Goal: Transaction & Acquisition: Purchase product/service

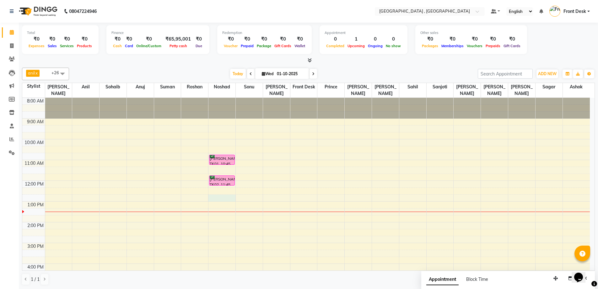
click at [220, 191] on div "8:00 AM 9:00 AM 10:00 AM 11:00 AM 12:00 PM 1:00 PM 2:00 PM 3:00 PM 4:00 PM 5:00…" at bounding box center [306, 232] width 568 height 269
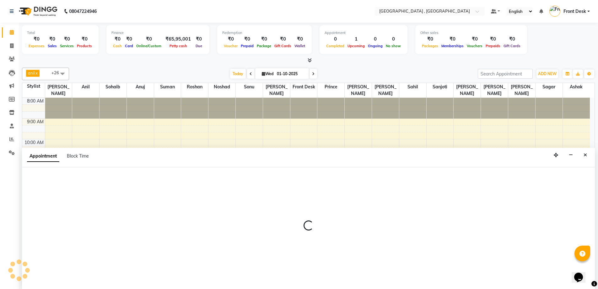
scroll to position [0, 0]
select select "32310"
select select "tentative"
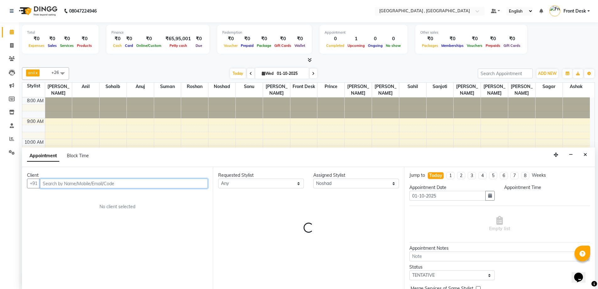
select select "765"
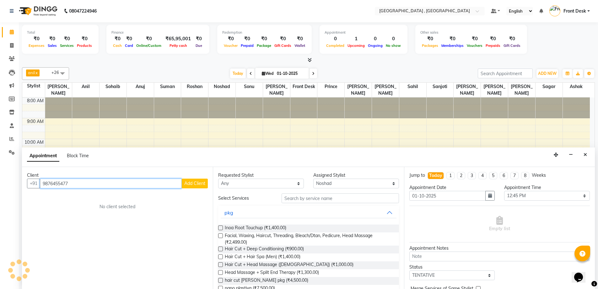
type input "9876455477"
click at [194, 182] on span "Add Client" at bounding box center [194, 183] width 21 height 6
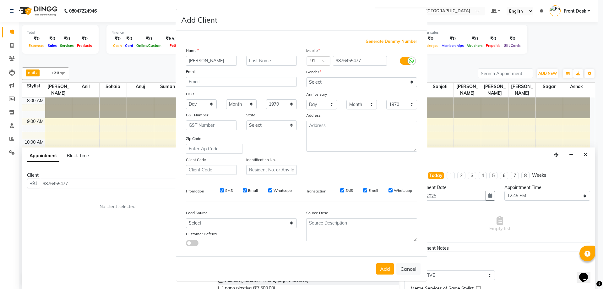
type input "[PERSON_NAME]"
drag, startPoint x: 314, startPoint y: 79, endPoint x: 315, endPoint y: 86, distance: 6.9
click at [314, 79] on select "Select [DEMOGRAPHIC_DATA] [DEMOGRAPHIC_DATA] Other Prefer Not To Say" at bounding box center [361, 82] width 111 height 10
select select "[DEMOGRAPHIC_DATA]"
click at [306, 77] on select "Select [DEMOGRAPHIC_DATA] [DEMOGRAPHIC_DATA] Other Prefer Not To Say" at bounding box center [361, 82] width 111 height 10
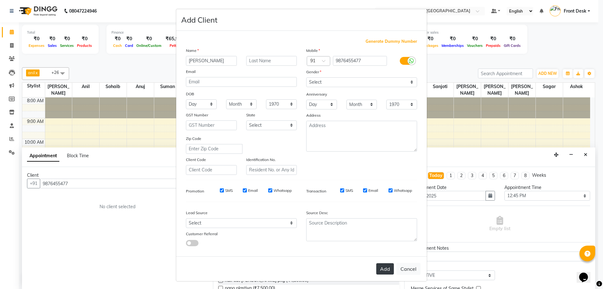
click at [386, 272] on button "Add" at bounding box center [385, 268] width 18 height 11
select select
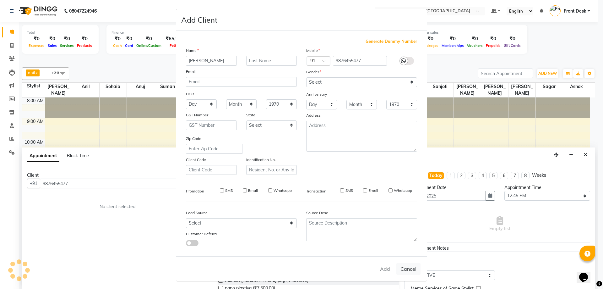
select select
checkbox input "false"
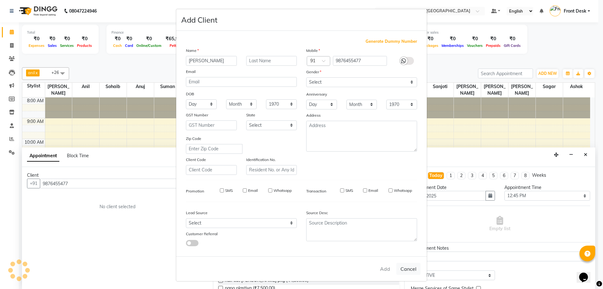
checkbox input "false"
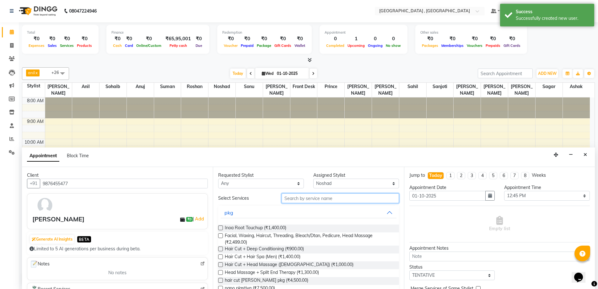
click at [290, 198] on input "text" at bounding box center [340, 198] width 117 height 10
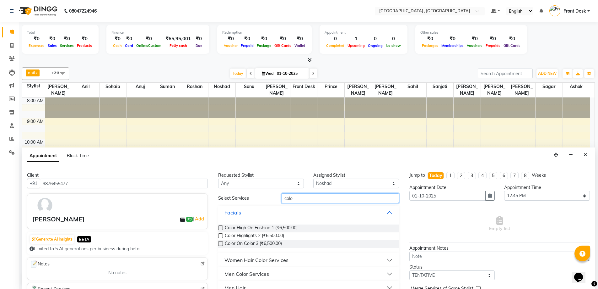
type input "colo"
click at [220, 244] on label at bounding box center [220, 243] width 5 height 5
click at [220, 244] on input "checkbox" at bounding box center [220, 244] width 4 height 4
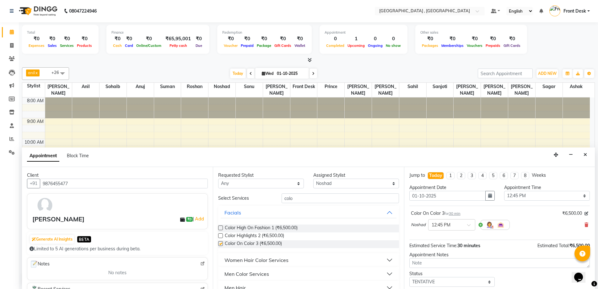
checkbox input "false"
click at [420, 279] on select "Select TENTATIVE CONFIRM CHECK-IN UPCOMING" at bounding box center [452, 282] width 86 height 10
select select "confirm booking"
click at [409, 277] on select "Select TENTATIVE CONFIRM CHECK-IN UPCOMING" at bounding box center [452, 282] width 86 height 10
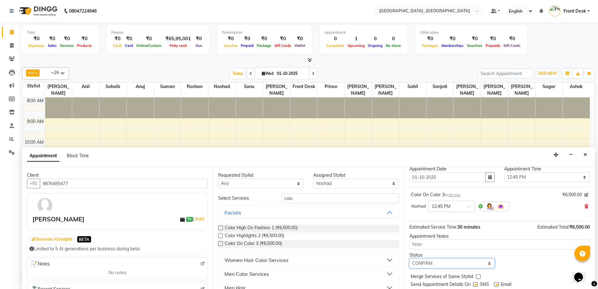
scroll to position [37, 0]
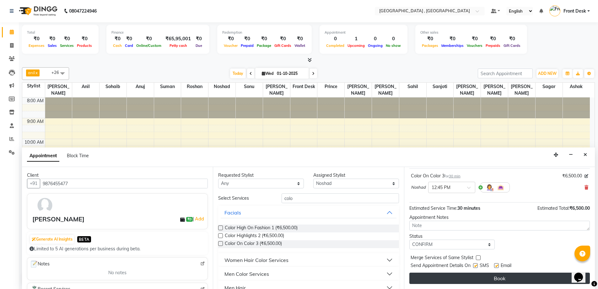
click at [436, 278] on button "Book" at bounding box center [499, 277] width 181 height 11
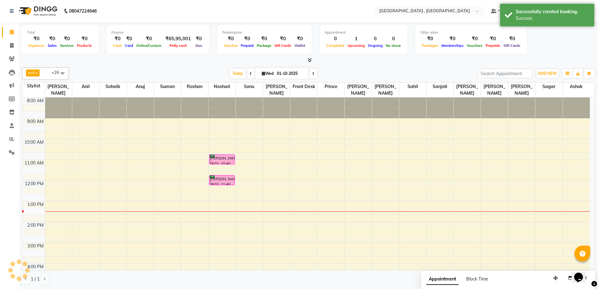
scroll to position [0, 0]
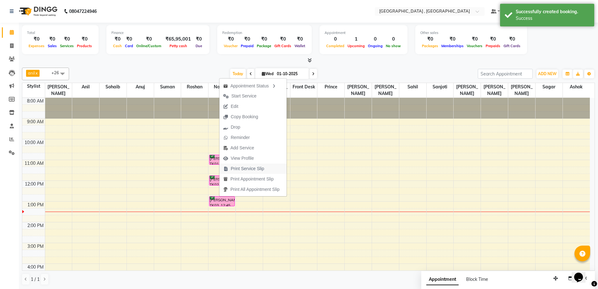
click at [241, 168] on span "Print Service Slip" at bounding box center [248, 168] width 34 height 7
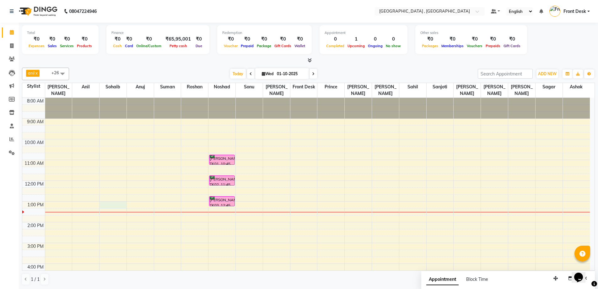
click at [108, 199] on div "8:00 AM 9:00 AM 10:00 AM 11:00 AM 12:00 PM 1:00 PM 2:00 PM 3:00 PM 4:00 PM 5:00…" at bounding box center [306, 232] width 568 height 269
select select "32265"
select select "780"
select select "tentative"
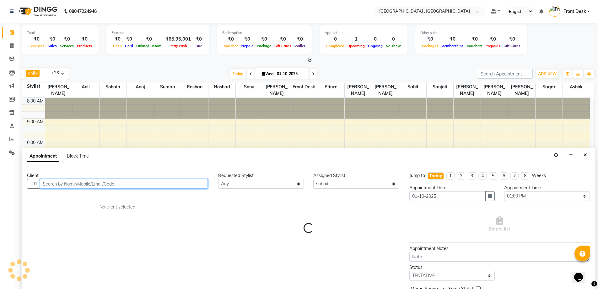
scroll to position [0, 0]
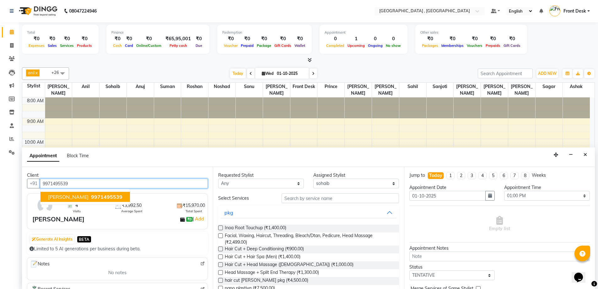
click at [91, 197] on span "9971495539" at bounding box center [106, 196] width 31 height 6
type input "9971495539"
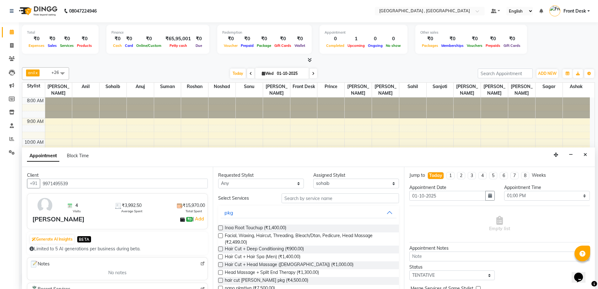
click at [221, 228] on label at bounding box center [220, 227] width 5 height 5
click at [221, 228] on input "checkbox" at bounding box center [220, 228] width 4 height 4
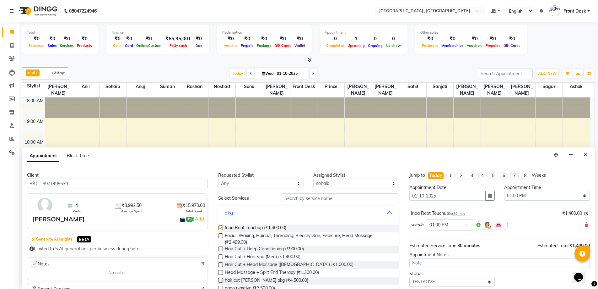
checkbox input "false"
click at [418, 281] on select "Select TENTATIVE CONFIRM CHECK-IN UPCOMING" at bounding box center [452, 282] width 86 height 10
select select "confirm booking"
click at [409, 277] on select "Select TENTATIVE CONFIRM CHECK-IN UPCOMING" at bounding box center [452, 282] width 86 height 10
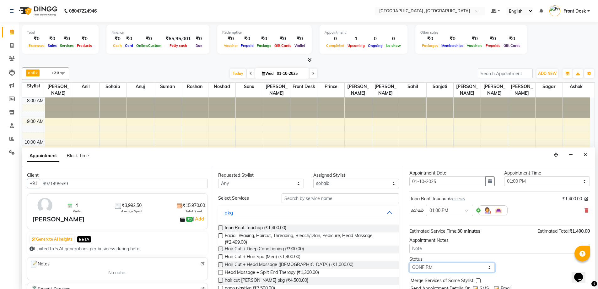
scroll to position [37, 0]
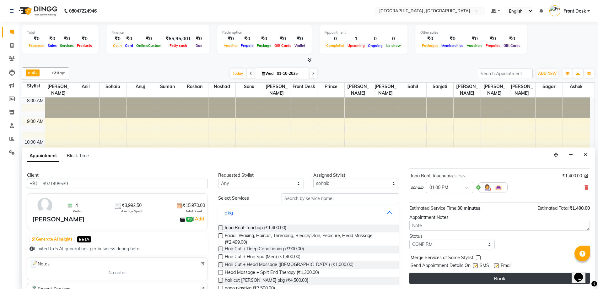
click at [473, 278] on button "Book" at bounding box center [499, 277] width 181 height 11
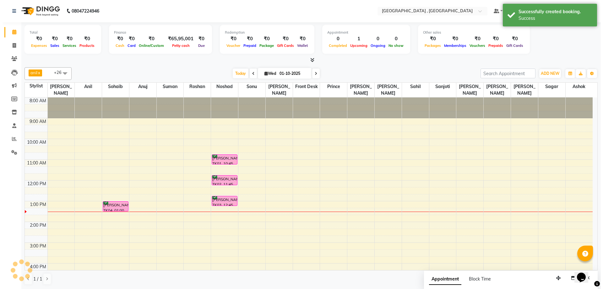
scroll to position [0, 0]
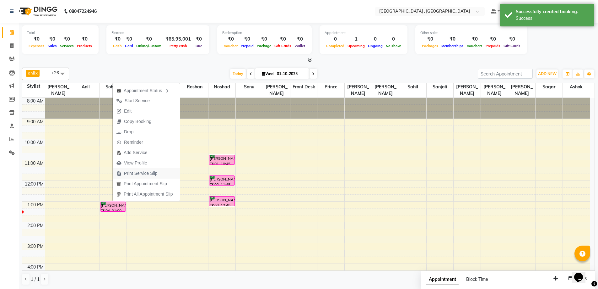
click at [147, 175] on span "Print Service Slip" at bounding box center [141, 173] width 34 height 7
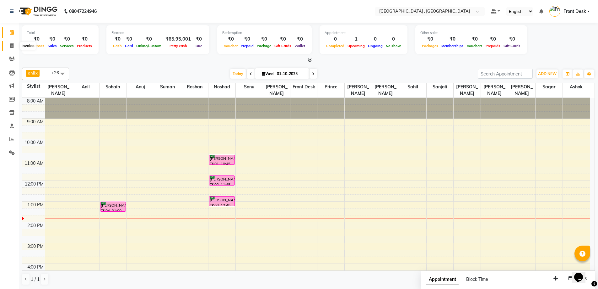
click at [9, 46] on span at bounding box center [11, 45] width 11 height 7
select select "service"
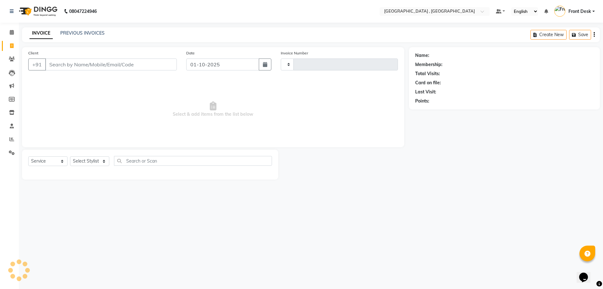
type input "2179"
select select "5111"
click at [78, 35] on link "PREVIOUS INVOICES" at bounding box center [82, 33] width 44 height 6
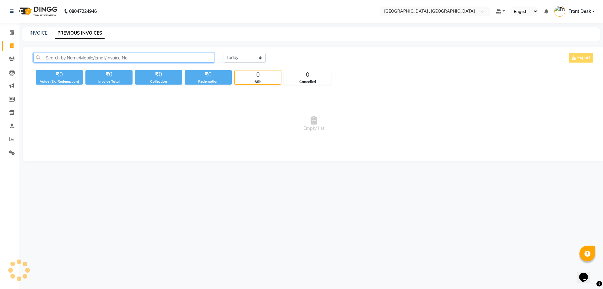
click at [49, 55] on input "text" at bounding box center [123, 58] width 181 height 10
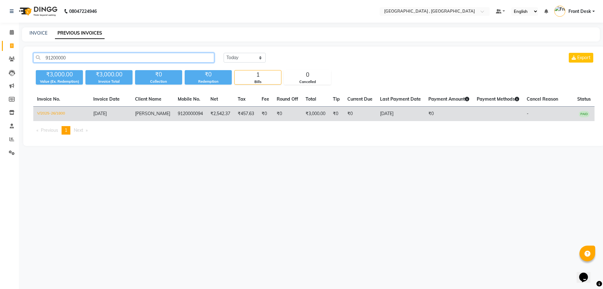
type input "91200000"
click at [234, 112] on td "₹457.63" at bounding box center [246, 113] width 24 height 15
click at [244, 118] on td "₹457.63" at bounding box center [246, 113] width 24 height 15
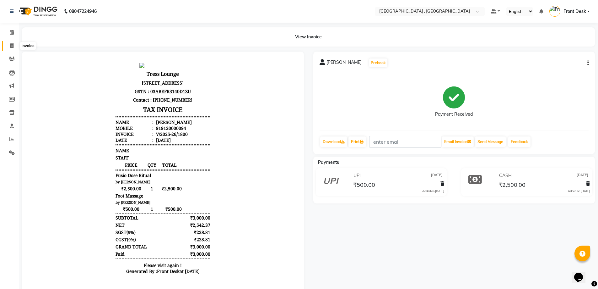
click at [12, 47] on icon at bounding box center [11, 45] width 3 height 5
select select "service"
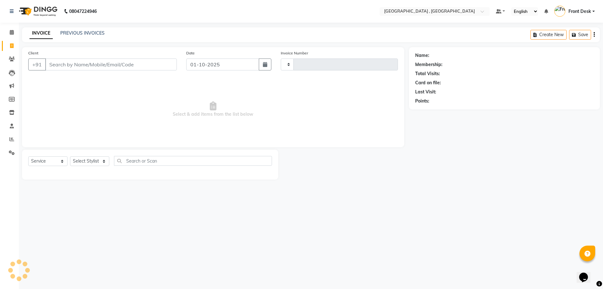
type input "2179"
select select "5111"
click at [122, 65] on input "Client" at bounding box center [111, 64] width 132 height 12
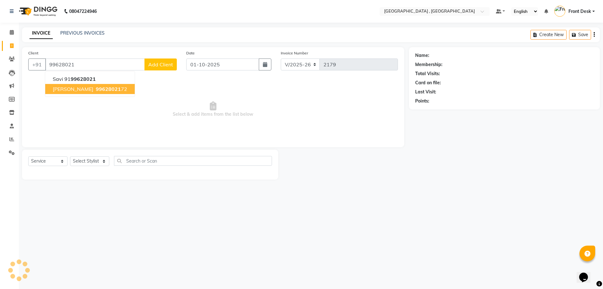
click at [95, 90] on ngb-highlight "99628021 72" at bounding box center [111, 89] width 33 height 6
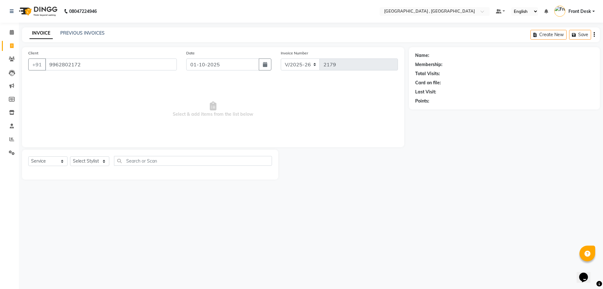
type input "9962802172"
click at [93, 161] on select "Select Stylist anand anil anuj anuja mam ashok diksha Front Desk manpreet Nosha…" at bounding box center [89, 161] width 39 height 10
select select "32312"
click at [70, 156] on select "Select Stylist anand anil anuj anuja mam ashok diksha Front Desk manpreet Nosha…" at bounding box center [89, 161] width 39 height 10
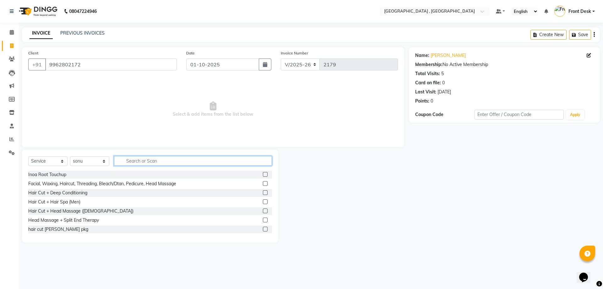
click at [150, 160] on input "text" at bounding box center [193, 161] width 158 height 10
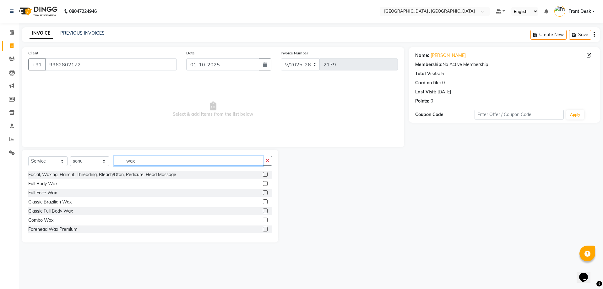
type input "wax"
click at [263, 220] on label at bounding box center [265, 219] width 5 height 5
click at [263, 220] on input "checkbox" at bounding box center [265, 220] width 4 height 4
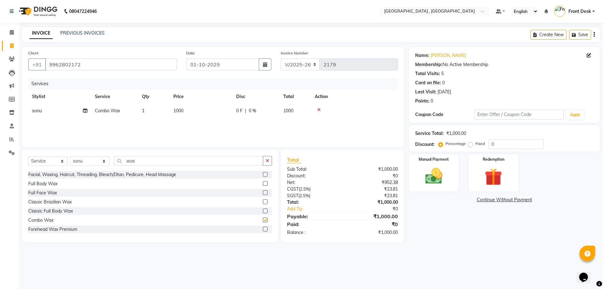
checkbox input "false"
click at [187, 119] on div "Services Stylist Service Qty Price Disc Total Action sonu Combo Wax 1 1000 0 F …" at bounding box center [213, 109] width 370 height 63
click at [195, 113] on td "1000" at bounding box center [201, 111] width 63 height 14
select select "32312"
click at [211, 112] on input "1000" at bounding box center [230, 112] width 55 height 10
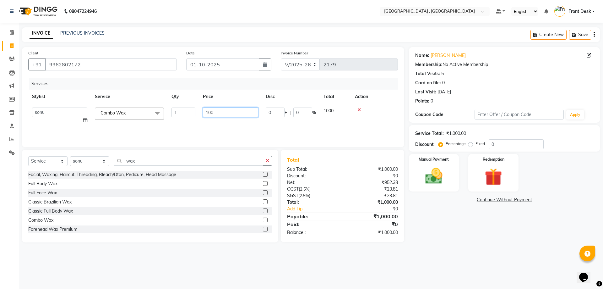
type input "1100"
click at [88, 157] on select "Select Stylist anand anil anuj anuja mam ashok diksha Front Desk manpreet Nosha…" at bounding box center [89, 161] width 39 height 10
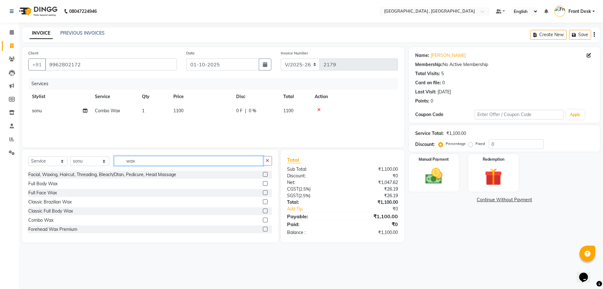
drag, startPoint x: 147, startPoint y: 162, endPoint x: 120, endPoint y: 159, distance: 26.6
click at [120, 159] on input "wax" at bounding box center [188, 161] width 149 height 10
type input "eye"
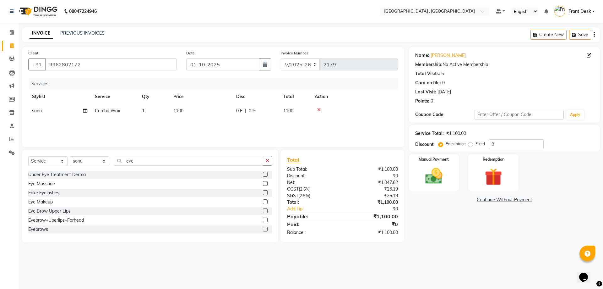
click at [263, 229] on label at bounding box center [265, 228] width 5 height 5
click at [263, 229] on input "checkbox" at bounding box center [265, 229] width 4 height 4
checkbox input "false"
click at [197, 128] on td "85" at bounding box center [201, 125] width 63 height 14
select select "32312"
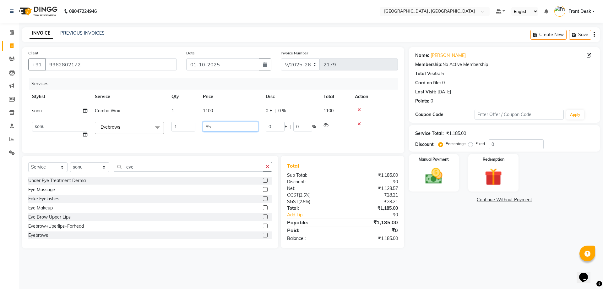
drag, startPoint x: 213, startPoint y: 123, endPoint x: 192, endPoint y: 126, distance: 20.6
click at [192, 126] on tr "anand anil anuj anuja mam ashok diksha Front Desk manpreet Noshad prince rajni …" at bounding box center [213, 130] width 370 height 24
type input "60"
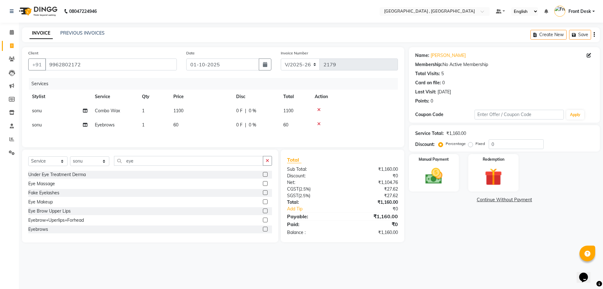
click at [219, 136] on div "Services Stylist Service Qty Price Disc Total Action sonu Combo Wax 1 1100 0 F …" at bounding box center [213, 109] width 370 height 63
click at [431, 187] on div "Manual Payment" at bounding box center [434, 172] width 52 height 39
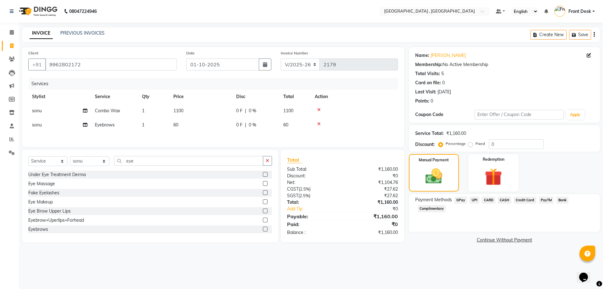
click at [475, 203] on span "UPI" at bounding box center [474, 199] width 10 height 7
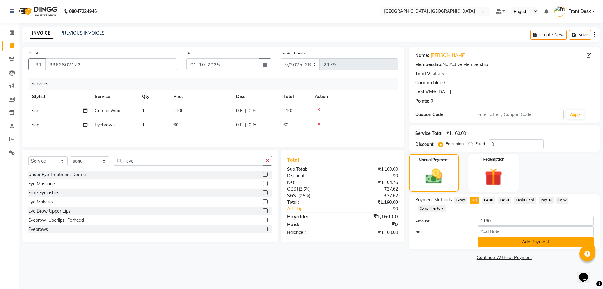
click at [499, 237] on button "Add Payment" at bounding box center [536, 242] width 116 height 10
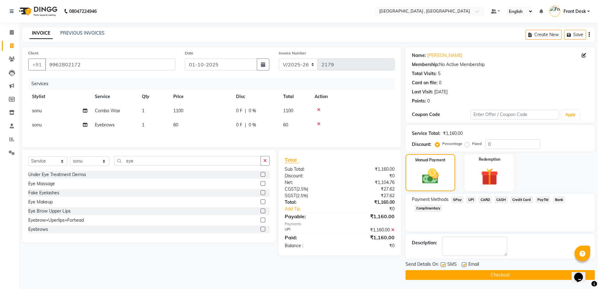
click at [504, 279] on main "INVOICE PREVIOUS INVOICES Create New Save Client +91 9962802172 Date 01-10-2025…" at bounding box center [308, 158] width 579 height 262
click at [503, 274] on button "Checkout" at bounding box center [500, 275] width 189 height 10
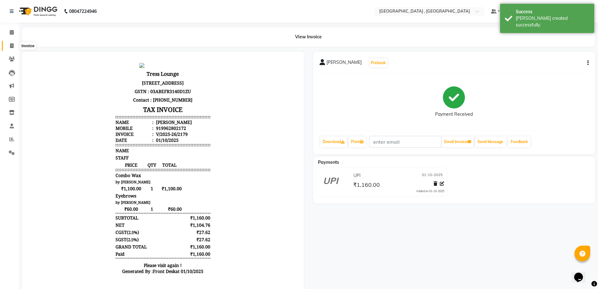
click at [12, 48] on icon at bounding box center [11, 45] width 3 height 5
select select "service"
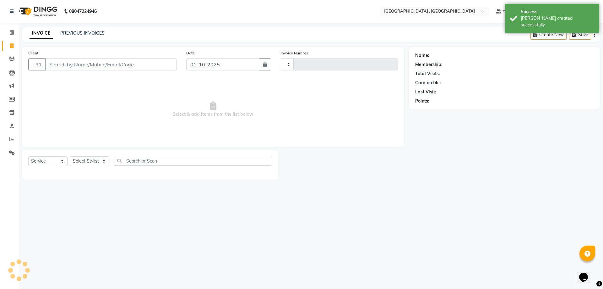
type input "2180"
select select "5111"
click at [91, 33] on link "PREVIOUS INVOICES" at bounding box center [82, 33] width 44 height 6
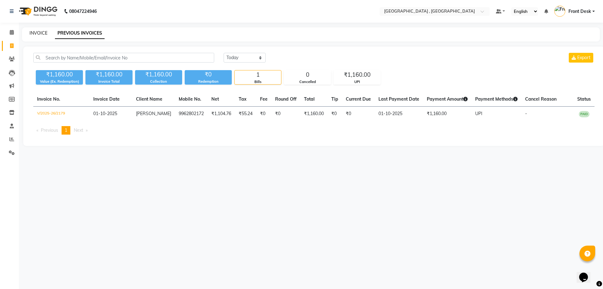
click at [41, 31] on link "INVOICE" at bounding box center [39, 33] width 18 height 6
select select "service"
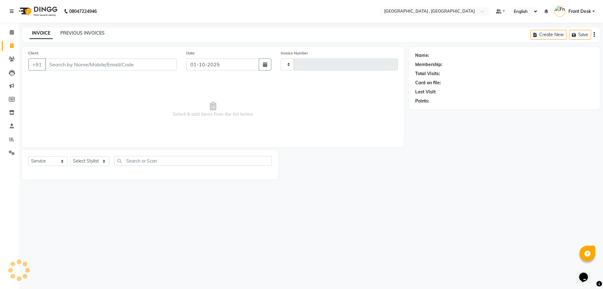
type input "2180"
select select "5111"
click at [65, 31] on link "PREVIOUS INVOICES" at bounding box center [82, 33] width 44 height 6
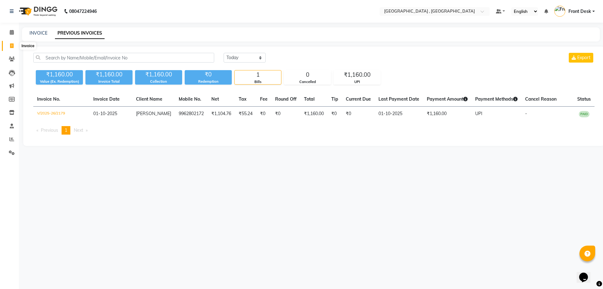
click at [10, 44] on icon at bounding box center [11, 45] width 3 height 5
select select "service"
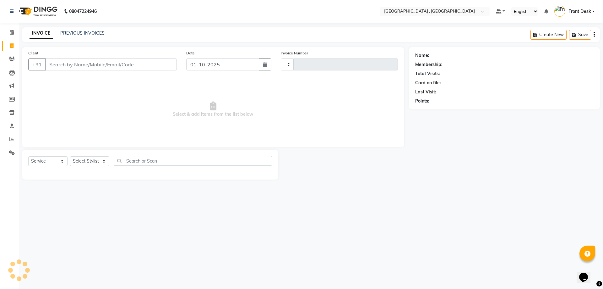
type input "2180"
select select "5111"
click at [92, 33] on link "PREVIOUS INVOICES" at bounding box center [82, 33] width 44 height 6
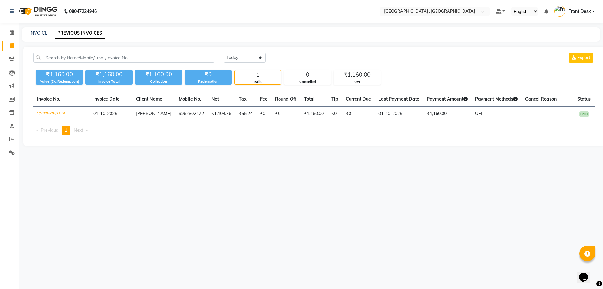
click at [39, 30] on div "INVOICE PREVIOUS INVOICES" at bounding box center [311, 34] width 578 height 14
click at [41, 31] on link "INVOICE" at bounding box center [39, 33] width 18 height 6
select select "5111"
select select "service"
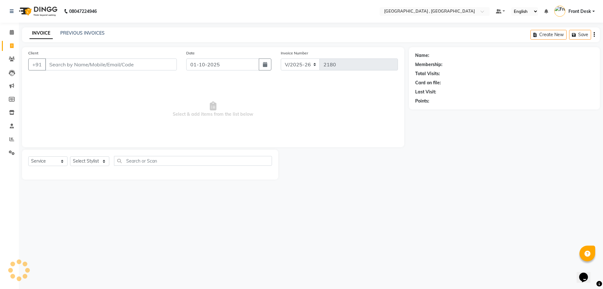
click at [59, 66] on input "Client" at bounding box center [111, 64] width 132 height 12
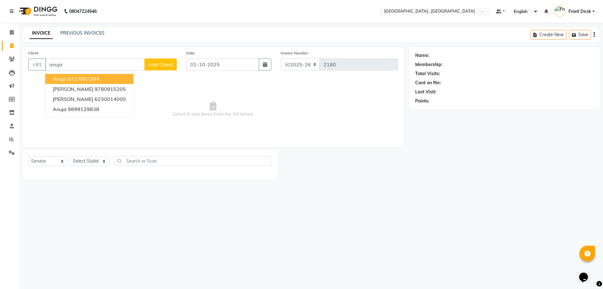
click at [59, 80] on span "Anuja" at bounding box center [60, 79] width 14 height 6
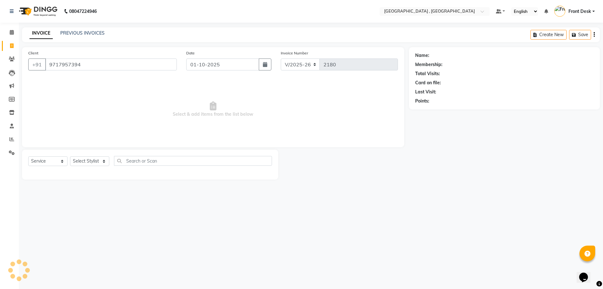
type input "9717957394"
click at [83, 158] on select "Select Stylist anand anil anuj [PERSON_NAME] mam [PERSON_NAME] [PERSON_NAME] Fr…" at bounding box center [89, 161] width 39 height 10
select select "32340"
click at [70, 156] on select "Select Stylist anand anil anuj [PERSON_NAME] mam [PERSON_NAME] [PERSON_NAME] Fr…" at bounding box center [89, 161] width 39 height 10
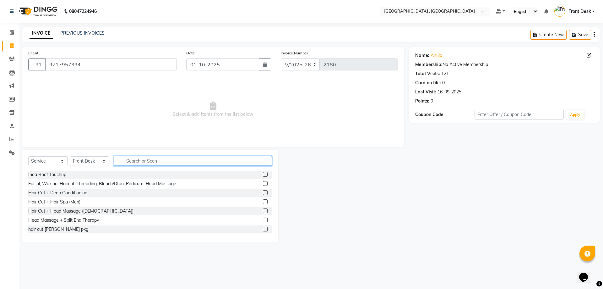
click at [139, 163] on input "text" at bounding box center [193, 161] width 158 height 10
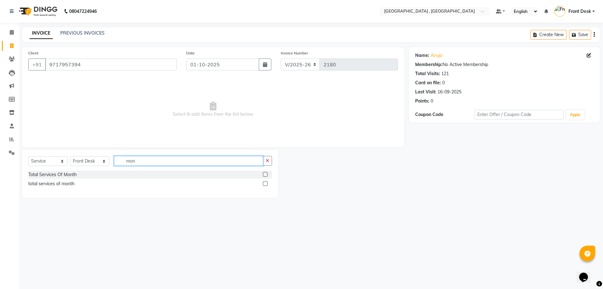
type input "mon"
click at [266, 174] on label at bounding box center [265, 174] width 5 height 5
click at [266, 174] on input "checkbox" at bounding box center [265, 174] width 4 height 4
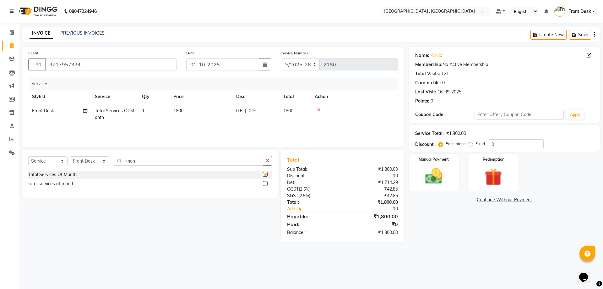
checkbox input "false"
click at [175, 112] on span "1800" at bounding box center [178, 111] width 10 height 6
select select "32340"
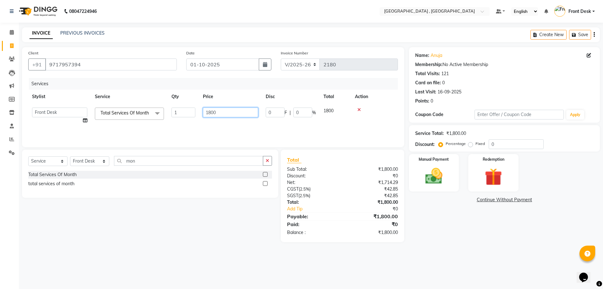
click at [211, 111] on input "1800" at bounding box center [230, 112] width 55 height 10
type input "1000"
click at [237, 123] on tr "Front Desk Total Services Of Month 1 1000 0 F | 0 % 1000" at bounding box center [213, 114] width 370 height 21
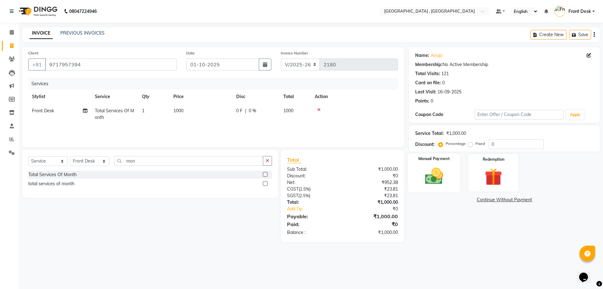
click at [449, 169] on div "Manual Payment" at bounding box center [434, 172] width 52 height 39
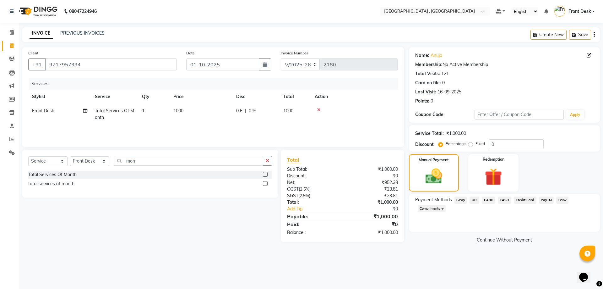
click at [503, 199] on span "CASH" at bounding box center [505, 199] width 14 height 7
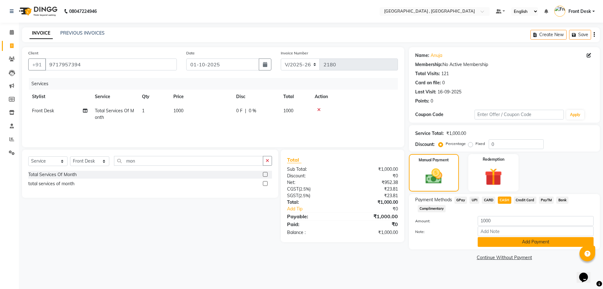
click at [501, 244] on button "Add Payment" at bounding box center [536, 242] width 116 height 10
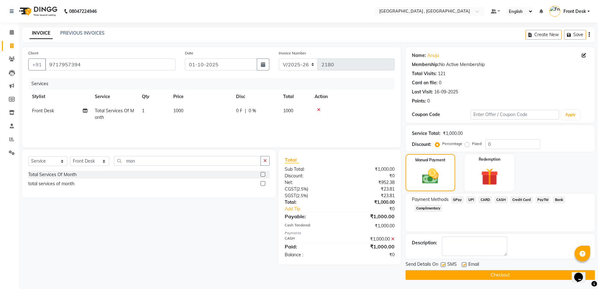
click at [501, 275] on button "Checkout" at bounding box center [500, 275] width 189 height 10
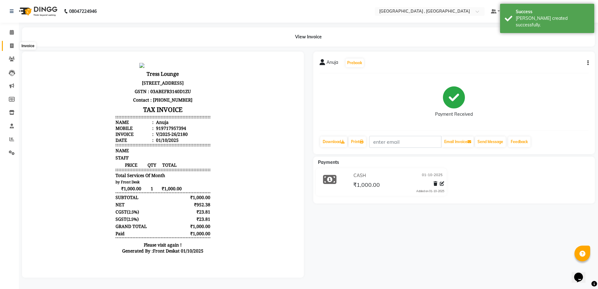
click at [8, 45] on span at bounding box center [11, 45] width 11 height 7
select select "service"
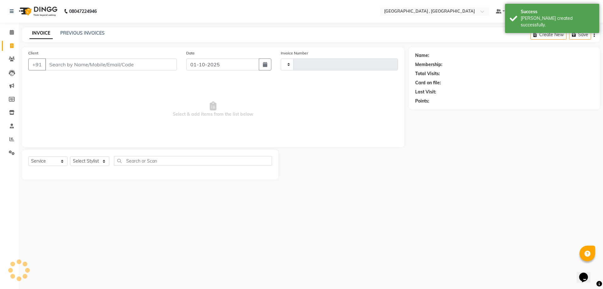
type input "2181"
select select "5111"
click at [79, 35] on link "PREVIOUS INVOICES" at bounding box center [82, 33] width 44 height 6
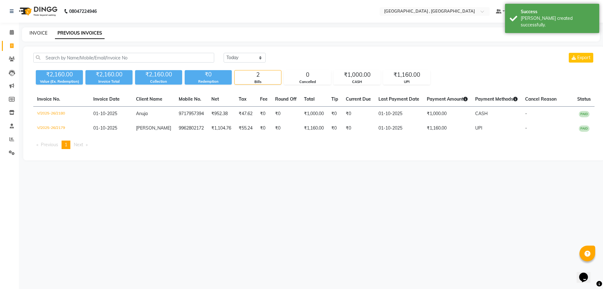
click at [38, 35] on link "INVOICE" at bounding box center [39, 33] width 18 height 6
select select "service"
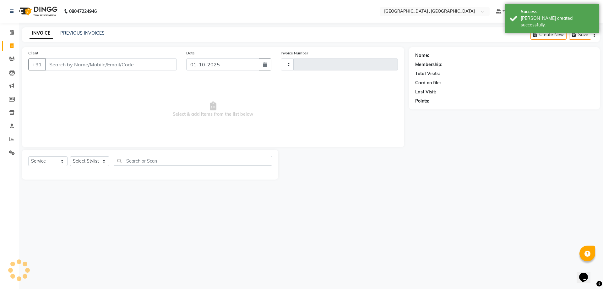
type input "2181"
select select "5111"
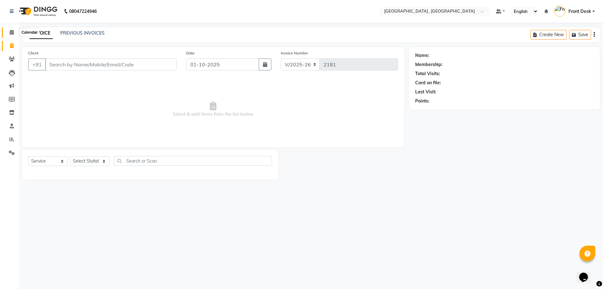
click at [12, 32] on icon at bounding box center [12, 32] width 4 height 5
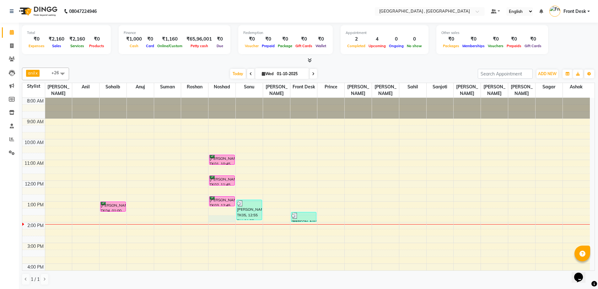
click at [213, 213] on div "8:00 AM 9:00 AM 10:00 AM 11:00 AM 12:00 PM 1:00 PM 2:00 PM 3:00 PM 4:00 PM 5:00…" at bounding box center [306, 232] width 568 height 269
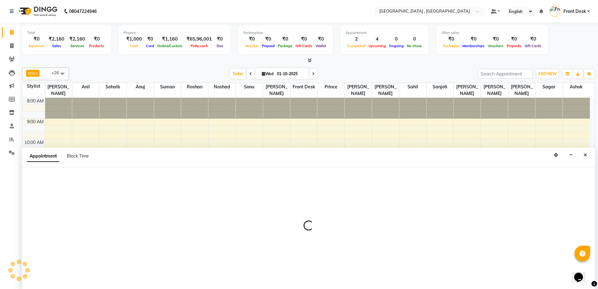
scroll to position [0, 0]
select select "32310"
select select "825"
select select "tentative"
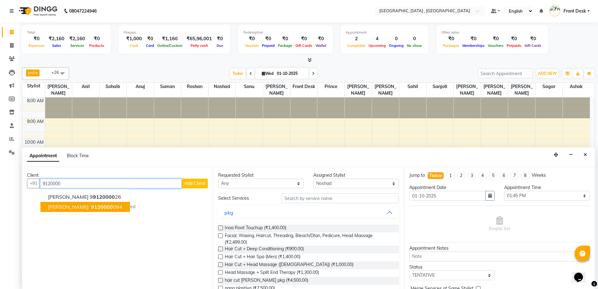
click at [91, 207] on span "9120000" at bounding box center [102, 206] width 22 height 6
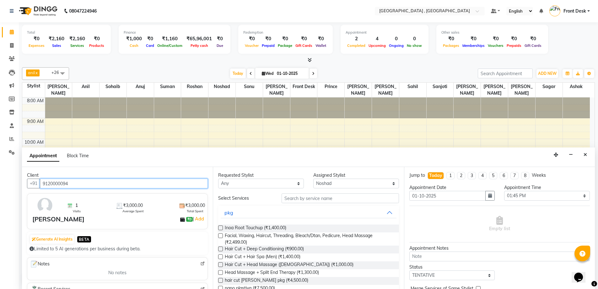
type input "9120000094"
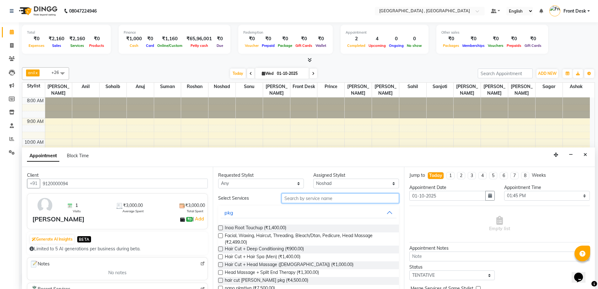
click at [290, 197] on input "text" at bounding box center [340, 198] width 117 height 10
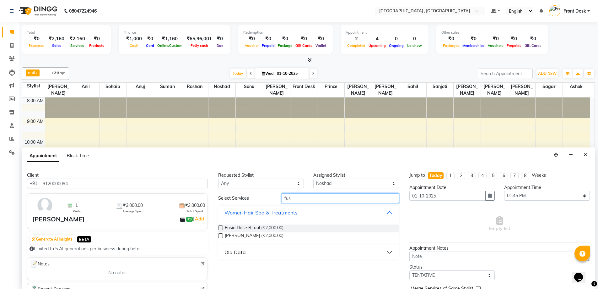
type input "fus"
click at [220, 228] on label at bounding box center [220, 227] width 5 height 5
click at [220, 228] on input "checkbox" at bounding box center [220, 228] width 4 height 4
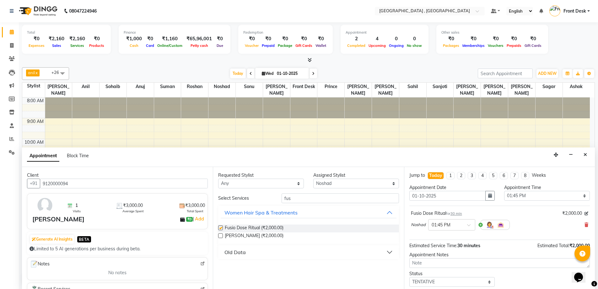
checkbox input "false"
click at [425, 281] on select "Select TENTATIVE CONFIRM CHECK-IN UPCOMING" at bounding box center [452, 282] width 86 height 10
select select "confirm booking"
click at [409, 277] on select "Select TENTATIVE CONFIRM CHECK-IN UPCOMING" at bounding box center [452, 282] width 86 height 10
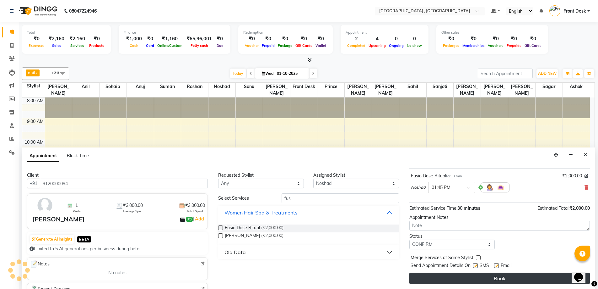
click at [429, 275] on button "Book" at bounding box center [499, 277] width 181 height 11
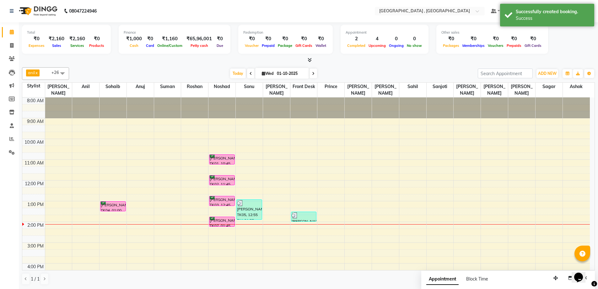
scroll to position [0, 0]
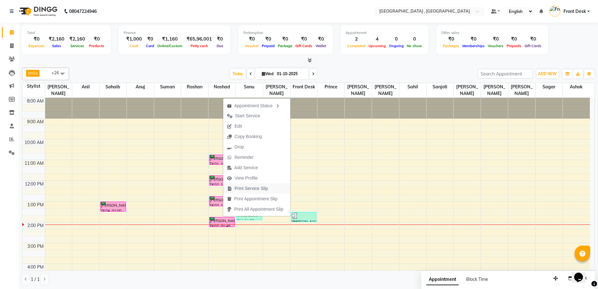
click at [247, 187] on span "Print Service Slip" at bounding box center [252, 188] width 34 height 7
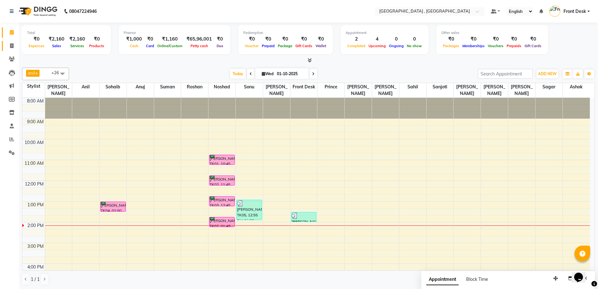
click at [8, 50] on link "Invoice" at bounding box center [9, 46] width 15 height 10
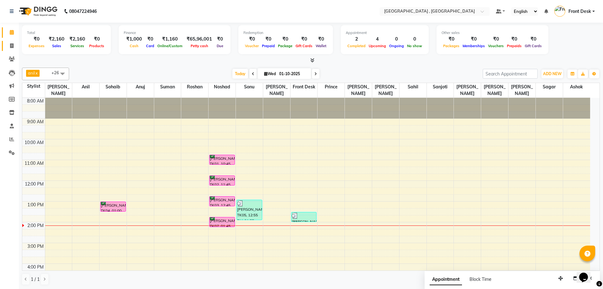
select select "5111"
select select "service"
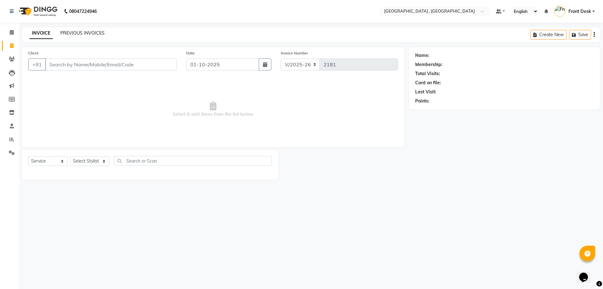
click at [76, 31] on link "PREVIOUS INVOICES" at bounding box center [82, 33] width 44 height 6
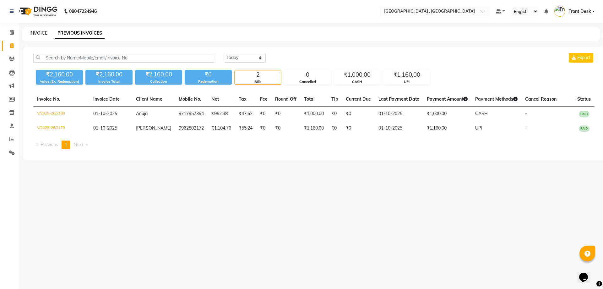
click at [35, 35] on link "INVOICE" at bounding box center [39, 33] width 18 height 6
select select "service"
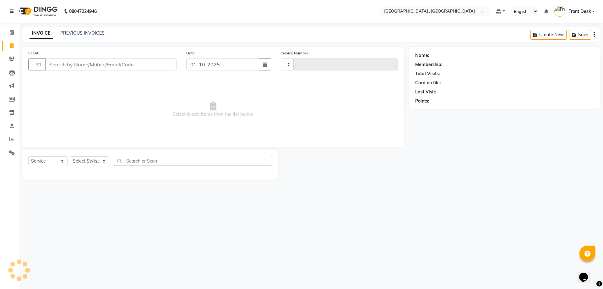
type input "2181"
select select "5111"
click at [74, 32] on link "PREVIOUS INVOICES" at bounding box center [82, 33] width 44 height 6
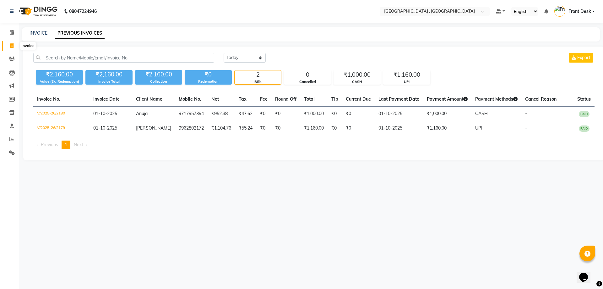
click at [10, 47] on icon at bounding box center [11, 45] width 3 height 5
select select "5111"
select select "service"
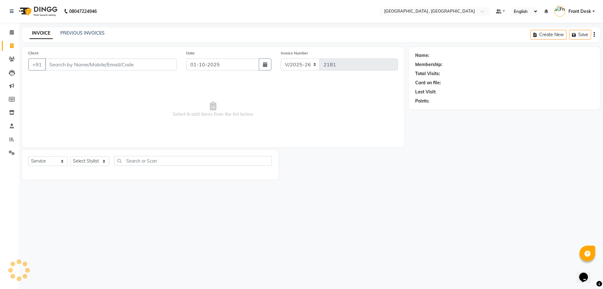
click at [55, 33] on div "INVOICE PREVIOUS INVOICES" at bounding box center [63, 33] width 83 height 7
click at [66, 33] on link "PREVIOUS INVOICES" at bounding box center [82, 33] width 44 height 6
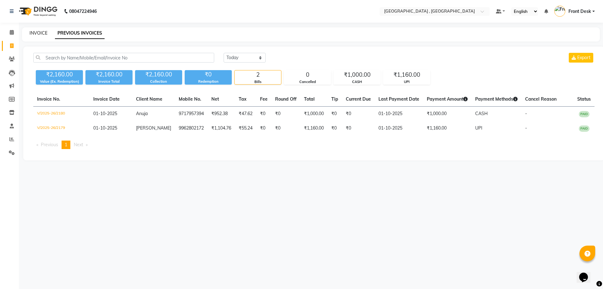
click at [37, 33] on link "INVOICE" at bounding box center [39, 33] width 18 height 6
select select "5111"
select select "service"
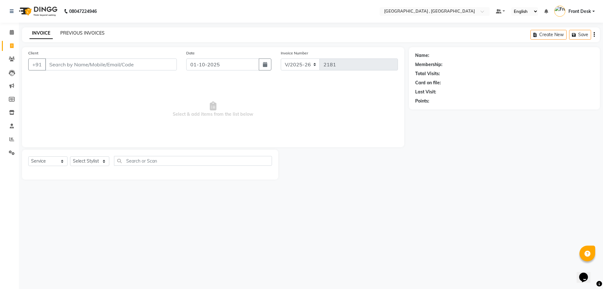
click at [67, 32] on link "PREVIOUS INVOICES" at bounding box center [82, 33] width 44 height 6
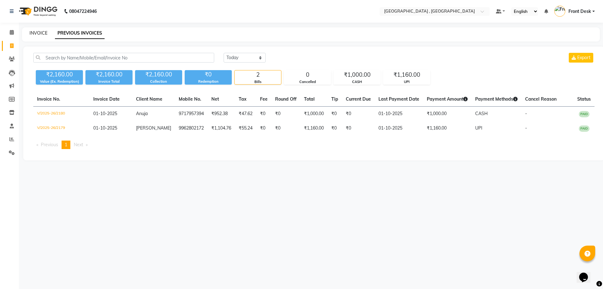
click at [38, 34] on link "INVOICE" at bounding box center [39, 33] width 18 height 6
select select "service"
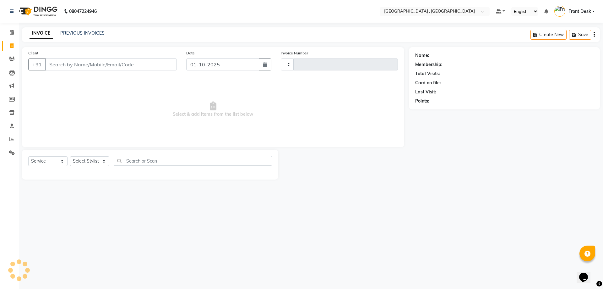
type input "2181"
select select "5111"
click at [77, 65] on input "Client" at bounding box center [111, 64] width 132 height 12
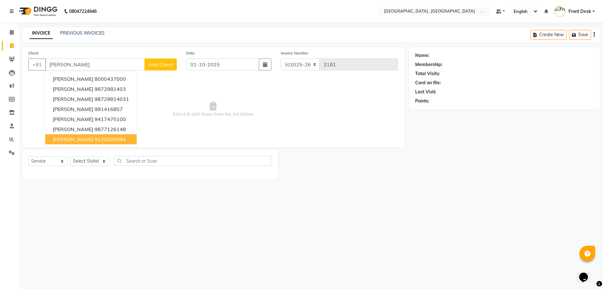
type input "harjinder"
click at [105, 200] on div "08047224946 Select Location × Tress Lounge , Zirakpur Default Panel My Panel En…" at bounding box center [301, 144] width 603 height 289
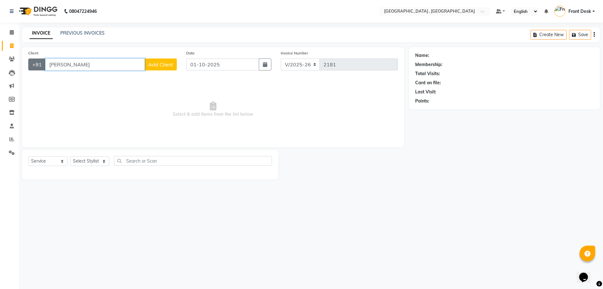
drag, startPoint x: 104, startPoint y: 65, endPoint x: 34, endPoint y: 66, distance: 70.0
click at [34, 66] on div "+91 harjinder Add Client" at bounding box center [102, 64] width 149 height 12
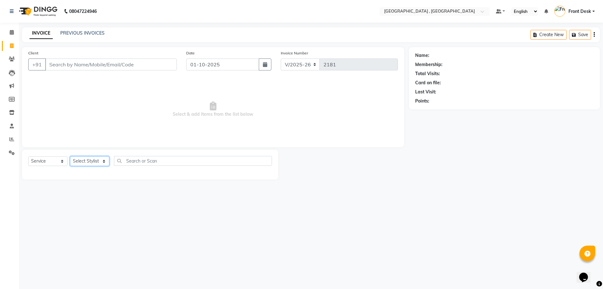
click at [105, 162] on select "Select Stylist anand anil anuj [PERSON_NAME] mam [PERSON_NAME] [PERSON_NAME] Fr…" at bounding box center [89, 161] width 39 height 10
select select "32310"
click at [70, 156] on select "Select Stylist anand anil anuj [PERSON_NAME] mam [PERSON_NAME] [PERSON_NAME] Fr…" at bounding box center [89, 161] width 39 height 10
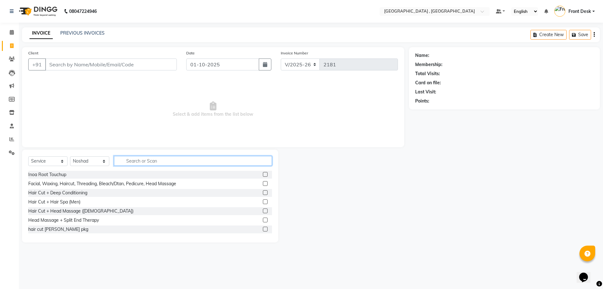
click at [135, 162] on input "text" at bounding box center [193, 161] width 158 height 10
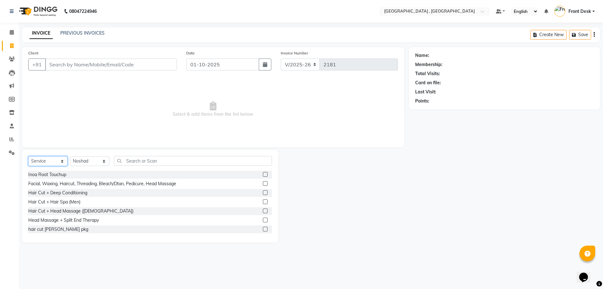
click at [39, 158] on select "Select Service Product Membership Package Voucher Prepaid Gift Card" at bounding box center [47, 161] width 39 height 10
select select "product"
click at [28, 156] on select "Select Service Product Membership Package Voucher Prepaid Gift Card" at bounding box center [47, 161] width 39 height 10
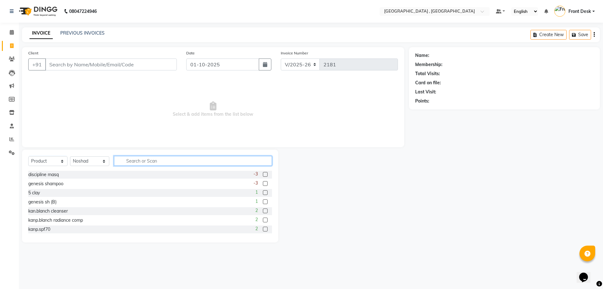
click at [157, 157] on input "text" at bounding box center [193, 161] width 158 height 10
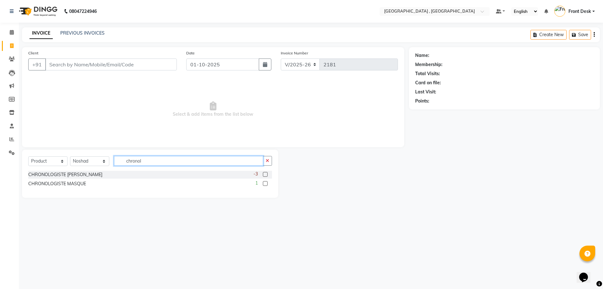
type input "chronol"
click at [264, 175] on label at bounding box center [265, 174] width 5 height 5
click at [264, 175] on input "checkbox" at bounding box center [265, 174] width 4 height 4
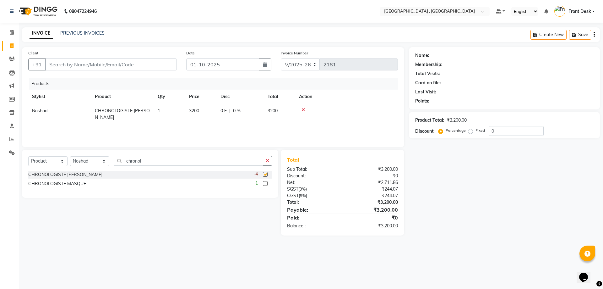
checkbox input "false"
click at [196, 110] on span "3200" at bounding box center [194, 111] width 10 height 6
select select "32310"
click at [197, 110] on input "3200" at bounding box center [201, 112] width 24 height 10
type input "3400"
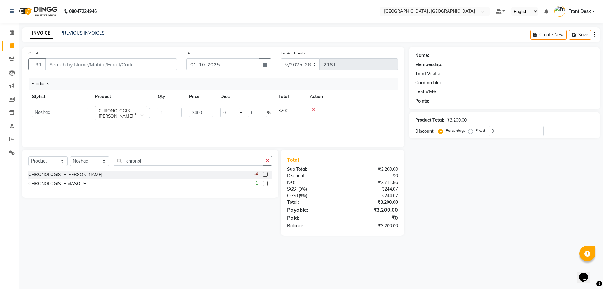
click at [202, 125] on div "Products Stylist Product Qty Price Disc Total Action anand anil anuj anuja mam …" at bounding box center [213, 109] width 370 height 63
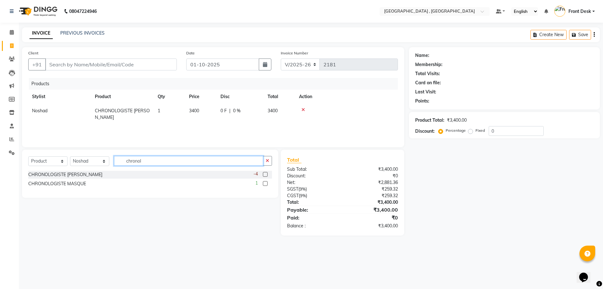
drag, startPoint x: 140, startPoint y: 160, endPoint x: 125, endPoint y: 166, distance: 16.5
click at [125, 166] on div "Select Service Product Membership Package Voucher Prepaid Gift Card Select Styl…" at bounding box center [150, 163] width 244 height 15
type input "l"
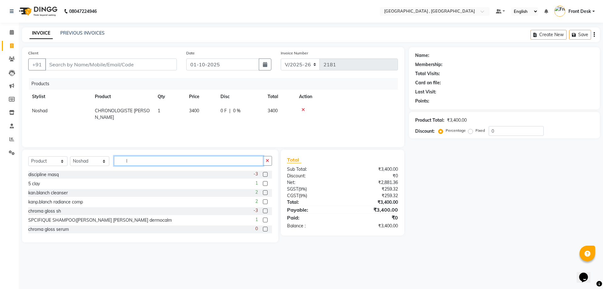
drag, startPoint x: 138, startPoint y: 159, endPoint x: 112, endPoint y: 162, distance: 26.3
click at [112, 162] on div "Select Service Product Membership Package Voucher Prepaid Gift Card Select Styl…" at bounding box center [150, 163] width 244 height 15
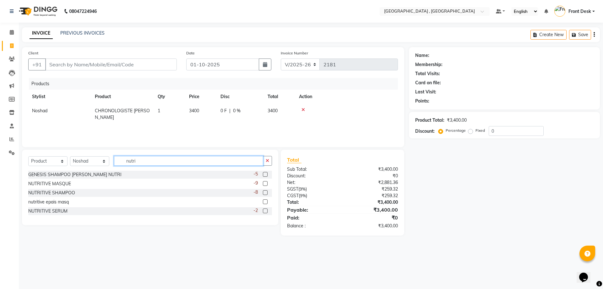
type input "nutri"
click at [267, 183] on label at bounding box center [265, 183] width 5 height 5
click at [267, 183] on input "checkbox" at bounding box center [265, 183] width 4 height 4
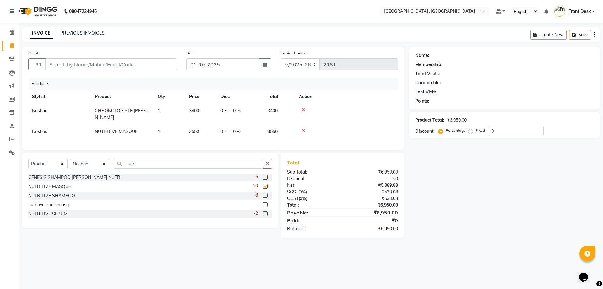
checkbox input "false"
click at [196, 131] on span "3550" at bounding box center [194, 131] width 10 height 6
select select "32310"
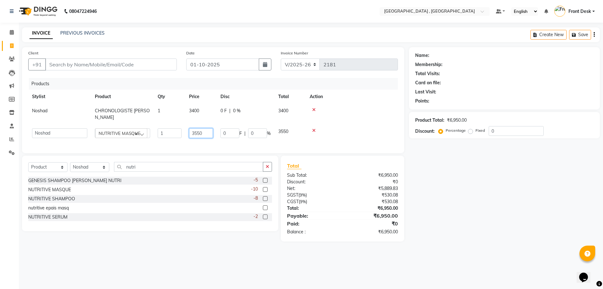
click at [198, 133] on input "3550" at bounding box center [201, 133] width 24 height 10
type input "3850"
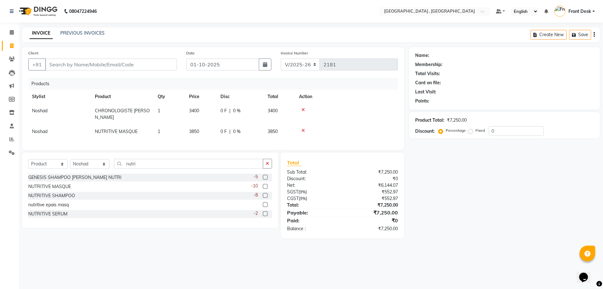
click at [307, 129] on td at bounding box center [346, 131] width 103 height 14
drag, startPoint x: 159, startPoint y: 166, endPoint x: 79, endPoint y: 169, distance: 79.5
click at [103, 169] on div "Select Service Product Membership Package Voucher Prepaid Gift Card Select Styl…" at bounding box center [150, 166] width 244 height 15
click at [73, 169] on select "Select Stylist anand anil anuj [PERSON_NAME] mam [PERSON_NAME] [PERSON_NAME] Fr…" at bounding box center [89, 164] width 39 height 10
click at [57, 167] on select "Select Service Product Membership Package Voucher Prepaid Gift Card" at bounding box center [47, 164] width 39 height 10
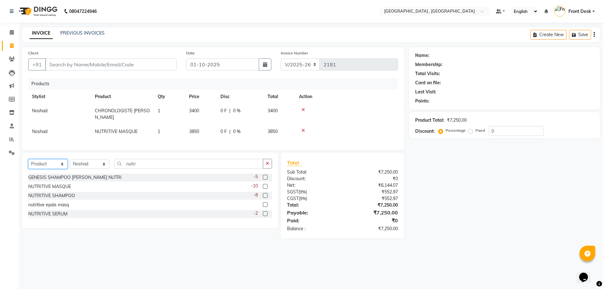
select select "service"
click at [28, 164] on select "Select Service Product Membership Package Voucher Prepaid Gift Card" at bounding box center [47, 164] width 39 height 10
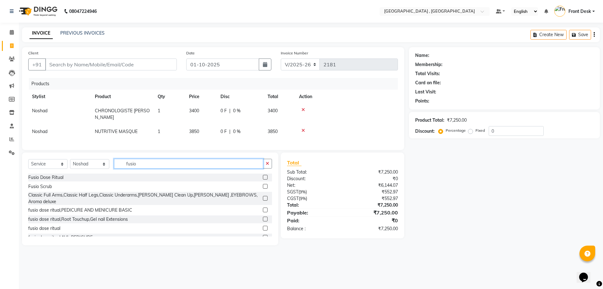
type input "fusio"
click at [263, 179] on label at bounding box center [265, 177] width 5 height 5
click at [263, 179] on input "checkbox" at bounding box center [265, 177] width 4 height 4
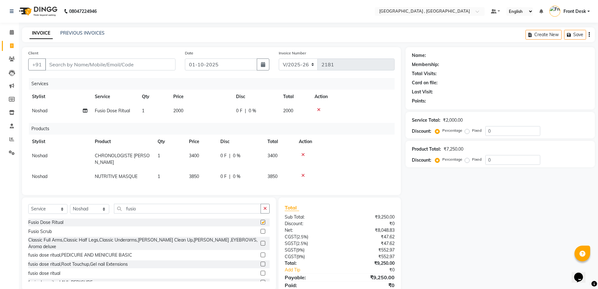
checkbox input "false"
click at [193, 111] on td "2000" at bounding box center [201, 111] width 63 height 14
select select "32310"
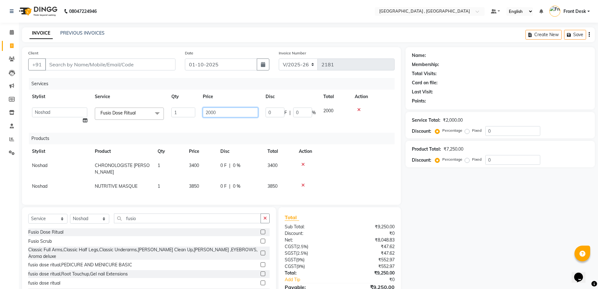
drag, startPoint x: 217, startPoint y: 111, endPoint x: 87, endPoint y: 107, distance: 129.7
click at [197, 119] on tr "anand anil anuj anuja mam ashok diksha Front Desk manpreet Noshad prince rajni …" at bounding box center [211, 116] width 366 height 24
type input "1000"
click at [383, 109] on div at bounding box center [373, 109] width 36 height 4
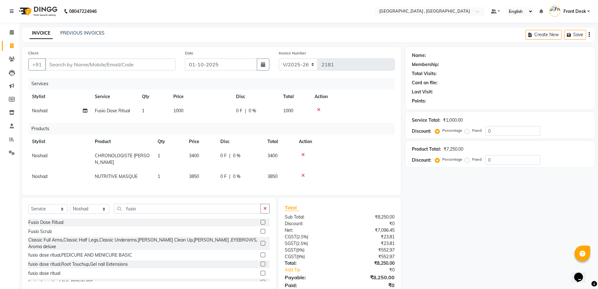
scroll to position [28, 0]
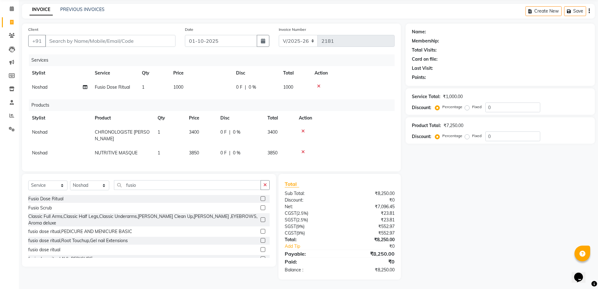
click at [181, 85] on td "1000" at bounding box center [201, 87] width 63 height 14
select select "32310"
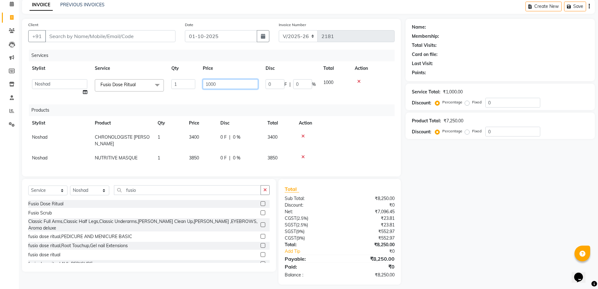
click at [218, 85] on input "1000" at bounding box center [230, 84] width 55 height 10
type input "10000"
click at [217, 94] on div "Services Stylist Service Qty Price Disc Total Action anand anil anuj anuja mam …" at bounding box center [211, 110] width 366 height 120
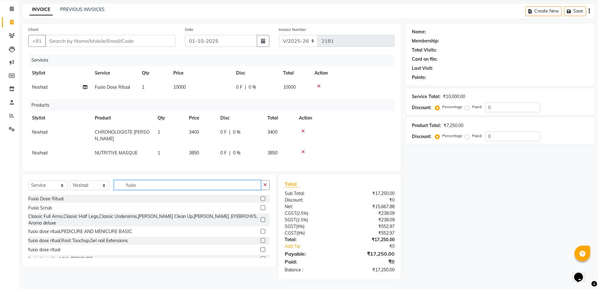
drag, startPoint x: 159, startPoint y: 185, endPoint x: 93, endPoint y: 184, distance: 66.9
click at [93, 184] on div "Select Service Product Membership Package Voucher Prepaid Gift Card Select Styl…" at bounding box center [148, 187] width 241 height 15
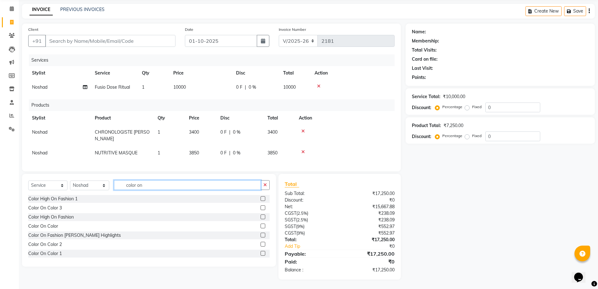
type input "color on"
click at [261, 225] on label at bounding box center [263, 225] width 5 height 5
click at [261, 225] on input "checkbox" at bounding box center [263, 226] width 4 height 4
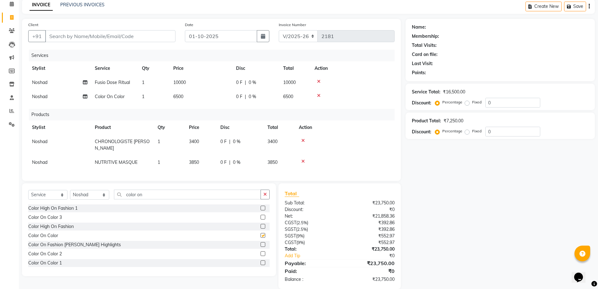
checkbox input "false"
click at [185, 97] on td "6500" at bounding box center [201, 96] width 63 height 14
select select "32310"
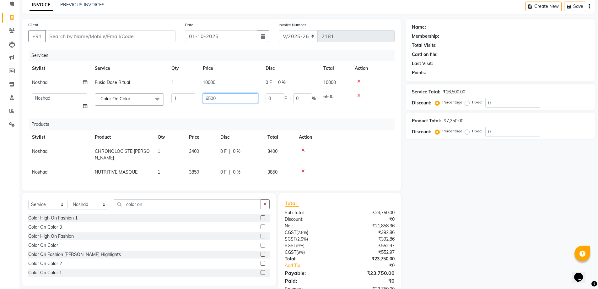
drag, startPoint x: 211, startPoint y: 98, endPoint x: 202, endPoint y: 102, distance: 9.9
click at [202, 102] on td "6500" at bounding box center [230, 101] width 63 height 24
type input "3000"
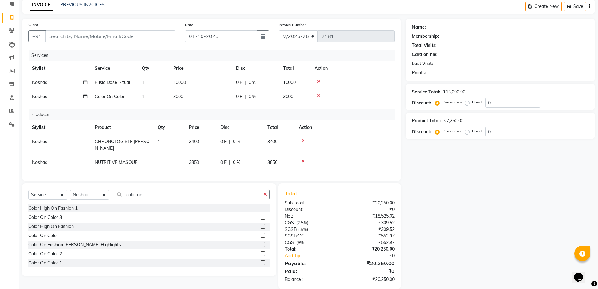
click at [410, 205] on div "Name: Membership: Total Visits: Card on file: Last Visit: Points: Service Total…" at bounding box center [503, 154] width 194 height 270
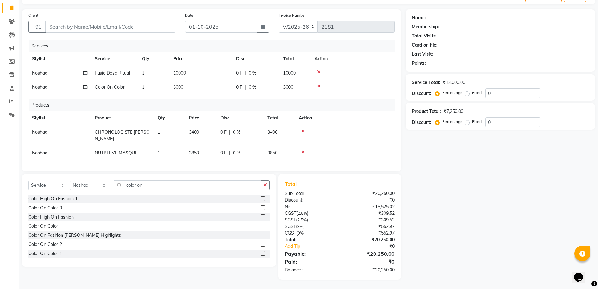
scroll to position [0, 0]
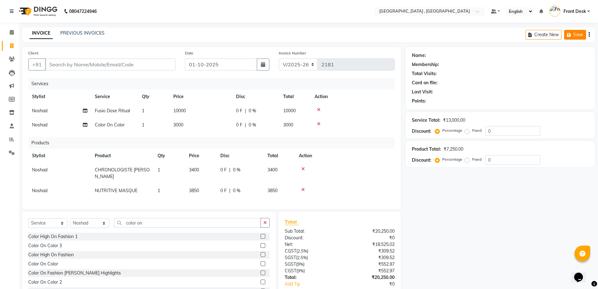
click at [574, 35] on button "Save" at bounding box center [575, 35] width 22 height 10
click at [569, 37] on button "Save" at bounding box center [575, 35] width 22 height 10
click at [57, 64] on input "Client" at bounding box center [110, 64] width 130 height 12
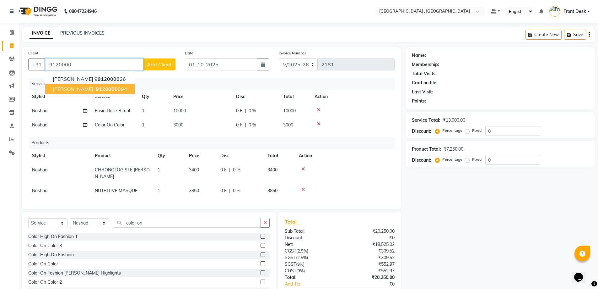
click at [81, 87] on span "[PERSON_NAME]" at bounding box center [73, 89] width 41 height 6
type input "9120000094"
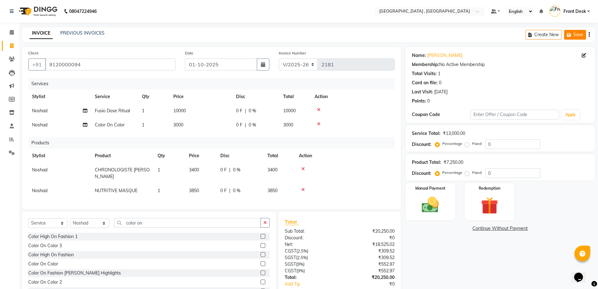
click at [579, 35] on button "Save" at bounding box center [575, 35] width 22 height 10
click at [12, 46] on icon at bounding box center [11, 45] width 3 height 5
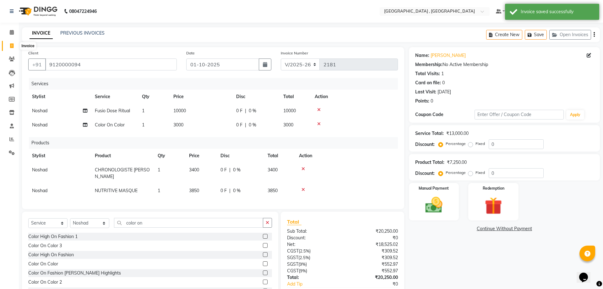
select select "service"
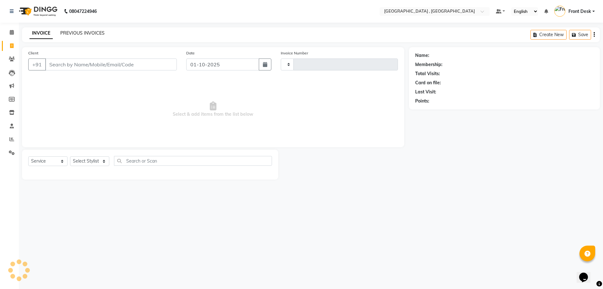
type input "2181"
select select "5111"
click at [86, 33] on link "PREVIOUS INVOICES" at bounding box center [82, 33] width 44 height 6
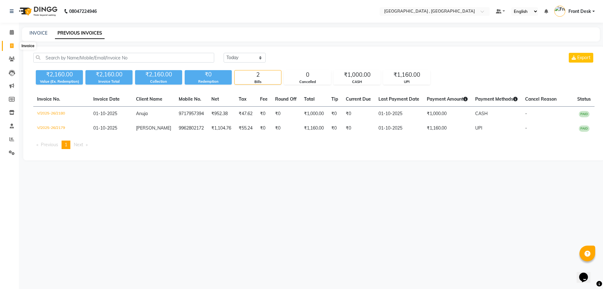
click at [11, 46] on icon at bounding box center [11, 45] width 3 height 5
select select "service"
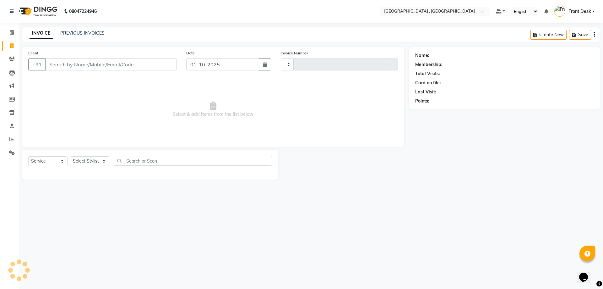
type input "2181"
select select "5111"
click at [82, 32] on link "PREVIOUS INVOICES" at bounding box center [82, 33] width 44 height 6
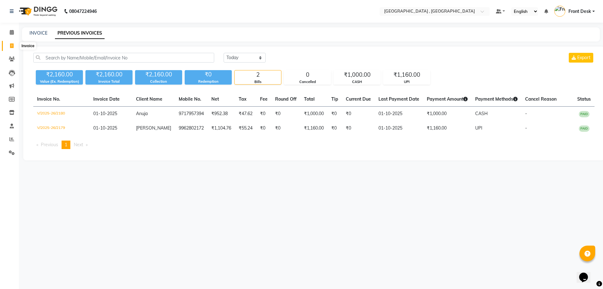
click at [11, 47] on icon at bounding box center [11, 45] width 3 height 5
select select "service"
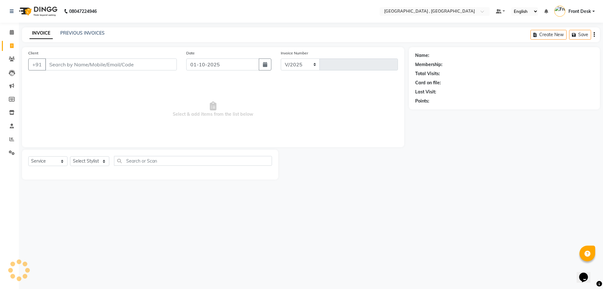
select select "5111"
type input "2181"
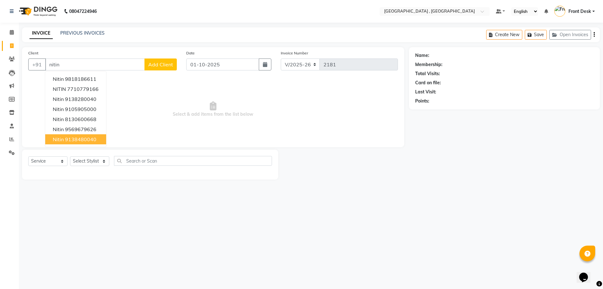
click at [83, 137] on ngb-highlight "9138480040" at bounding box center [80, 139] width 31 height 6
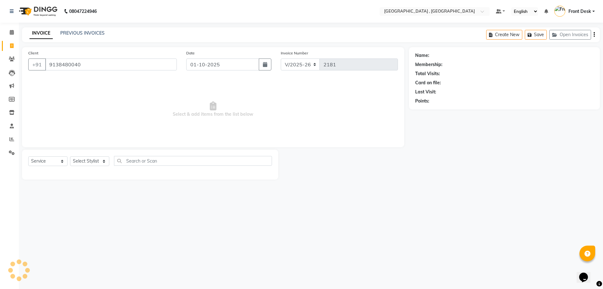
type input "9138480040"
click at [87, 157] on select "Select Stylist anand anil anuj [PERSON_NAME] mam [PERSON_NAME] [PERSON_NAME] Fr…" at bounding box center [89, 161] width 39 height 10
select select "32265"
click at [70, 156] on select "Select Stylist anand anil anuj [PERSON_NAME] mam [PERSON_NAME] [PERSON_NAME] Fr…" at bounding box center [89, 161] width 39 height 10
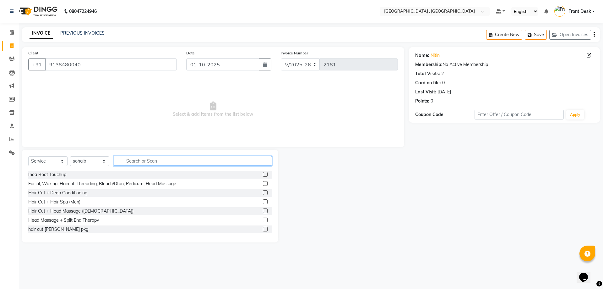
click at [135, 165] on input "text" at bounding box center [193, 161] width 158 height 10
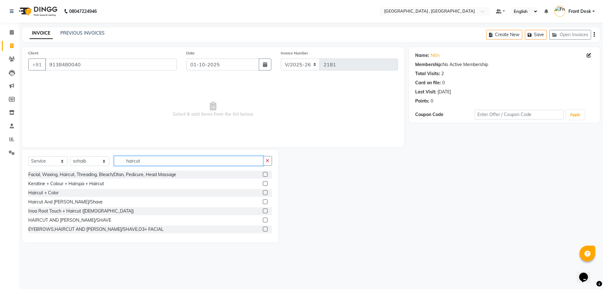
type input "haircut"
click at [263, 201] on label at bounding box center [265, 201] width 5 height 5
click at [263, 201] on input "checkbox" at bounding box center [265, 202] width 4 height 4
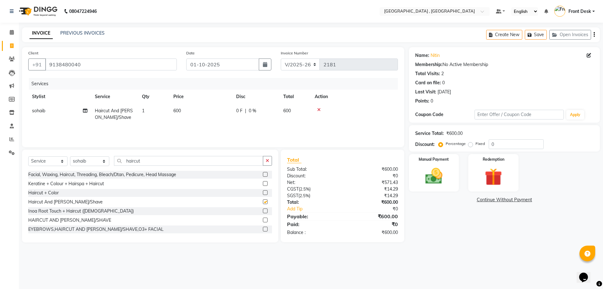
checkbox input "false"
click at [435, 181] on img at bounding box center [433, 175] width 29 height 21
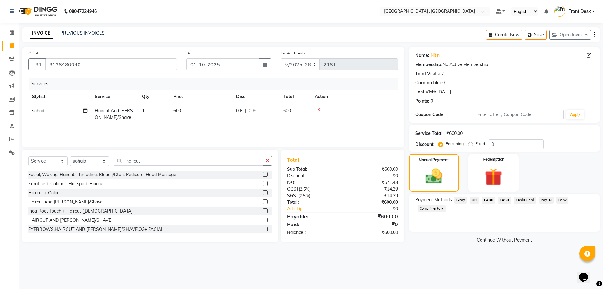
click at [507, 200] on span "CASH" at bounding box center [505, 199] width 14 height 7
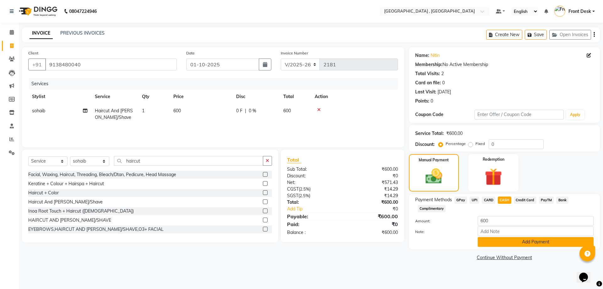
click at [527, 240] on button "Add Payment" at bounding box center [536, 242] width 116 height 10
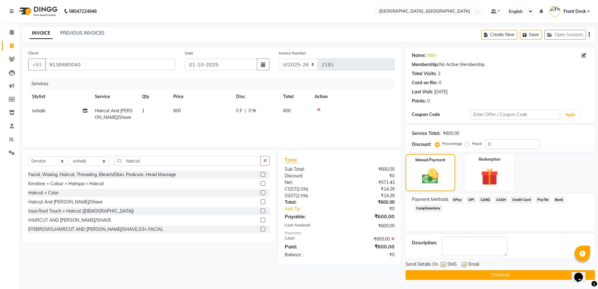
click at [488, 272] on button "Checkout" at bounding box center [500, 275] width 189 height 10
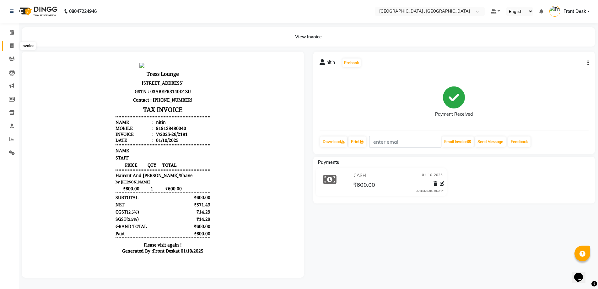
click at [14, 47] on icon at bounding box center [11, 45] width 3 height 5
select select "service"
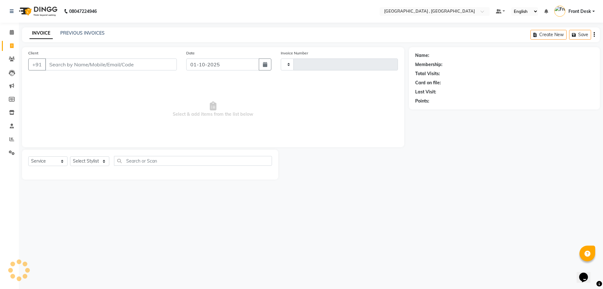
type input "2182"
select select "5111"
click at [67, 61] on input "Client" at bounding box center [111, 64] width 132 height 12
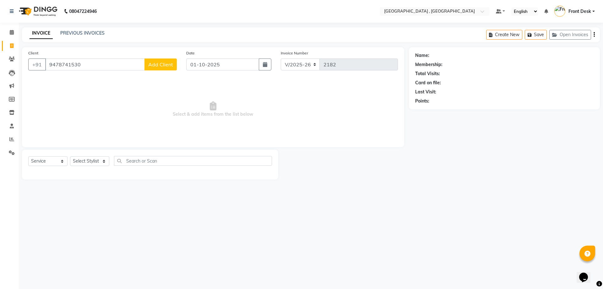
type input "9478741530"
click at [164, 62] on span "Add Client" at bounding box center [160, 64] width 25 height 6
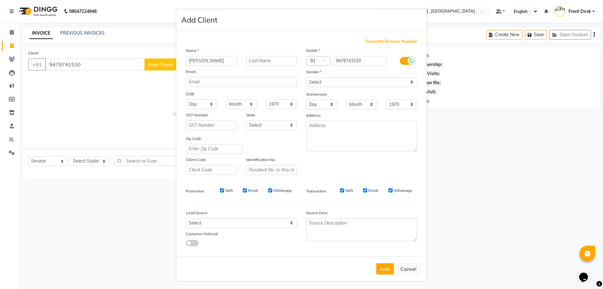
type input "[PERSON_NAME]"
click at [328, 82] on select "Select Male Female Other Prefer Not To Say" at bounding box center [361, 82] width 111 height 10
select select "female"
click at [306, 77] on select "Select Male Female Other Prefer Not To Say" at bounding box center [361, 82] width 111 height 10
click at [386, 268] on button "Add" at bounding box center [385, 268] width 18 height 11
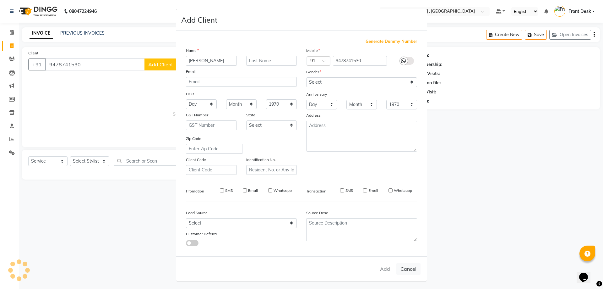
select select
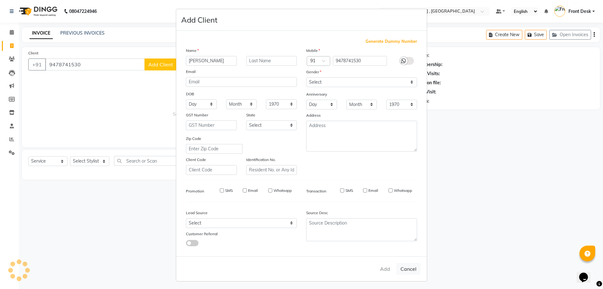
select select
checkbox input "false"
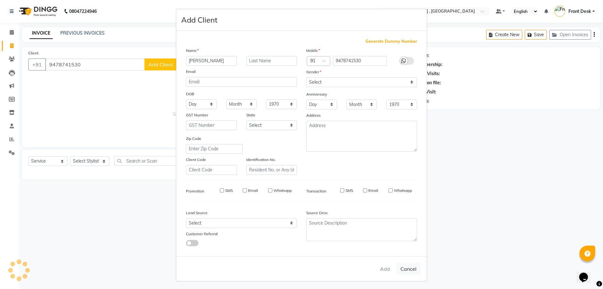
checkbox input "false"
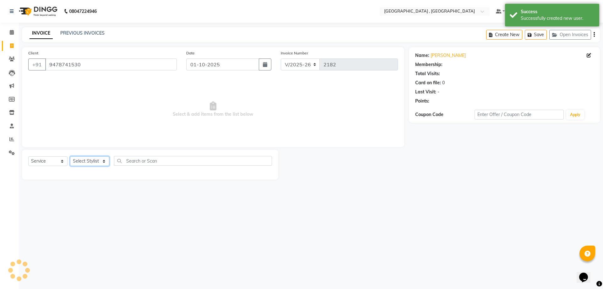
click at [99, 161] on select "Select Stylist anand anil anuj [PERSON_NAME] mam [PERSON_NAME] [PERSON_NAME] Fr…" at bounding box center [89, 161] width 39 height 10
select select "32310"
click at [70, 156] on select "Select Stylist anand anil anuj [PERSON_NAME] mam [PERSON_NAME] [PERSON_NAME] Fr…" at bounding box center [89, 161] width 39 height 10
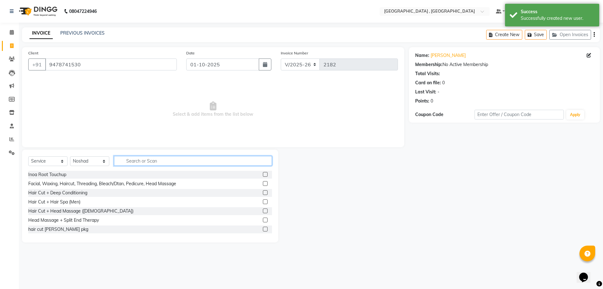
click at [164, 156] on input "text" at bounding box center [193, 161] width 158 height 10
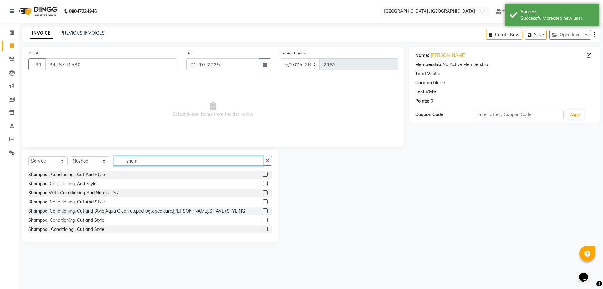
type input "sham"
click at [263, 176] on label at bounding box center [265, 174] width 5 height 5
click at [263, 176] on input "checkbox" at bounding box center [265, 174] width 4 height 4
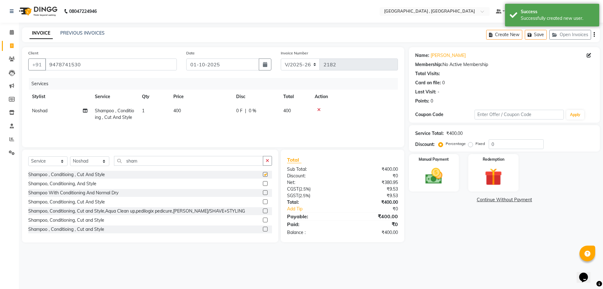
checkbox input "false"
click at [196, 108] on td "400" at bounding box center [201, 114] width 63 height 21
select select "32310"
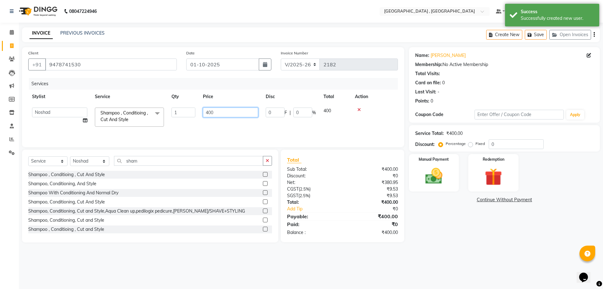
click at [208, 114] on input "400" at bounding box center [230, 112] width 55 height 10
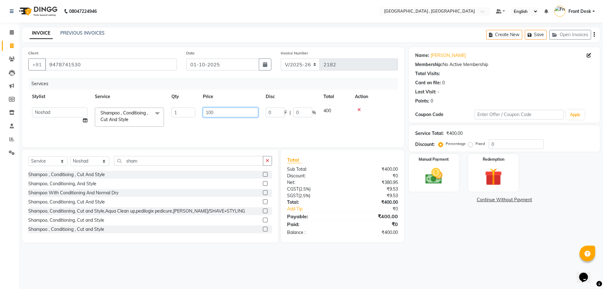
type input "1000"
click at [228, 127] on td "1000" at bounding box center [230, 117] width 63 height 27
select select "32310"
click at [416, 183] on div "Manual Payment" at bounding box center [434, 172] width 52 height 39
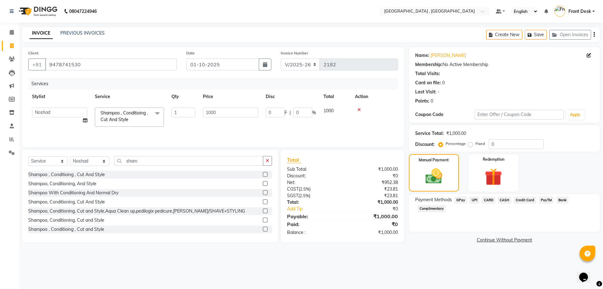
click at [474, 197] on span "UPI" at bounding box center [474, 199] width 10 height 7
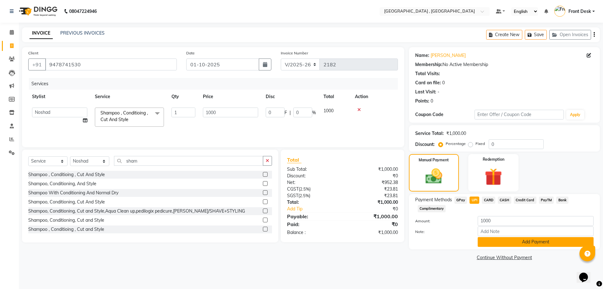
click at [498, 238] on button "Add Payment" at bounding box center [536, 242] width 116 height 10
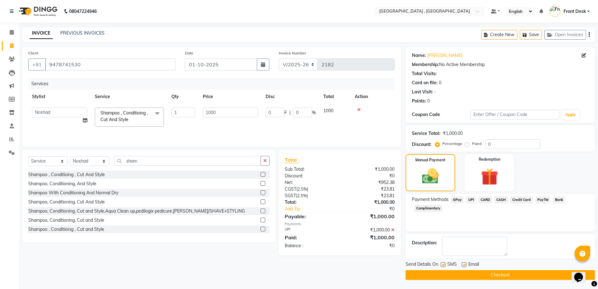
click at [530, 277] on button "Checkout" at bounding box center [500, 275] width 189 height 10
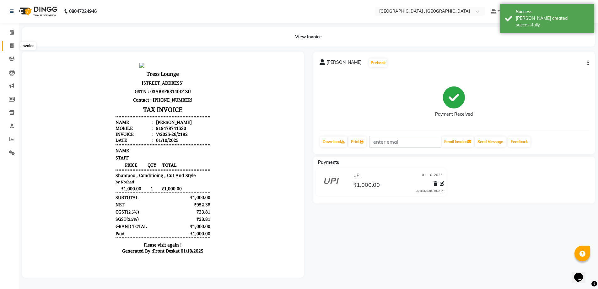
drag, startPoint x: 8, startPoint y: 47, endPoint x: 12, endPoint y: 47, distance: 3.2
click at [8, 47] on span at bounding box center [11, 45] width 11 height 7
select select "service"
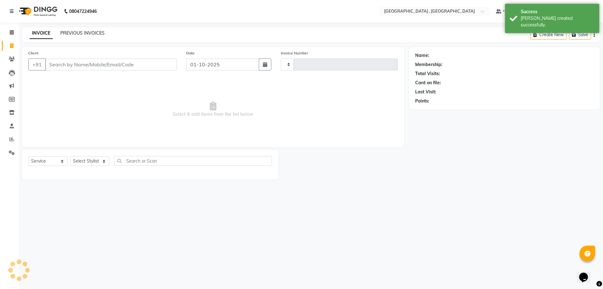
type input "2183"
select select "5111"
click at [85, 34] on link "PREVIOUS INVOICES" at bounding box center [82, 33] width 44 height 6
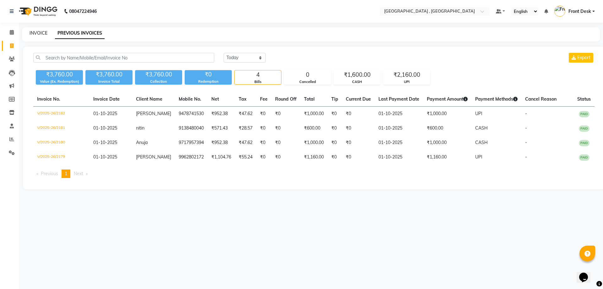
click at [45, 35] on link "INVOICE" at bounding box center [39, 33] width 18 height 6
select select "service"
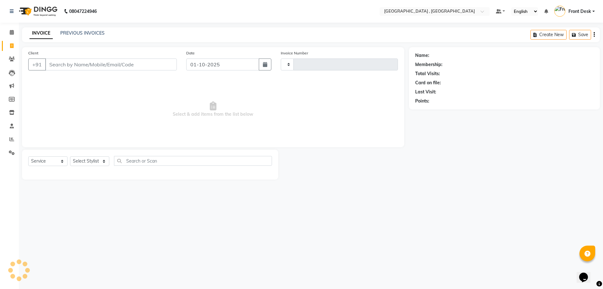
click at [59, 65] on input "Client" at bounding box center [111, 64] width 132 height 12
type input "2183"
select select "5111"
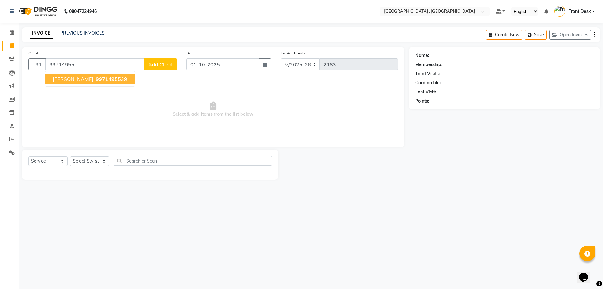
click at [70, 79] on span "[PERSON_NAME]" at bounding box center [73, 79] width 41 height 6
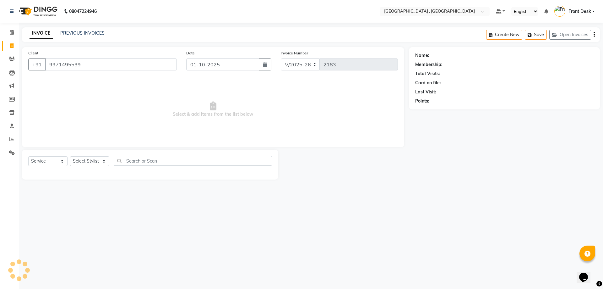
type input "9971495539"
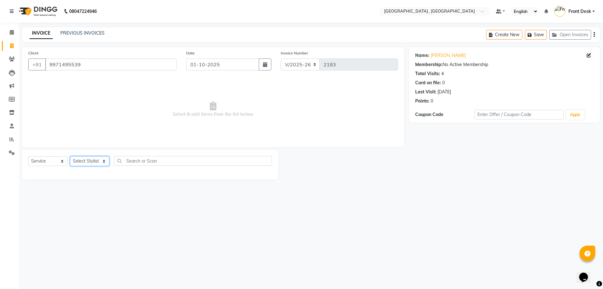
click at [95, 161] on select "Select Stylist anand anil anuj [PERSON_NAME] mam [PERSON_NAME] [PERSON_NAME] Fr…" at bounding box center [89, 161] width 39 height 10
select select "32312"
click at [70, 156] on select "Select Stylist anand anil anuj [PERSON_NAME] mam [PERSON_NAME] [PERSON_NAME] Fr…" at bounding box center [89, 161] width 39 height 10
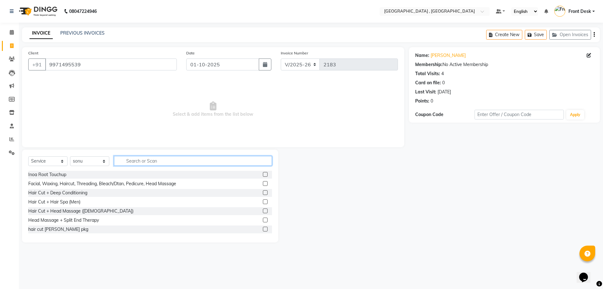
click at [130, 160] on input "text" at bounding box center [193, 161] width 158 height 10
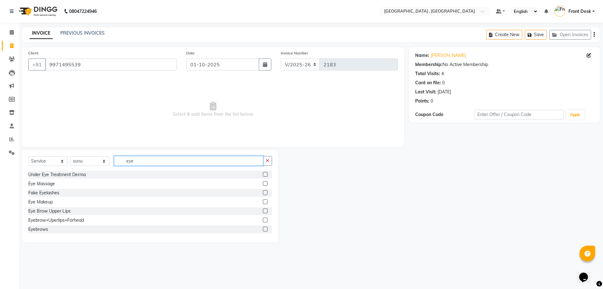
type input "eye"
click at [263, 221] on label at bounding box center [265, 219] width 5 height 5
click at [263, 221] on input "checkbox" at bounding box center [265, 220] width 4 height 4
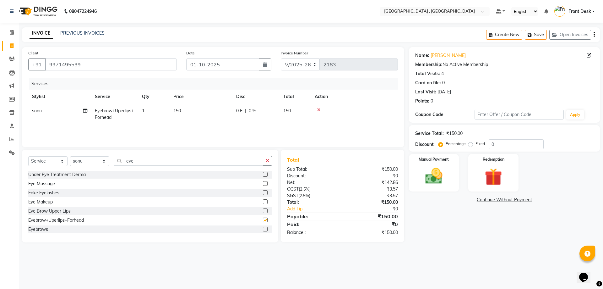
checkbox input "false"
click at [442, 184] on img at bounding box center [433, 175] width 29 height 21
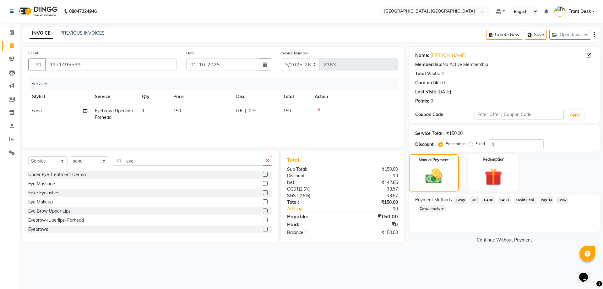
click at [473, 198] on span "UPI" at bounding box center [474, 199] width 10 height 7
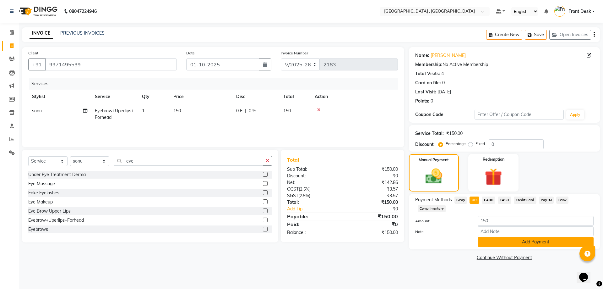
click at [496, 245] on button "Add Payment" at bounding box center [536, 242] width 116 height 10
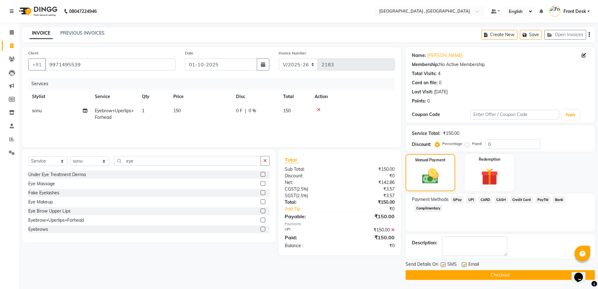
click at [505, 282] on main "INVOICE PREVIOUS INVOICES Create New Save Open Invoices Client +91 9971495539 D…" at bounding box center [308, 158] width 579 height 262
click at [507, 275] on button "Checkout" at bounding box center [500, 275] width 189 height 10
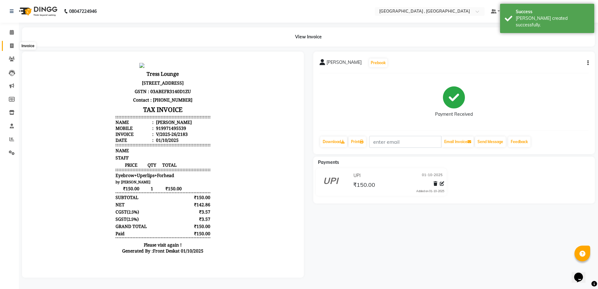
click at [8, 45] on span at bounding box center [11, 45] width 11 height 7
select select "service"
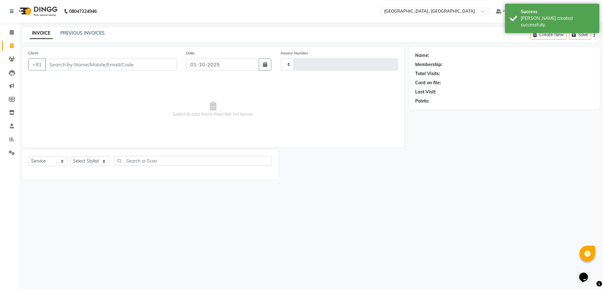
type input "2184"
select select "5111"
click at [67, 31] on link "PREVIOUS INVOICES" at bounding box center [82, 33] width 44 height 6
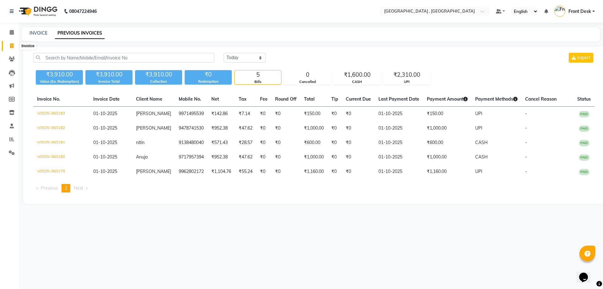
click at [10, 47] on icon at bounding box center [11, 45] width 3 height 5
select select "service"
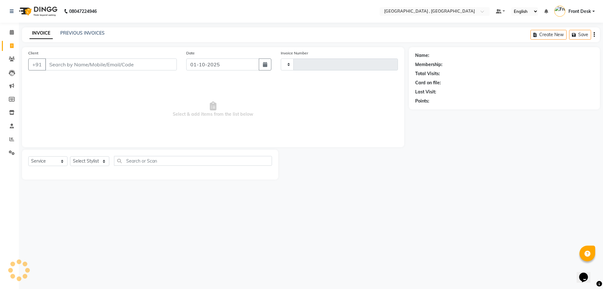
type input "2184"
select select "5111"
click at [10, 32] on icon at bounding box center [12, 32] width 4 height 5
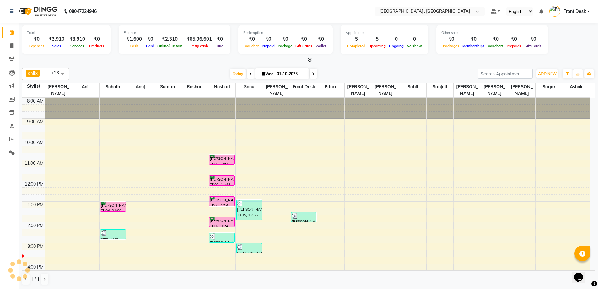
scroll to position [78, 0]
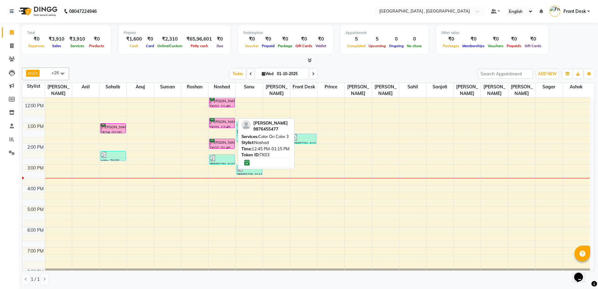
click at [226, 118] on div "karamjeet kaur, TK03, 12:45 PM-01:15 PM, Color On Color 3" at bounding box center [221, 122] width 25 height 9
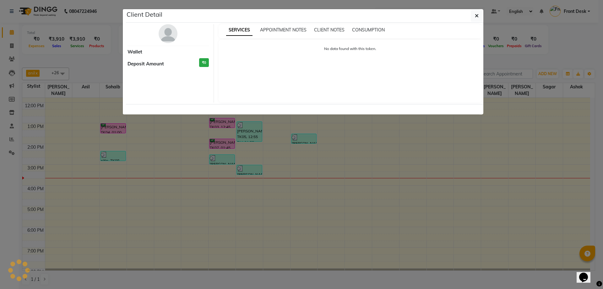
select select "6"
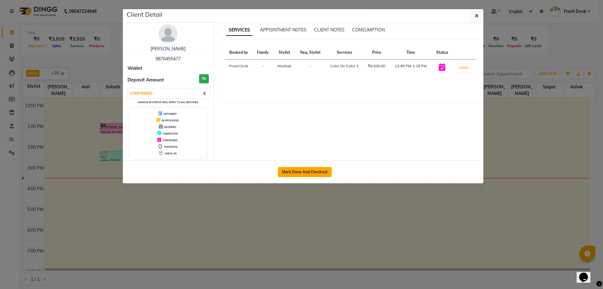
click at [293, 173] on button "Mark Done And Checkout" at bounding box center [305, 172] width 54 height 10
select select "service"
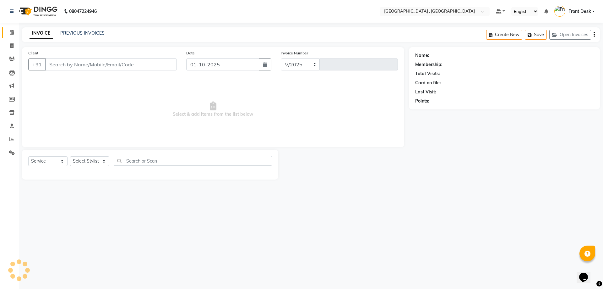
select select "5111"
type input "2184"
type input "9876455477"
select select "32310"
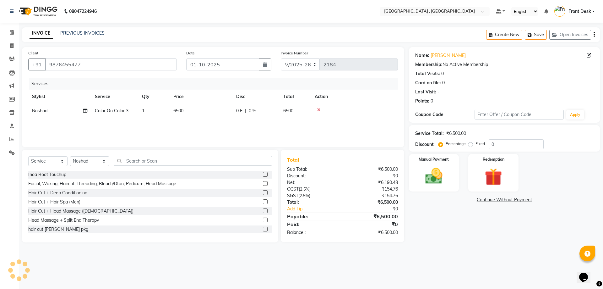
click at [190, 116] on td "6500" at bounding box center [201, 111] width 63 height 14
select select "32310"
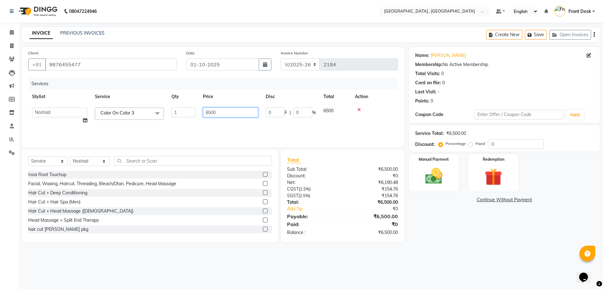
click at [208, 112] on input "6500" at bounding box center [230, 112] width 55 height 10
type input "4500"
click at [199, 131] on div "Services Stylist Service Qty Price Disc Total Action Noshad Color On Color 3 1 …" at bounding box center [213, 109] width 370 height 63
click at [433, 178] on img at bounding box center [433, 175] width 29 height 21
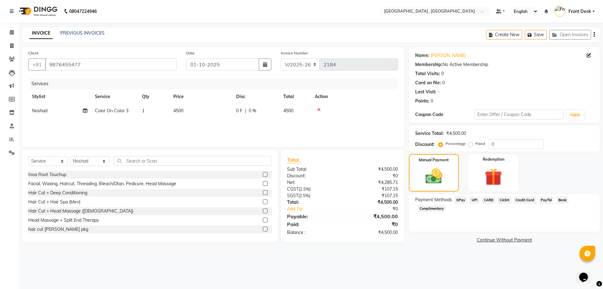
click at [504, 199] on span "CASH" at bounding box center [505, 199] width 14 height 7
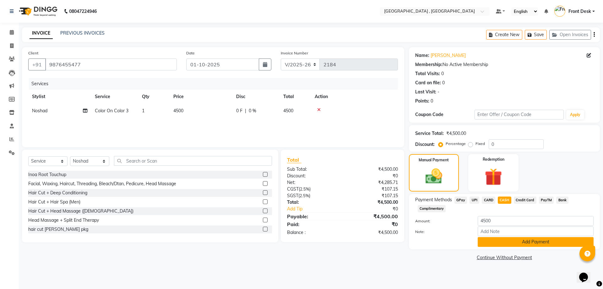
click at [515, 239] on button "Add Payment" at bounding box center [536, 242] width 116 height 10
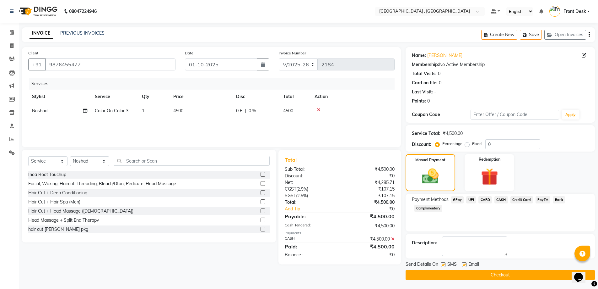
click at [505, 277] on button "Checkout" at bounding box center [500, 275] width 189 height 10
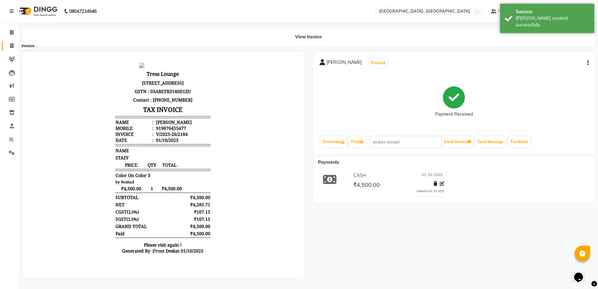
click at [13, 45] on icon at bounding box center [11, 45] width 3 height 5
select select "service"
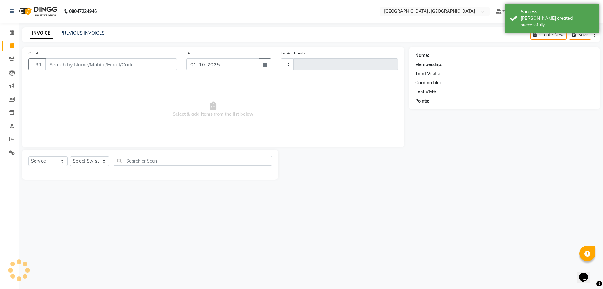
type input "2185"
select select "5111"
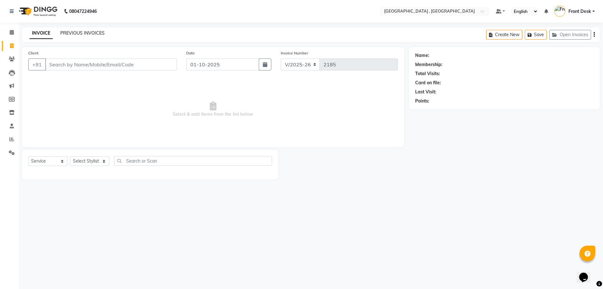
click at [86, 31] on link "PREVIOUS INVOICES" at bounding box center [82, 33] width 44 height 6
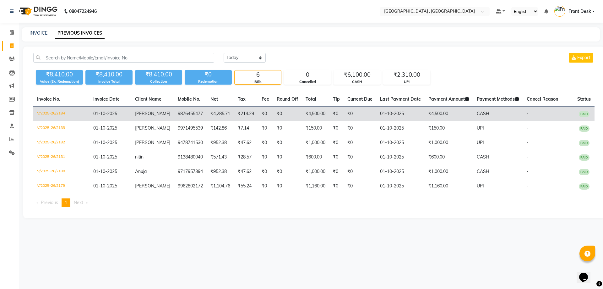
click at [321, 114] on td "₹4,500.00" at bounding box center [315, 113] width 27 height 15
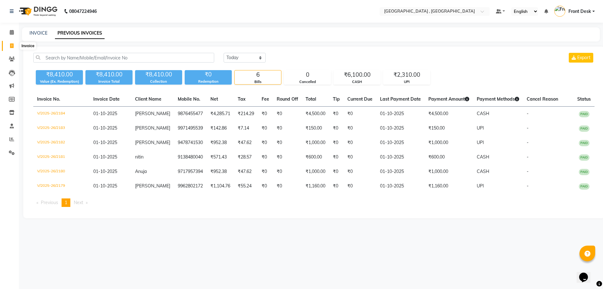
click at [12, 48] on span at bounding box center [11, 45] width 11 height 7
select select "service"
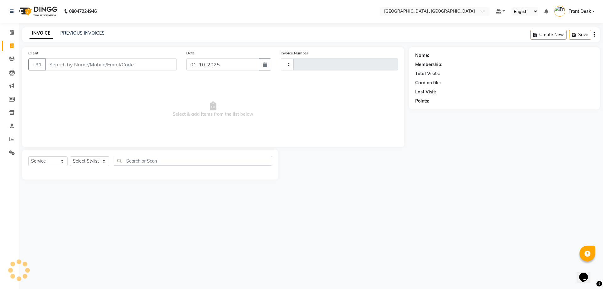
type input "2185"
select select "5111"
click at [74, 30] on link "PREVIOUS INVOICES" at bounding box center [82, 33] width 44 height 6
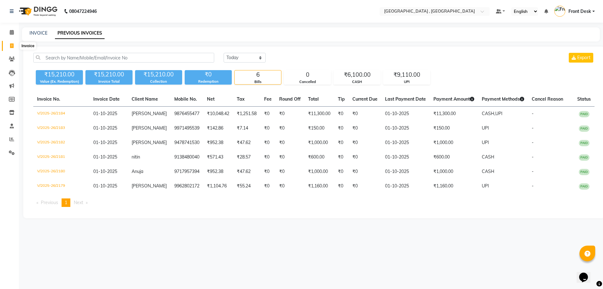
click at [10, 46] on icon at bounding box center [11, 45] width 3 height 5
select select "service"
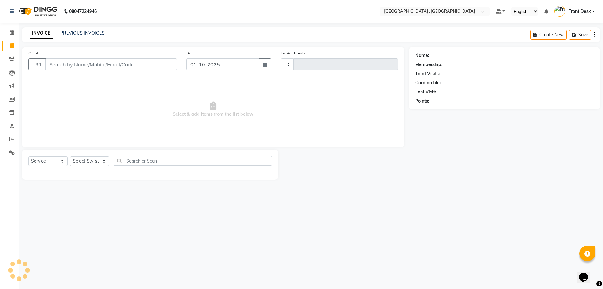
type input "2185"
select select "5111"
click at [572, 34] on button "Open Invoices" at bounding box center [570, 35] width 42 height 10
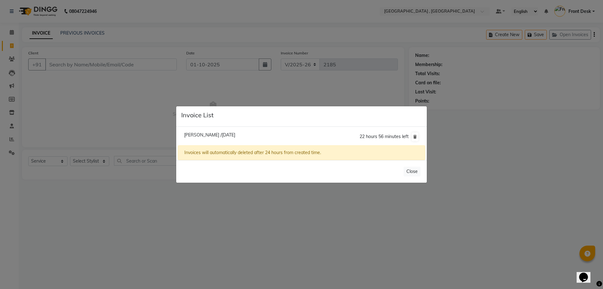
click at [222, 135] on span "Harjinder Kaur /01 October 2025" at bounding box center [209, 135] width 51 height 6
type input "9120000094"
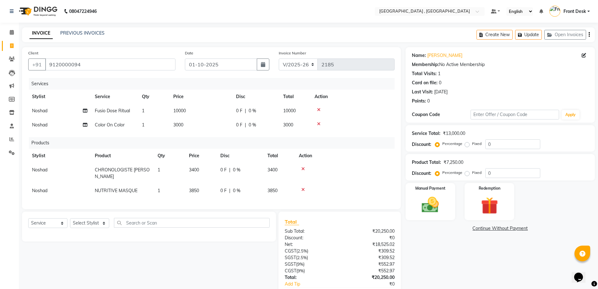
click at [185, 111] on span "10000" at bounding box center [179, 111] width 13 height 6
select select "32310"
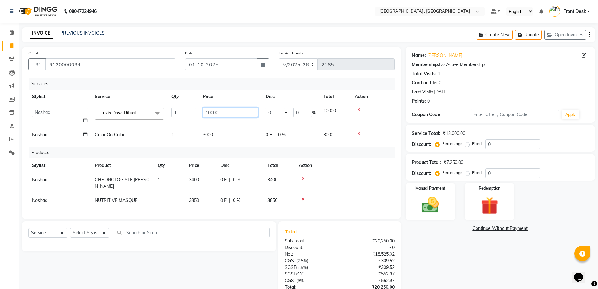
click at [225, 112] on input "10000" at bounding box center [230, 112] width 55 height 10
type input "1"
type input "7"
type input "9750"
click at [238, 129] on tr "Noshad Color On Color 1 3000 0 F | 0 % 3000" at bounding box center [211, 134] width 366 height 14
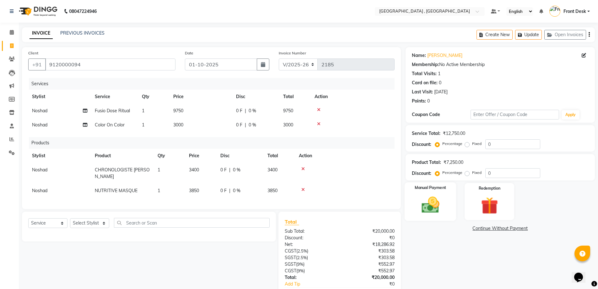
click at [430, 206] on img at bounding box center [430, 204] width 29 height 20
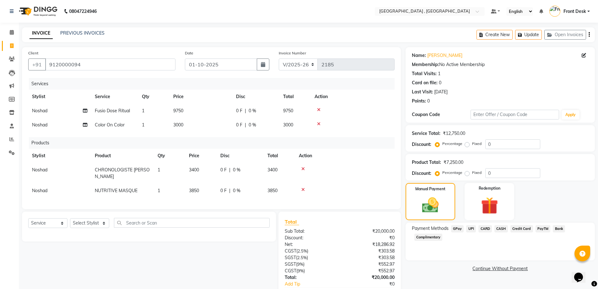
click at [470, 229] on span "UPI" at bounding box center [471, 228] width 10 height 7
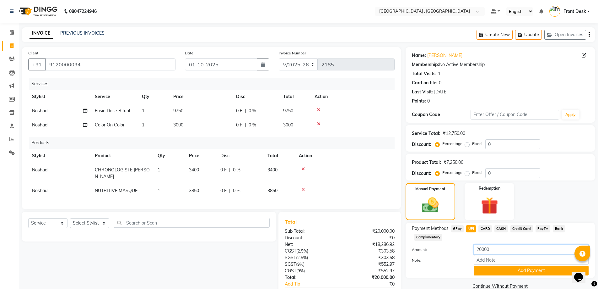
click at [492, 246] on input "20000" at bounding box center [531, 249] width 115 height 10
type input "2"
type input "15000"
click at [500, 268] on button "Add Payment" at bounding box center [531, 270] width 115 height 10
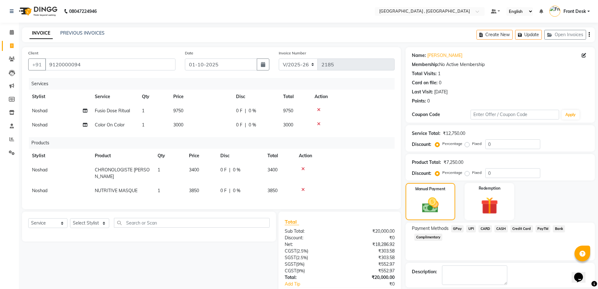
click at [501, 227] on span "CASH" at bounding box center [501, 228] width 14 height 7
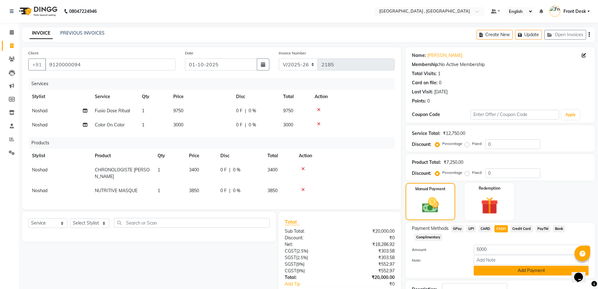
click at [497, 269] on button "Add Payment" at bounding box center [531, 270] width 115 height 10
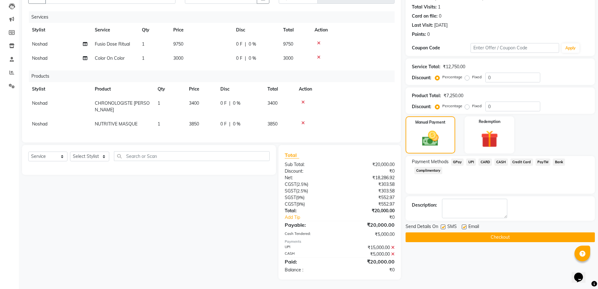
scroll to position [71, 0]
click at [458, 234] on button "Checkout" at bounding box center [500, 237] width 189 height 10
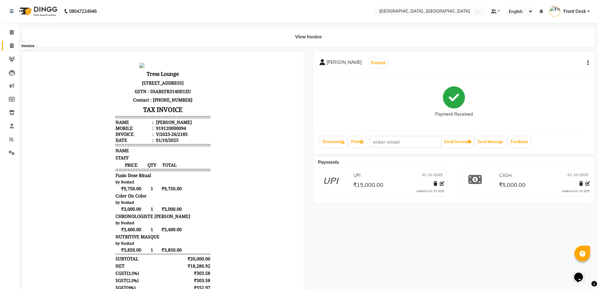
click at [13, 46] on icon at bounding box center [11, 45] width 3 height 5
select select "service"
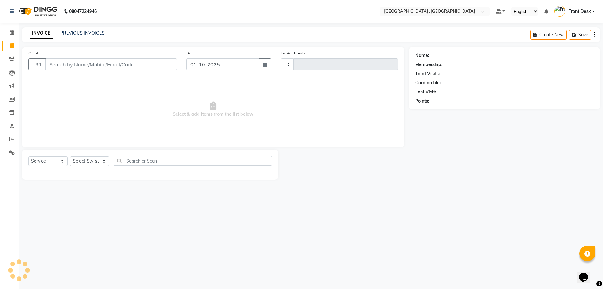
type input "2186"
select select "5111"
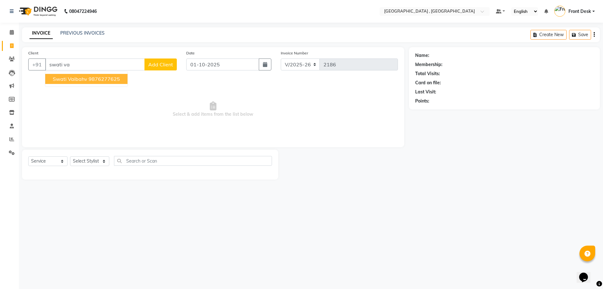
click at [99, 79] on ngb-highlight "9876277625" at bounding box center [104, 79] width 31 height 6
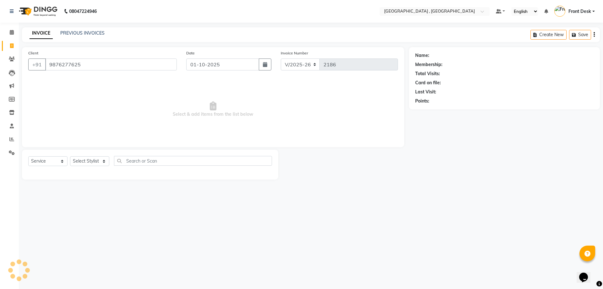
type input "9876277625"
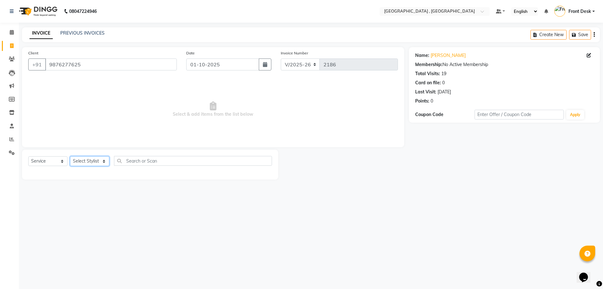
click at [79, 161] on select "Select Stylist anand anil anuj [PERSON_NAME] mam [PERSON_NAME] [PERSON_NAME] Fr…" at bounding box center [89, 161] width 39 height 10
select select "32310"
click at [70, 156] on select "Select Stylist anand anil anuj [PERSON_NAME] mam [PERSON_NAME] [PERSON_NAME] Fr…" at bounding box center [89, 161] width 39 height 10
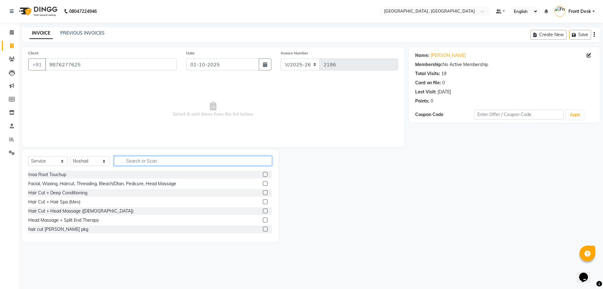
click at [128, 161] on input "text" at bounding box center [193, 161] width 158 height 10
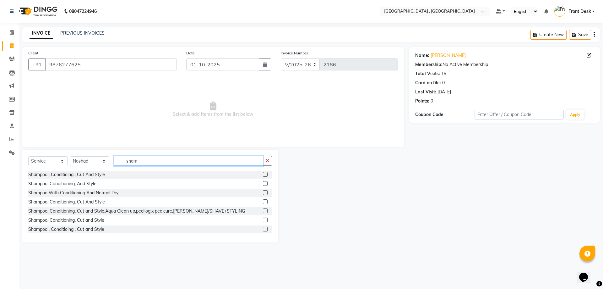
type input "sham"
click at [263, 184] on label at bounding box center [265, 183] width 5 height 5
click at [263, 184] on input "checkbox" at bounding box center [265, 183] width 4 height 4
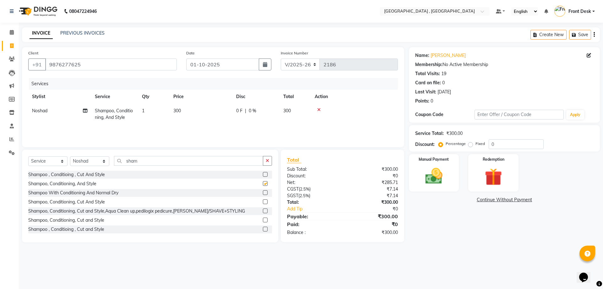
checkbox input "false"
click at [177, 105] on td "300" at bounding box center [201, 114] width 63 height 21
select select "32310"
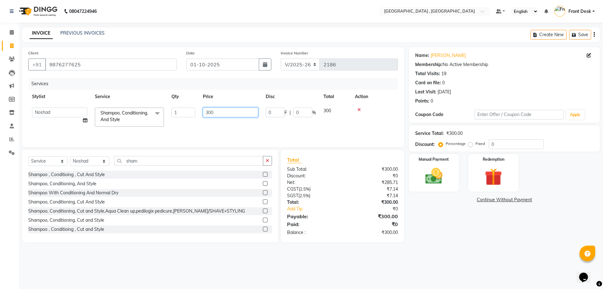
click at [208, 112] on input "300" at bounding box center [230, 112] width 55 height 10
type input "500"
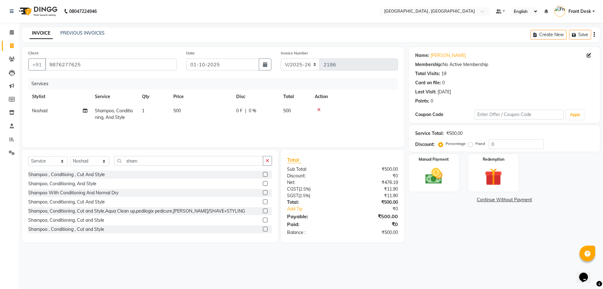
click at [204, 130] on div "Services Stylist Service Qty Price Disc Total Action Noshad Shampoo, Conditioni…" at bounding box center [213, 109] width 370 height 63
click at [431, 177] on img at bounding box center [433, 175] width 29 height 21
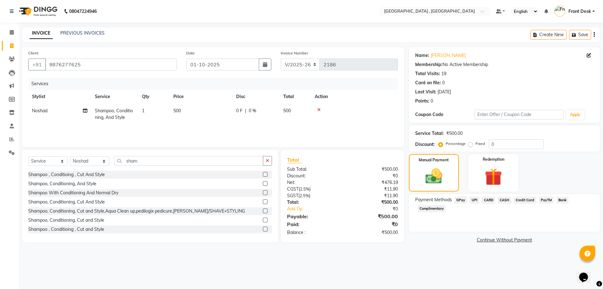
click at [504, 200] on span "CASH" at bounding box center [505, 199] width 14 height 7
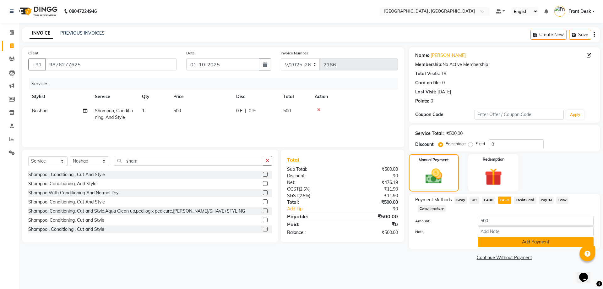
click at [507, 243] on button "Add Payment" at bounding box center [536, 242] width 116 height 10
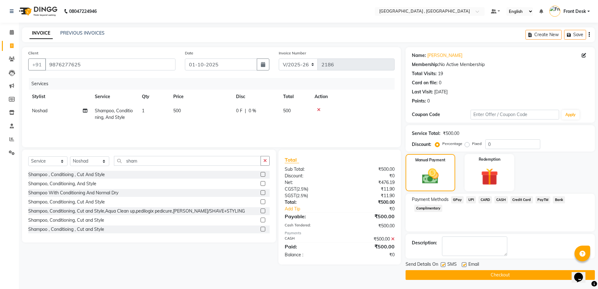
click at [502, 276] on button "Checkout" at bounding box center [500, 275] width 189 height 10
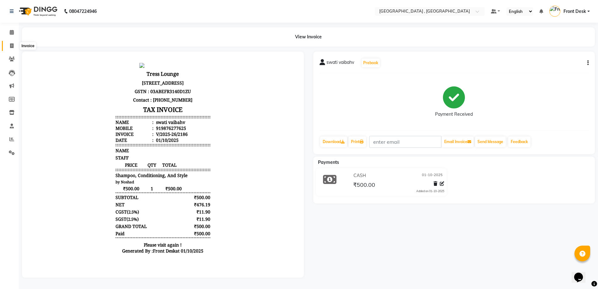
click at [10, 47] on icon at bounding box center [11, 45] width 3 height 5
select select "service"
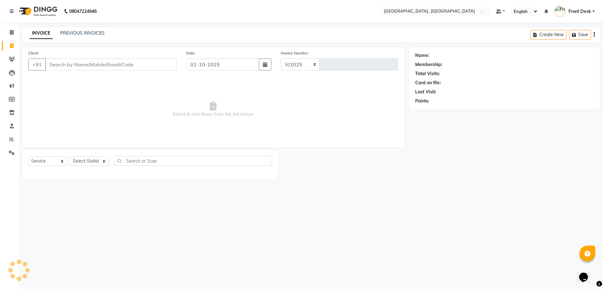
select select "5111"
type input "2187"
click at [95, 62] on input "Client" at bounding box center [111, 64] width 132 height 12
type input "9052922922"
click at [153, 65] on span "Add Client" at bounding box center [160, 64] width 25 height 6
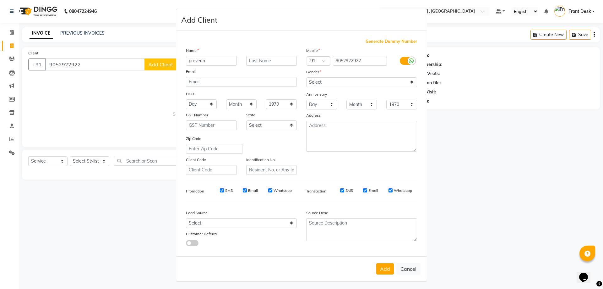
type input "praveen"
click at [383, 80] on select "Select Male Female Other Prefer Not To Say" at bounding box center [361, 82] width 111 height 10
select select "male"
click at [306, 77] on select "Select Male Female Other Prefer Not To Say" at bounding box center [361, 82] width 111 height 10
click at [387, 267] on button "Add" at bounding box center [385, 268] width 18 height 11
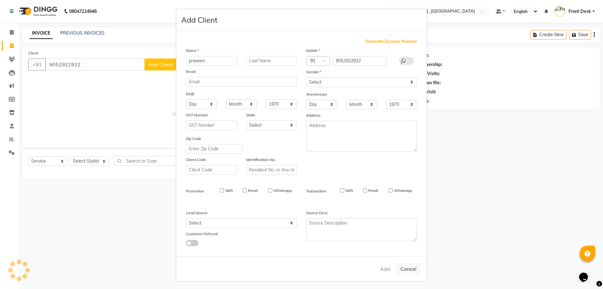
select select
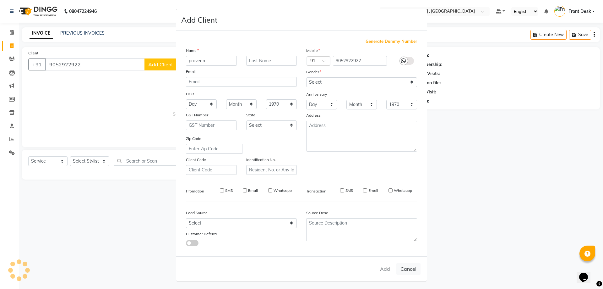
select select
checkbox input "false"
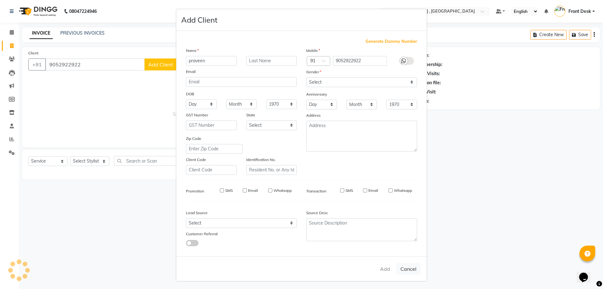
checkbox input "false"
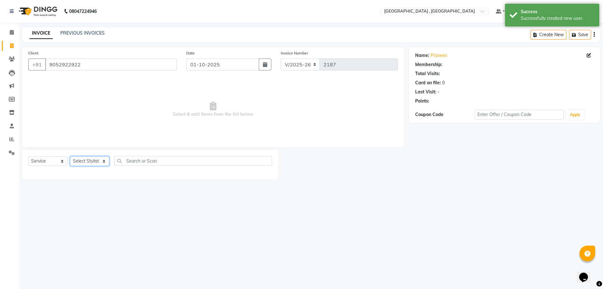
click at [84, 164] on select "Select Stylist anand anil anuj [PERSON_NAME] mam [PERSON_NAME] [PERSON_NAME] Fr…" at bounding box center [89, 161] width 39 height 10
select select "32265"
click at [70, 156] on select "Select Stylist anand anil anuj [PERSON_NAME] mam [PERSON_NAME] [PERSON_NAME] Fr…" at bounding box center [89, 161] width 39 height 10
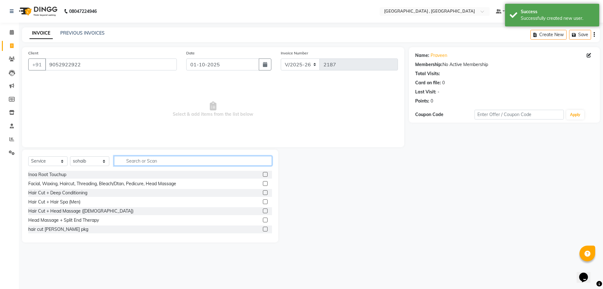
click at [150, 157] on input "text" at bounding box center [193, 161] width 158 height 10
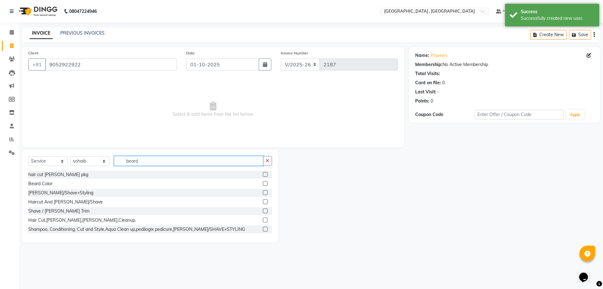
type input "beard"
click at [263, 213] on div at bounding box center [265, 211] width 4 height 7
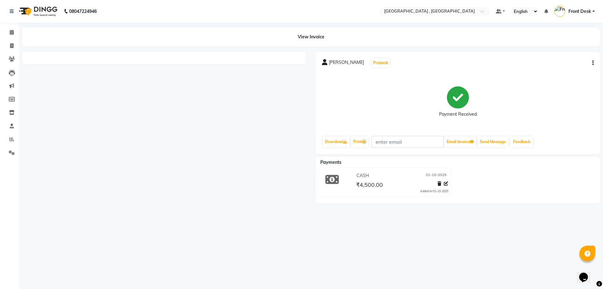
click at [593, 62] on div "karamjeet kaur Prebook Payment Received Download Print Email Invoice Send Messa…" at bounding box center [458, 102] width 284 height 102
click at [593, 63] on icon "button" at bounding box center [592, 63] width 1 height 0
click at [552, 73] on div "Edit Invoice" at bounding box center [561, 71] width 43 height 8
select select "service"
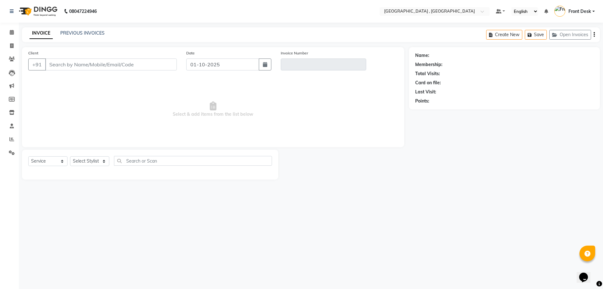
type input "9876455477"
type input "V/2025-26/2184"
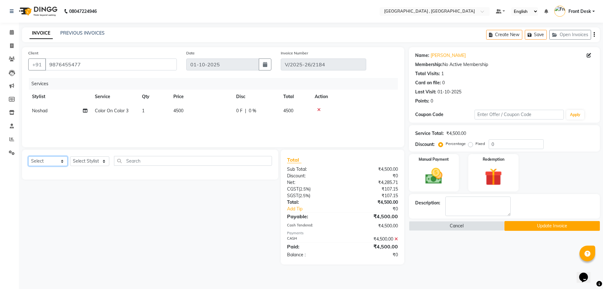
click at [45, 161] on select "Select Service Product Membership Package Voucher Prepaid Gift Card" at bounding box center [47, 161] width 39 height 10
select select "product"
click at [28, 156] on select "Select Service Product Membership Package Voucher Prepaid Gift Card" at bounding box center [47, 161] width 39 height 10
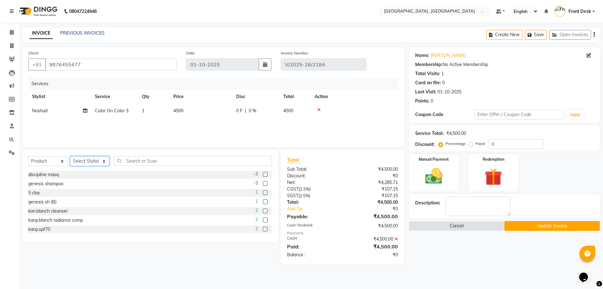
click at [87, 159] on select "Select Stylist anand anil anuj [PERSON_NAME] mam [PERSON_NAME] [PERSON_NAME] Fr…" at bounding box center [89, 161] width 39 height 10
select select "32310"
click at [70, 156] on select "Select Stylist anand anil anuj [PERSON_NAME] mam [PERSON_NAME] [PERSON_NAME] Fr…" at bounding box center [89, 161] width 39 height 10
click at [129, 162] on input "text" at bounding box center [193, 161] width 158 height 10
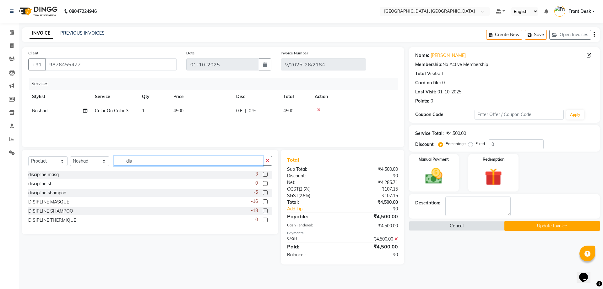
type input "dis"
click at [263, 211] on label at bounding box center [265, 210] width 5 height 5
click at [263, 211] on input "checkbox" at bounding box center [265, 211] width 4 height 4
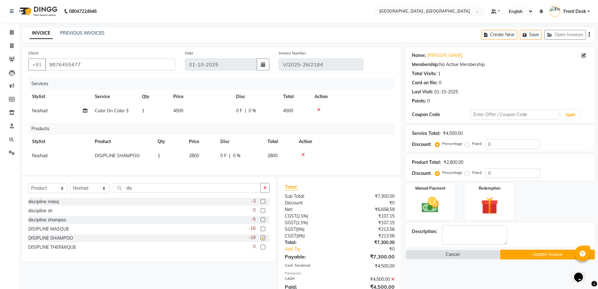
checkbox input "false"
click at [195, 157] on span "2800" at bounding box center [194, 156] width 10 height 6
select select "32310"
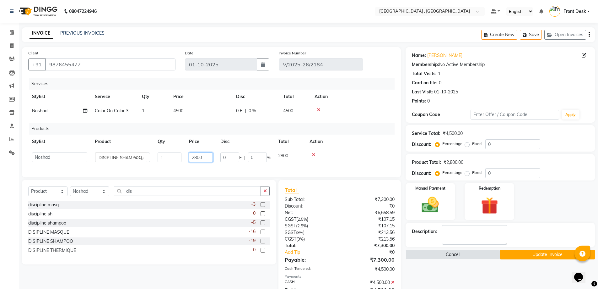
drag, startPoint x: 179, startPoint y: 156, endPoint x: 173, endPoint y: 156, distance: 6.6
click at [173, 156] on tr "anand anil anuj anuja mam ashok diksha Front Desk manpreet Noshad prince rajni …" at bounding box center [211, 157] width 366 height 17
type input "2950"
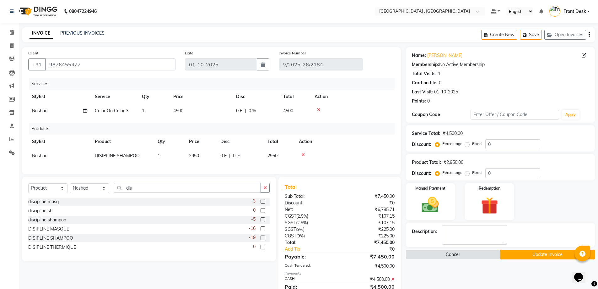
click at [164, 168] on div "Services Stylist Service Qty Price Disc Total Action Noshad Color On Color 3 1 …" at bounding box center [211, 123] width 366 height 90
click at [139, 192] on input "dis" at bounding box center [187, 188] width 147 height 10
type input "d"
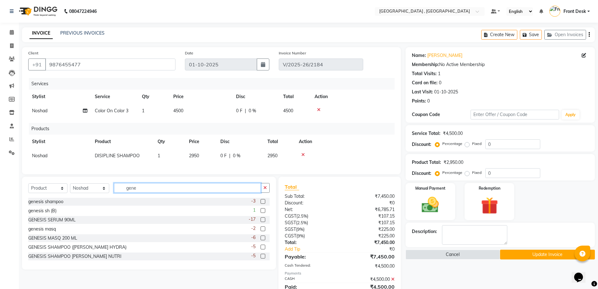
type input "gene"
click at [261, 240] on label at bounding box center [263, 237] width 5 height 5
click at [261, 240] on input "checkbox" at bounding box center [263, 238] width 4 height 4
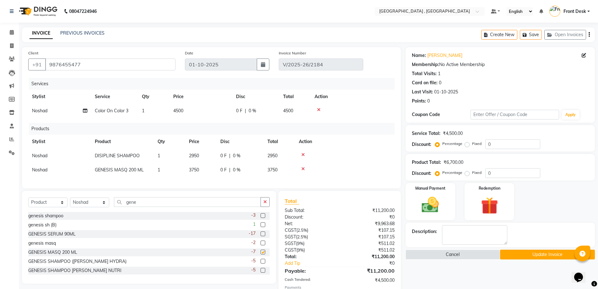
checkbox input "false"
click at [192, 171] on span "3750" at bounding box center [194, 170] width 10 height 6
select select "32310"
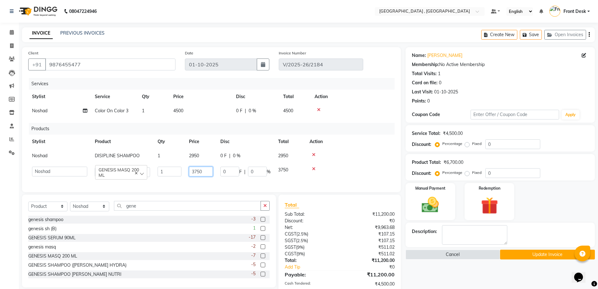
drag, startPoint x: 210, startPoint y: 171, endPoint x: 176, endPoint y: 176, distance: 35.1
click at [176, 176] on tr "anand anil anuj anuja mam ashok diksha Front Desk manpreet Noshad prince rajni …" at bounding box center [211, 172] width 366 height 18
type input "3850"
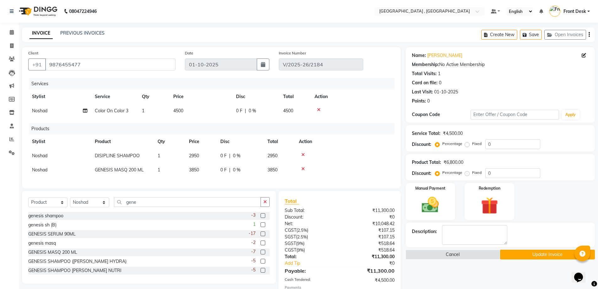
click at [178, 182] on div "Services Stylist Service Qty Price Disc Total Action Noshad Color On Color 3 1 …" at bounding box center [211, 130] width 366 height 104
click at [433, 206] on img at bounding box center [430, 204] width 29 height 20
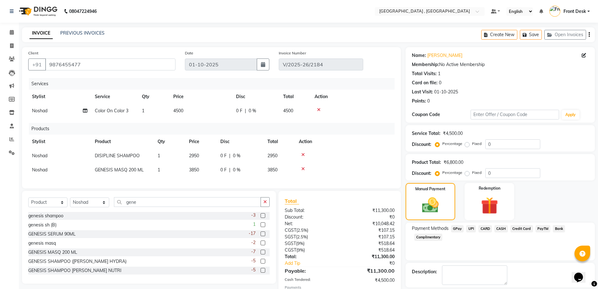
click at [473, 228] on span "UPI" at bounding box center [471, 228] width 10 height 7
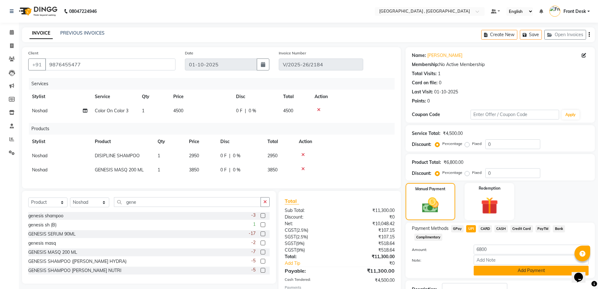
click at [484, 270] on button "Add Payment" at bounding box center [531, 270] width 115 height 10
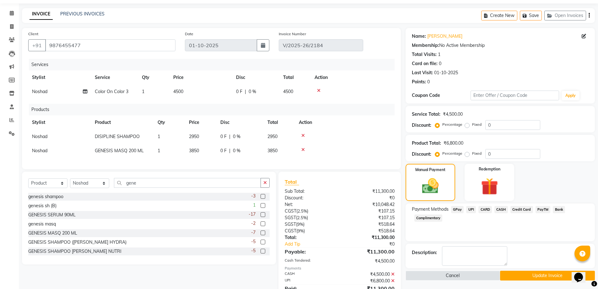
scroll to position [51, 0]
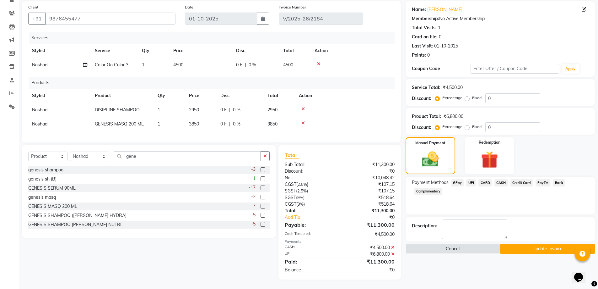
click at [524, 244] on button "Update Invoice" at bounding box center [547, 249] width 95 height 10
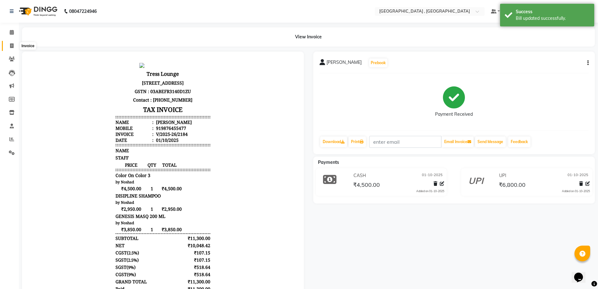
click at [11, 45] on icon at bounding box center [11, 45] width 3 height 5
select select "service"
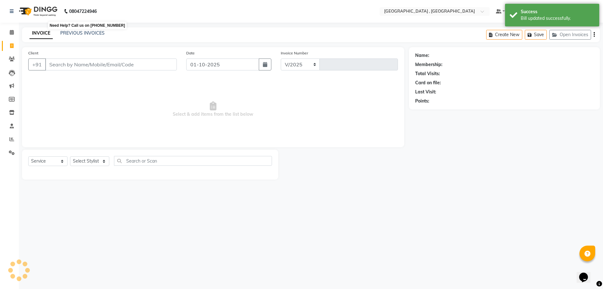
select select "5111"
type input "2185"
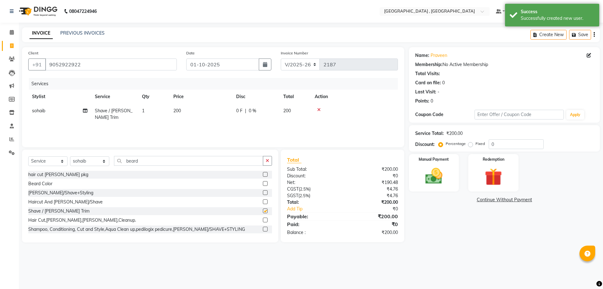
select select "5111"
select select "service"
select select "32265"
checkbox input "false"
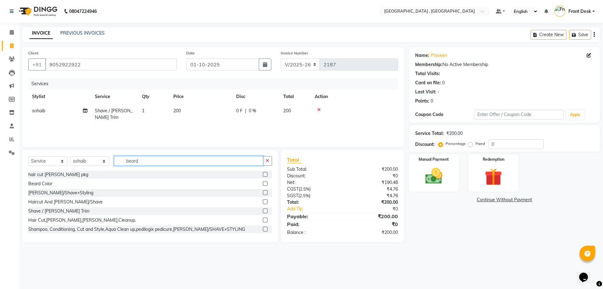
drag, startPoint x: 147, startPoint y: 157, endPoint x: 96, endPoint y: 160, distance: 50.9
click at [96, 160] on div "Select Service Product Membership Package Voucher Prepaid Gift Card Select Styl…" at bounding box center [150, 163] width 244 height 15
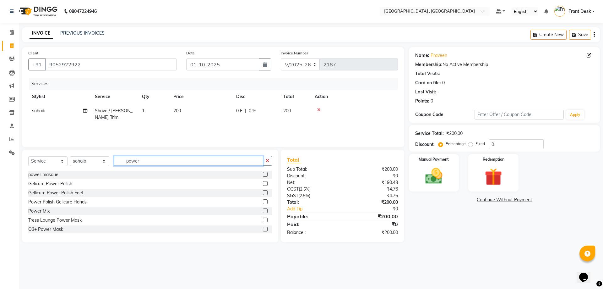
type input "power"
click at [263, 175] on label at bounding box center [265, 174] width 5 height 5
click at [263, 175] on input "checkbox" at bounding box center [265, 174] width 4 height 4
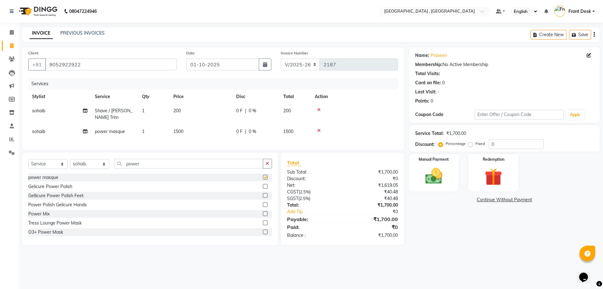
checkbox input "false"
click at [451, 164] on div "Manual Payment" at bounding box center [434, 172] width 52 height 39
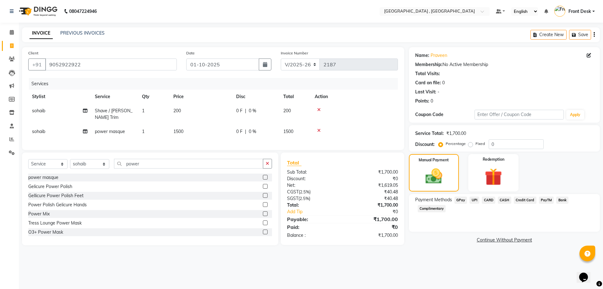
click at [473, 199] on span "UPI" at bounding box center [474, 199] width 10 height 7
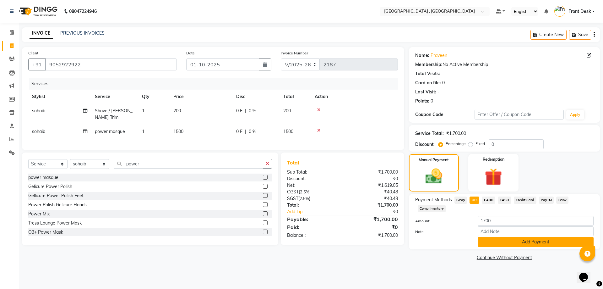
click at [496, 239] on button "Add Payment" at bounding box center [536, 242] width 116 height 10
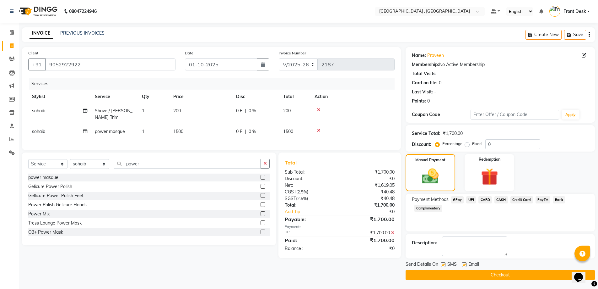
click at [521, 273] on button "Checkout" at bounding box center [500, 275] width 189 height 10
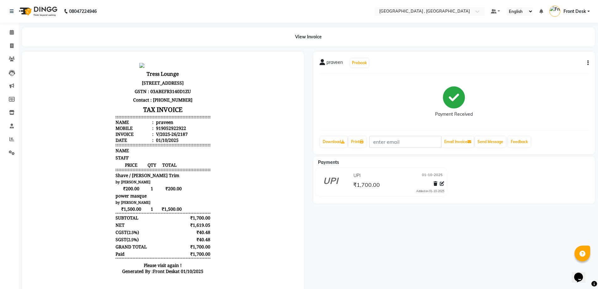
click at [588, 63] on icon "button" at bounding box center [587, 63] width 1 height 0
click at [551, 69] on div "Edit Invoice" at bounding box center [556, 71] width 43 height 8
select select "service"
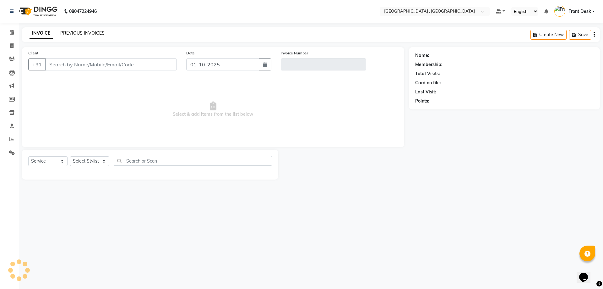
click at [95, 33] on link "PREVIOUS INVOICES" at bounding box center [82, 33] width 44 height 6
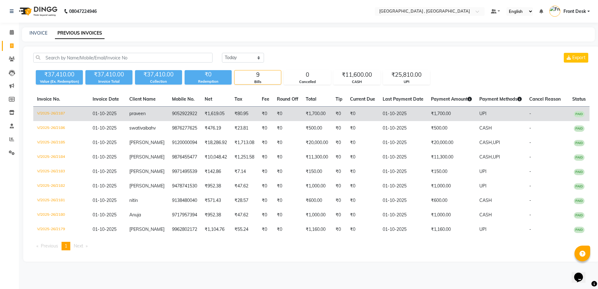
click at [416, 109] on td "01-10-2025" at bounding box center [403, 113] width 48 height 15
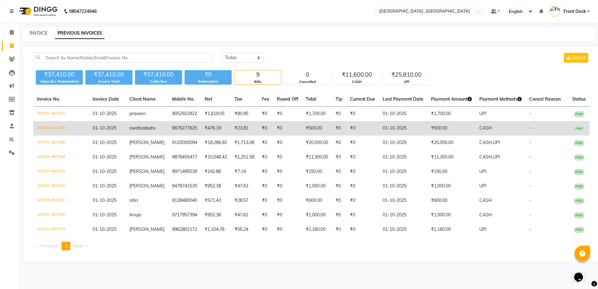
scroll to position [1, 0]
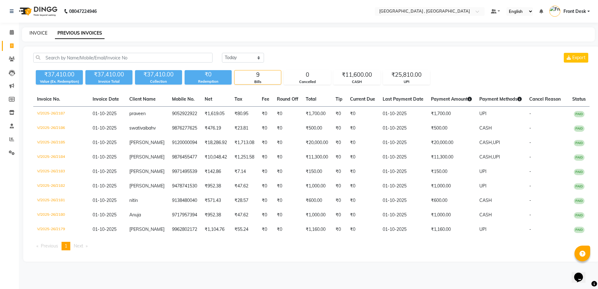
click at [45, 32] on link "INVOICE" at bounding box center [39, 33] width 18 height 6
select select "service"
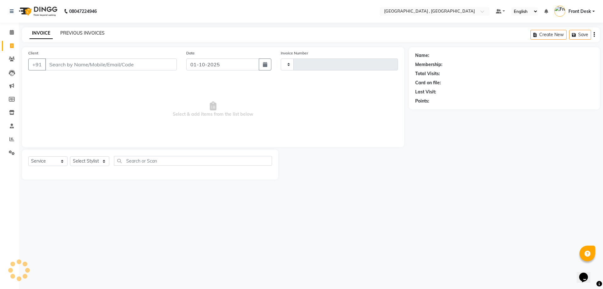
click at [78, 35] on link "PREVIOUS INVOICES" at bounding box center [82, 33] width 44 height 6
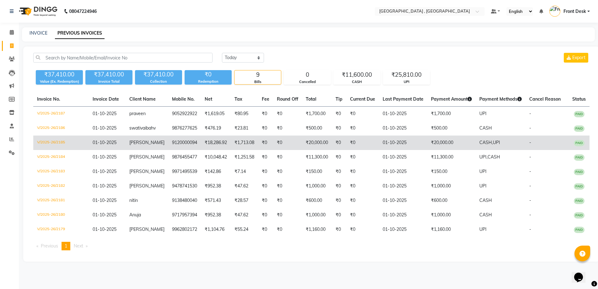
click at [152, 146] on td "harjinder kaur" at bounding box center [147, 142] width 43 height 14
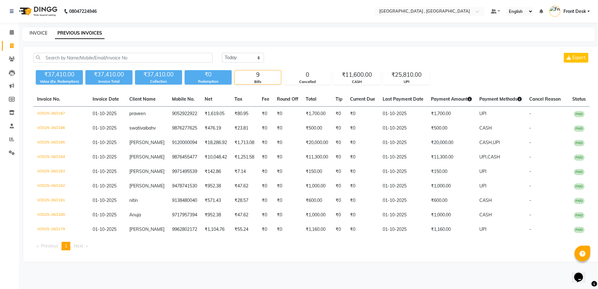
click at [36, 31] on link "INVOICE" at bounding box center [39, 33] width 18 height 6
select select "service"
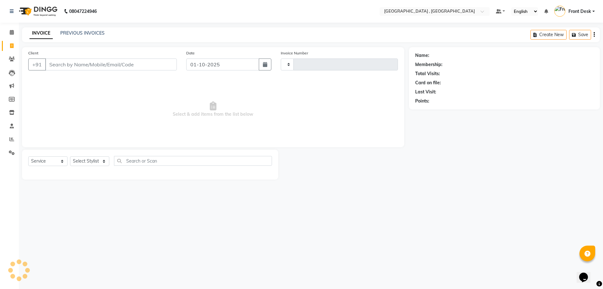
click at [90, 61] on input "Client" at bounding box center [111, 64] width 132 height 12
type input "2188"
select select "5111"
click at [84, 32] on link "PREVIOUS INVOICES" at bounding box center [82, 33] width 44 height 6
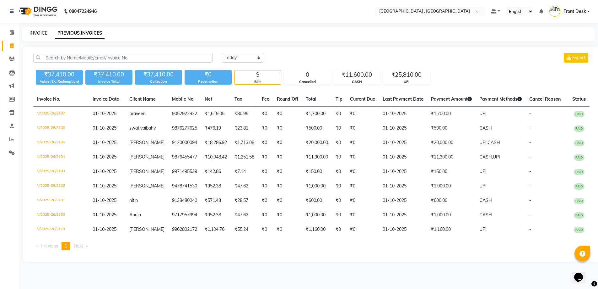
click at [36, 34] on link "INVOICE" at bounding box center [39, 33] width 18 height 6
select select "service"
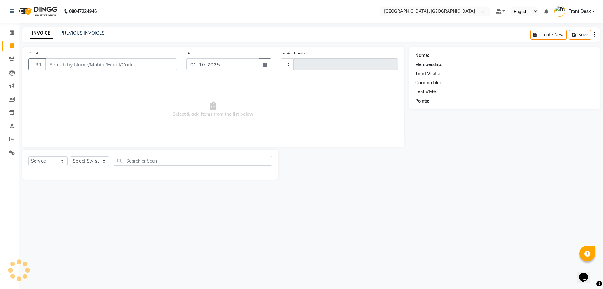
type input "2188"
select select "5111"
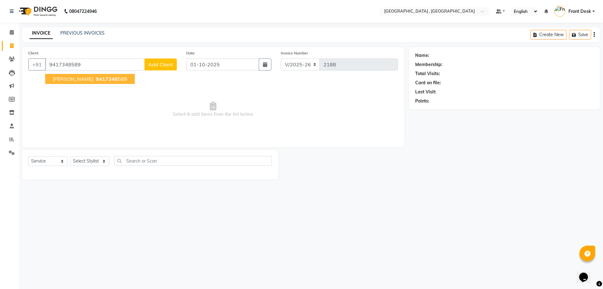
type input "9417348589"
click at [108, 79] on span "9417348589" at bounding box center [111, 79] width 31 height 6
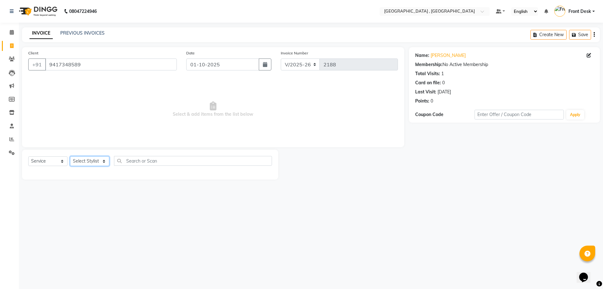
click at [82, 160] on select "Select Stylist anand anil anuj anuja mam ashok diksha Front Desk manpreet Nosha…" at bounding box center [89, 161] width 39 height 10
select select "65855"
click at [70, 156] on select "Select Stylist anand anil anuj anuja mam ashok diksha Front Desk manpreet Nosha…" at bounding box center [89, 161] width 39 height 10
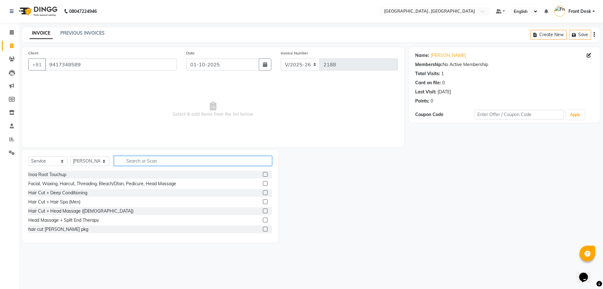
click at [140, 162] on input "text" at bounding box center [193, 161] width 158 height 10
click at [147, 160] on input "text" at bounding box center [193, 161] width 158 height 10
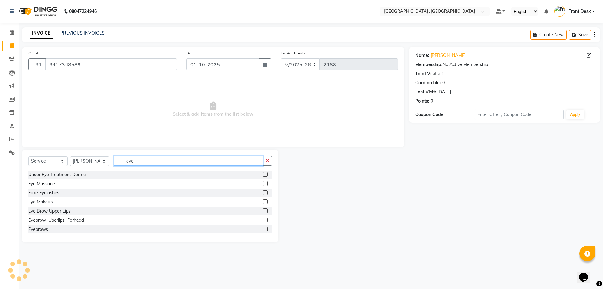
type input "eye"
click at [263, 228] on label at bounding box center [265, 228] width 5 height 5
click at [263, 228] on input "checkbox" at bounding box center [265, 229] width 4 height 4
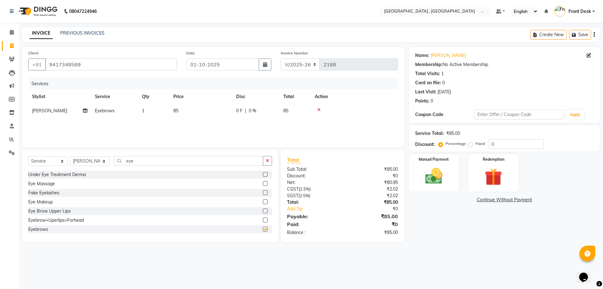
checkbox input "false"
click at [183, 113] on td "85" at bounding box center [201, 111] width 63 height 14
select select "65855"
drag, startPoint x: 218, startPoint y: 109, endPoint x: 198, endPoint y: 109, distance: 19.5
click at [198, 109] on tr "anand anil anuj anuja mam ashok diksha Front Desk manpreet Noshad prince rajni …" at bounding box center [213, 116] width 370 height 24
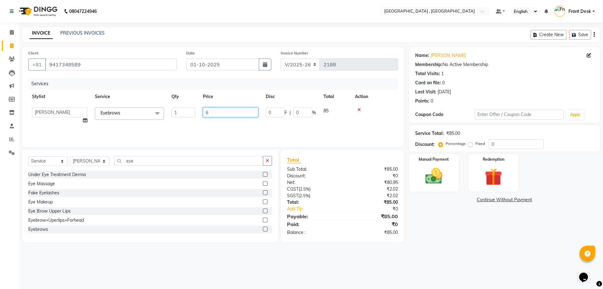
type input "60"
click at [196, 116] on tr "anand anil anuj anuja mam ashok diksha Front Desk manpreet Noshad prince rajni …" at bounding box center [213, 116] width 370 height 24
click at [444, 181] on img at bounding box center [433, 175] width 29 height 21
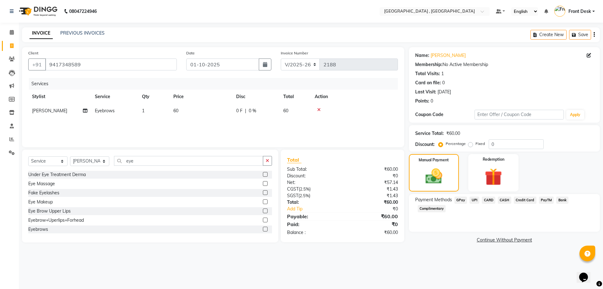
click at [476, 199] on span "UPI" at bounding box center [474, 199] width 10 height 7
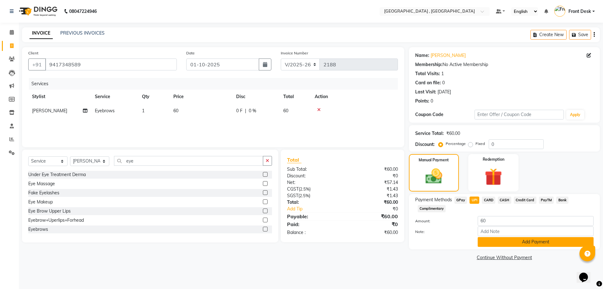
click at [526, 242] on button "Add Payment" at bounding box center [536, 242] width 116 height 10
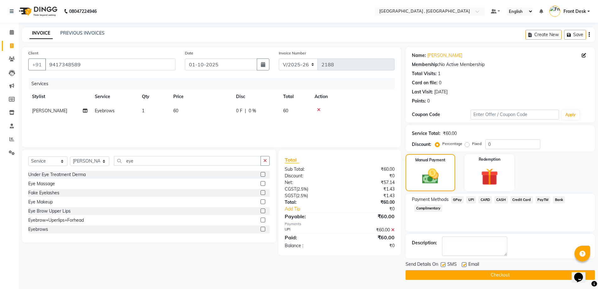
click at [525, 275] on button "Checkout" at bounding box center [500, 275] width 189 height 10
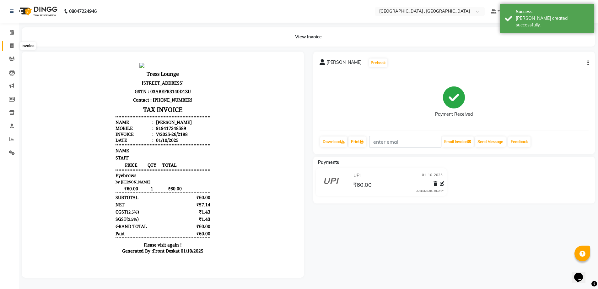
click at [9, 49] on span at bounding box center [11, 45] width 11 height 7
select select "service"
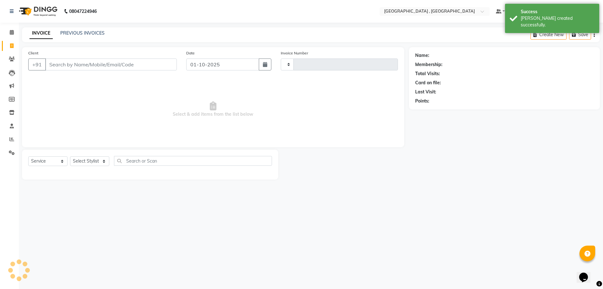
type input "2189"
select select "5111"
click at [83, 33] on link "PREVIOUS INVOICES" at bounding box center [82, 33] width 44 height 6
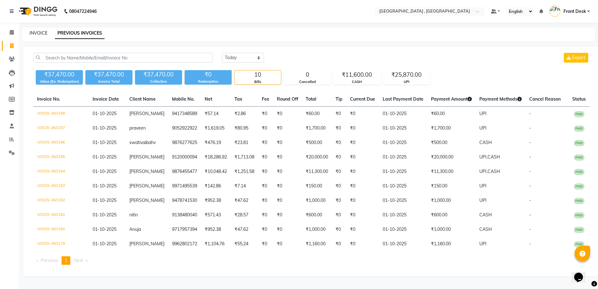
click at [43, 30] on link "INVOICE" at bounding box center [39, 33] width 18 height 6
select select "service"
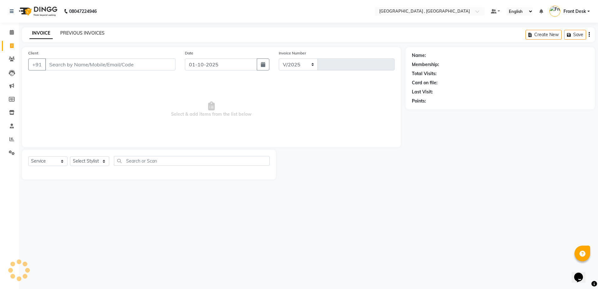
click at [87, 34] on link "PREVIOUS INVOICES" at bounding box center [82, 33] width 44 height 6
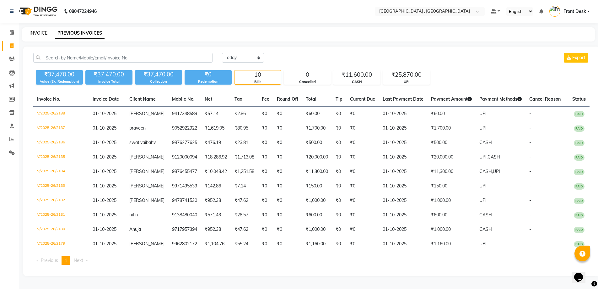
click at [40, 33] on link "INVOICE" at bounding box center [39, 33] width 18 height 6
select select "service"
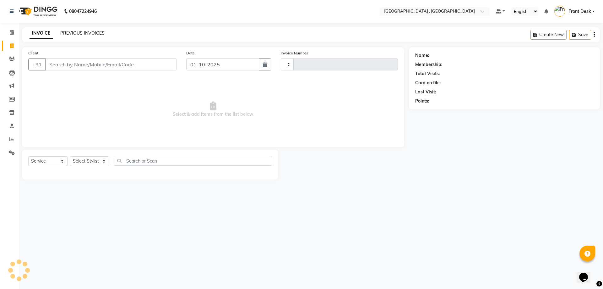
type input "2189"
select select "5111"
click at [70, 33] on link "PREVIOUS INVOICES" at bounding box center [82, 33] width 44 height 6
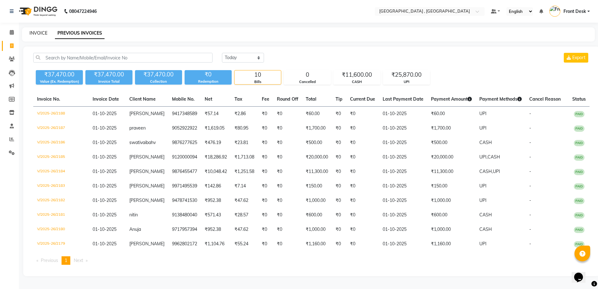
click at [40, 30] on link "INVOICE" at bounding box center [39, 33] width 18 height 6
select select "5111"
select select "service"
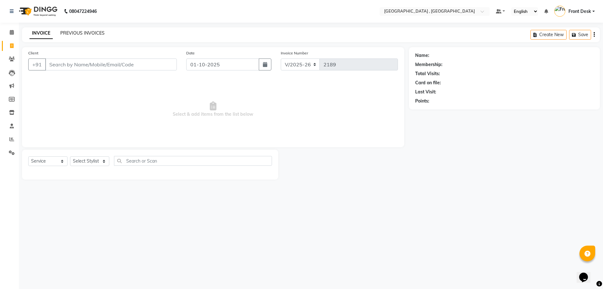
click at [88, 33] on link "PREVIOUS INVOICES" at bounding box center [82, 33] width 44 height 6
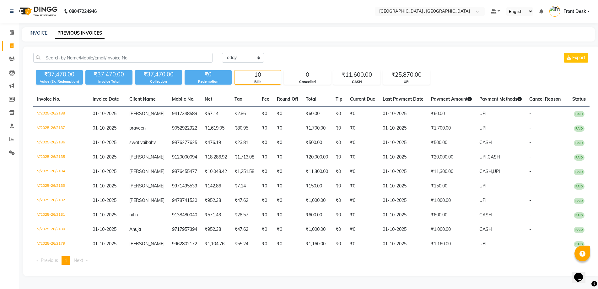
click at [30, 29] on div "INVOICE PREVIOUS INVOICES" at bounding box center [308, 34] width 573 height 14
click at [31, 29] on div "INVOICE PREVIOUS INVOICES" at bounding box center [308, 34] width 573 height 14
click at [32, 31] on link "INVOICE" at bounding box center [39, 33] width 18 height 6
select select "service"
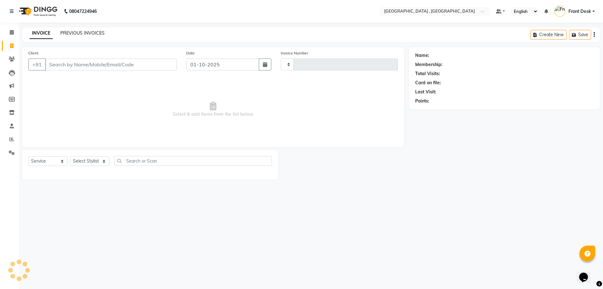
click at [78, 33] on link "PREVIOUS INVOICES" at bounding box center [82, 33] width 44 height 6
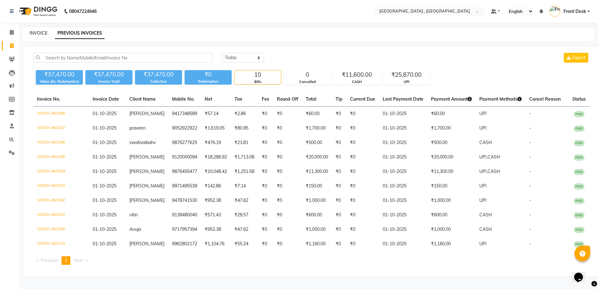
click at [36, 32] on link "INVOICE" at bounding box center [39, 33] width 18 height 6
select select "service"
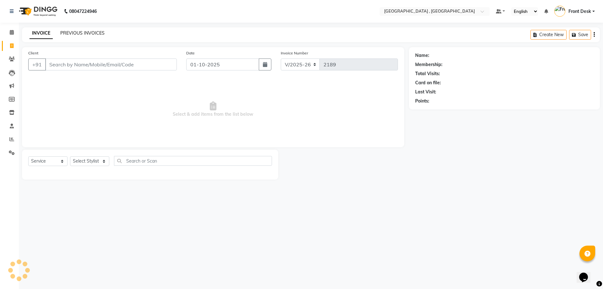
click at [72, 31] on link "PREVIOUS INVOICES" at bounding box center [82, 33] width 44 height 6
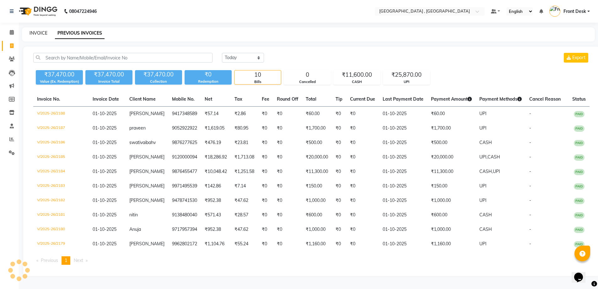
click at [33, 33] on link "INVOICE" at bounding box center [39, 33] width 18 height 6
select select "service"
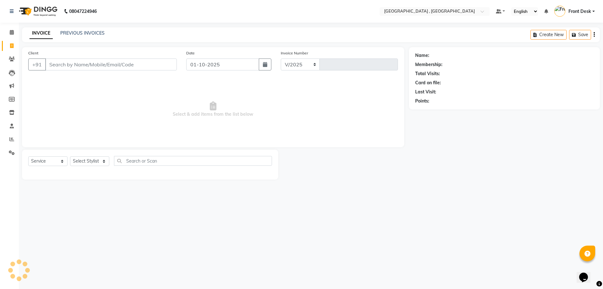
select select "5111"
type input "2189"
click at [10, 137] on icon at bounding box center [11, 139] width 5 height 5
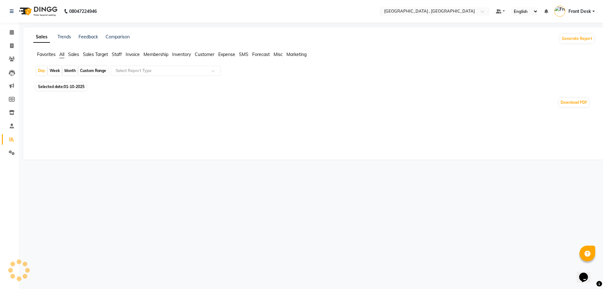
click at [114, 52] on span "Staff" at bounding box center [117, 54] width 10 height 6
click at [120, 71] on input "text" at bounding box center [159, 71] width 90 height 6
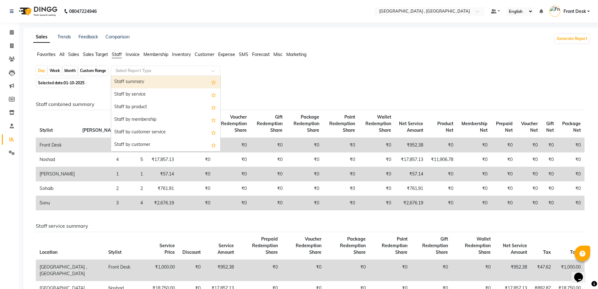
click at [128, 84] on div "Staff summary" at bounding box center [165, 82] width 109 height 13
select select "full_report"
select select "csv"
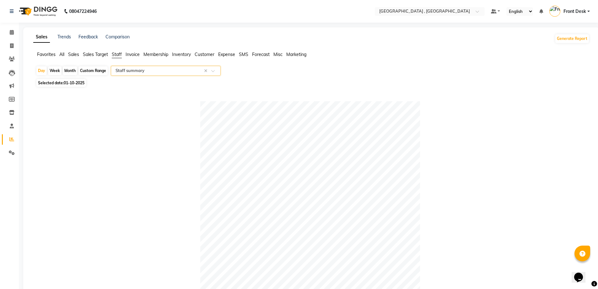
click at [100, 72] on div "Custom Range" at bounding box center [92, 70] width 29 height 9
select select "10"
select select "2025"
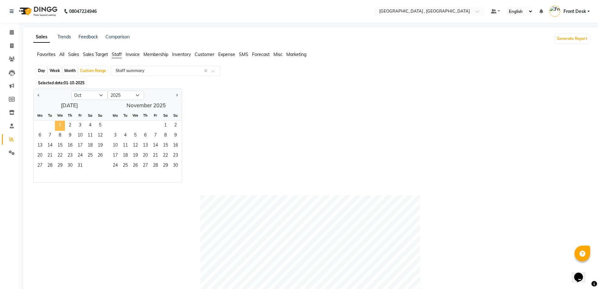
click at [57, 125] on span "1" at bounding box center [60, 126] width 10 height 10
click at [78, 164] on span "31" at bounding box center [80, 166] width 10 height 10
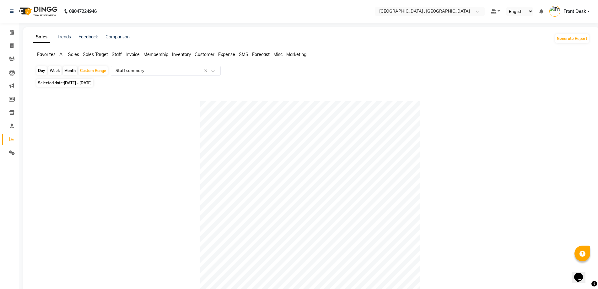
click at [64, 57] on span "All" at bounding box center [61, 54] width 5 height 6
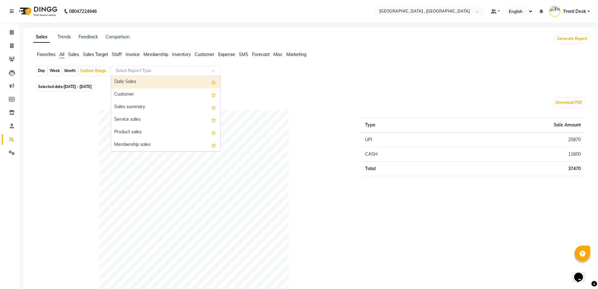
click at [137, 66] on div "Select Report Type" at bounding box center [166, 71] width 110 height 10
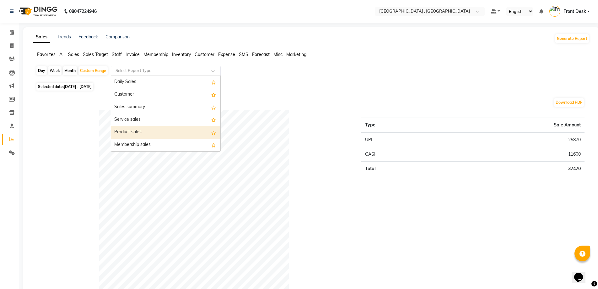
click at [137, 130] on div "Product sales" at bounding box center [165, 132] width 109 height 13
select select "full_report"
select select "csv"
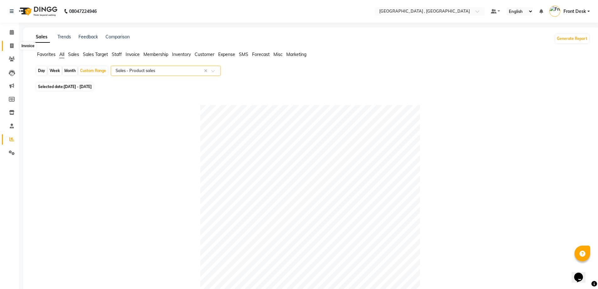
click at [8, 47] on span at bounding box center [11, 45] width 11 height 7
select select "service"
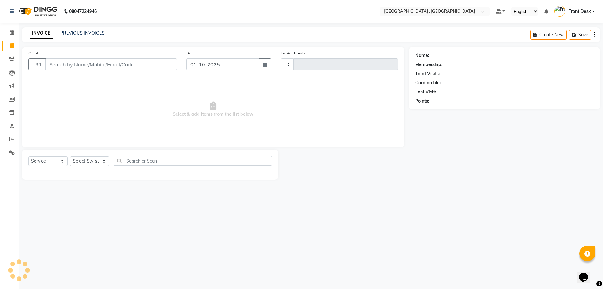
type input "2189"
select select "5111"
click at [74, 30] on link "PREVIOUS INVOICES" at bounding box center [82, 33] width 44 height 6
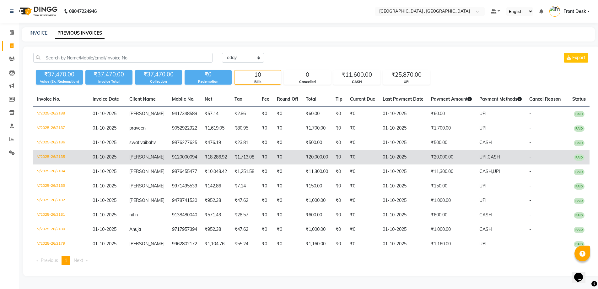
click at [201, 164] on td "₹18,286.92" at bounding box center [216, 157] width 30 height 14
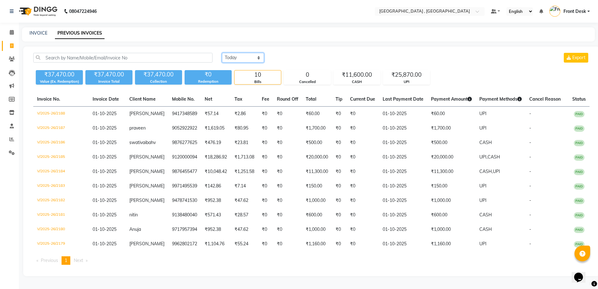
click at [240, 58] on select "Today Yesterday Custom Range" at bounding box center [243, 58] width 42 height 10
select select "range"
click at [222, 53] on select "Today Yesterday Custom Range" at bounding box center [243, 58] width 42 height 10
click at [294, 60] on input "01-10-2025" at bounding box center [294, 57] width 44 height 9
select select "10"
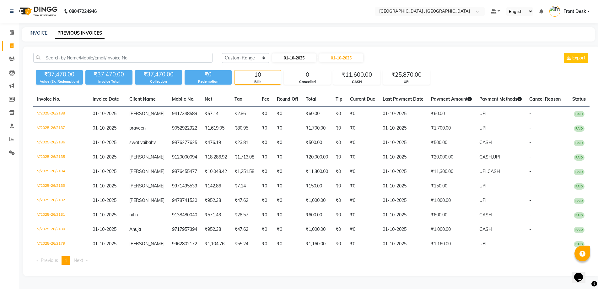
select select "2025"
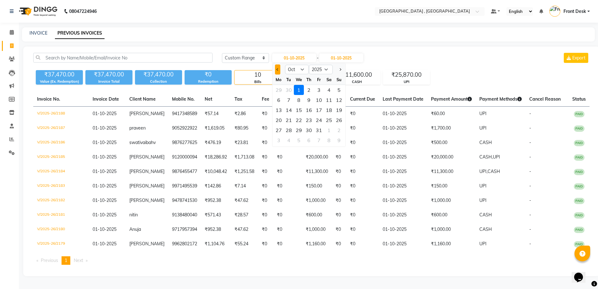
click at [279, 69] on span "Previous month" at bounding box center [277, 69] width 3 height 3
select select "9"
click at [279, 129] on div "29" at bounding box center [279, 130] width 10 height 10
type input "29-09-2025"
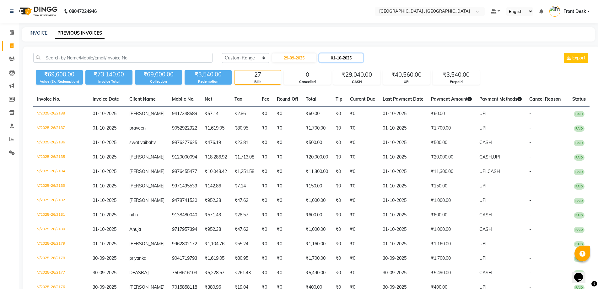
click at [336, 58] on input "01-10-2025" at bounding box center [341, 57] width 44 height 9
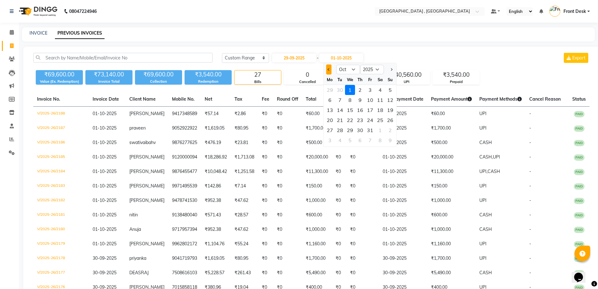
click at [330, 69] on span "Previous month" at bounding box center [328, 69] width 3 height 3
select select "9"
click at [337, 131] on div "30" at bounding box center [340, 130] width 10 height 10
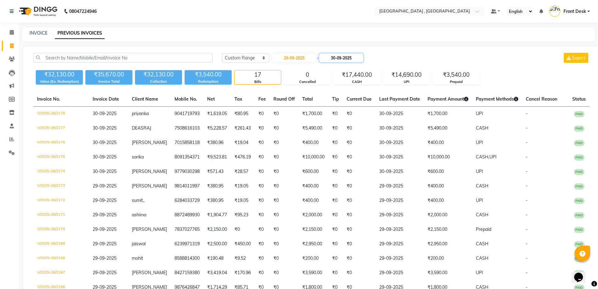
click at [334, 58] on input "30-09-2025" at bounding box center [341, 57] width 44 height 9
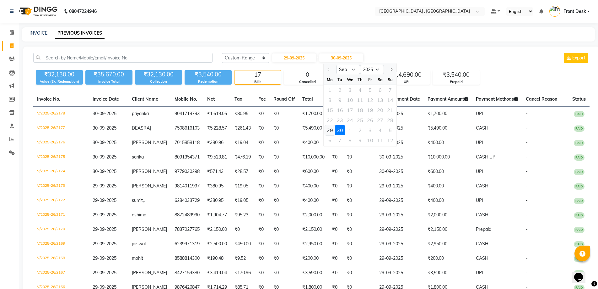
click at [329, 130] on div "29" at bounding box center [330, 130] width 10 height 10
type input "29-09-2025"
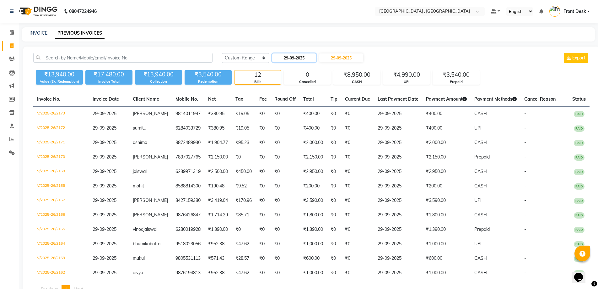
click at [299, 54] on input "29-09-2025" at bounding box center [294, 57] width 44 height 9
select select "9"
select select "2025"
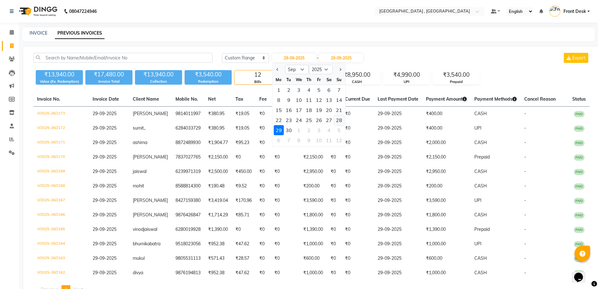
click at [338, 123] on div "28" at bounding box center [339, 120] width 10 height 10
type input "28-09-2025"
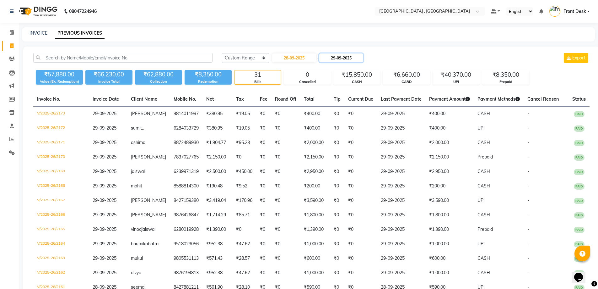
click at [351, 61] on input "29-09-2025" at bounding box center [341, 57] width 44 height 9
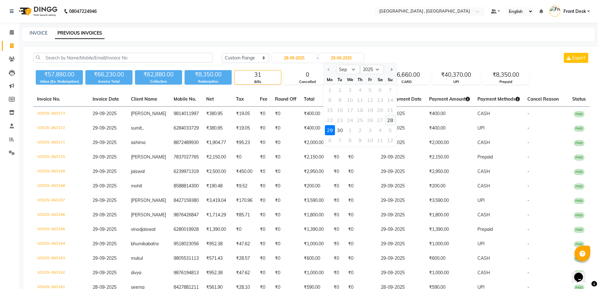
click at [393, 120] on div "28" at bounding box center [390, 120] width 10 height 10
type input "28-09-2025"
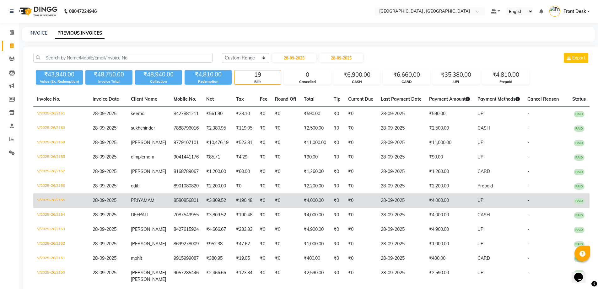
click at [440, 203] on td "₹4,000.00" at bounding box center [449, 200] width 48 height 14
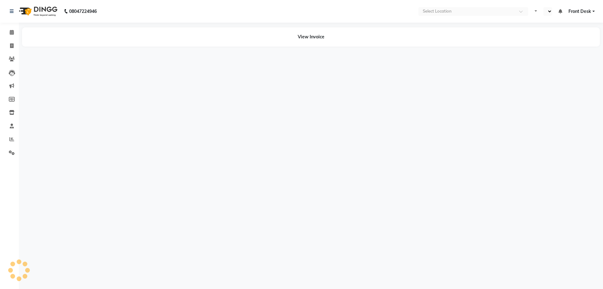
select select "en"
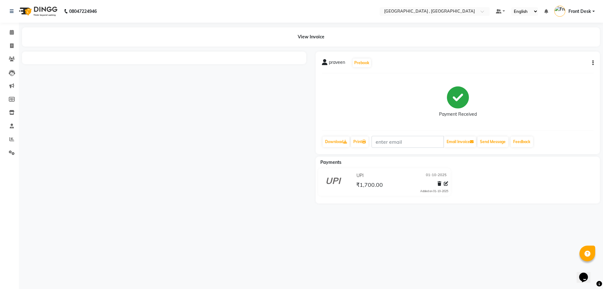
click at [592, 63] on icon "button" at bounding box center [592, 63] width 1 height 0
click at [570, 69] on div "Edit Invoice" at bounding box center [561, 71] width 43 height 8
select select "service"
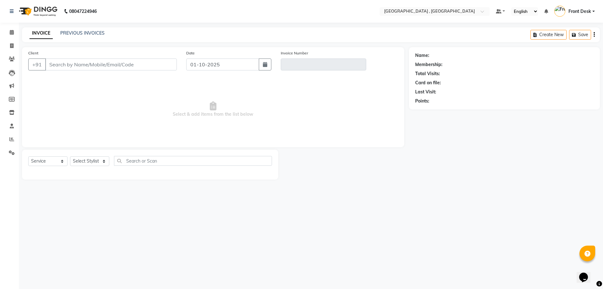
click at [595, 35] on div "Create New Save" at bounding box center [564, 34] width 69 height 15
type input "9052922922"
type input "V/2025-26/2187"
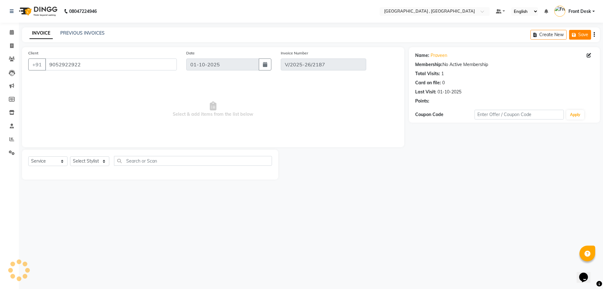
select select "select"
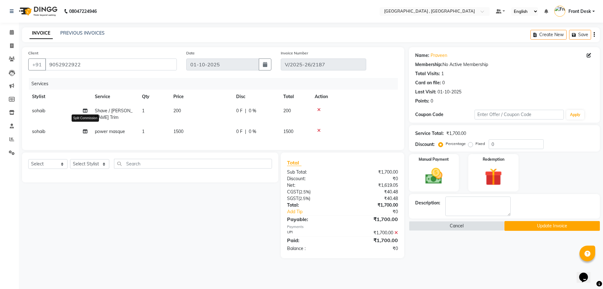
click at [85, 129] on icon at bounding box center [85, 131] width 4 height 4
select select "32265"
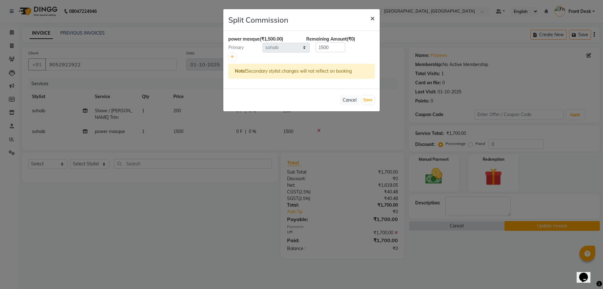
click at [371, 16] on span "×" at bounding box center [372, 17] width 4 height 9
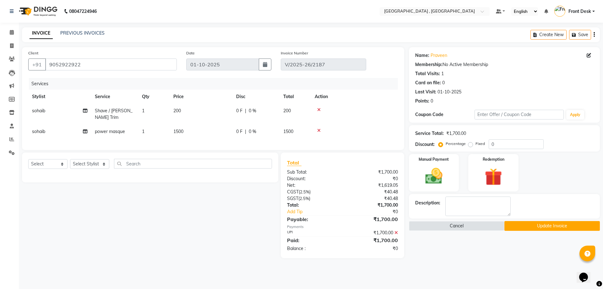
click at [40, 128] on span "sohaib" at bounding box center [38, 131] width 13 height 6
select select "32265"
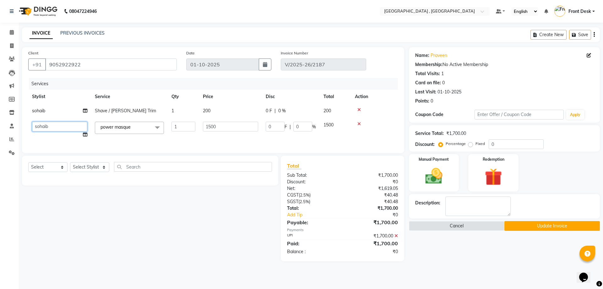
click at [40, 124] on select "anand anil anuj anuja mam ashok diksha Front Desk manpreet Noshad prince rajni …" at bounding box center [59, 127] width 55 height 10
select select "32312"
click at [558, 221] on button "Update Invoice" at bounding box center [551, 226] width 95 height 10
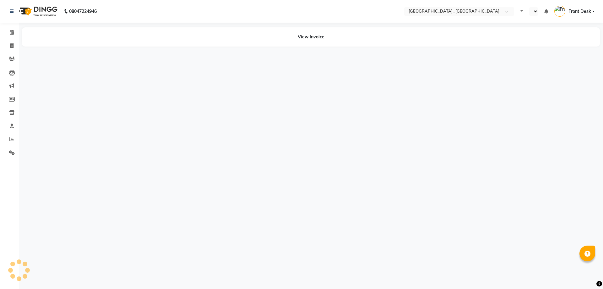
select select "en"
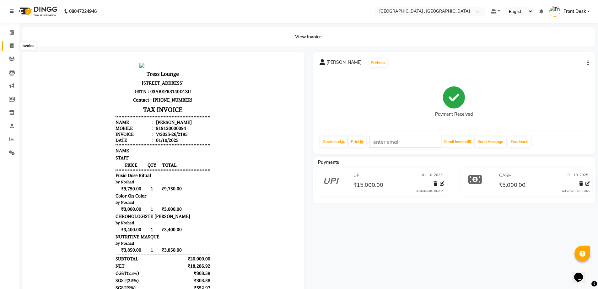
click at [9, 46] on span at bounding box center [11, 45] width 11 height 7
select select "5111"
select select "service"
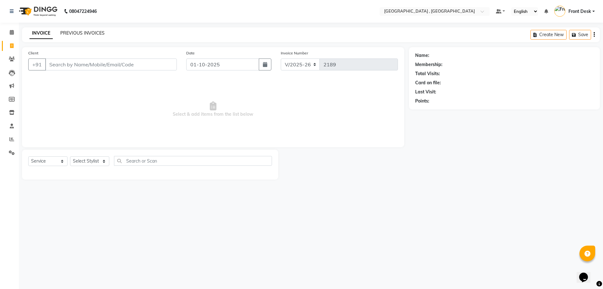
click at [80, 35] on link "PREVIOUS INVOICES" at bounding box center [82, 33] width 44 height 6
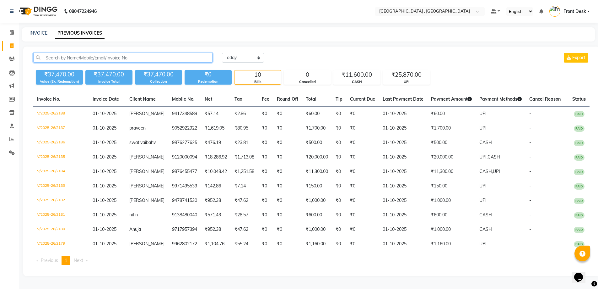
click at [106, 59] on input "text" at bounding box center [122, 58] width 179 height 10
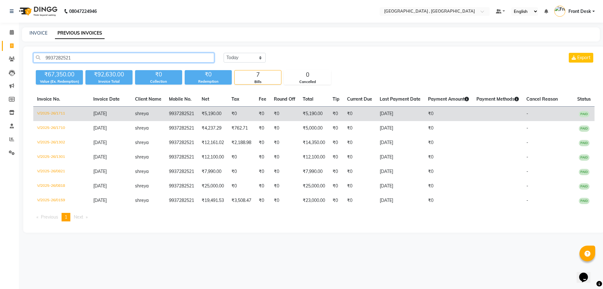
type input "9937282521"
click at [205, 113] on td "₹5,190.00" at bounding box center [213, 113] width 30 height 15
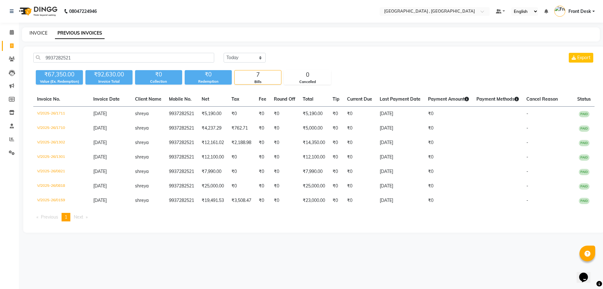
click at [35, 30] on link "INVOICE" at bounding box center [39, 33] width 18 height 6
select select "service"
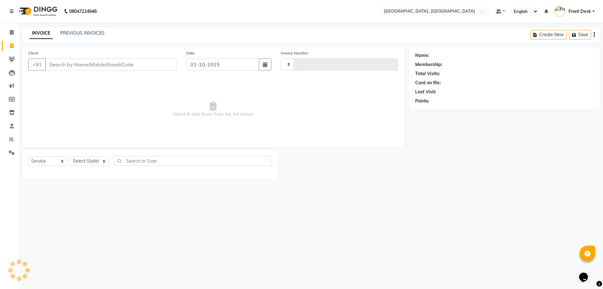
type input "2189"
select select "5111"
click at [80, 34] on link "PREVIOUS INVOICES" at bounding box center [82, 33] width 44 height 6
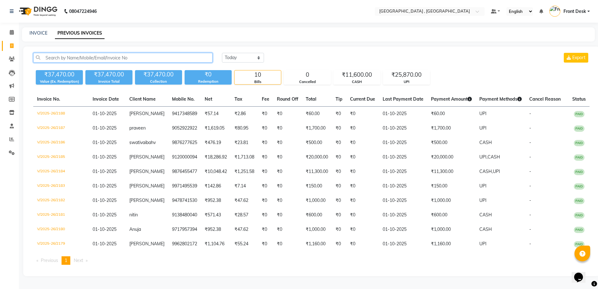
click at [115, 57] on input "text" at bounding box center [122, 58] width 179 height 10
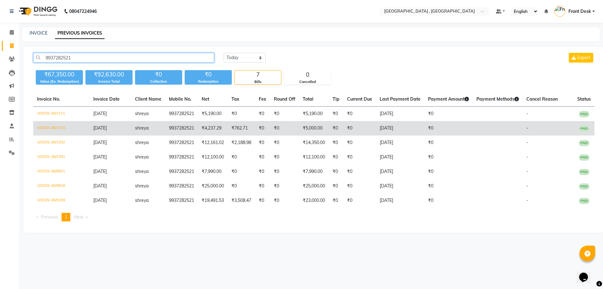
type input "9937282521"
click at [309, 133] on td "₹5,000.00" at bounding box center [314, 128] width 30 height 14
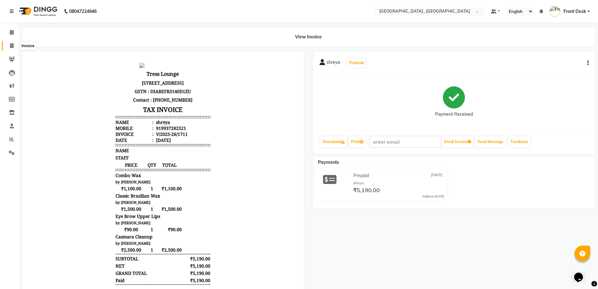
click at [8, 47] on span at bounding box center [11, 45] width 11 height 7
select select "service"
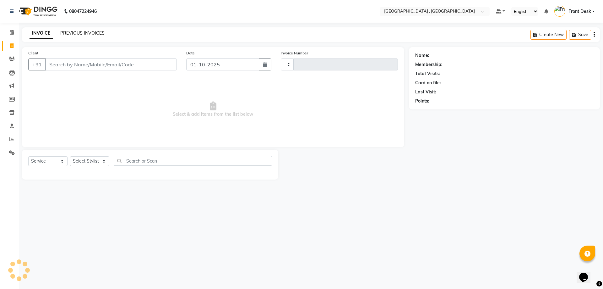
type input "2189"
select select "5111"
click at [72, 30] on link "PREVIOUS INVOICES" at bounding box center [82, 33] width 44 height 6
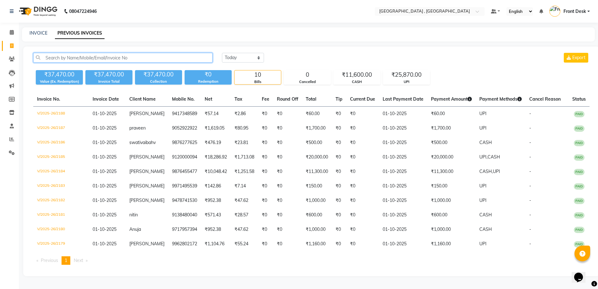
click at [83, 57] on input "text" at bounding box center [122, 58] width 179 height 10
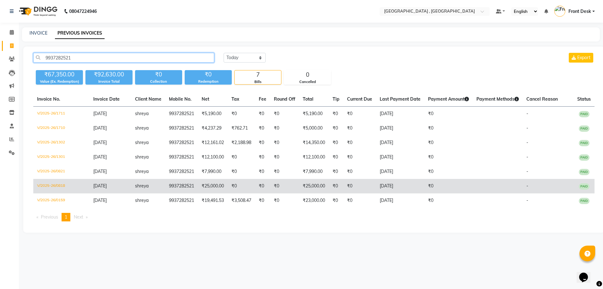
type input "9937282521"
click at [185, 182] on td "9937282521" at bounding box center [181, 186] width 33 height 14
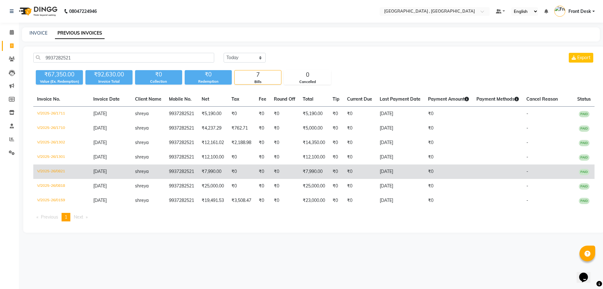
click at [198, 168] on td "₹7,990.00" at bounding box center [213, 171] width 30 height 14
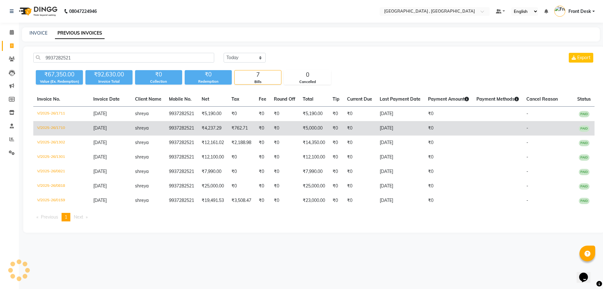
click at [292, 131] on td "₹0" at bounding box center [284, 128] width 29 height 14
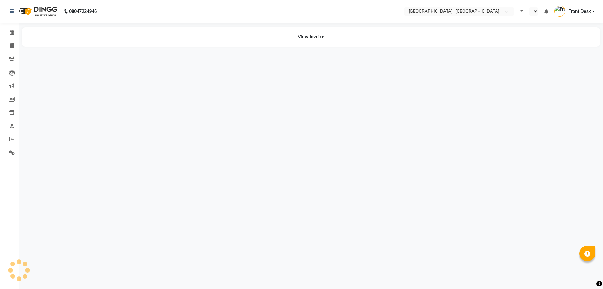
select select "en"
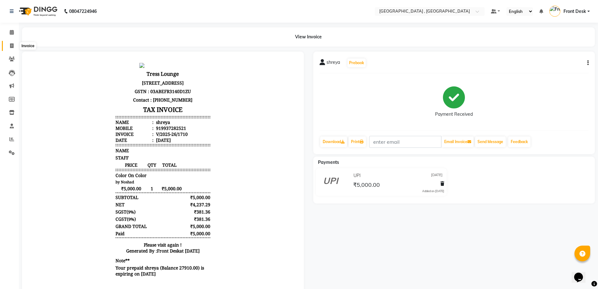
click at [12, 46] on icon at bounding box center [11, 45] width 3 height 5
select select "service"
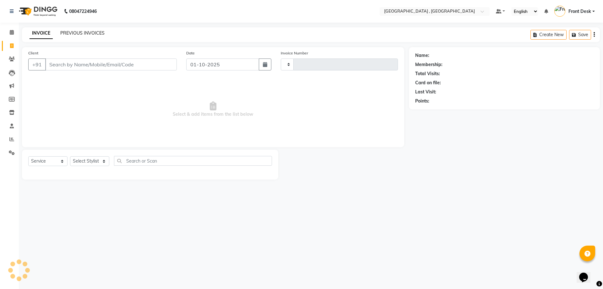
click at [70, 36] on div "PREVIOUS INVOICES" at bounding box center [82, 33] width 44 height 7
select select "5111"
type input "2189"
click at [71, 34] on link "PREVIOUS INVOICES" at bounding box center [82, 33] width 44 height 6
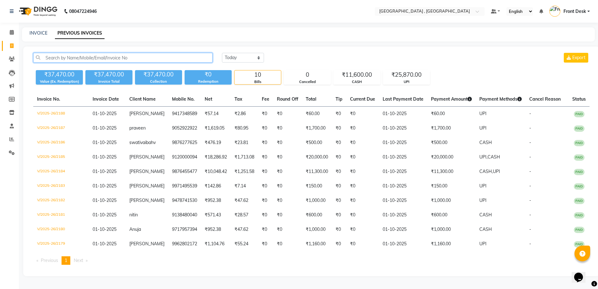
click at [115, 58] on input "text" at bounding box center [122, 58] width 179 height 10
click at [107, 55] on input "text" at bounding box center [122, 58] width 179 height 10
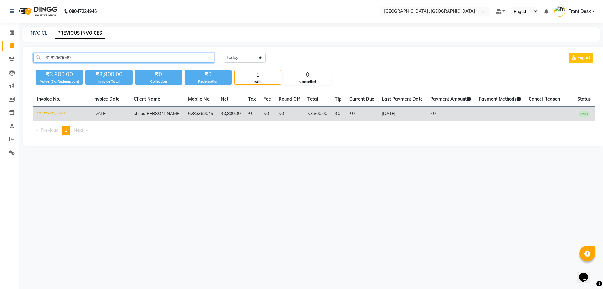
type input "6283369049"
click at [186, 115] on td "6283369049" at bounding box center [200, 113] width 33 height 15
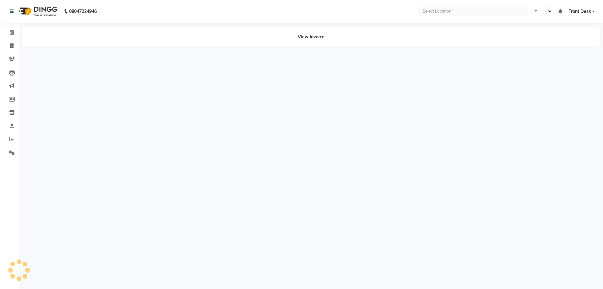
select select "en"
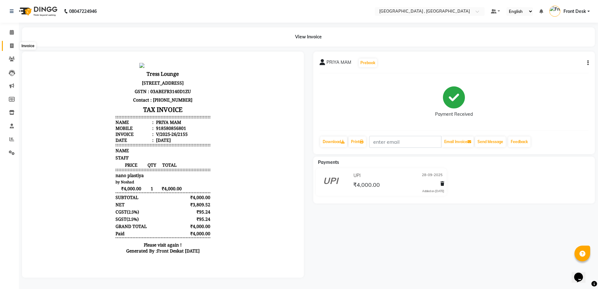
click at [13, 48] on icon at bounding box center [11, 45] width 3 height 5
select select "service"
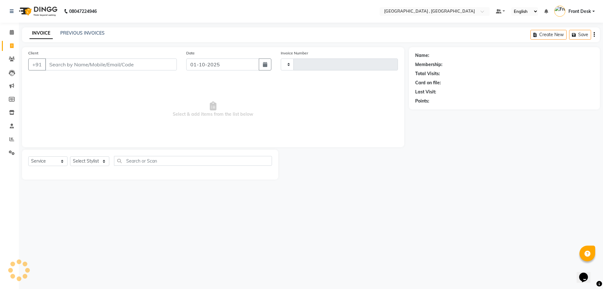
type input "2189"
select select "5111"
click at [72, 29] on div "INVOICE PREVIOUS INVOICES Create New Save" at bounding box center [311, 34] width 578 height 15
click at [73, 35] on link "PREVIOUS INVOICES" at bounding box center [82, 33] width 44 height 6
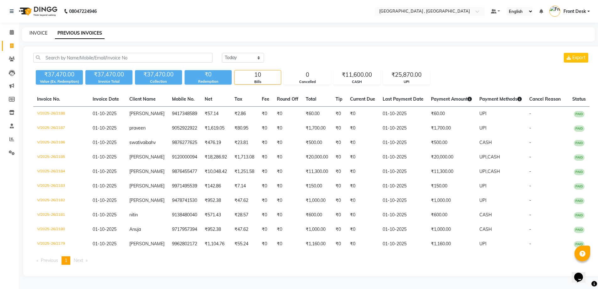
click at [36, 34] on link "INVOICE" at bounding box center [39, 33] width 18 height 6
select select "service"
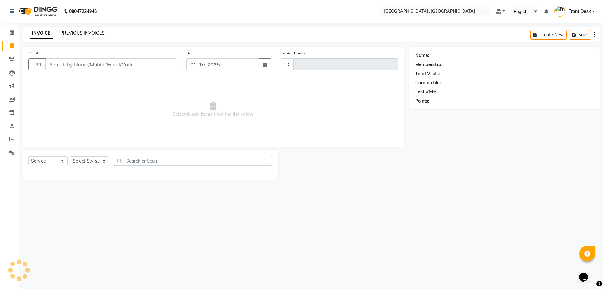
type input "2189"
select select "5111"
click at [84, 31] on link "PREVIOUS INVOICES" at bounding box center [82, 33] width 44 height 6
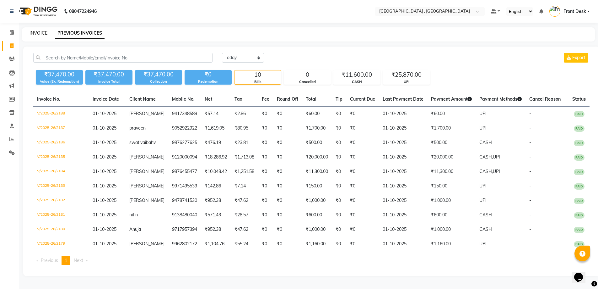
click at [32, 33] on link "INVOICE" at bounding box center [39, 33] width 18 height 6
select select "service"
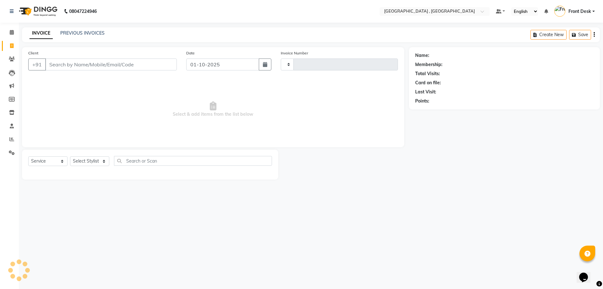
type input "2189"
select select "5111"
click at [88, 34] on link "PREVIOUS INVOICES" at bounding box center [82, 33] width 44 height 6
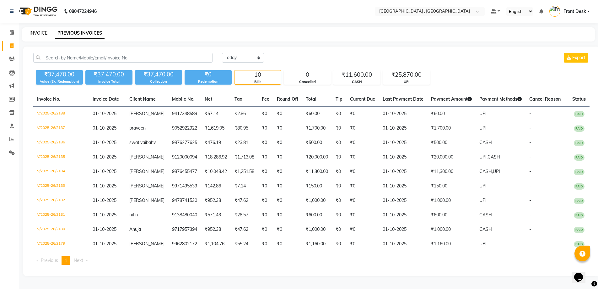
click at [39, 33] on link "INVOICE" at bounding box center [39, 33] width 18 height 6
select select "service"
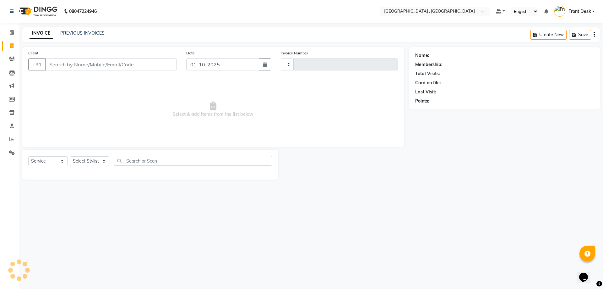
type input "2189"
select select "5111"
click at [80, 34] on link "PREVIOUS INVOICES" at bounding box center [82, 33] width 44 height 6
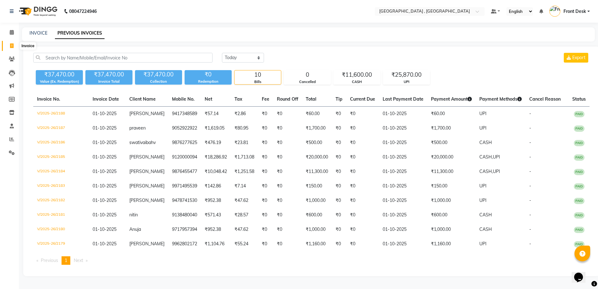
click at [8, 45] on span at bounding box center [11, 45] width 11 height 7
select select "service"
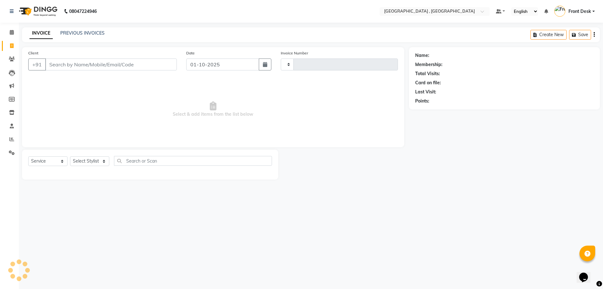
type input "2189"
select select "5111"
click at [13, 139] on icon at bounding box center [11, 139] width 5 height 5
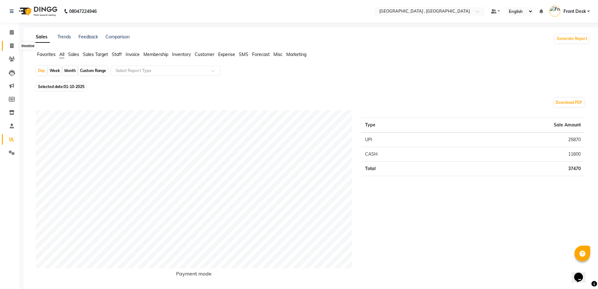
click at [11, 46] on icon at bounding box center [11, 45] width 3 height 5
select select "service"
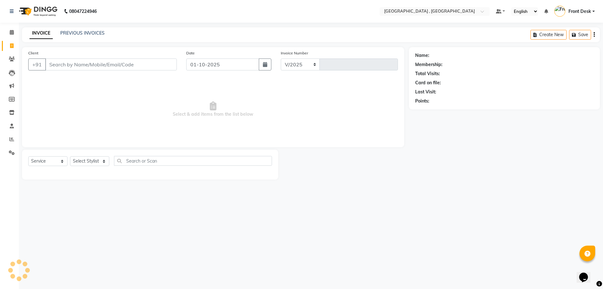
select select "5111"
type input "2189"
click at [73, 30] on div "PREVIOUS INVOICES" at bounding box center [82, 33] width 44 height 7
click at [73, 33] on link "PREVIOUS INVOICES" at bounding box center [82, 33] width 44 height 6
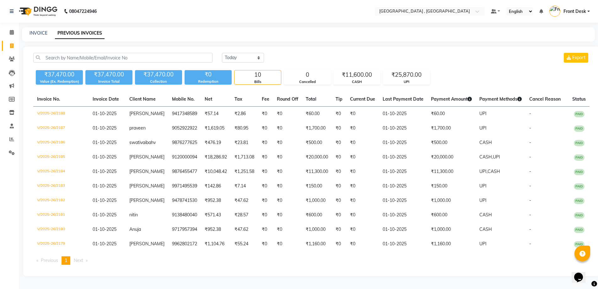
click at [45, 29] on div "INVOICE PREVIOUS INVOICES" at bounding box center [308, 34] width 573 height 14
click at [45, 34] on link "INVOICE" at bounding box center [39, 33] width 18 height 6
select select "service"
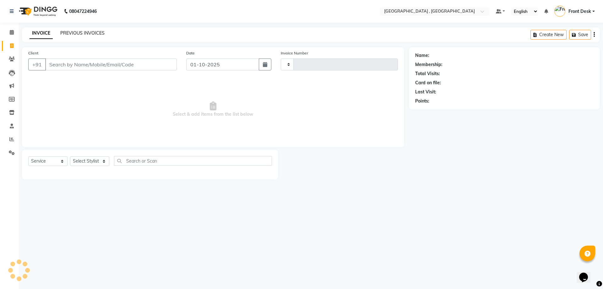
click at [61, 31] on link "PREVIOUS INVOICES" at bounding box center [82, 33] width 44 height 6
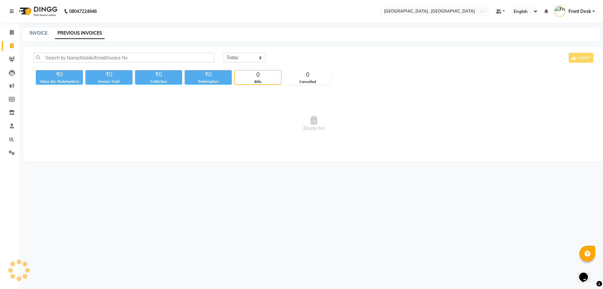
click at [68, 30] on link "PREVIOUS INVOICES" at bounding box center [80, 33] width 50 height 11
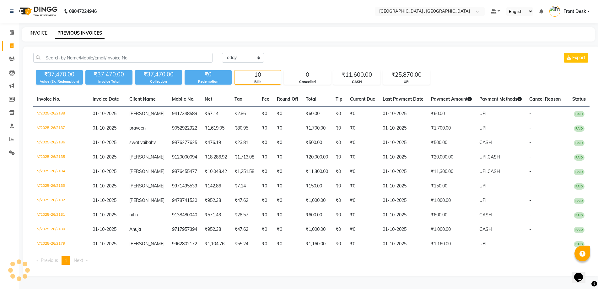
click at [45, 32] on link "INVOICE" at bounding box center [39, 33] width 18 height 6
select select "service"
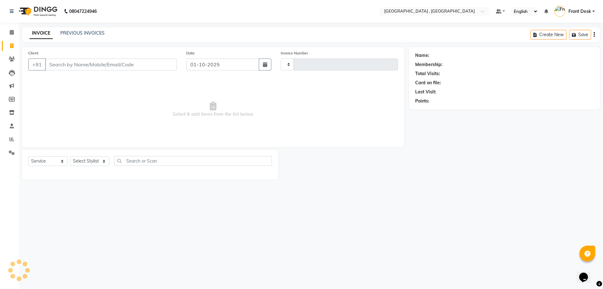
type input "2189"
select select "5111"
click at [80, 33] on link "PREVIOUS INVOICES" at bounding box center [82, 33] width 44 height 6
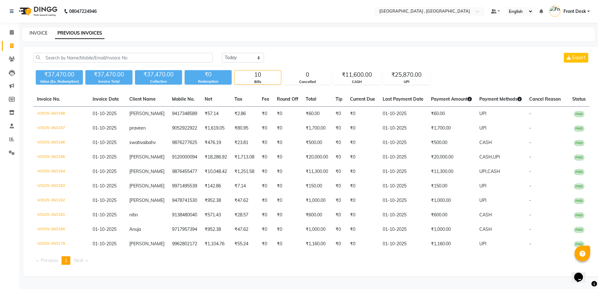
click at [37, 34] on link "INVOICE" at bounding box center [39, 33] width 18 height 6
select select "service"
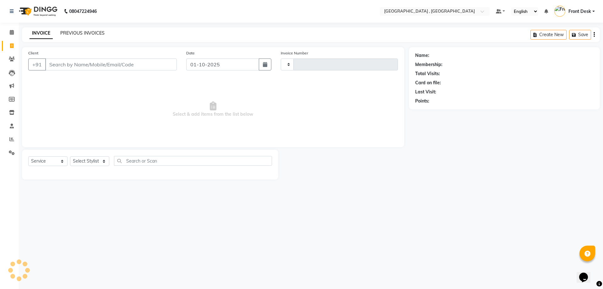
type input "2189"
select select "5111"
click at [63, 34] on link "PREVIOUS INVOICES" at bounding box center [82, 33] width 44 height 6
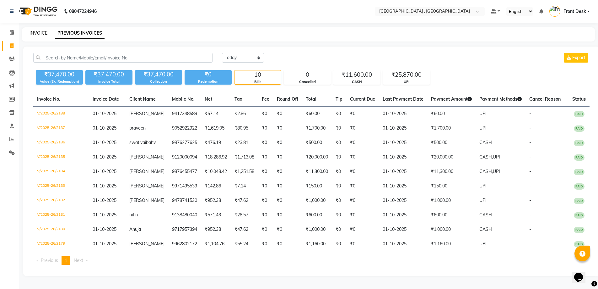
click at [45, 33] on link "INVOICE" at bounding box center [39, 33] width 18 height 6
select select "5111"
select select "service"
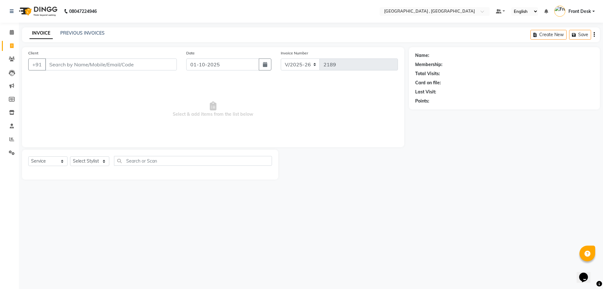
click at [75, 36] on div "PREVIOUS INVOICES" at bounding box center [82, 33] width 44 height 7
click at [75, 34] on link "PREVIOUS INVOICES" at bounding box center [82, 33] width 44 height 6
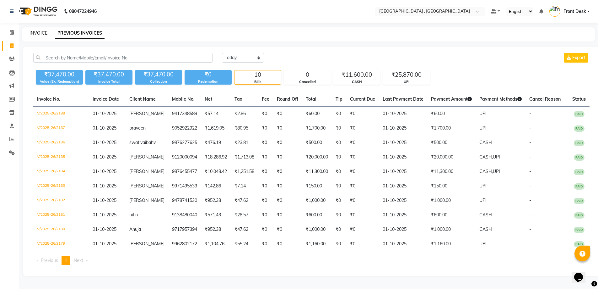
click at [40, 34] on link "INVOICE" at bounding box center [39, 33] width 18 height 6
select select "service"
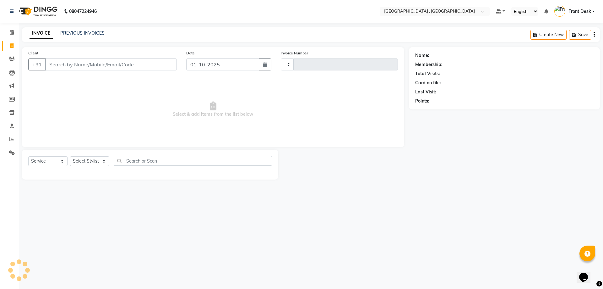
type input "2189"
select select "5111"
click at [59, 62] on input "Client" at bounding box center [111, 64] width 132 height 12
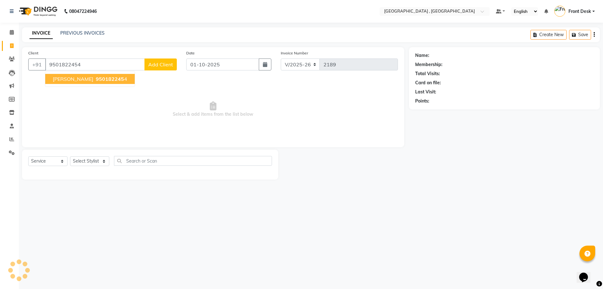
type input "9501822454"
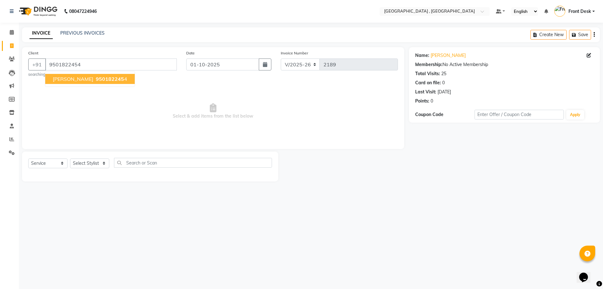
click at [108, 78] on span "950182245" at bounding box center [110, 79] width 28 height 6
click at [93, 164] on select "Select Stylist anand anil anuj [PERSON_NAME] mam [PERSON_NAME] [PERSON_NAME] Fr…" at bounding box center [89, 163] width 39 height 10
select select "78842"
click at [70, 158] on select "Select Stylist anand anil anuj [PERSON_NAME] mam [PERSON_NAME] [PERSON_NAME] Fr…" at bounding box center [89, 163] width 39 height 10
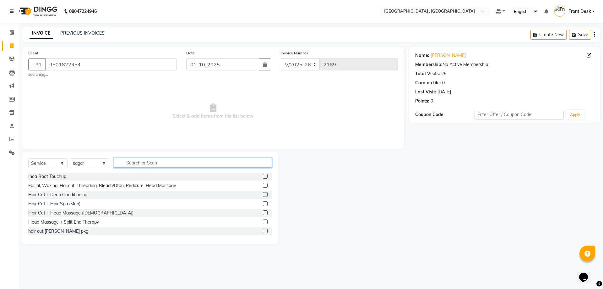
click at [143, 165] on input "text" at bounding box center [193, 163] width 158 height 10
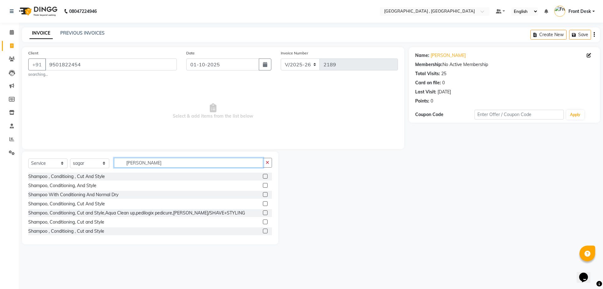
type input "shamp"
click at [263, 193] on label at bounding box center [265, 194] width 5 height 5
click at [263, 193] on input "checkbox" at bounding box center [265, 194] width 4 height 4
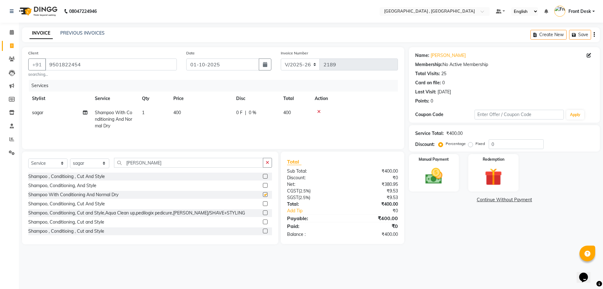
checkbox input "false"
click at [182, 111] on td "400" at bounding box center [201, 118] width 63 height 27
select select "78842"
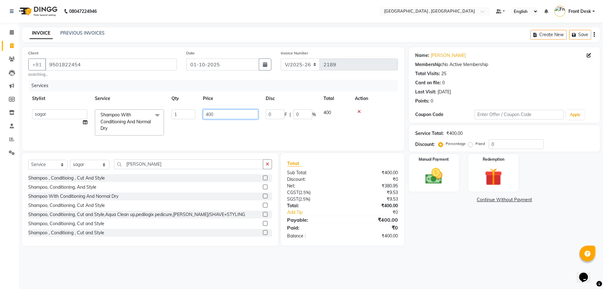
drag, startPoint x: 212, startPoint y: 114, endPoint x: 197, endPoint y: 115, distance: 15.1
click at [197, 115] on tr "anand anil anuj anuja mam ashok diksha Front Desk manpreet Noshad prince rajni …" at bounding box center [213, 121] width 370 height 33
type input "500"
click at [361, 140] on div "Services Stylist Service Qty Price Disc Total Action anand anil anuj anuja mam …" at bounding box center [213, 112] width 370 height 64
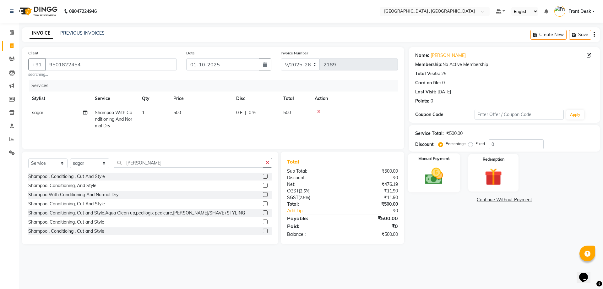
click at [451, 174] on div "Manual Payment" at bounding box center [434, 172] width 52 height 39
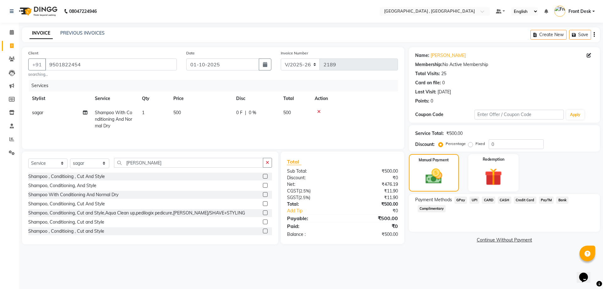
click at [505, 200] on span "CASH" at bounding box center [505, 199] width 14 height 7
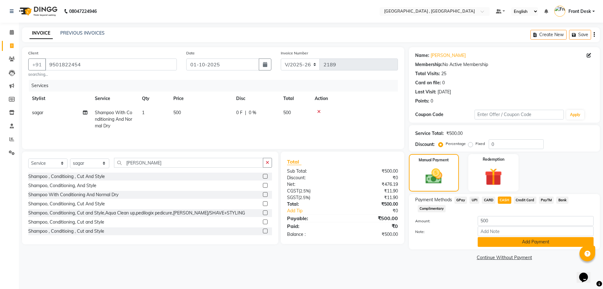
click at [511, 243] on button "Add Payment" at bounding box center [536, 242] width 116 height 10
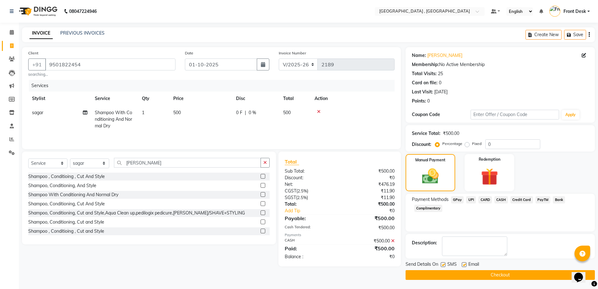
click at [513, 273] on button "Checkout" at bounding box center [500, 275] width 189 height 10
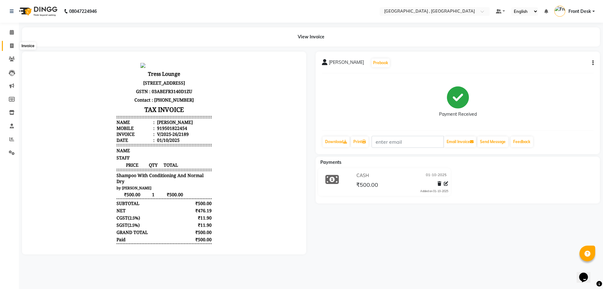
click at [9, 46] on span at bounding box center [11, 45] width 11 height 7
select select "service"
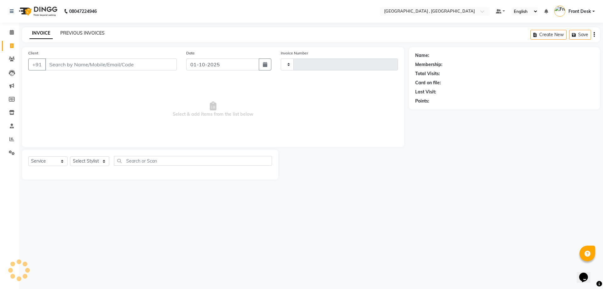
click at [63, 33] on link "PREVIOUS INVOICES" at bounding box center [82, 33] width 44 height 6
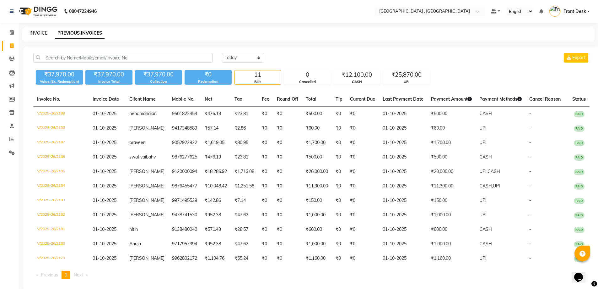
click at [40, 35] on link "INVOICE" at bounding box center [39, 33] width 18 height 6
select select "service"
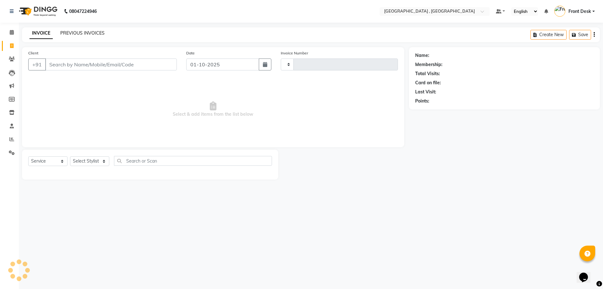
click at [64, 34] on link "PREVIOUS INVOICES" at bounding box center [82, 33] width 44 height 6
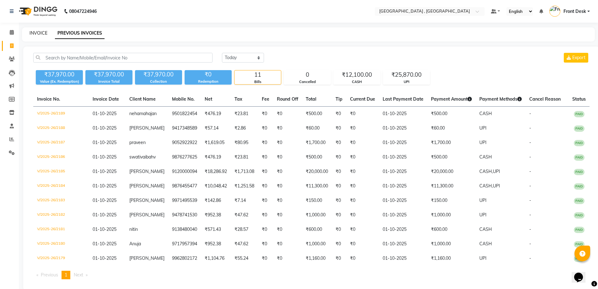
click at [45, 30] on link "INVOICE" at bounding box center [39, 33] width 18 height 6
select select "service"
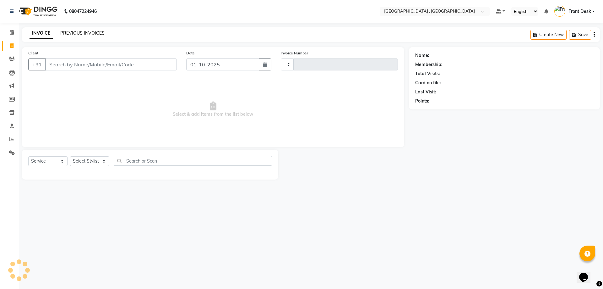
type input "2190"
click at [76, 30] on link "PREVIOUS INVOICES" at bounding box center [82, 33] width 44 height 6
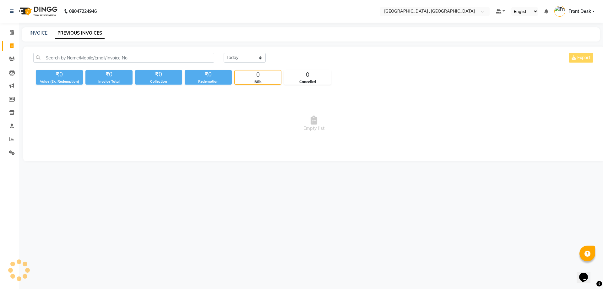
click at [78, 31] on link "PREVIOUS INVOICES" at bounding box center [80, 33] width 50 height 11
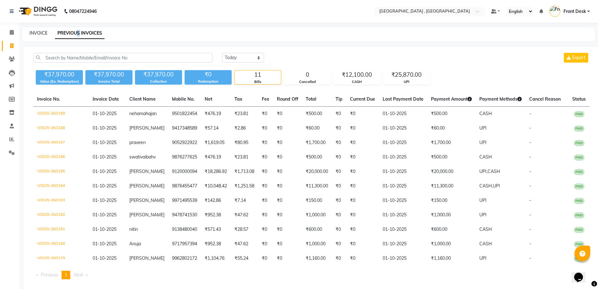
click at [33, 31] on link "INVOICE" at bounding box center [39, 33] width 18 height 6
select select "service"
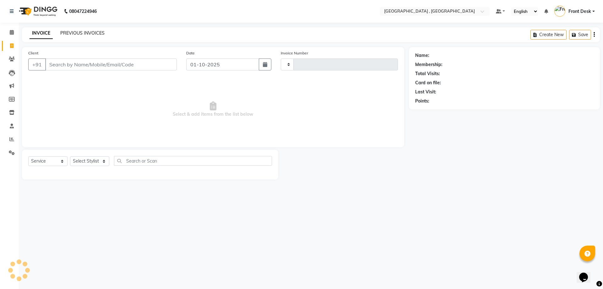
type input "2190"
click at [71, 33] on link "PREVIOUS INVOICES" at bounding box center [82, 33] width 44 height 6
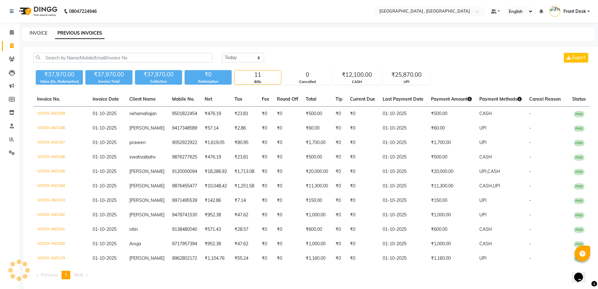
click at [43, 30] on link "INVOICE" at bounding box center [39, 33] width 18 height 6
select select "service"
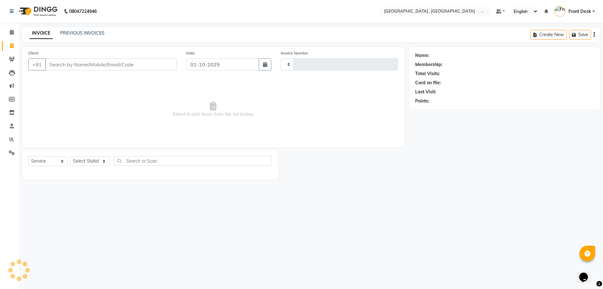
type input "2190"
select select "5111"
click at [83, 35] on link "PREVIOUS INVOICES" at bounding box center [82, 33] width 44 height 6
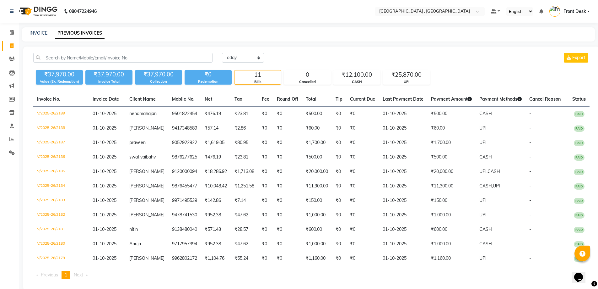
click at [42, 37] on div "INVOICE PREVIOUS INVOICES" at bounding box center [308, 34] width 573 height 14
click at [41, 32] on link "INVOICE" at bounding box center [39, 33] width 18 height 6
select select "service"
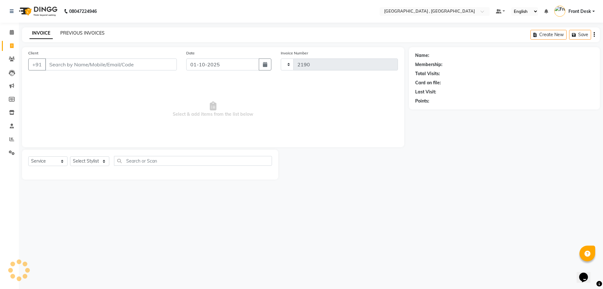
click at [72, 32] on link "PREVIOUS INVOICES" at bounding box center [82, 33] width 44 height 6
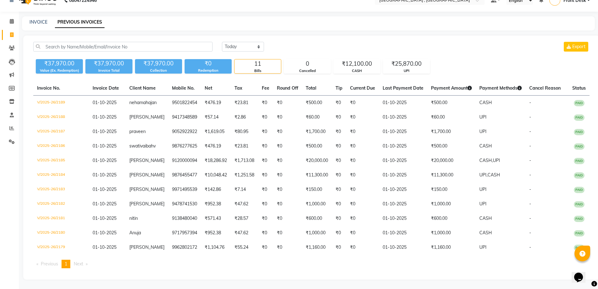
scroll to position [42, 0]
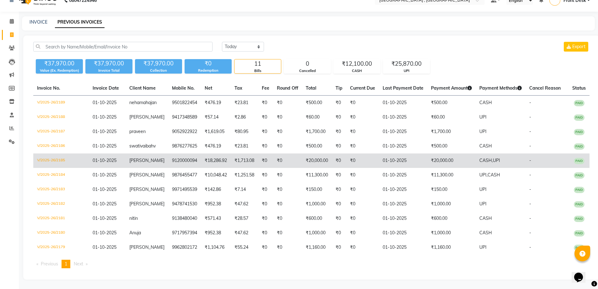
click at [181, 153] on td "9120000094" at bounding box center [184, 160] width 33 height 14
click at [140, 157] on span "[PERSON_NAME]" at bounding box center [146, 160] width 35 height 6
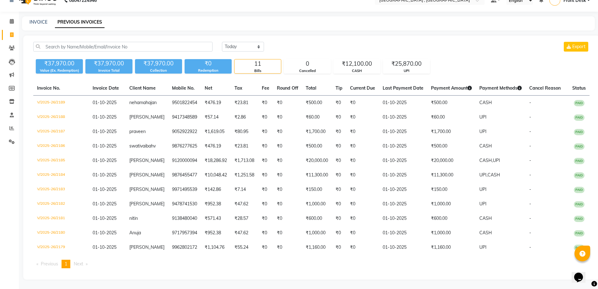
scroll to position [0, 0]
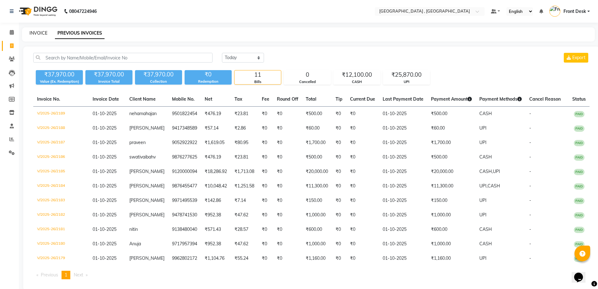
click at [33, 35] on link "INVOICE" at bounding box center [39, 33] width 18 height 6
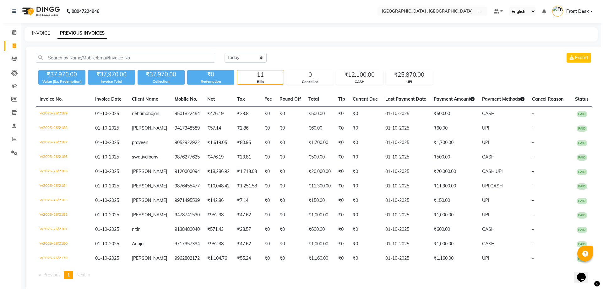
select select "service"
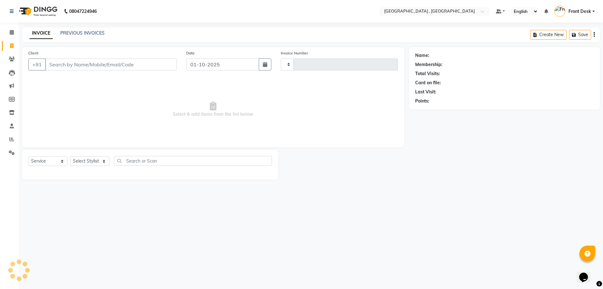
type input "2190"
select select "5111"
click at [91, 33] on link "PREVIOUS INVOICES" at bounding box center [82, 33] width 44 height 6
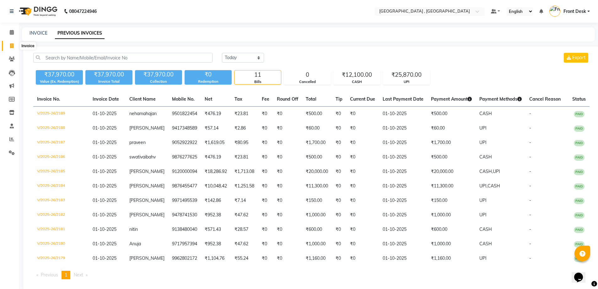
click at [14, 46] on span at bounding box center [11, 45] width 11 height 7
select select "service"
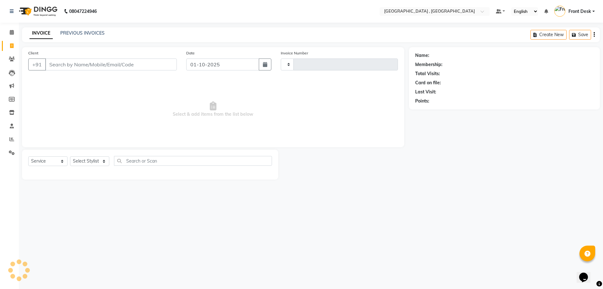
type input "2190"
select select "5111"
click at [70, 32] on link "PREVIOUS INVOICES" at bounding box center [82, 33] width 44 height 6
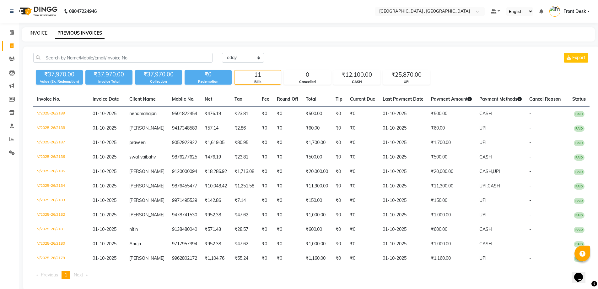
click at [36, 32] on link "INVOICE" at bounding box center [39, 33] width 18 height 6
select select "service"
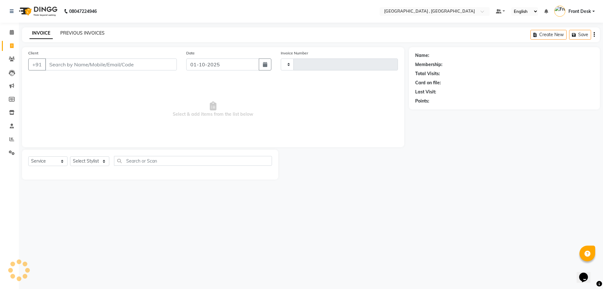
type input "2190"
click at [79, 32] on link "PREVIOUS INVOICES" at bounding box center [82, 33] width 44 height 6
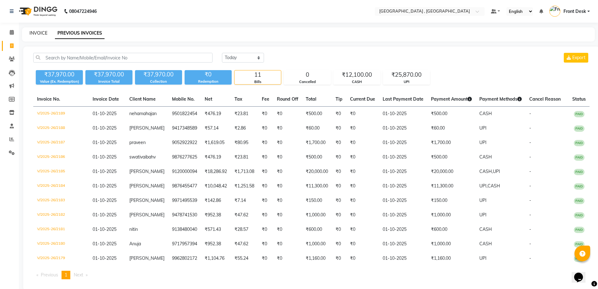
click at [36, 35] on link "INVOICE" at bounding box center [39, 33] width 18 height 6
select select "service"
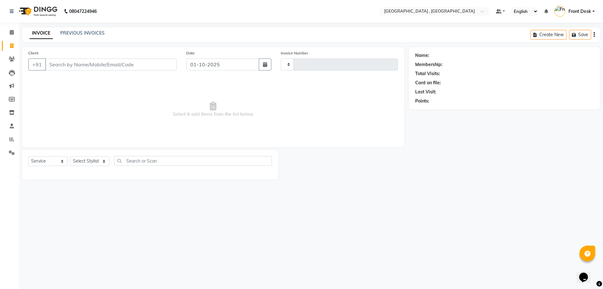
type input "2190"
select select "5111"
click at [60, 31] on link "PREVIOUS INVOICES" at bounding box center [82, 33] width 44 height 6
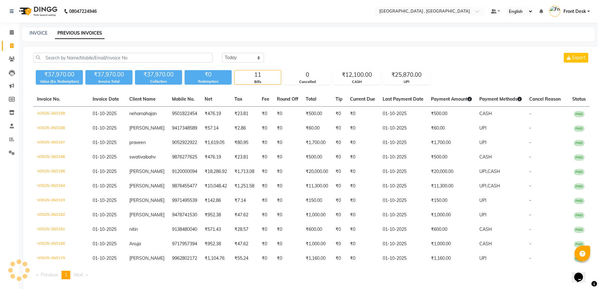
click at [51, 31] on div "INVOICE PREVIOUS INVOICES" at bounding box center [304, 33] width 565 height 7
click at [32, 34] on link "INVOICE" at bounding box center [39, 33] width 18 height 6
select select "5111"
select select "service"
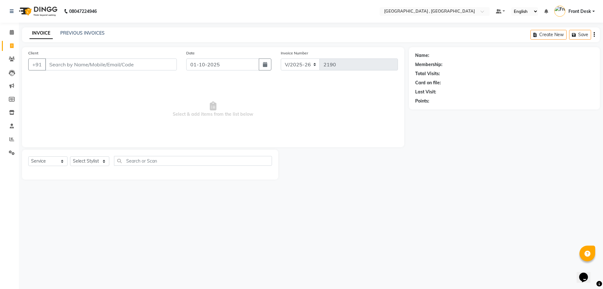
click at [71, 29] on div "INVOICE PREVIOUS INVOICES Create New Save" at bounding box center [311, 34] width 578 height 15
click at [73, 32] on link "PREVIOUS INVOICES" at bounding box center [82, 33] width 44 height 6
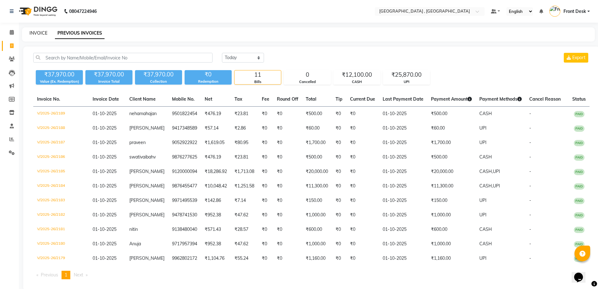
click at [40, 33] on link "INVOICE" at bounding box center [39, 33] width 18 height 6
select select "service"
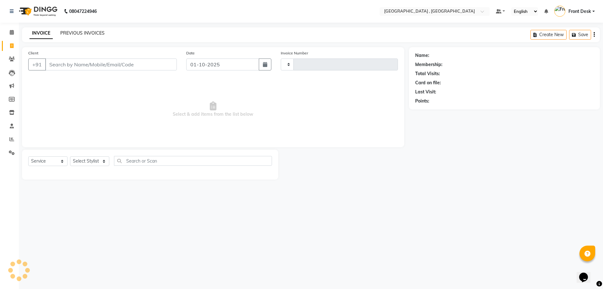
type input "2190"
select select "5111"
click at [68, 32] on link "PREVIOUS INVOICES" at bounding box center [82, 33] width 44 height 6
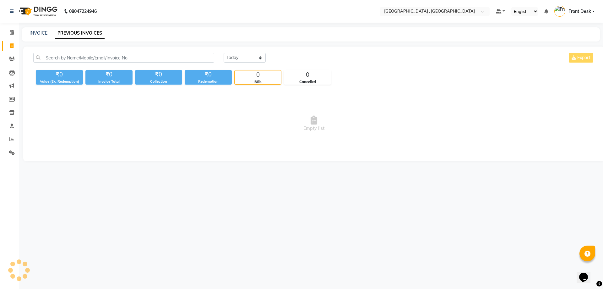
click at [17, 30] on li "Calendar" at bounding box center [9, 33] width 19 height 14
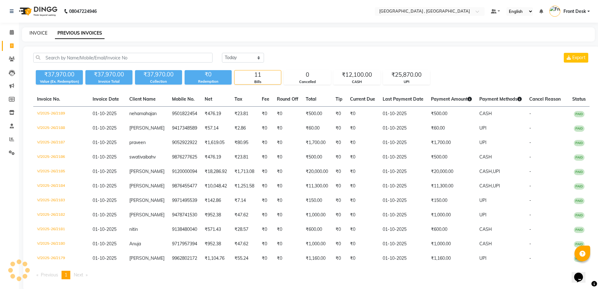
click at [32, 34] on link "INVOICE" at bounding box center [39, 33] width 18 height 6
select select "service"
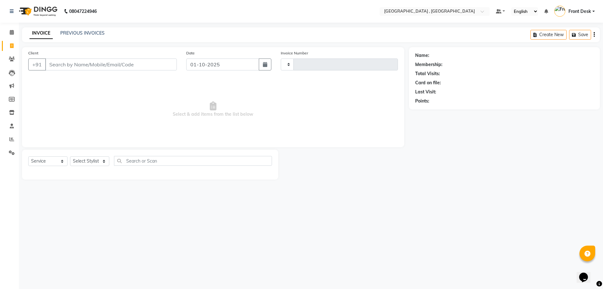
type input "2190"
select select "5111"
click at [61, 33] on link "PREVIOUS INVOICES" at bounding box center [82, 33] width 44 height 6
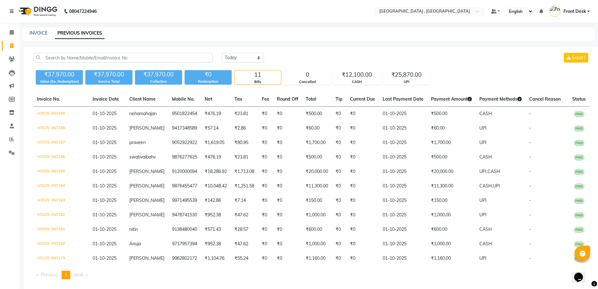
click at [304, 59] on div "Today Yesterday Custom Range Export" at bounding box center [406, 58] width 368 height 10
click at [45, 32] on link "INVOICE" at bounding box center [39, 33] width 18 height 6
select select "service"
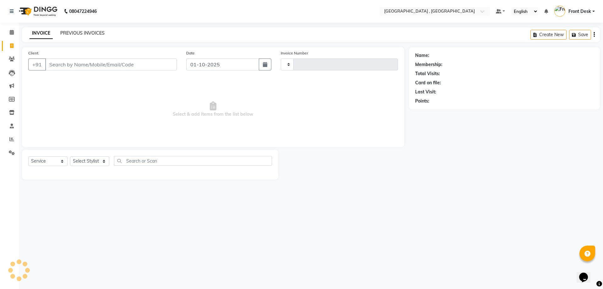
type input "2190"
select select "5111"
click at [70, 30] on link "PREVIOUS INVOICES" at bounding box center [82, 33] width 44 height 6
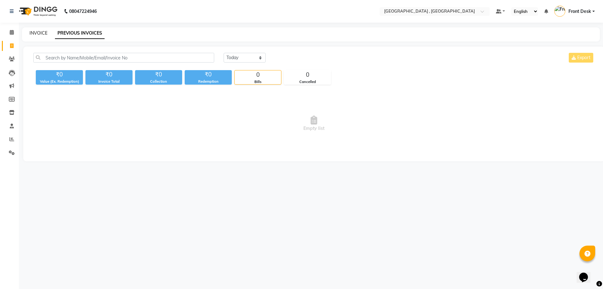
click at [34, 31] on link "INVOICE" at bounding box center [39, 33] width 18 height 6
select select "service"
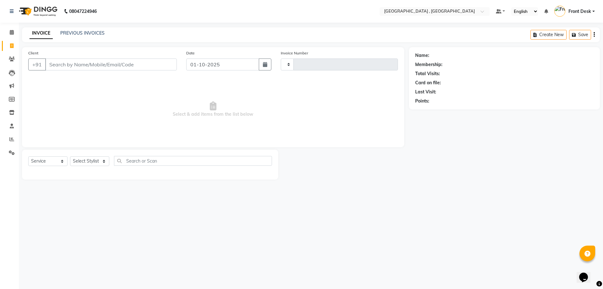
click at [68, 30] on div "INVOICE PREVIOUS INVOICES Create New Save" at bounding box center [311, 34] width 578 height 15
type input "2190"
select select "5111"
click at [67, 34] on link "PREVIOUS INVOICES" at bounding box center [82, 33] width 44 height 6
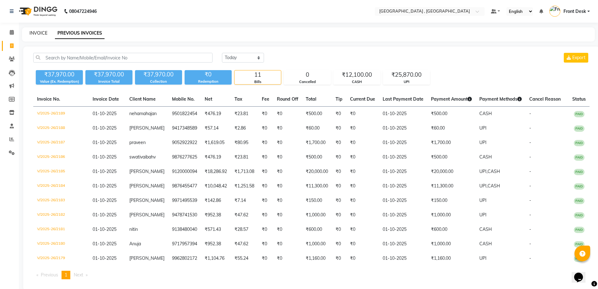
click at [32, 33] on link "INVOICE" at bounding box center [39, 33] width 18 height 6
select select "service"
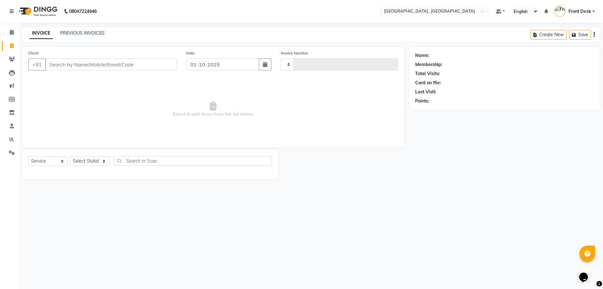
type input "2190"
select select "5111"
click at [70, 31] on link "PREVIOUS INVOICES" at bounding box center [82, 33] width 44 height 6
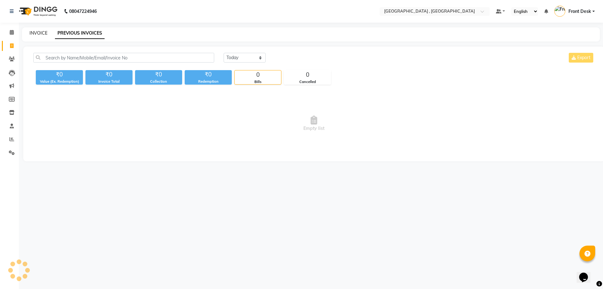
click at [42, 32] on link "INVOICE" at bounding box center [39, 33] width 18 height 6
select select "service"
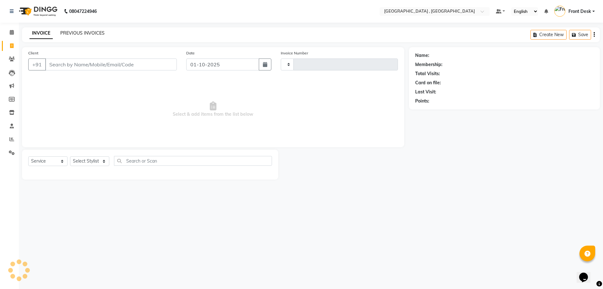
type input "2190"
click at [80, 32] on link "PREVIOUS INVOICES" at bounding box center [82, 33] width 44 height 6
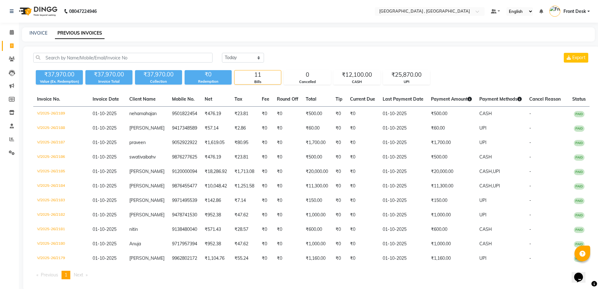
click at [29, 33] on div "INVOICE PREVIOUS INVOICES" at bounding box center [304, 33] width 565 height 7
click at [41, 32] on link "INVOICE" at bounding box center [39, 33] width 18 height 6
select select "service"
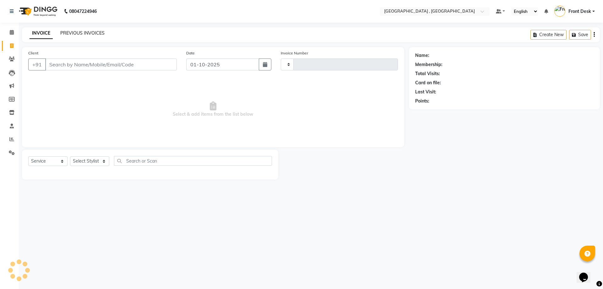
type input "2190"
select select "5111"
click at [75, 32] on link "PREVIOUS INVOICES" at bounding box center [82, 33] width 44 height 6
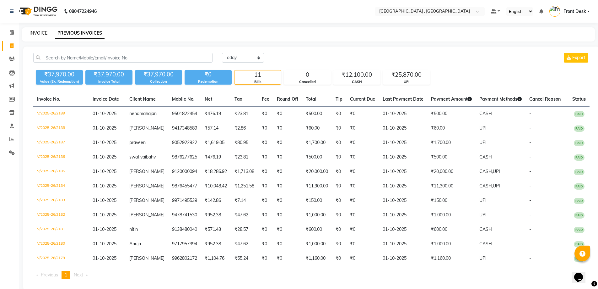
click at [36, 32] on link "INVOICE" at bounding box center [39, 33] width 18 height 6
select select "service"
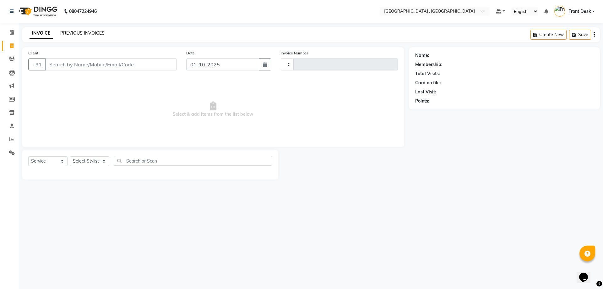
click at [83, 34] on link "PREVIOUS INVOICES" at bounding box center [82, 33] width 44 height 6
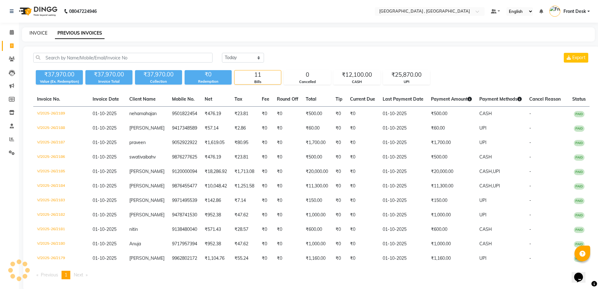
click at [34, 32] on link "INVOICE" at bounding box center [39, 33] width 18 height 6
select select "service"
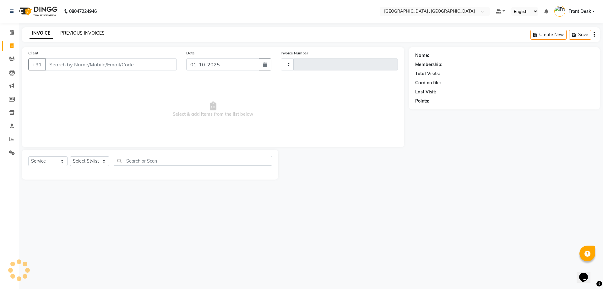
click at [69, 33] on link "PREVIOUS INVOICES" at bounding box center [82, 33] width 44 height 6
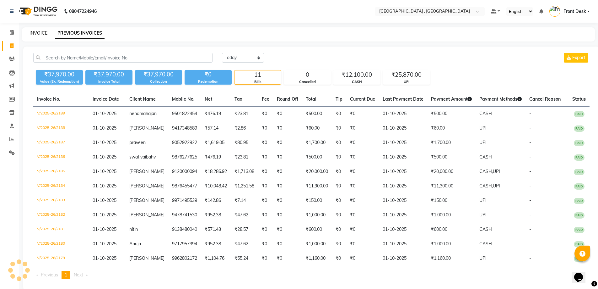
click at [31, 35] on link "INVOICE" at bounding box center [39, 33] width 18 height 6
select select "service"
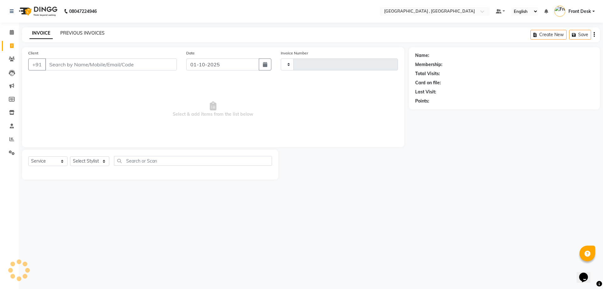
type input "2190"
select select "5111"
click at [71, 35] on link "PREVIOUS INVOICES" at bounding box center [82, 33] width 44 height 6
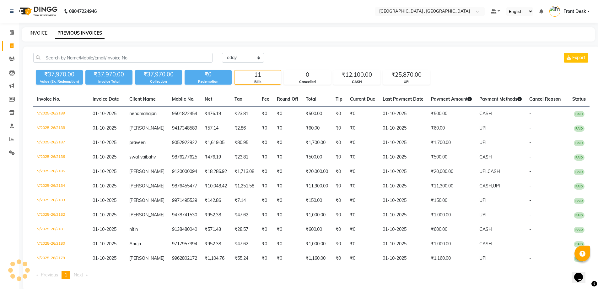
click at [41, 35] on link "INVOICE" at bounding box center [39, 33] width 18 height 6
select select "service"
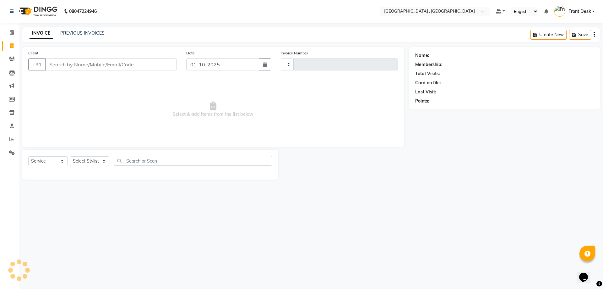
type input "2190"
select select "5111"
click at [41, 34] on link "INVOICE" at bounding box center [41, 33] width 23 height 11
click at [73, 30] on link "PREVIOUS INVOICES" at bounding box center [82, 33] width 44 height 6
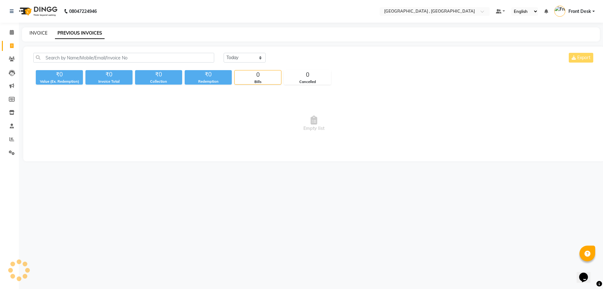
click at [40, 30] on link "INVOICE" at bounding box center [39, 33] width 18 height 6
select select "5111"
select select "service"
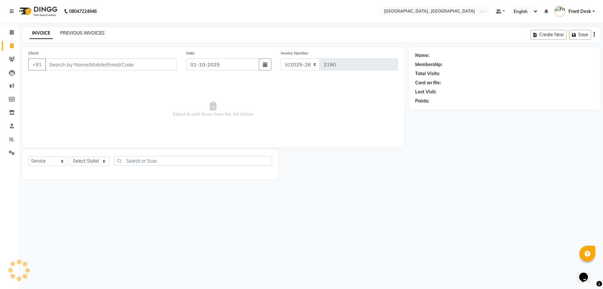
click at [69, 31] on link "PREVIOUS INVOICES" at bounding box center [82, 33] width 44 height 6
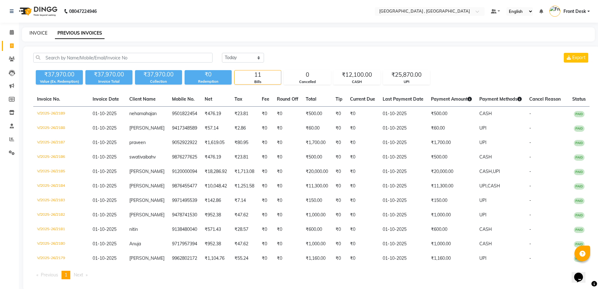
click at [37, 32] on link "INVOICE" at bounding box center [39, 33] width 18 height 6
select select "service"
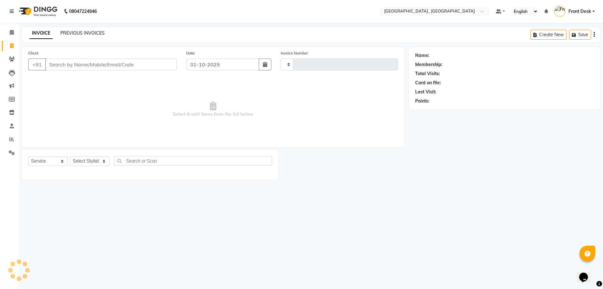
click at [72, 33] on link "PREVIOUS INVOICES" at bounding box center [82, 33] width 44 height 6
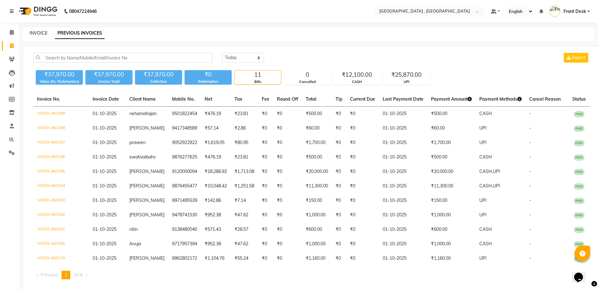
click at [40, 31] on link "INVOICE" at bounding box center [39, 33] width 18 height 6
select select "service"
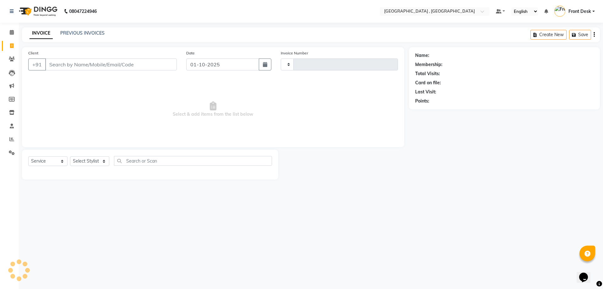
type input "2190"
select select "5111"
click at [70, 30] on div "INVOICE PREVIOUS INVOICES Create New Save" at bounding box center [311, 34] width 578 height 15
click at [72, 30] on div "PREVIOUS INVOICES" at bounding box center [82, 33] width 44 height 7
click at [72, 33] on link "PREVIOUS INVOICES" at bounding box center [82, 33] width 44 height 6
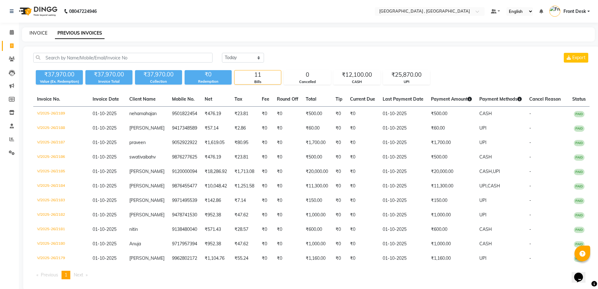
click at [34, 30] on link "INVOICE" at bounding box center [39, 33] width 18 height 6
select select "service"
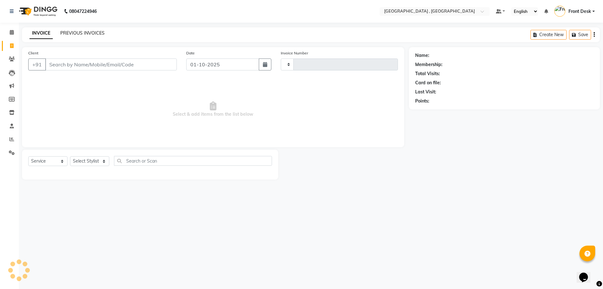
click at [73, 31] on link "PREVIOUS INVOICES" at bounding box center [82, 33] width 44 height 6
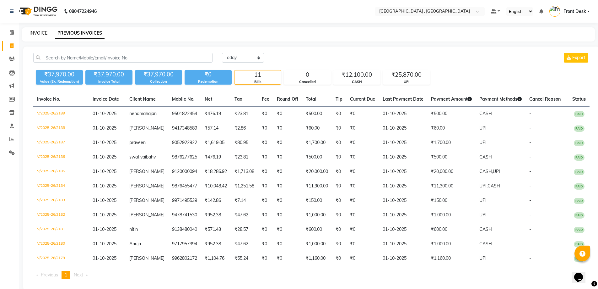
click at [35, 33] on link "INVOICE" at bounding box center [39, 33] width 18 height 6
select select "service"
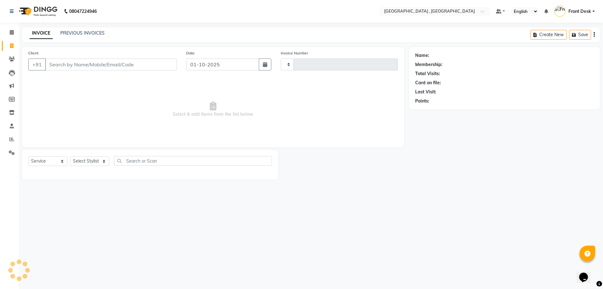
type input "2190"
select select "5111"
click at [83, 65] on input "Client" at bounding box center [111, 64] width 132 height 12
click at [88, 66] on input "Client" at bounding box center [111, 64] width 132 height 12
type input "6284401889"
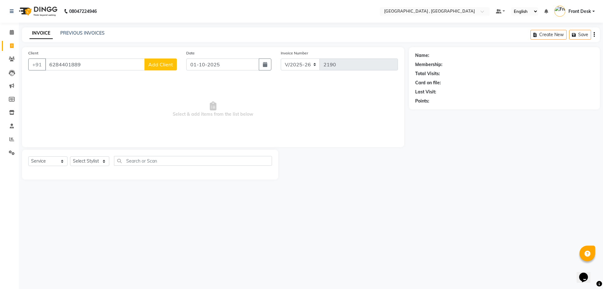
click at [150, 62] on span "Add Client" at bounding box center [160, 64] width 25 height 6
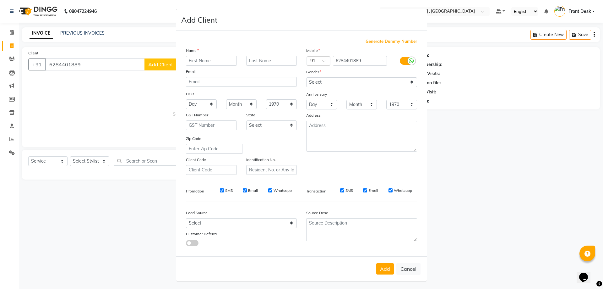
click at [192, 63] on input "text" at bounding box center [211, 61] width 51 height 10
type input "h"
type input "shalini"
drag, startPoint x: 333, startPoint y: 81, endPoint x: 333, endPoint y: 86, distance: 5.3
click at [333, 81] on select "Select Male Female Other Prefer Not To Say" at bounding box center [361, 82] width 111 height 10
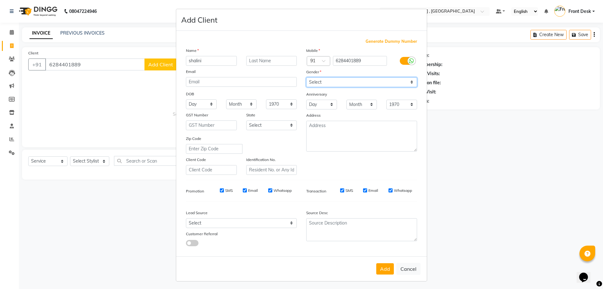
select select "female"
click at [306, 77] on select "Select Male Female Other Prefer Not To Say" at bounding box center [361, 82] width 111 height 10
click at [382, 270] on button "Add" at bounding box center [385, 268] width 18 height 11
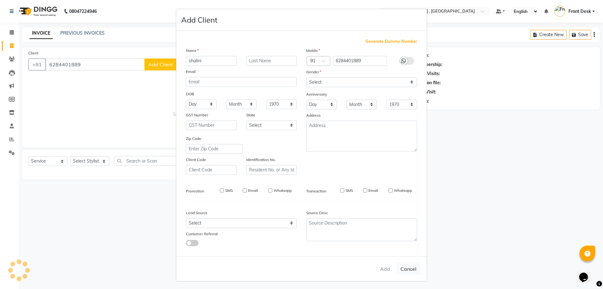
select select
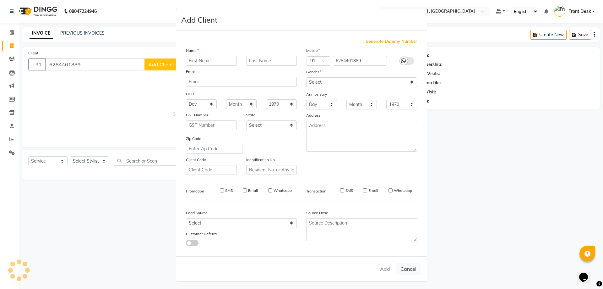
select select
checkbox input "false"
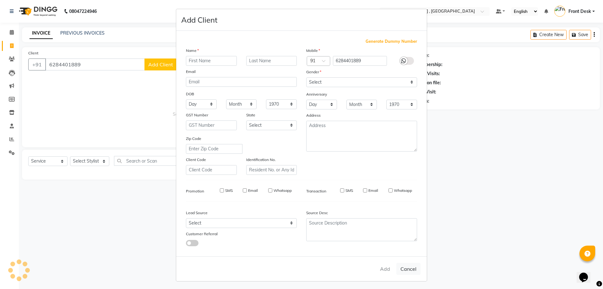
checkbox input "false"
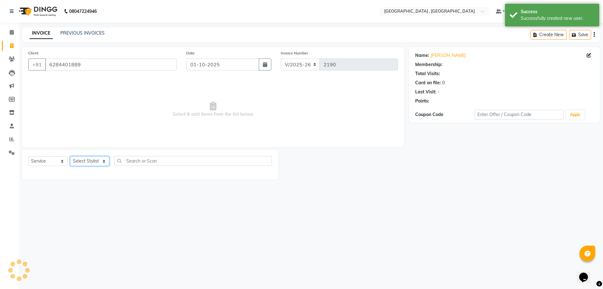
click at [89, 163] on select "Select Stylist anand anil anuj [PERSON_NAME] mam [PERSON_NAME] [PERSON_NAME] Fr…" at bounding box center [89, 161] width 39 height 10
select select "32258"
click at [70, 156] on select "Select Stylist anand anil anuj [PERSON_NAME] mam [PERSON_NAME] [PERSON_NAME] Fr…" at bounding box center [89, 161] width 39 height 10
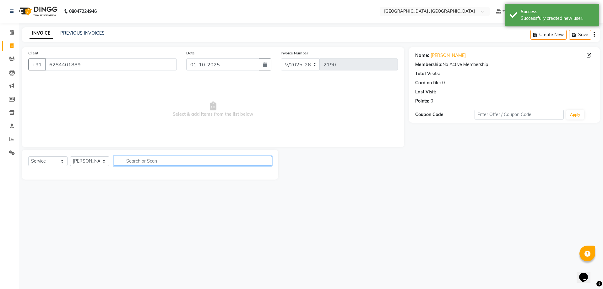
click at [138, 161] on input "text" at bounding box center [193, 161] width 158 height 10
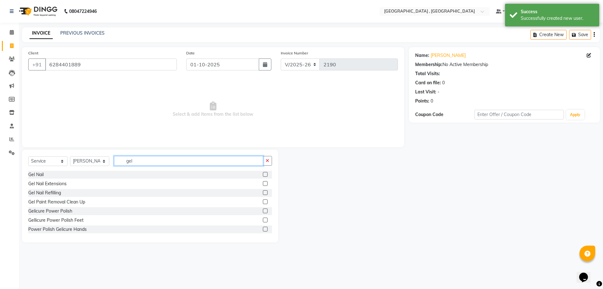
type input "gel"
click at [263, 173] on label at bounding box center [265, 174] width 5 height 5
click at [263, 173] on input "checkbox" at bounding box center [265, 174] width 4 height 4
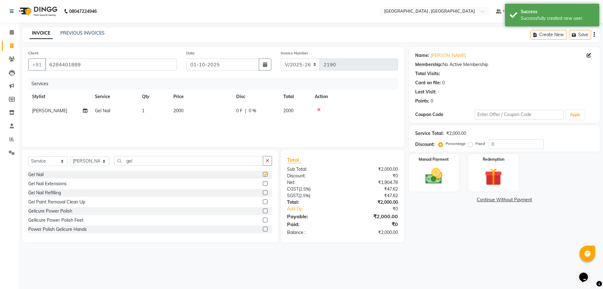
checkbox input "false"
click at [195, 109] on td "2000" at bounding box center [201, 111] width 63 height 14
select select "32258"
drag, startPoint x: 219, startPoint y: 111, endPoint x: 162, endPoint y: 124, distance: 57.6
click at [159, 124] on tr "anand anil anuj anuja mam ashok diksha Front Desk manpreet Noshad prince rajni …" at bounding box center [213, 116] width 370 height 24
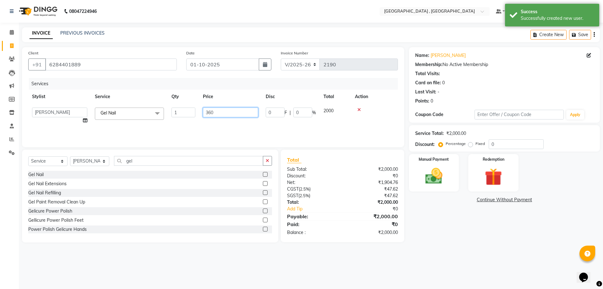
type input "3600"
click at [206, 129] on div "Services Stylist Service Qty Price Disc Total Action anand anil anuj anuja mam …" at bounding box center [213, 109] width 370 height 63
click at [428, 169] on img at bounding box center [433, 175] width 29 height 21
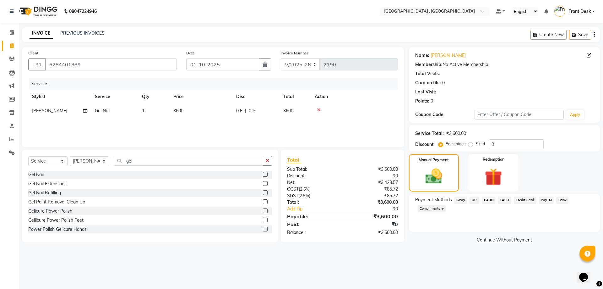
click at [475, 199] on span "UPI" at bounding box center [474, 199] width 10 height 7
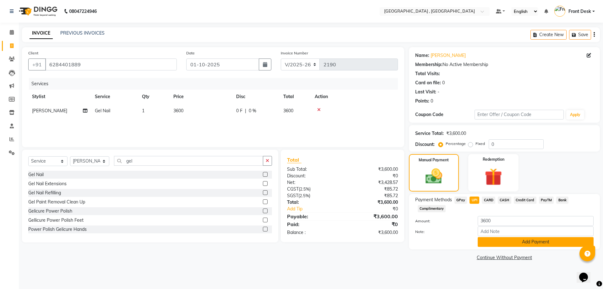
click at [498, 240] on button "Add Payment" at bounding box center [536, 242] width 116 height 10
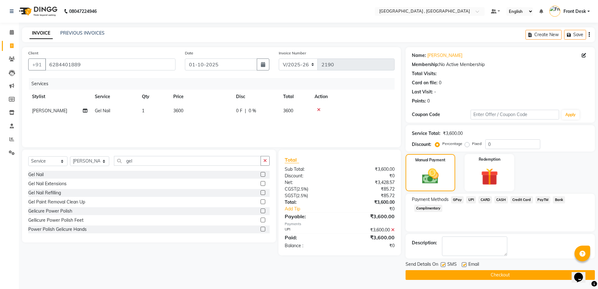
click at [499, 273] on button "Checkout" at bounding box center [500, 275] width 189 height 10
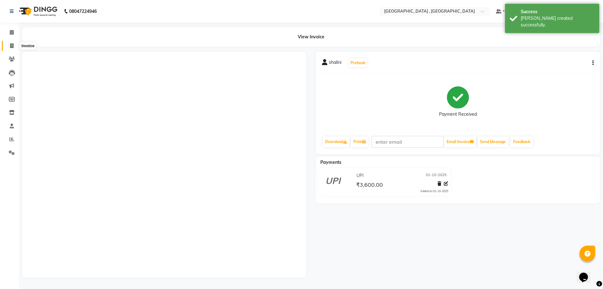
click at [12, 45] on icon at bounding box center [11, 45] width 3 height 5
select select "service"
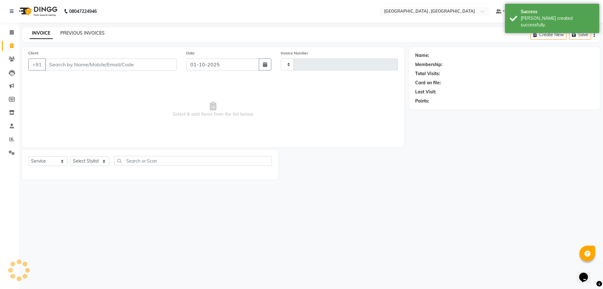
type input "2191"
select select "5111"
click at [69, 31] on link "PREVIOUS INVOICES" at bounding box center [82, 33] width 44 height 6
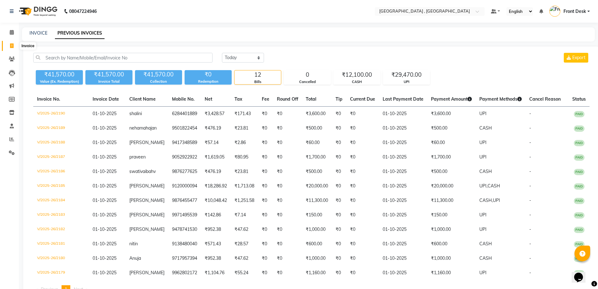
click at [10, 46] on icon at bounding box center [11, 45] width 3 height 5
select select "service"
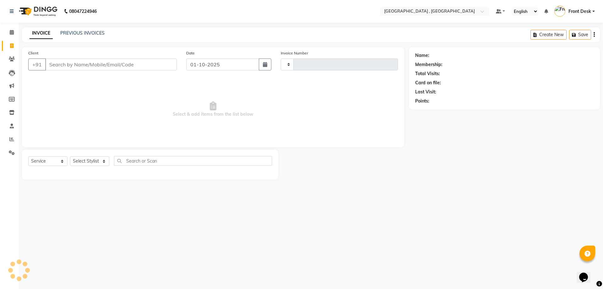
type input "2191"
select select "5111"
type input "9915299789"
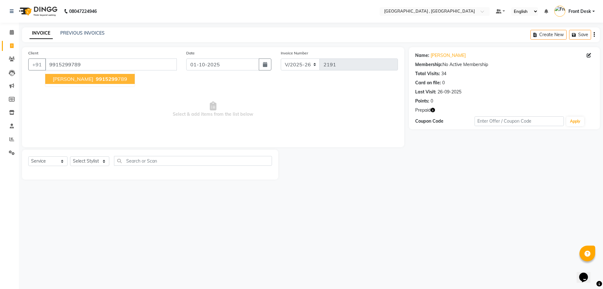
click at [96, 78] on span "9915299" at bounding box center [107, 79] width 22 height 6
click at [80, 160] on select "Select Stylist anand anil anuj [PERSON_NAME] mam [PERSON_NAME] [PERSON_NAME] Fr…" at bounding box center [89, 161] width 39 height 10
select select "65855"
click at [70, 156] on select "Select Stylist anand anil anuj [PERSON_NAME] mam [PERSON_NAME] [PERSON_NAME] Fr…" at bounding box center [89, 161] width 39 height 10
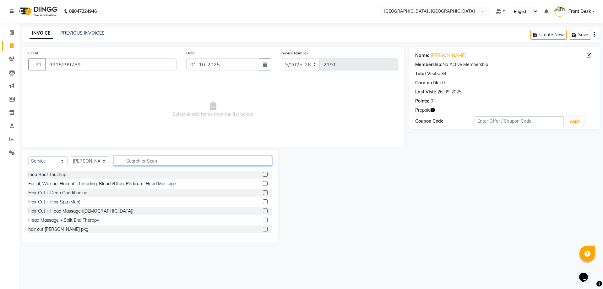
click at [130, 162] on input "text" at bounding box center [193, 161] width 158 height 10
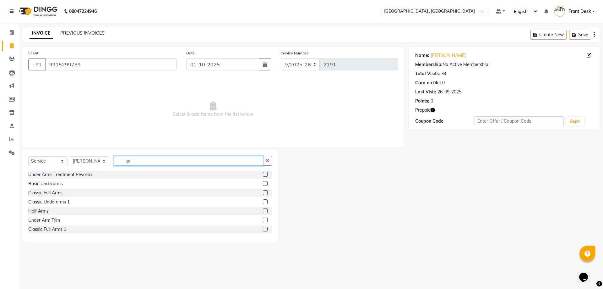
type input "a"
type input "arm"
click at [263, 192] on label at bounding box center [265, 192] width 5 height 5
click at [263, 192] on input "checkbox" at bounding box center [265, 193] width 4 height 4
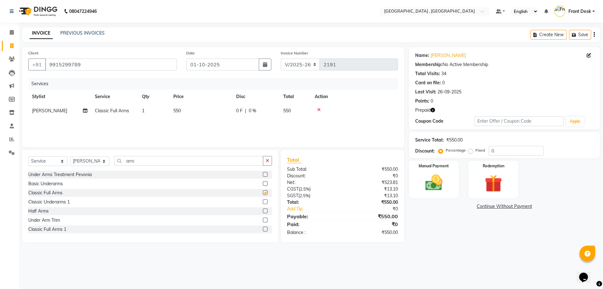
checkbox input "false"
click at [183, 108] on td "550" at bounding box center [201, 111] width 63 height 14
select select "65855"
drag, startPoint x: 219, startPoint y: 111, endPoint x: 171, endPoint y: 115, distance: 47.6
click at [171, 115] on tr "anand anil anuj anuja mam ashok diksha Front Desk manpreet Noshad prince rajni …" at bounding box center [213, 116] width 370 height 24
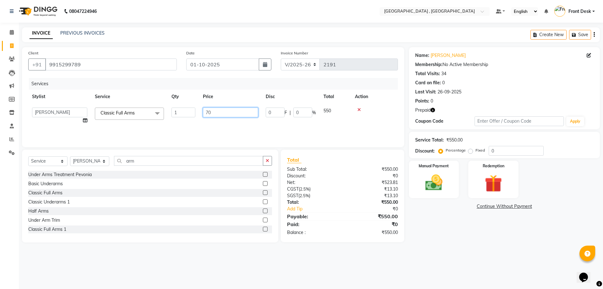
type input "700"
click at [160, 124] on div "Services Stylist Service Qty Price Disc Total Action anand anil anuj anuja mam …" at bounding box center [213, 109] width 370 height 63
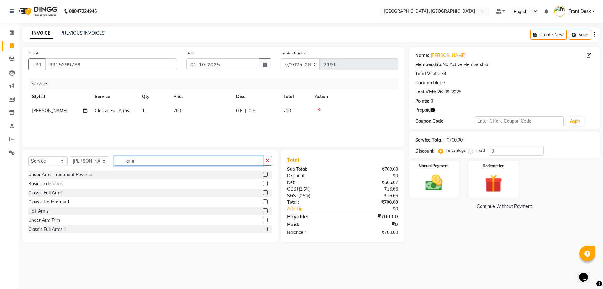
click at [151, 160] on input "arm" at bounding box center [188, 161] width 149 height 10
type input "a"
type input "ey"
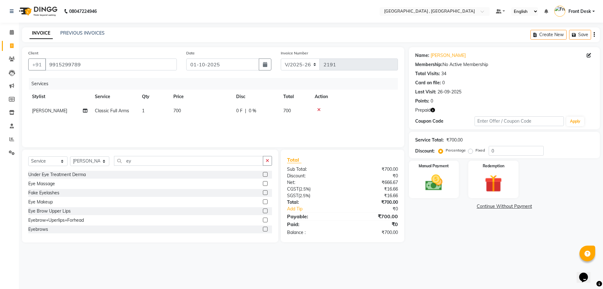
click at [263, 211] on label at bounding box center [265, 210] width 5 height 5
click at [263, 211] on input "checkbox" at bounding box center [265, 211] width 4 height 4
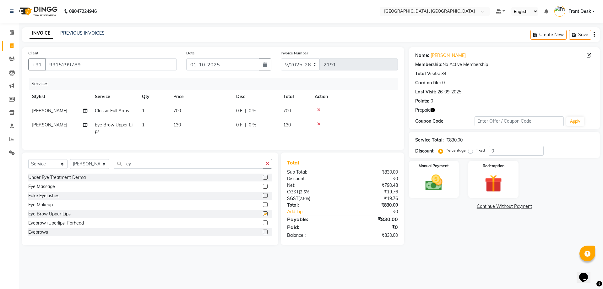
checkbox input "false"
click at [181, 124] on span "130" at bounding box center [177, 125] width 8 height 6
select select "65855"
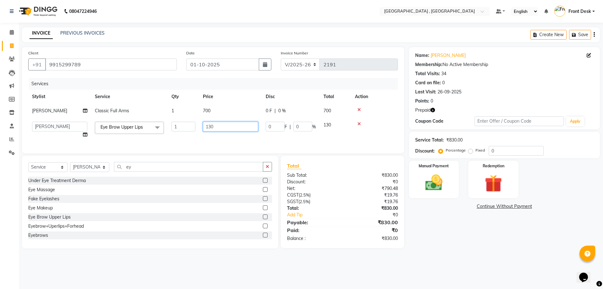
drag, startPoint x: 220, startPoint y: 126, endPoint x: 177, endPoint y: 120, distance: 43.3
click at [177, 120] on tr "anand anil anuj [PERSON_NAME] mam [PERSON_NAME] [PERSON_NAME] Front Desk [PERSO…" at bounding box center [213, 130] width 370 height 24
type input "90"
click at [176, 142] on div "Services Stylist Service Qty Price Disc Total Action ridhi Classic Full Arms 1 …" at bounding box center [213, 112] width 370 height 69
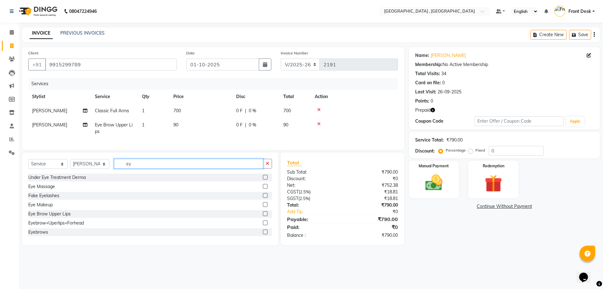
click at [137, 167] on input "ey" at bounding box center [188, 164] width 149 height 10
type input "e"
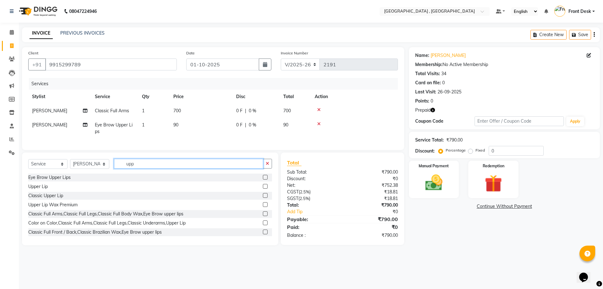
type input "upp"
click at [263, 188] on label at bounding box center [265, 186] width 5 height 5
click at [263, 188] on input "checkbox" at bounding box center [265, 186] width 4 height 4
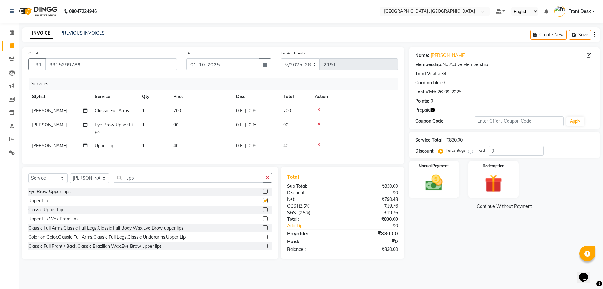
checkbox input "false"
click at [139, 182] on input "upp" at bounding box center [188, 178] width 149 height 10
type input "u"
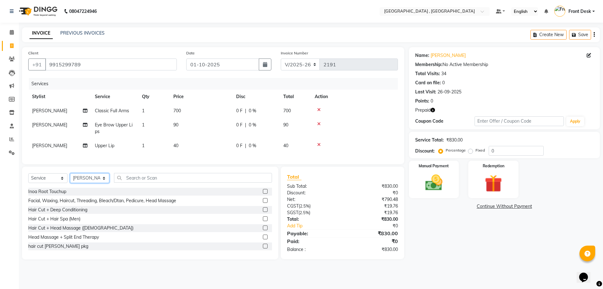
click at [86, 183] on select "Select Stylist anand anil anuj [PERSON_NAME] mam [PERSON_NAME] [PERSON_NAME] Fr…" at bounding box center [89, 178] width 39 height 10
select select "32265"
click at [70, 178] on select "Select Stylist anand anil anuj [PERSON_NAME] mam [PERSON_NAME] [PERSON_NAME] Fr…" at bounding box center [89, 178] width 39 height 10
click at [131, 181] on input "text" at bounding box center [193, 178] width 158 height 10
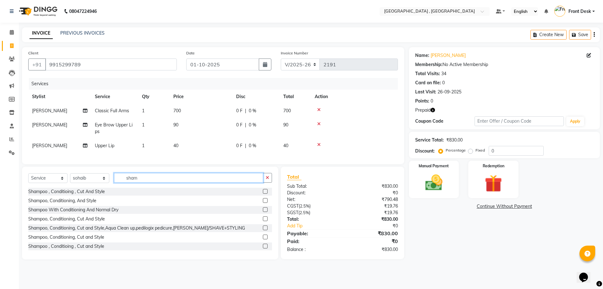
type input "sham"
click at [263, 203] on label at bounding box center [265, 200] width 5 height 5
click at [263, 203] on input "checkbox" at bounding box center [265, 200] width 4 height 4
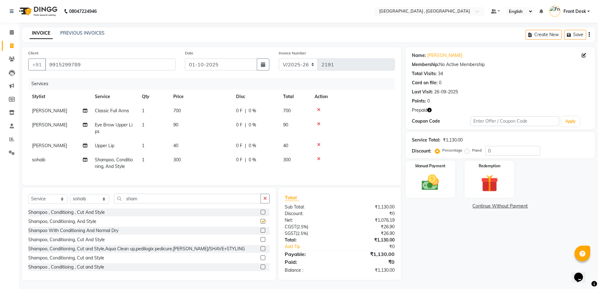
checkbox input "false"
click at [178, 162] on td "300" at bounding box center [201, 163] width 63 height 21
select select "32265"
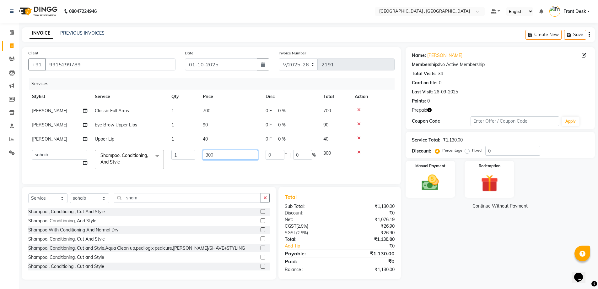
click at [208, 153] on input "300" at bounding box center [230, 155] width 55 height 10
type input "500"
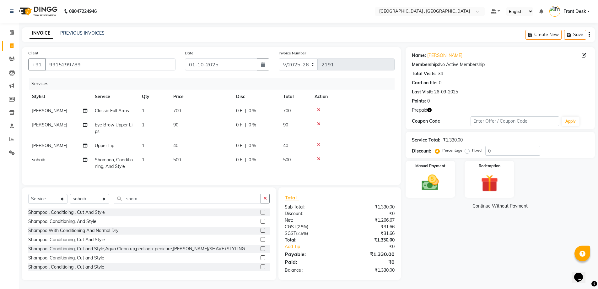
click at [207, 167] on td "500" at bounding box center [201, 163] width 63 height 21
select select "32265"
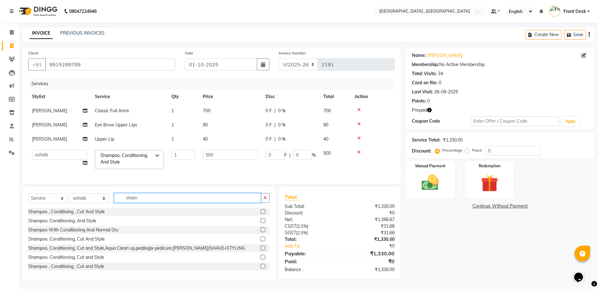
click at [142, 201] on input "sham" at bounding box center [187, 198] width 147 height 10
type input "s"
type input "sham"
click at [261, 213] on label at bounding box center [263, 211] width 5 height 5
click at [261, 213] on input "checkbox" at bounding box center [263, 211] width 4 height 4
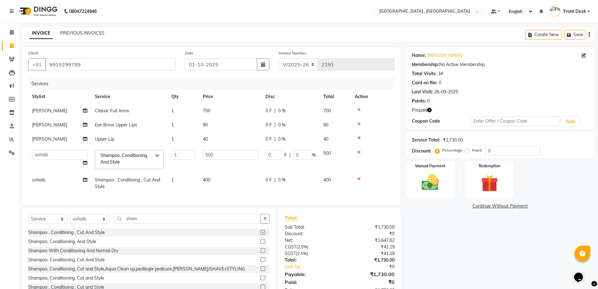
checkbox input "false"
click at [209, 183] on td "400" at bounding box center [230, 183] width 63 height 21
select select "32265"
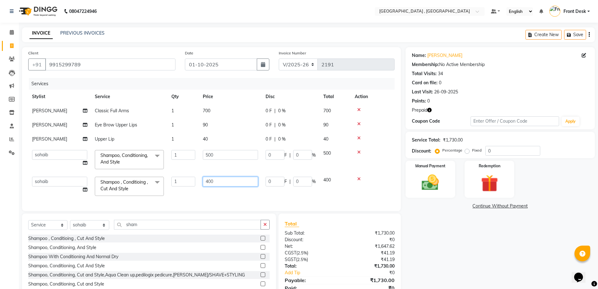
drag, startPoint x: 212, startPoint y: 180, endPoint x: 180, endPoint y: 180, distance: 32.0
click at [180, 180] on tr "anand anil anuj anuja mam ashok diksha Front Desk manpreet Noshad prince rajni …" at bounding box center [211, 186] width 366 height 27
type input "8"
type input "500"
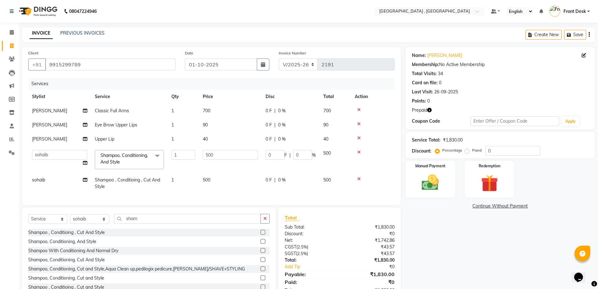
click at [250, 191] on td "500" at bounding box center [230, 183] width 63 height 21
select select "32265"
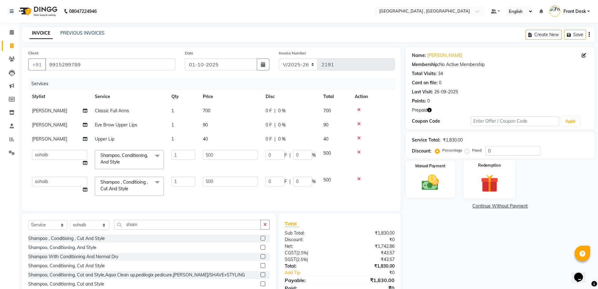
click at [486, 186] on img at bounding box center [489, 183] width 29 height 22
click at [459, 205] on span "Prepaid 2" at bounding box center [461, 206] width 20 height 7
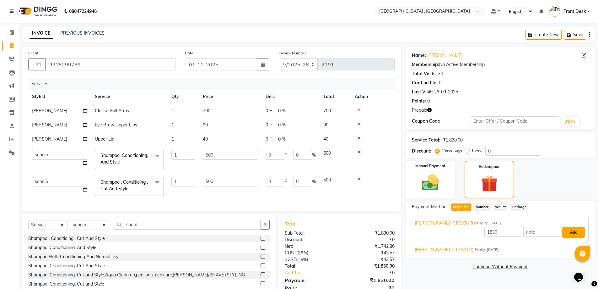
click at [576, 234] on button "Add" at bounding box center [573, 232] width 23 height 11
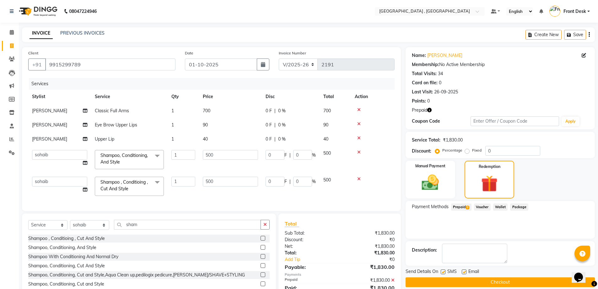
click at [505, 284] on button "Checkout" at bounding box center [500, 282] width 189 height 10
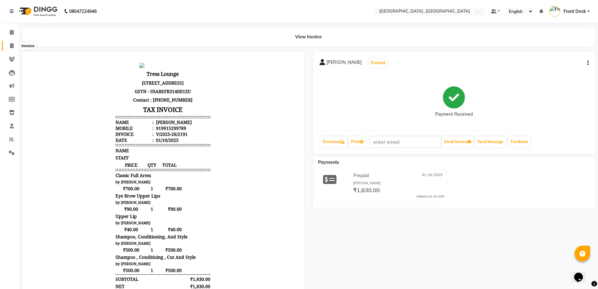
click at [10, 47] on icon at bounding box center [11, 45] width 3 height 5
select select "service"
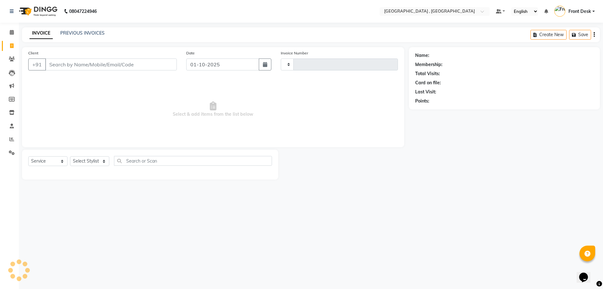
type input "2192"
select select "5111"
click at [89, 31] on link "PREVIOUS INVOICES" at bounding box center [82, 33] width 44 height 6
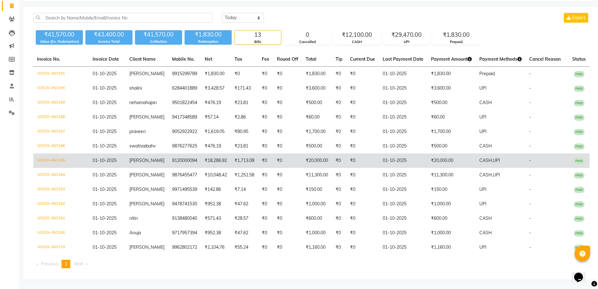
scroll to position [40, 0]
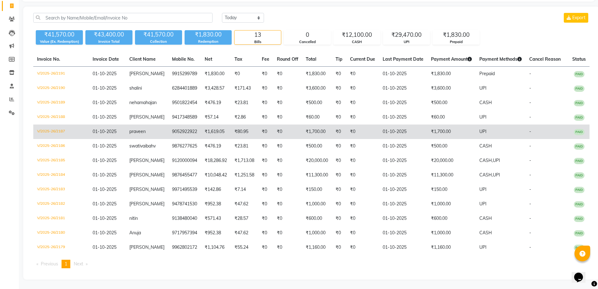
click at [158, 139] on td "praveen" at bounding box center [147, 131] width 43 height 14
click at [201, 139] on td "₹1,619.05" at bounding box center [216, 131] width 30 height 14
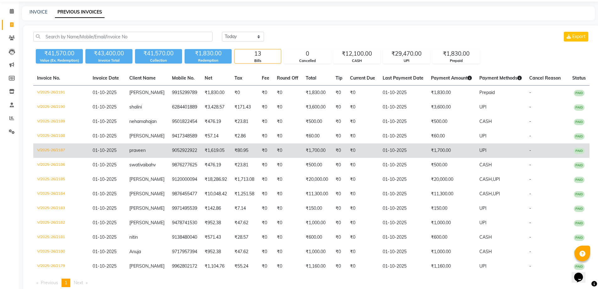
scroll to position [0, 0]
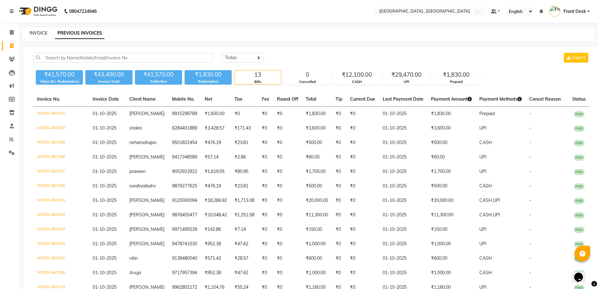
click at [41, 33] on link "INVOICE" at bounding box center [39, 33] width 18 height 6
select select "service"
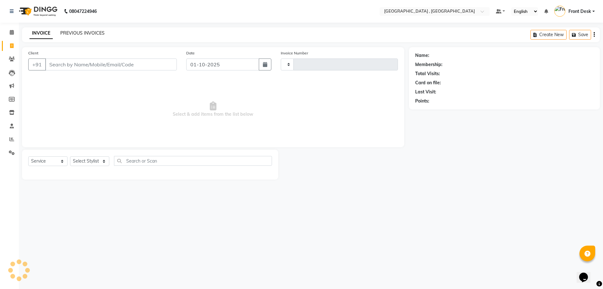
type input "2192"
select select "5111"
click at [67, 33] on link "PREVIOUS INVOICES" at bounding box center [82, 33] width 44 height 6
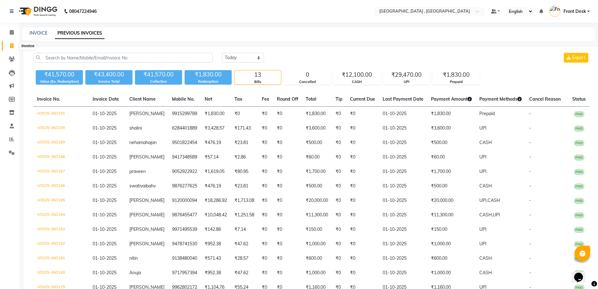
click at [13, 44] on icon at bounding box center [11, 45] width 3 height 5
select select "service"
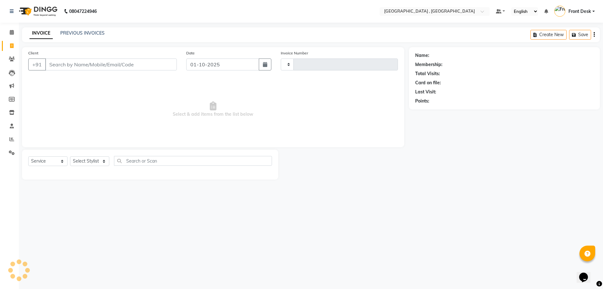
type input "2192"
select select "5111"
click at [78, 30] on link "PREVIOUS INVOICES" at bounding box center [82, 33] width 44 height 6
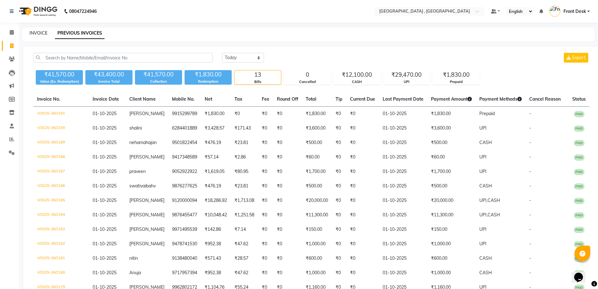
click at [42, 37] on div "INVOICE PREVIOUS INVOICES" at bounding box center [308, 34] width 573 height 14
click at [44, 32] on link "INVOICE" at bounding box center [39, 33] width 18 height 6
select select "5111"
select select "service"
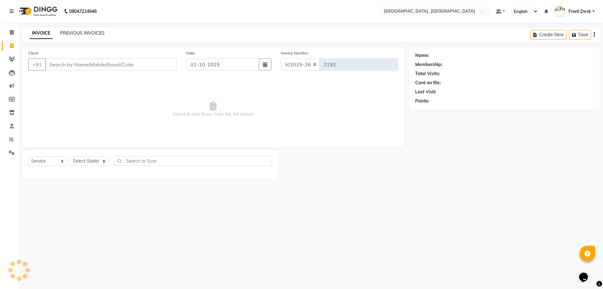
click at [69, 30] on link "PREVIOUS INVOICES" at bounding box center [82, 33] width 44 height 6
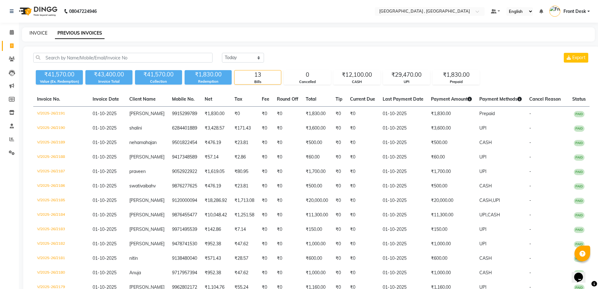
click at [41, 35] on link "INVOICE" at bounding box center [39, 33] width 18 height 6
select select "service"
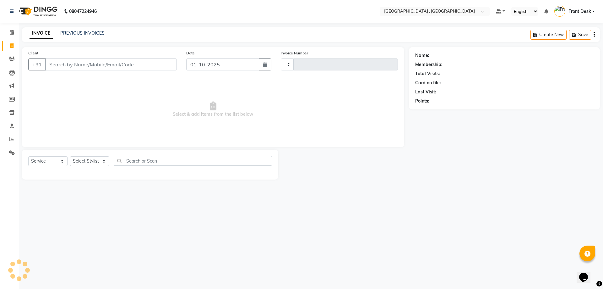
type input "2192"
select select "5111"
click at [63, 32] on link "PREVIOUS INVOICES" at bounding box center [82, 33] width 44 height 6
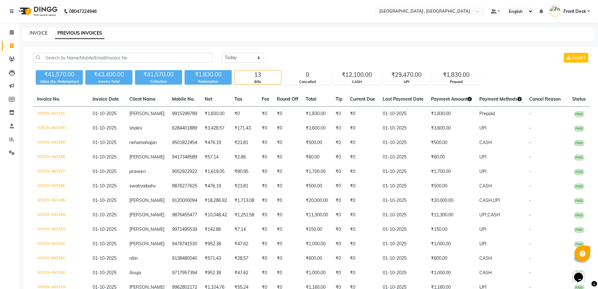
click at [43, 32] on link "INVOICE" at bounding box center [39, 33] width 18 height 6
select select "service"
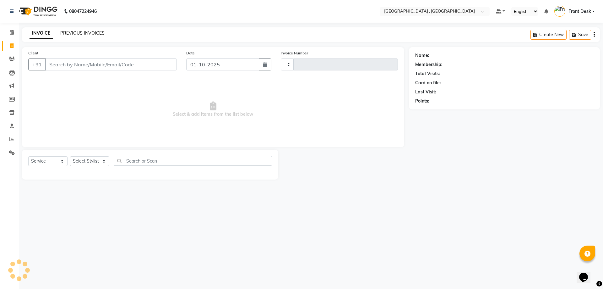
type input "2192"
select select "5111"
click at [76, 34] on link "PREVIOUS INVOICES" at bounding box center [82, 33] width 44 height 6
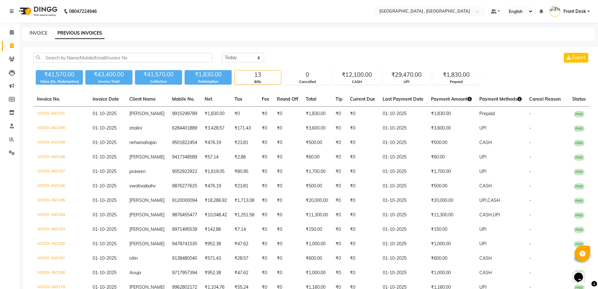
click at [43, 31] on link "INVOICE" at bounding box center [39, 33] width 18 height 6
select select "service"
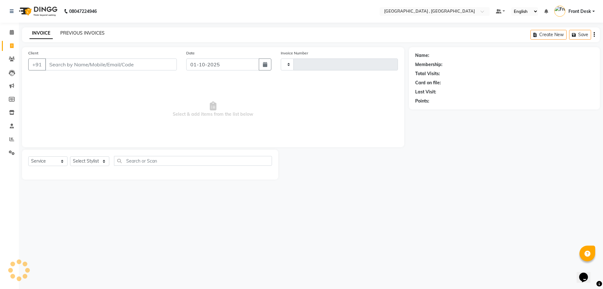
click at [67, 34] on link "PREVIOUS INVOICES" at bounding box center [82, 33] width 44 height 6
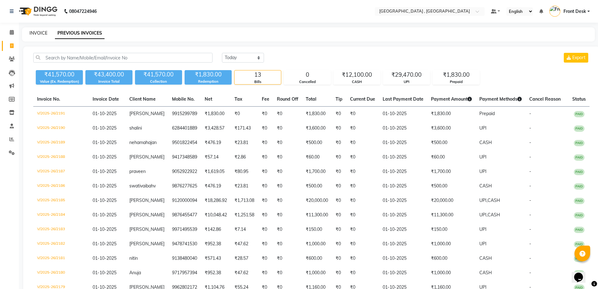
click at [37, 35] on link "INVOICE" at bounding box center [39, 33] width 18 height 6
select select "service"
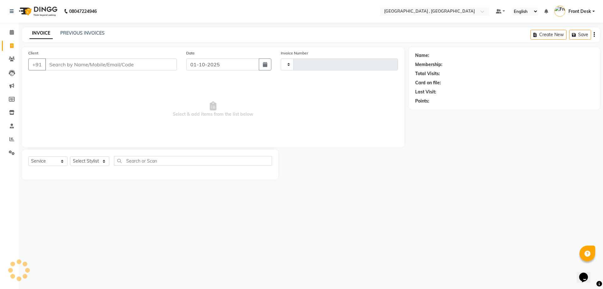
type input "2192"
select select "5111"
click at [70, 35] on link "PREVIOUS INVOICES" at bounding box center [82, 33] width 44 height 6
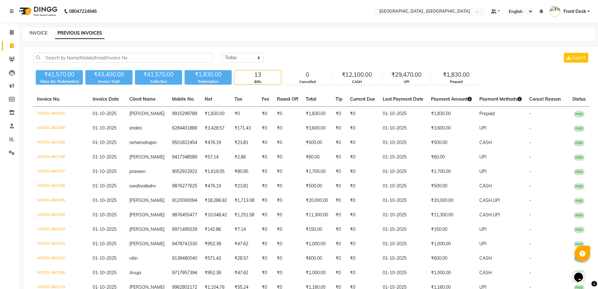
click at [34, 35] on link "INVOICE" at bounding box center [39, 33] width 18 height 6
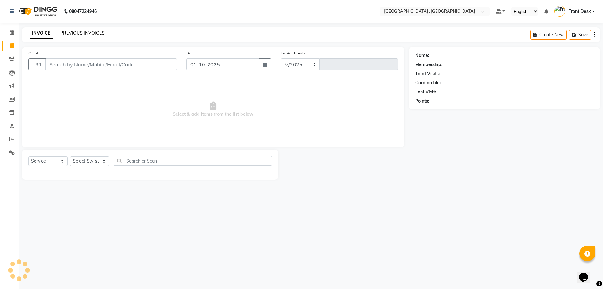
click at [69, 34] on link "PREVIOUS INVOICES" at bounding box center [82, 33] width 44 height 6
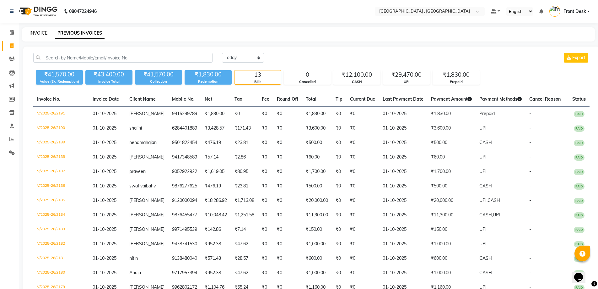
click at [35, 33] on link "INVOICE" at bounding box center [39, 33] width 18 height 6
select select "service"
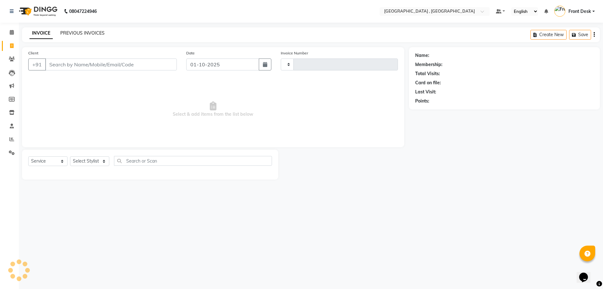
type input "2192"
click at [74, 30] on link "PREVIOUS INVOICES" at bounding box center [82, 33] width 44 height 6
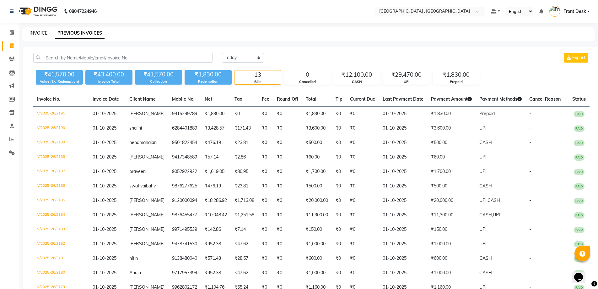
click at [41, 35] on link "INVOICE" at bounding box center [39, 33] width 18 height 6
select select "service"
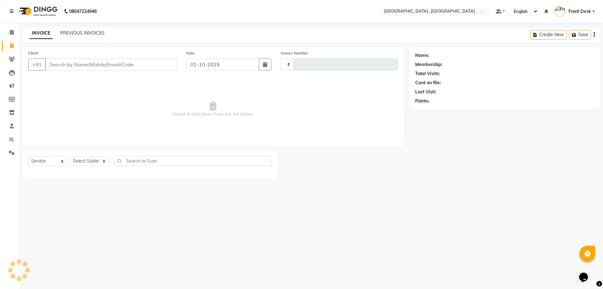
type input "2192"
click at [64, 33] on link "PREVIOUS INVOICES" at bounding box center [82, 33] width 44 height 6
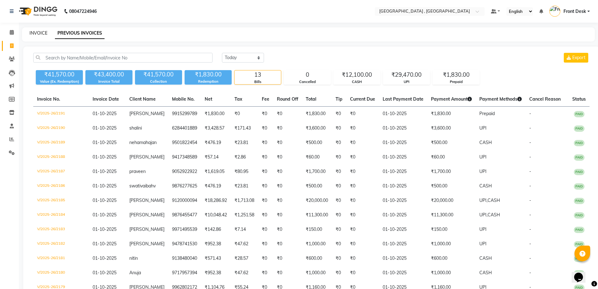
click at [39, 33] on link "INVOICE" at bounding box center [39, 33] width 18 height 6
select select "service"
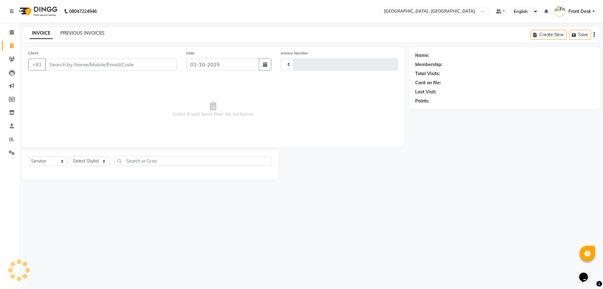
click at [69, 33] on link "PREVIOUS INVOICES" at bounding box center [82, 33] width 44 height 6
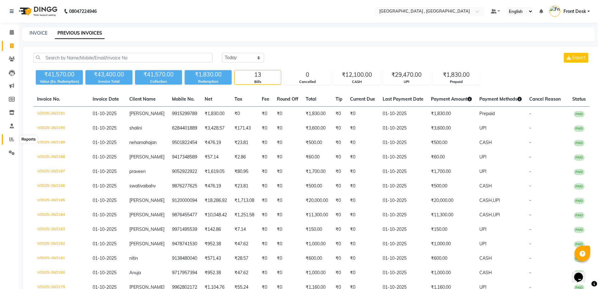
click at [15, 140] on span at bounding box center [11, 139] width 11 height 7
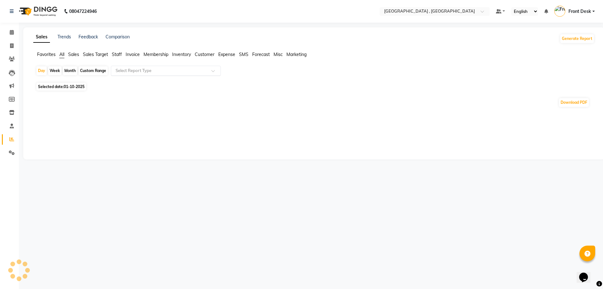
click at [133, 68] on input "text" at bounding box center [159, 71] width 90 height 6
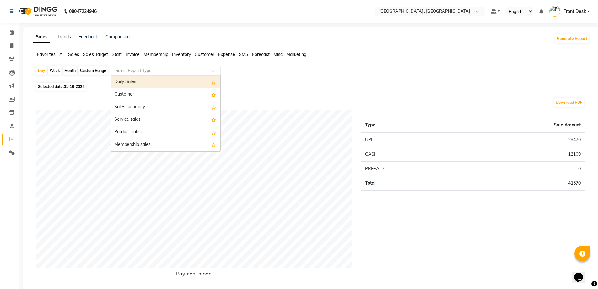
click at [117, 54] on span "Staff" at bounding box center [117, 54] width 10 height 6
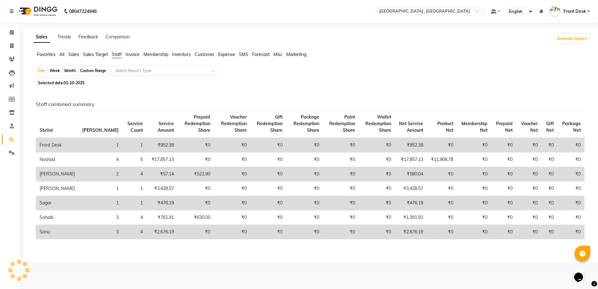
click at [132, 71] on input "text" at bounding box center [159, 71] width 90 height 6
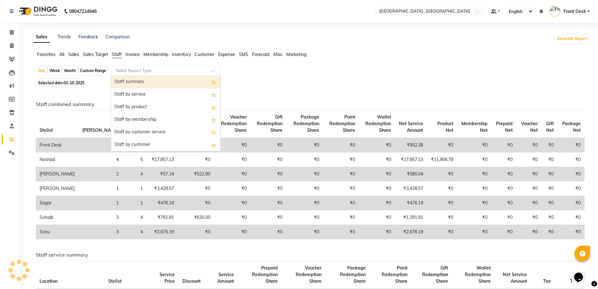
click at [133, 83] on div "Staff summary" at bounding box center [165, 82] width 109 height 13
select select "full_report"
select select "csv"
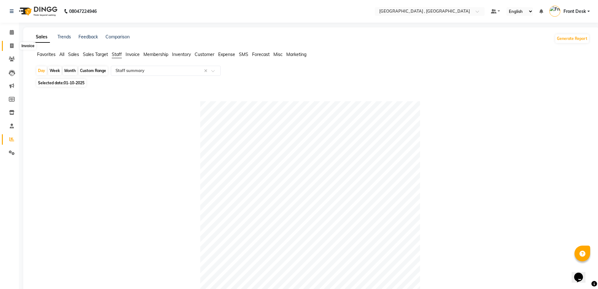
click at [11, 48] on icon at bounding box center [11, 45] width 3 height 5
select select "service"
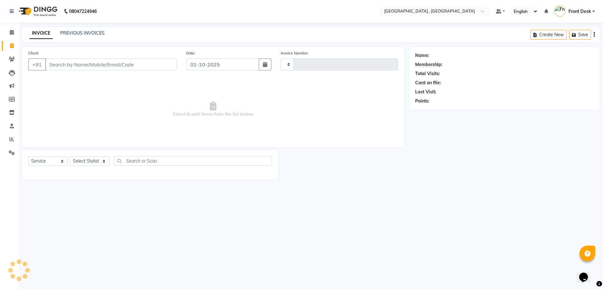
type input "2192"
select select "5111"
click at [64, 67] on input "Client" at bounding box center [111, 64] width 132 height 12
click at [68, 63] on input "Client" at bounding box center [111, 64] width 132 height 12
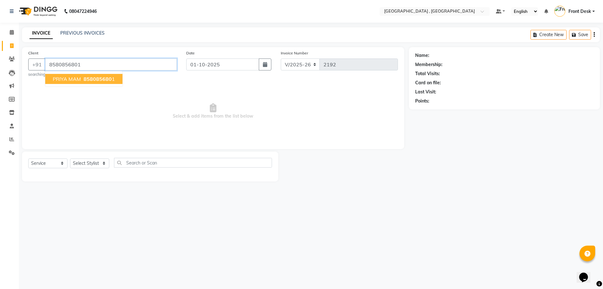
type input "8580856801"
click at [68, 79] on span "PRIYA MAM" at bounding box center [67, 79] width 28 height 6
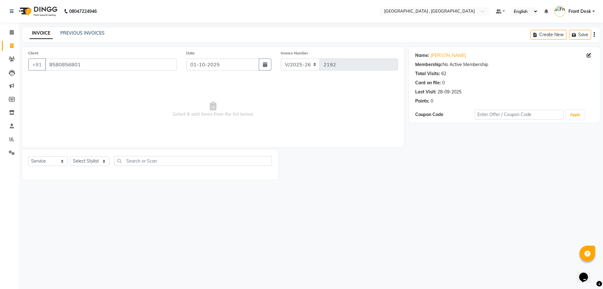
click at [82, 168] on div "Select Service Product Membership Package Voucher Prepaid Gift Card Select Styl…" at bounding box center [150, 163] width 244 height 15
click at [82, 164] on select "Select Stylist anand anil anuj [PERSON_NAME] mam [PERSON_NAME] [PERSON_NAME] Fr…" at bounding box center [89, 161] width 39 height 10
select select "32310"
click at [70, 156] on select "Select Stylist anand anil anuj [PERSON_NAME] mam [PERSON_NAME] [PERSON_NAME] Fr…" at bounding box center [89, 161] width 39 height 10
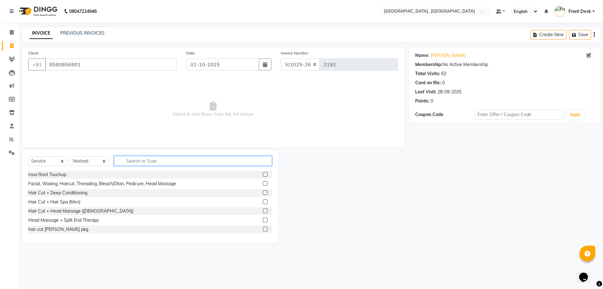
click at [130, 163] on input "text" at bounding box center [193, 161] width 158 height 10
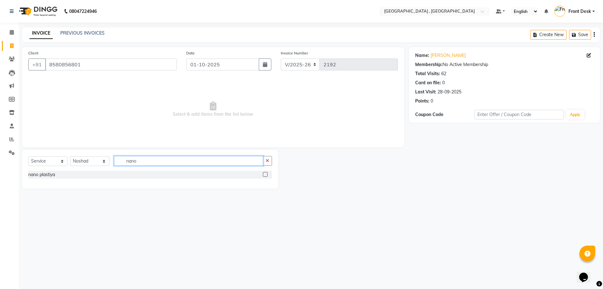
type input "nano"
click at [264, 174] on label at bounding box center [265, 174] width 5 height 5
click at [264, 174] on input "checkbox" at bounding box center [265, 174] width 4 height 4
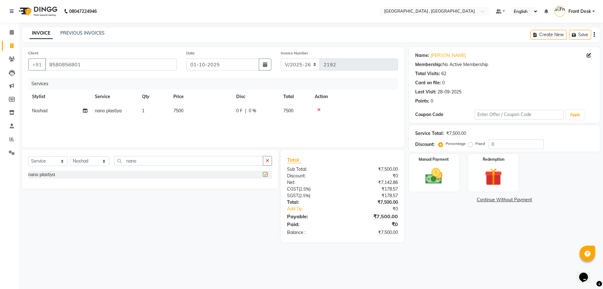
checkbox input "false"
click at [181, 111] on span "7500" at bounding box center [178, 111] width 10 height 6
select select "32310"
click at [181, 112] on input "1" at bounding box center [183, 112] width 24 height 10
type input "23"
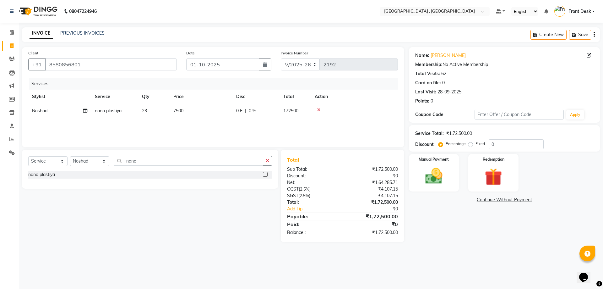
click at [136, 113] on td "nano plastiya" at bounding box center [114, 111] width 47 height 14
select select "32310"
click at [187, 110] on input "23" at bounding box center [183, 112] width 24 height 10
type input "2"
click at [181, 111] on span "7500" at bounding box center [178, 111] width 10 height 6
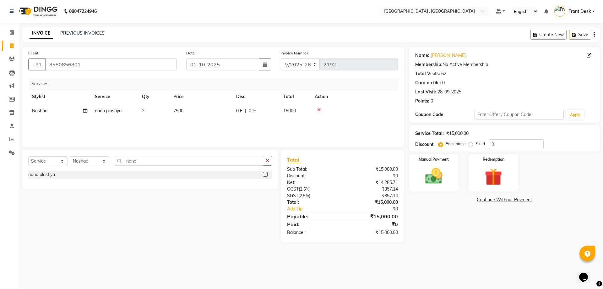
select select "32310"
click at [208, 111] on input "7500" at bounding box center [230, 112] width 55 height 10
type input "5000"
click at [247, 128] on div "Services Stylist Service Qty Price Disc Total Action Noshad nano plastiya 2 500…" at bounding box center [213, 109] width 370 height 63
click at [87, 158] on select "Select Stylist anand anil anuj [PERSON_NAME] mam [PERSON_NAME] [PERSON_NAME] Fr…" at bounding box center [89, 161] width 39 height 10
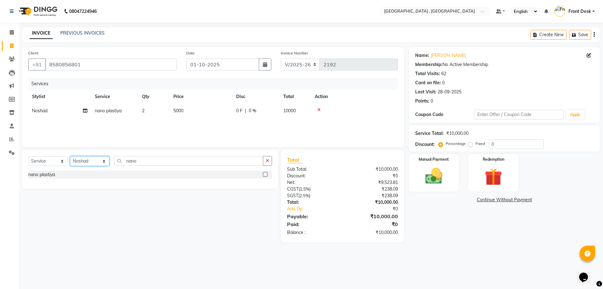
select select "78842"
click at [70, 156] on select "Select Stylist anand anil anuj [PERSON_NAME] mam [PERSON_NAME] [PERSON_NAME] Fr…" at bounding box center [89, 161] width 39 height 10
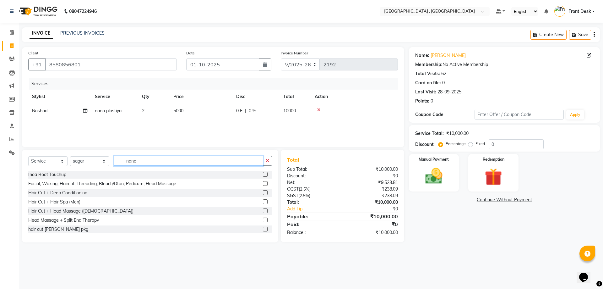
click at [120, 167] on div "Select Service Product Membership Package Voucher Prepaid Gift Card Select Styl…" at bounding box center [150, 163] width 244 height 15
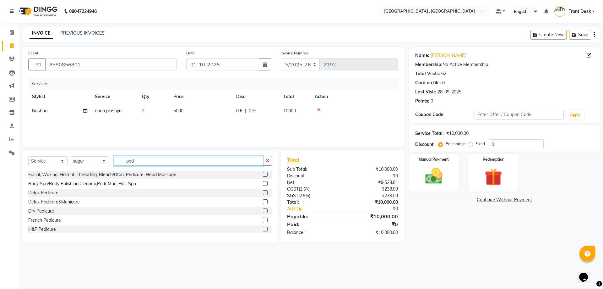
type input "ped"
click at [263, 192] on label at bounding box center [265, 192] width 5 height 5
click at [263, 192] on input "checkbox" at bounding box center [265, 193] width 4 height 4
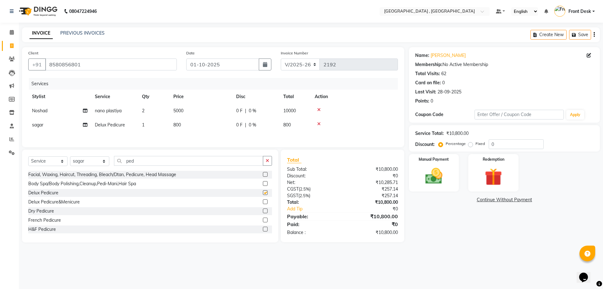
checkbox input "false"
click at [181, 127] on td "800" at bounding box center [201, 125] width 63 height 14
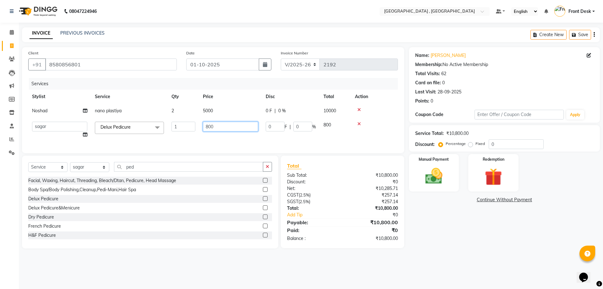
drag, startPoint x: 224, startPoint y: 126, endPoint x: 207, endPoint y: 127, distance: 17.0
click at [212, 128] on input "800" at bounding box center [230, 127] width 55 height 10
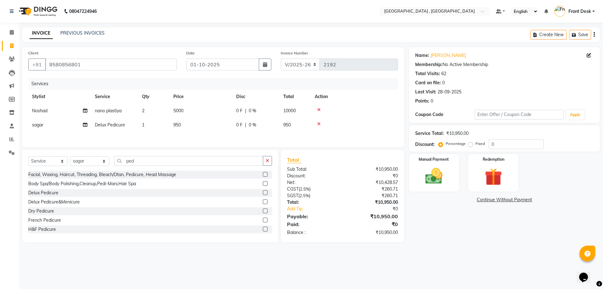
click at [224, 138] on div "Services Stylist Service Qty Price Disc Total Action Noshad nano plastiya 2 500…" at bounding box center [213, 109] width 370 height 63
click at [96, 165] on select "Select Stylist anand anil anuj [PERSON_NAME] mam [PERSON_NAME] [PERSON_NAME] Fr…" at bounding box center [89, 161] width 39 height 10
click at [70, 157] on select "Select Stylist anand anil anuj [PERSON_NAME] mam [PERSON_NAME] [PERSON_NAME] Fr…" at bounding box center [89, 161] width 39 height 10
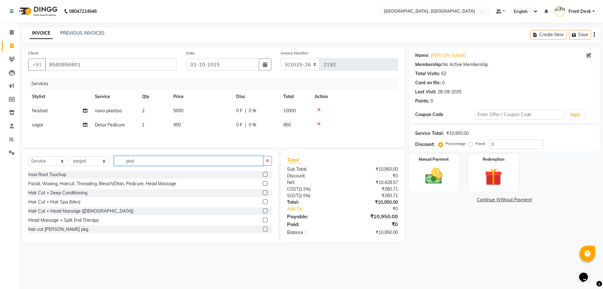
drag, startPoint x: 129, startPoint y: 161, endPoint x: 105, endPoint y: 163, distance: 24.2
click at [116, 163] on input "ped" at bounding box center [188, 161] width 149 height 10
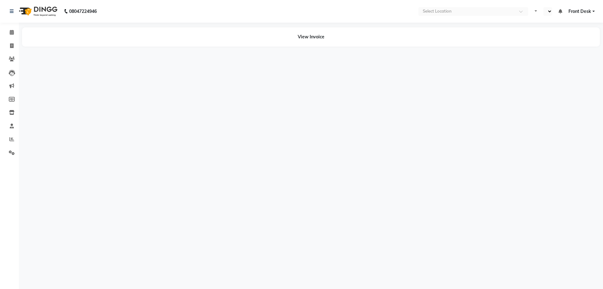
select select "en"
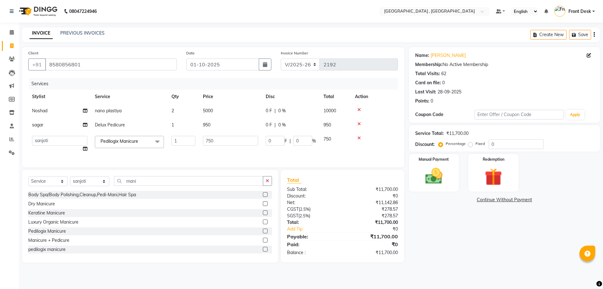
select select "5111"
select select "57334"
select select "service"
select select "57334"
type input "650"
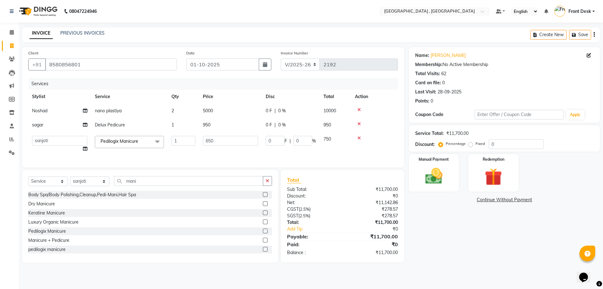
click at [221, 150] on div "Services Stylist Service Qty Price Disc Total Action Noshad nano plastiya 2 500…" at bounding box center [213, 119] width 370 height 83
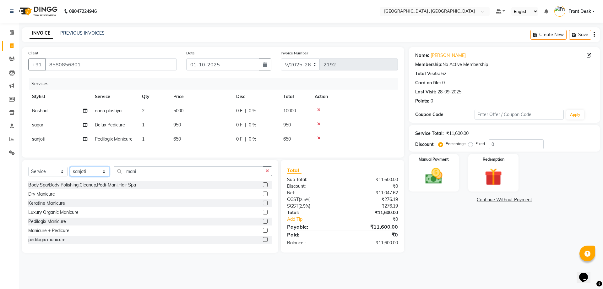
click at [104, 175] on select "Select Stylist anand anil anuj [PERSON_NAME] mam [PERSON_NAME] [PERSON_NAME] Fr…" at bounding box center [89, 171] width 39 height 10
select select "65855"
click at [70, 171] on select "Select Stylist anand anil anuj [PERSON_NAME] mam [PERSON_NAME] [PERSON_NAME] Fr…" at bounding box center [89, 171] width 39 height 10
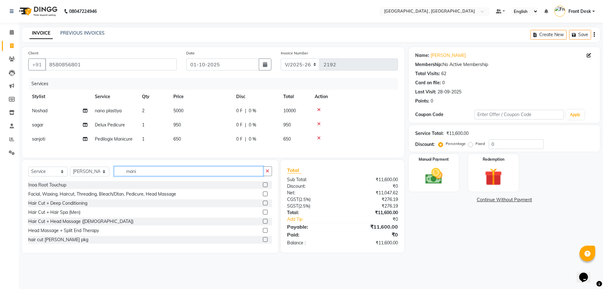
drag, startPoint x: 142, startPoint y: 178, endPoint x: 95, endPoint y: 182, distance: 46.4
click at [95, 181] on div "Select Service Product Membership Package Voucher Prepaid Gift Card Select Styl…" at bounding box center [150, 173] width 244 height 15
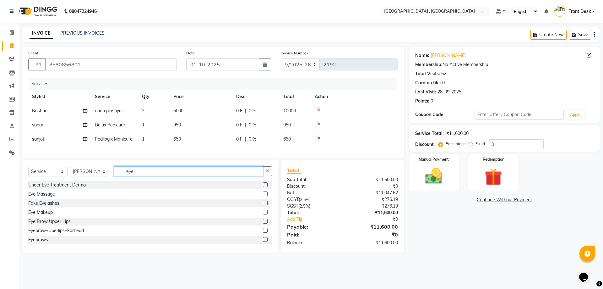
type input "eye"
click at [263, 223] on label at bounding box center [265, 221] width 5 height 5
click at [263, 223] on input "checkbox" at bounding box center [265, 221] width 4 height 4
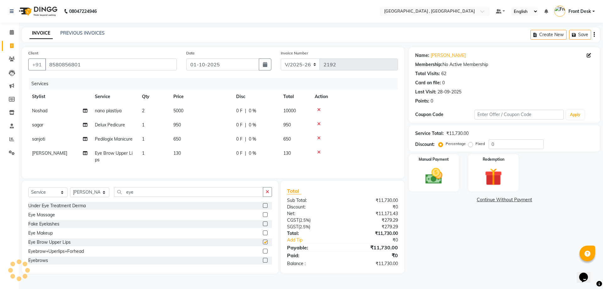
checkbox input "false"
click at [172, 154] on td "130" at bounding box center [201, 156] width 63 height 21
select select "65855"
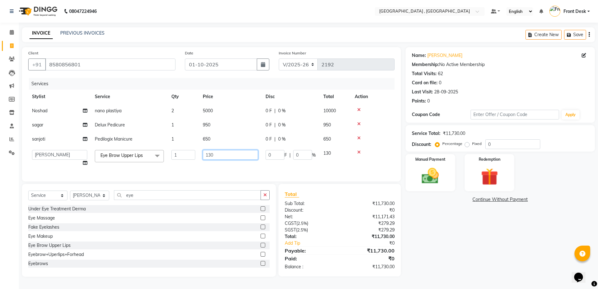
drag, startPoint x: 214, startPoint y: 153, endPoint x: 185, endPoint y: 159, distance: 29.7
click at [188, 159] on tr "anand anil anuj [PERSON_NAME] mam [PERSON_NAME] [PERSON_NAME] Front Desk [PERSO…" at bounding box center [211, 158] width 366 height 24
type input "110"
click at [187, 167] on div "Services Stylist Service Qty Price Disc Total Action Noshad nano plastiya 2 500…" at bounding box center [213, 126] width 370 height 97
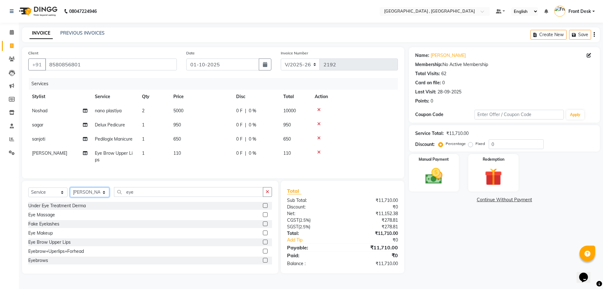
click at [86, 193] on select "Select Stylist anand anil anuj [PERSON_NAME] mam [PERSON_NAME] [PERSON_NAME] Fr…" at bounding box center [89, 192] width 39 height 10
select select "32265"
click at [70, 192] on select "Select Stylist anand anil anuj [PERSON_NAME] mam [PERSON_NAME] [PERSON_NAME] Fr…" at bounding box center [89, 192] width 39 height 10
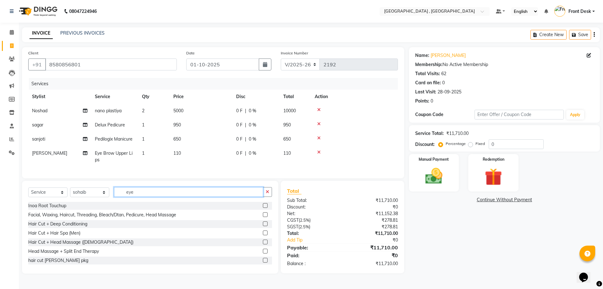
drag, startPoint x: 114, startPoint y: 197, endPoint x: 104, endPoint y: 197, distance: 10.0
click at [105, 197] on div "Select Service Product Membership Package Voucher Prepaid Gift Card Select Styl…" at bounding box center [150, 194] width 244 height 15
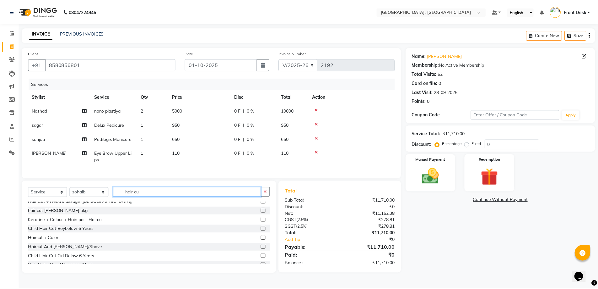
scroll to position [63, 0]
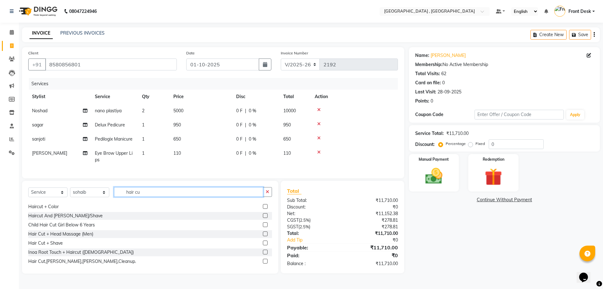
type input "hair cu"
click at [263, 218] on label at bounding box center [265, 215] width 5 height 5
click at [263, 218] on input "checkbox" at bounding box center [265, 215] width 4 height 4
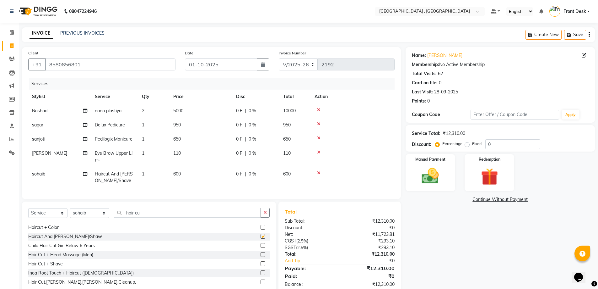
checkbox input "false"
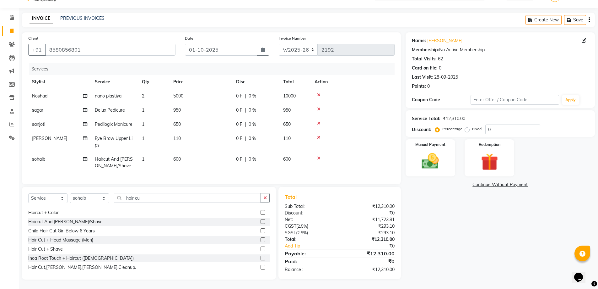
scroll to position [0, 0]
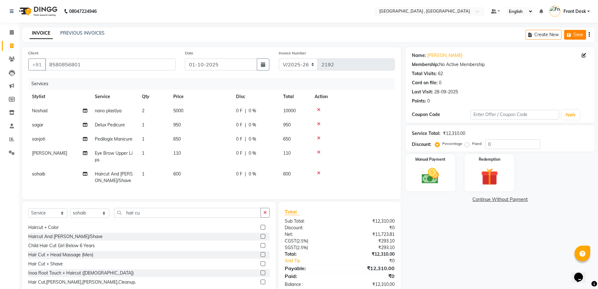
click at [575, 32] on button "Save" at bounding box center [575, 35] width 22 height 10
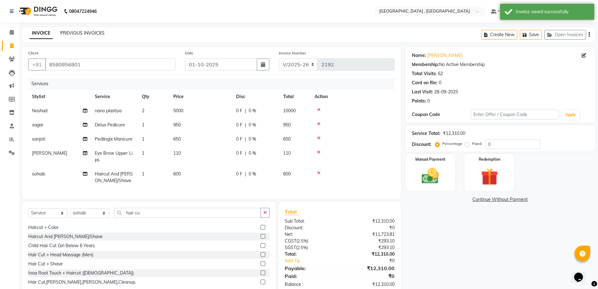
click at [80, 32] on link "PREVIOUS INVOICES" at bounding box center [82, 33] width 44 height 6
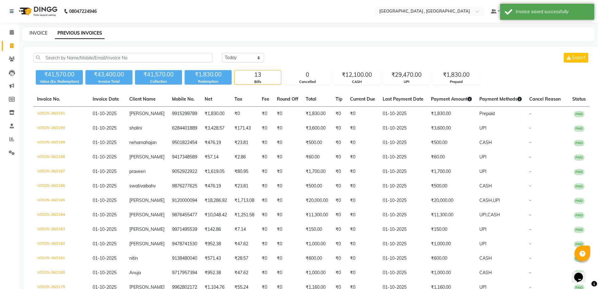
click at [39, 32] on link "INVOICE" at bounding box center [39, 33] width 18 height 6
select select "service"
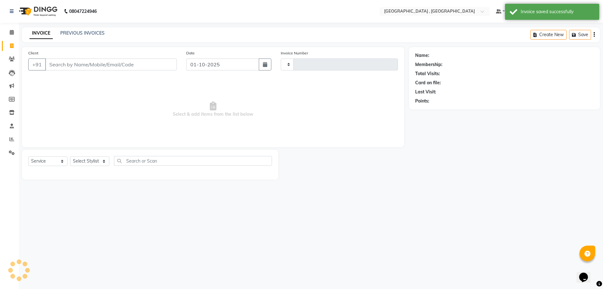
type input "2192"
select select "5111"
click at [80, 62] on input "Client" at bounding box center [111, 64] width 132 height 12
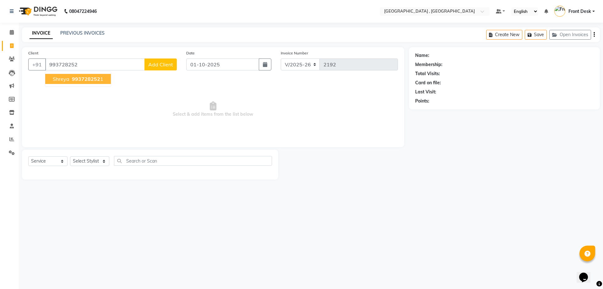
click at [78, 78] on span "993728252" at bounding box center [86, 79] width 28 height 6
type input "9937282521"
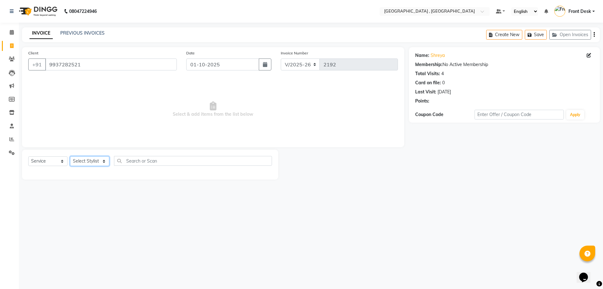
click at [85, 158] on select "Select Stylist anand anil anuj [PERSON_NAME] mam [PERSON_NAME] [PERSON_NAME] Fr…" at bounding box center [89, 161] width 39 height 10
select select "32310"
click at [70, 156] on select "Select Stylist anand anil anuj [PERSON_NAME] mam [PERSON_NAME] [PERSON_NAME] Fr…" at bounding box center [89, 161] width 39 height 10
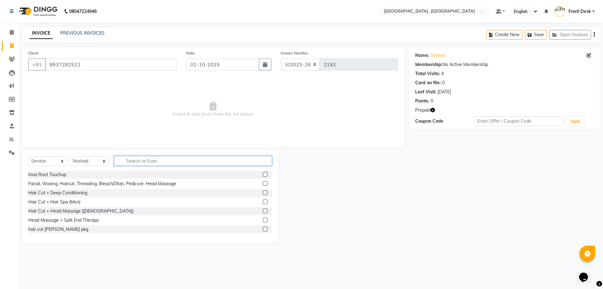
click at [135, 161] on input "text" at bounding box center [193, 161] width 158 height 10
type input "colo"
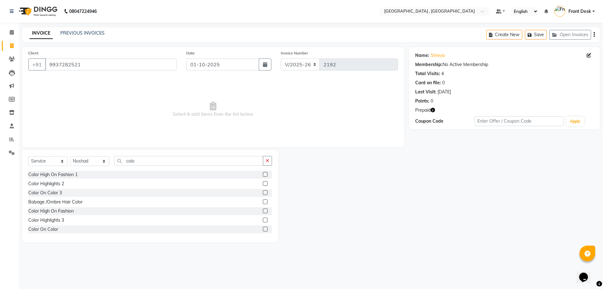
click at [263, 228] on label at bounding box center [265, 228] width 5 height 5
click at [263, 228] on input "checkbox" at bounding box center [265, 229] width 4 height 4
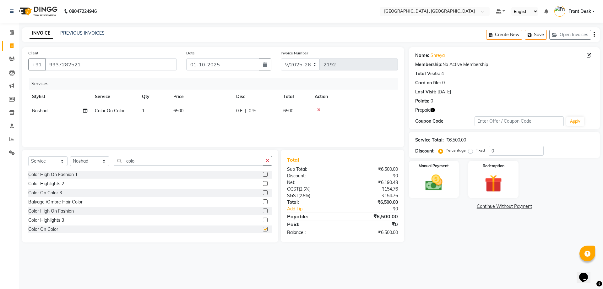
checkbox input "false"
click at [183, 110] on span "6500" at bounding box center [178, 111] width 10 height 6
select select "32310"
drag, startPoint x: 221, startPoint y: 113, endPoint x: 170, endPoint y: 113, distance: 50.9
click at [170, 113] on tr "anand anil anuj [PERSON_NAME] mam [PERSON_NAME] [PERSON_NAME] Front Desk [PERSO…" at bounding box center [213, 116] width 370 height 24
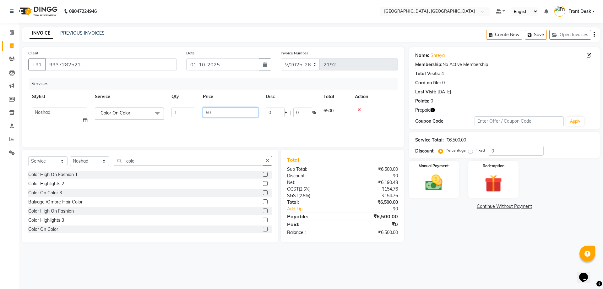
type input "5"
type input "5000"
click at [195, 124] on div "Services Stylist Service Qty Price Disc Total Action Noshad Color On Color 1 50…" at bounding box center [213, 109] width 370 height 63
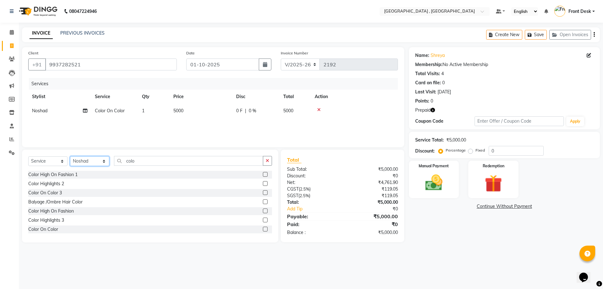
click at [86, 161] on select "Select Stylist anand anil anuj [PERSON_NAME] mam [PERSON_NAME] [PERSON_NAME] Fr…" at bounding box center [89, 161] width 39 height 10
click at [86, 157] on select "Select Stylist anand anil anuj [PERSON_NAME] mam [PERSON_NAME] [PERSON_NAME] Fr…" at bounding box center [89, 161] width 39 height 10
drag, startPoint x: 140, startPoint y: 161, endPoint x: 112, endPoint y: 159, distance: 28.0
click at [113, 159] on div "Select Service Product Membership Package Voucher Prepaid Gift Card Select Styl…" at bounding box center [150, 163] width 244 height 15
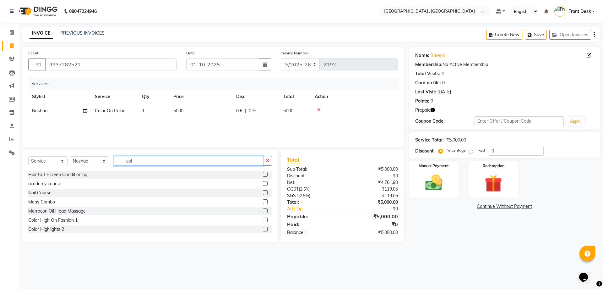
type input "colo"
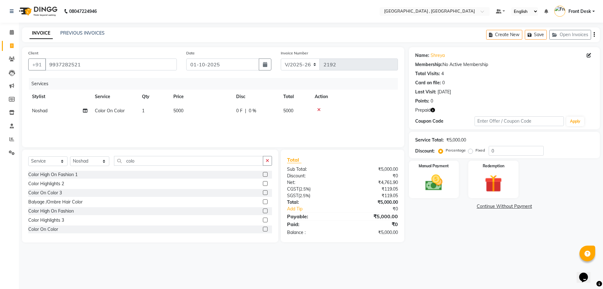
click at [263, 227] on label at bounding box center [265, 228] width 5 height 5
click at [263, 227] on input "checkbox" at bounding box center [265, 229] width 4 height 4
checkbox input "false"
click at [187, 126] on td "6500" at bounding box center [201, 125] width 63 height 14
select select "32310"
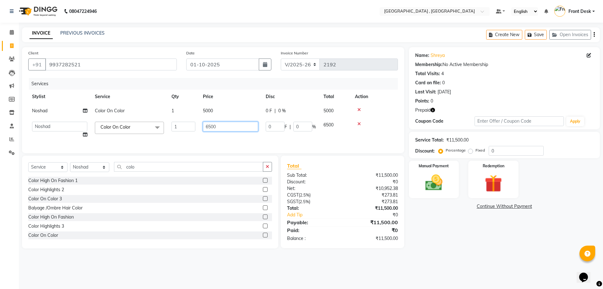
drag, startPoint x: 219, startPoint y: 123, endPoint x: 151, endPoint y: 131, distance: 68.5
click at [151, 131] on tr "anand anil anuj [PERSON_NAME] mam [PERSON_NAME] [PERSON_NAME] Front Desk [PERSO…" at bounding box center [213, 130] width 370 height 24
type input "4000"
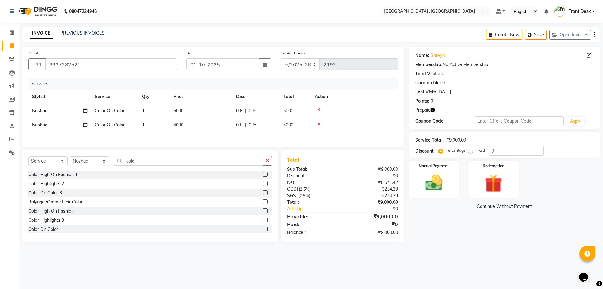
click at [190, 138] on div "Services Stylist Service Qty Price Disc Total Action Noshad Color On Color 1 50…" at bounding box center [213, 109] width 370 height 63
click at [541, 32] on button "Save" at bounding box center [536, 35] width 22 height 10
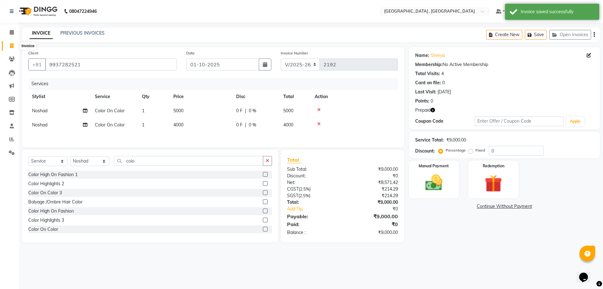
click at [10, 48] on span at bounding box center [11, 45] width 11 height 7
select select "service"
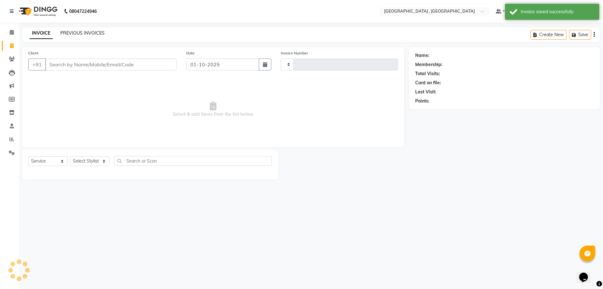
click at [83, 31] on link "PREVIOUS INVOICES" at bounding box center [82, 33] width 44 height 6
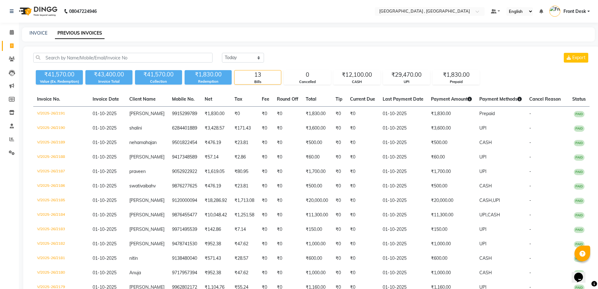
click at [40, 30] on div "INVOICE" at bounding box center [39, 33] width 18 height 7
click at [40, 33] on link "INVOICE" at bounding box center [39, 33] width 18 height 6
select select "service"
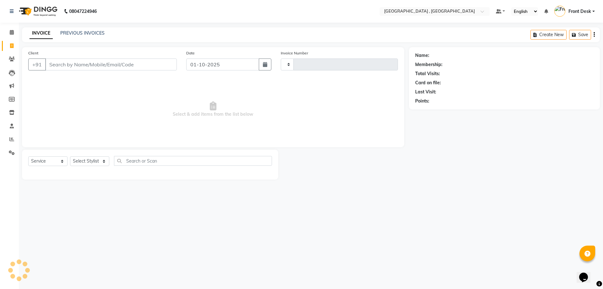
type input "2192"
select select "5111"
click at [66, 65] on input "Client" at bounding box center [111, 64] width 132 height 12
click at [87, 33] on link "PREVIOUS INVOICES" at bounding box center [82, 33] width 44 height 6
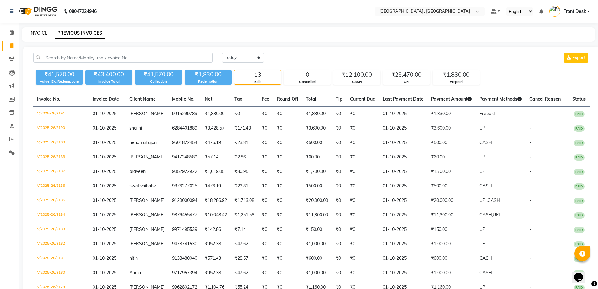
click at [37, 34] on link "INVOICE" at bounding box center [39, 33] width 18 height 6
select select "service"
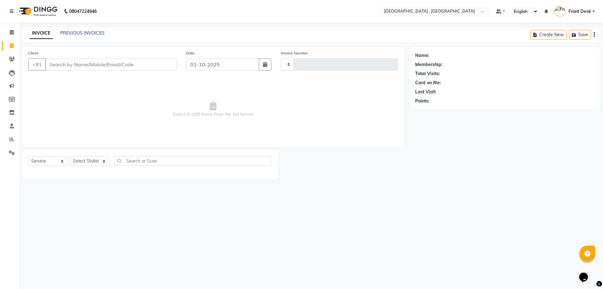
type input "2192"
select select "5111"
click at [58, 62] on input "Client" at bounding box center [111, 64] width 132 height 12
click at [69, 31] on link "PREVIOUS INVOICES" at bounding box center [82, 33] width 44 height 6
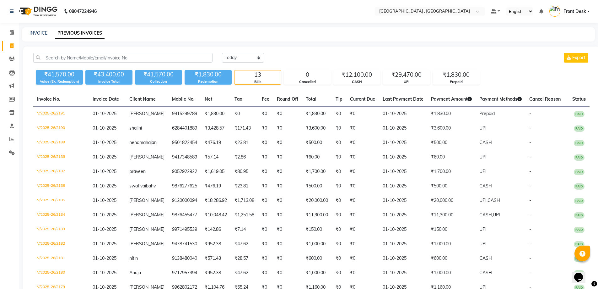
click at [10, 45] on icon at bounding box center [11, 45] width 3 height 5
select select "service"
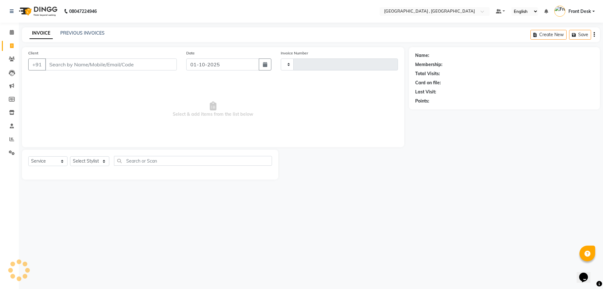
type input "2192"
select select "5111"
click at [572, 35] on button "Open Invoices" at bounding box center [570, 35] width 42 height 10
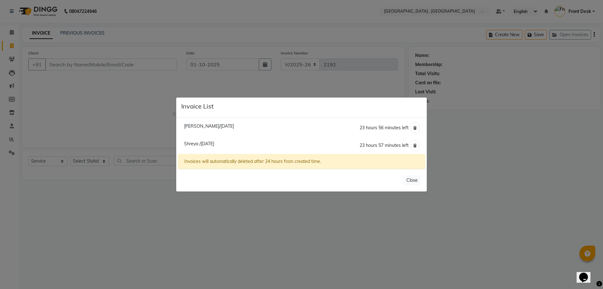
click at [198, 145] on span "Shreya /[DATE]" at bounding box center [199, 144] width 30 height 6
type input "9937282521"
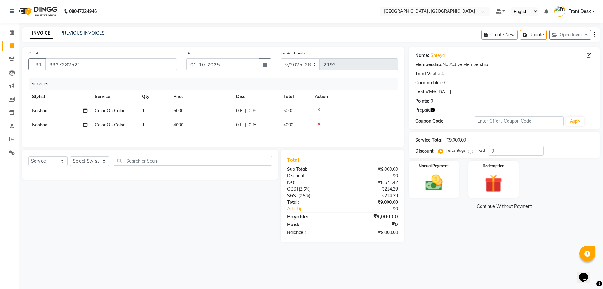
click at [178, 126] on span "4000" at bounding box center [178, 125] width 10 height 6
select select "32310"
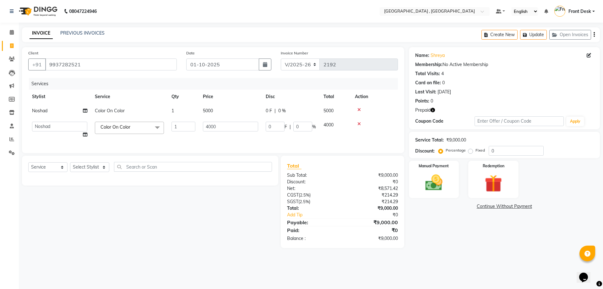
click at [359, 125] on icon at bounding box center [358, 124] width 3 height 4
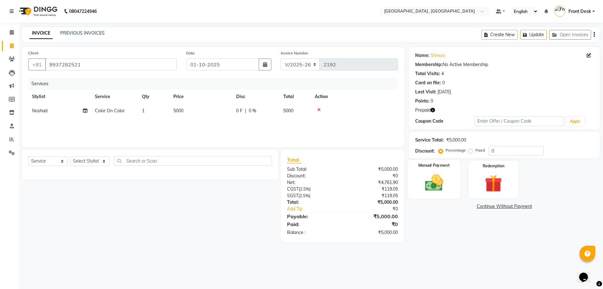
click at [432, 178] on img at bounding box center [433, 182] width 29 height 21
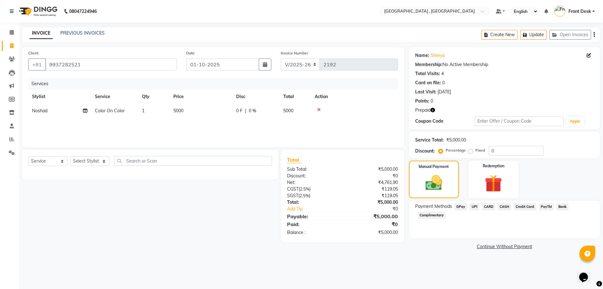
click at [477, 206] on span "UPI" at bounding box center [474, 206] width 10 height 7
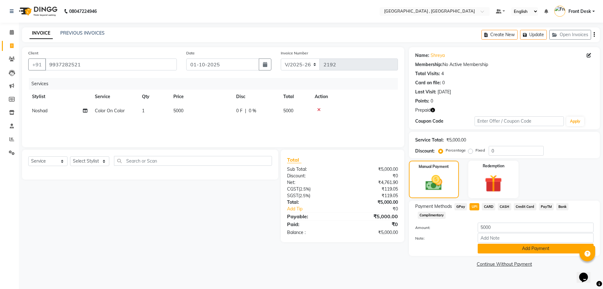
click at [503, 249] on button "Add Payment" at bounding box center [536, 248] width 116 height 10
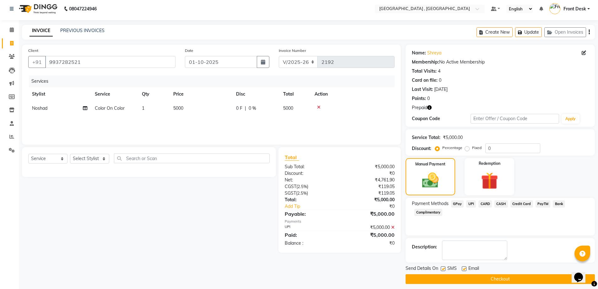
scroll to position [7, 0]
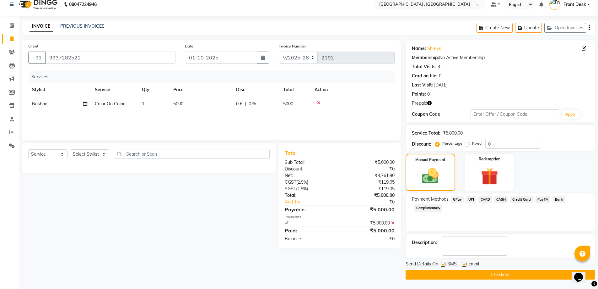
click at [473, 276] on button "Checkout" at bounding box center [500, 274] width 189 height 10
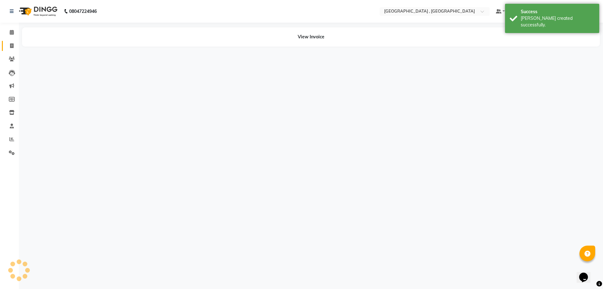
click at [10, 47] on icon at bounding box center [11, 45] width 3 height 5
select select "service"
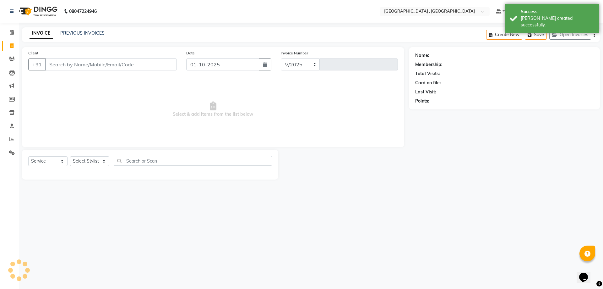
select select "5111"
type input "2193"
click at [66, 31] on link "PREVIOUS INVOICES" at bounding box center [82, 33] width 44 height 6
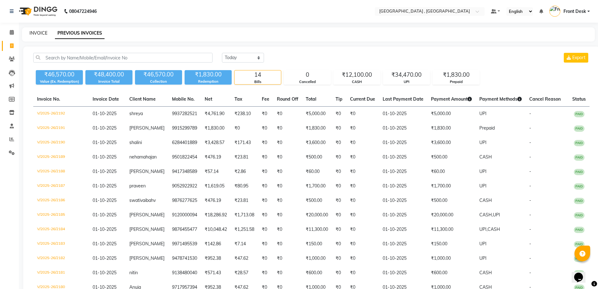
click at [34, 34] on link "INVOICE" at bounding box center [39, 33] width 18 height 6
select select "service"
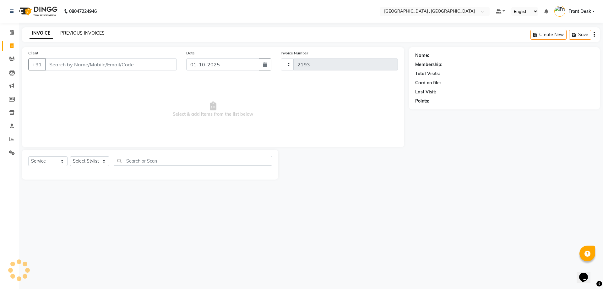
click at [66, 35] on link "PREVIOUS INVOICES" at bounding box center [82, 33] width 44 height 6
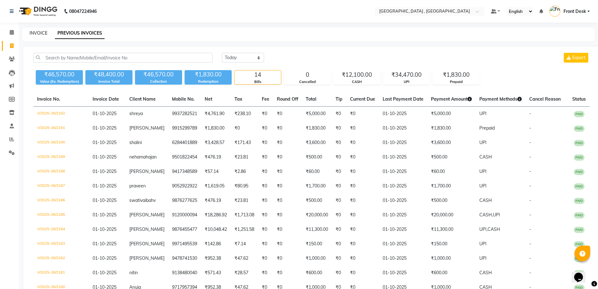
click at [41, 34] on link "INVOICE" at bounding box center [39, 33] width 18 height 6
select select "5111"
select select "service"
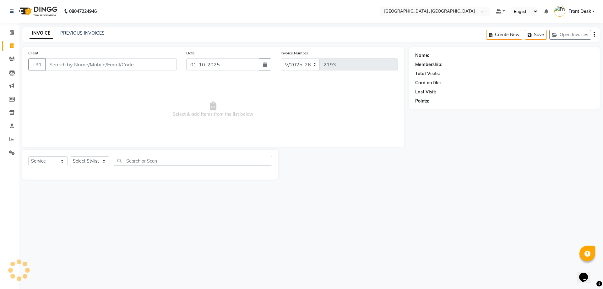
drag, startPoint x: 56, startPoint y: 33, endPoint x: 59, endPoint y: 34, distance: 3.2
click at [58, 34] on div "INVOICE PREVIOUS INVOICES" at bounding box center [63, 33] width 83 height 7
click at [60, 34] on div "INVOICE PREVIOUS INVOICES" at bounding box center [63, 33] width 83 height 7
click at [71, 35] on link "PREVIOUS INVOICES" at bounding box center [82, 33] width 44 height 6
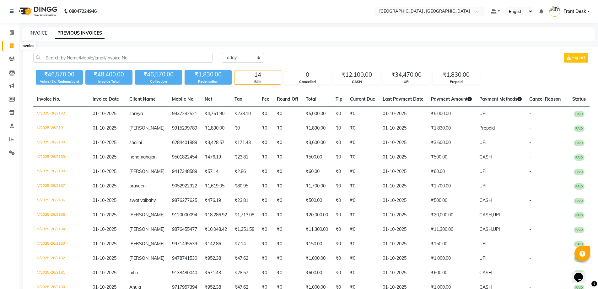
click at [13, 47] on icon at bounding box center [11, 45] width 3 height 5
select select "service"
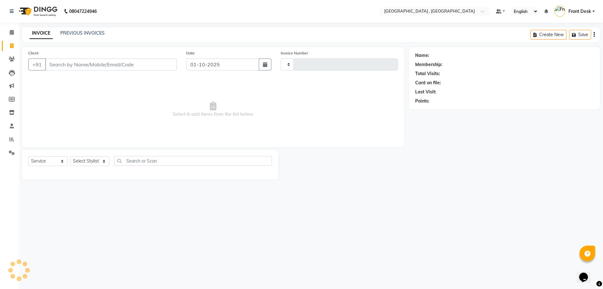
type input "2193"
select select "5111"
click at [75, 35] on link "PREVIOUS INVOICES" at bounding box center [82, 33] width 44 height 6
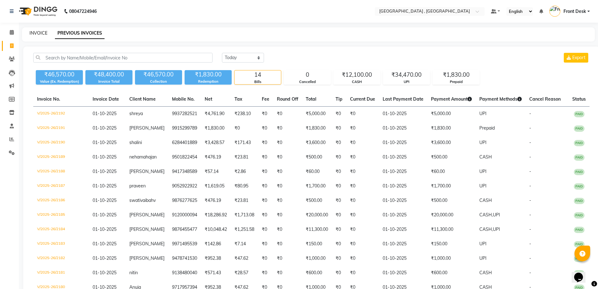
click at [41, 35] on link "INVOICE" at bounding box center [39, 33] width 18 height 6
select select "service"
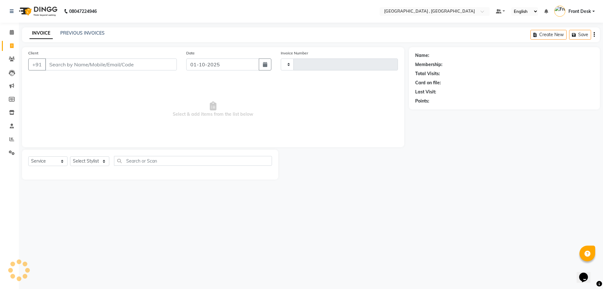
type input "2193"
select select "5111"
click at [75, 33] on link "PREVIOUS INVOICES" at bounding box center [82, 33] width 44 height 6
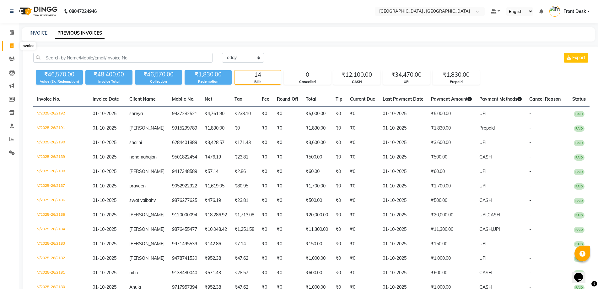
click at [7, 47] on span at bounding box center [11, 45] width 11 height 7
select select "5111"
select select "service"
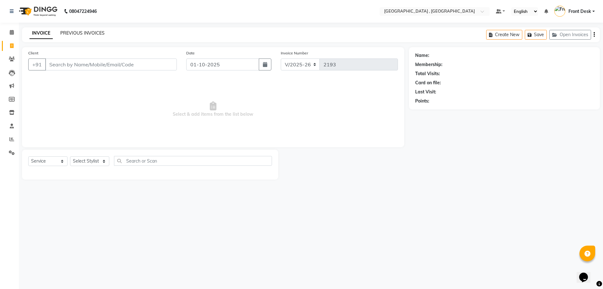
click at [65, 35] on link "PREVIOUS INVOICES" at bounding box center [82, 33] width 44 height 6
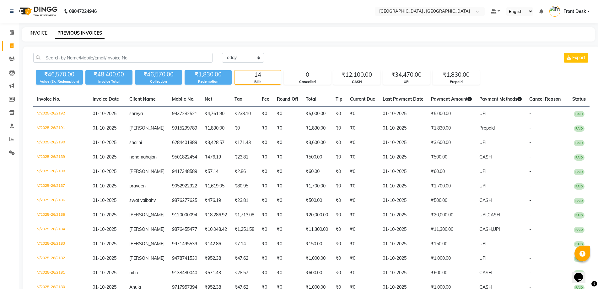
click at [34, 30] on link "INVOICE" at bounding box center [39, 33] width 18 height 6
select select "service"
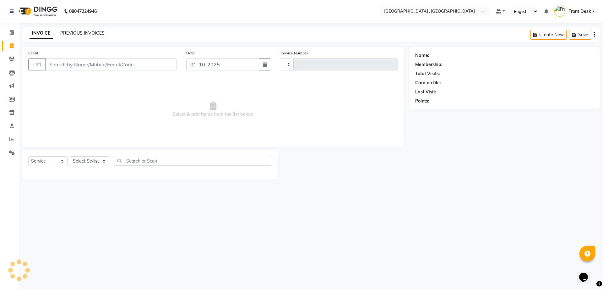
click at [62, 31] on link "PREVIOUS INVOICES" at bounding box center [82, 33] width 44 height 6
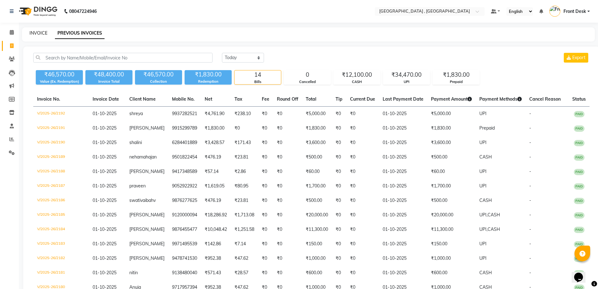
click at [36, 31] on link "INVOICE" at bounding box center [39, 33] width 18 height 6
select select "service"
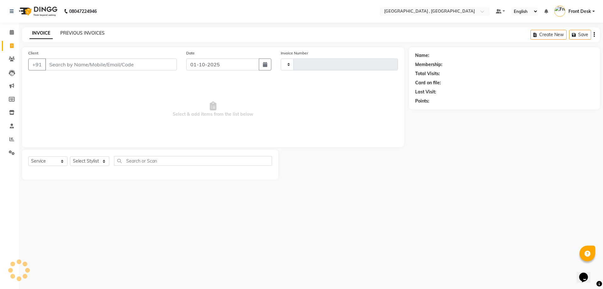
type input "2193"
click at [79, 32] on link "PREVIOUS INVOICES" at bounding box center [82, 33] width 44 height 6
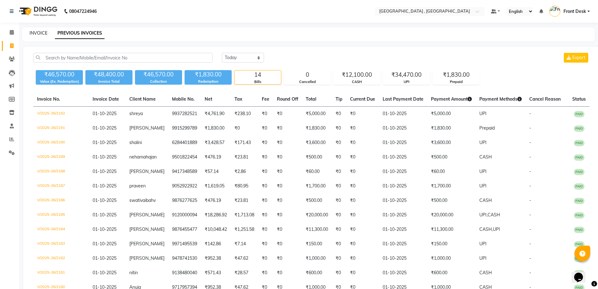
click at [42, 34] on link "INVOICE" at bounding box center [39, 33] width 18 height 6
select select "service"
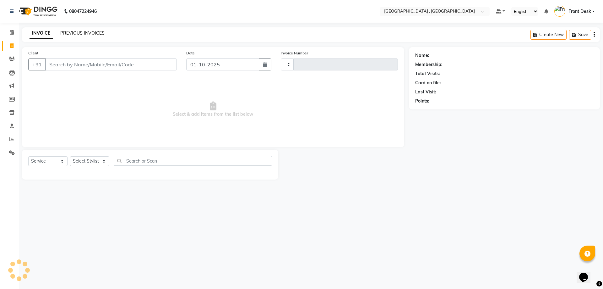
type input "2193"
select select "5111"
click at [73, 30] on link "PREVIOUS INVOICES" at bounding box center [82, 33] width 44 height 6
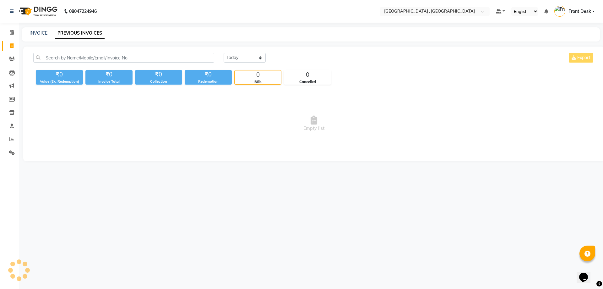
click at [76, 32] on link "PREVIOUS INVOICES" at bounding box center [80, 33] width 50 height 11
click at [89, 33] on link "PREVIOUS INVOICES" at bounding box center [80, 33] width 50 height 11
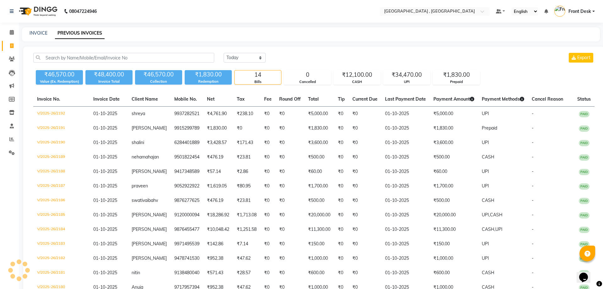
click at [77, 36] on link "PREVIOUS INVOICES" at bounding box center [80, 33] width 50 height 11
click at [14, 43] on icon at bounding box center [11, 45] width 3 height 5
select select "service"
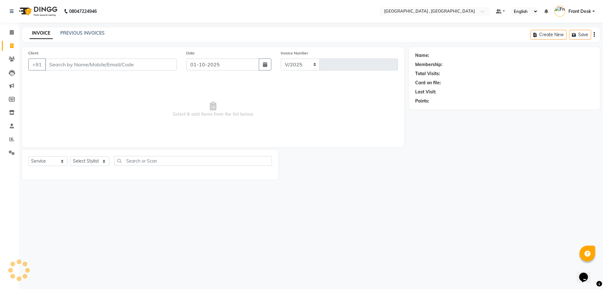
select select "5111"
type input "2193"
click at [88, 31] on link "PREVIOUS INVOICES" at bounding box center [82, 33] width 44 height 6
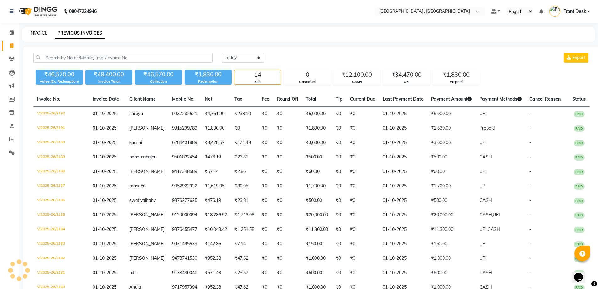
click at [45, 35] on link "INVOICE" at bounding box center [39, 33] width 18 height 6
select select "service"
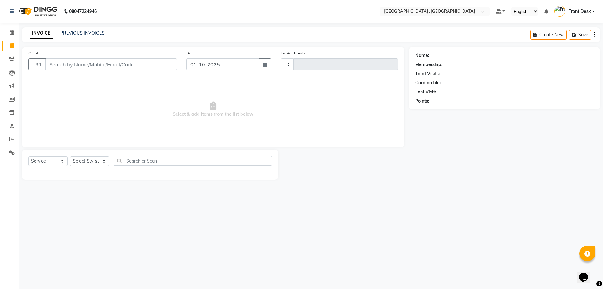
type input "2193"
select select "5111"
click at [558, 35] on icon "button" at bounding box center [556, 35] width 8 height 4
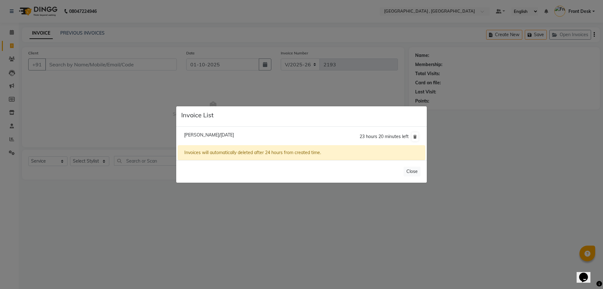
click at [8, 46] on ngb-modal-window "Invoice List Priya Mam/[DATE] 23 hours 20 minutes left Invoices will automatica…" at bounding box center [301, 144] width 603 height 289
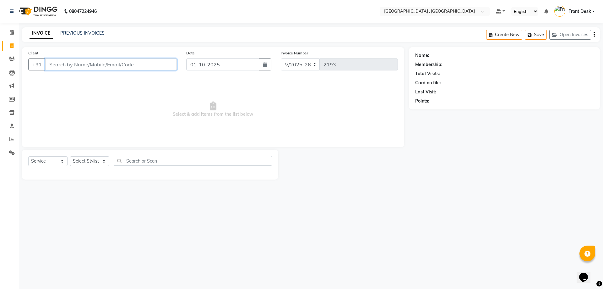
click at [72, 63] on input "Client" at bounding box center [111, 64] width 132 height 12
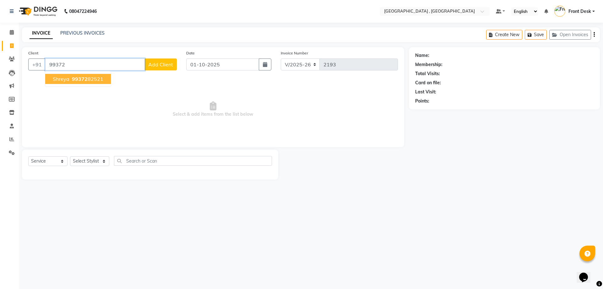
click at [84, 79] on span "99372" at bounding box center [80, 79] width 16 height 6
type input "9937282521"
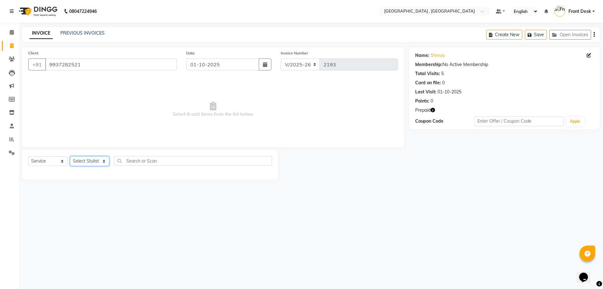
click at [90, 159] on select "Select Stylist anand anil anuj [PERSON_NAME] mam [PERSON_NAME] [PERSON_NAME] Fr…" at bounding box center [89, 161] width 39 height 10
select select "32310"
click at [70, 156] on select "Select Stylist anand anil anuj [PERSON_NAME] mam [PERSON_NAME] [PERSON_NAME] Fr…" at bounding box center [89, 161] width 39 height 10
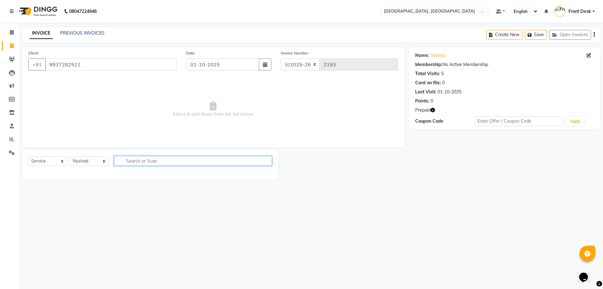
click at [137, 159] on input "text" at bounding box center [193, 161] width 158 height 10
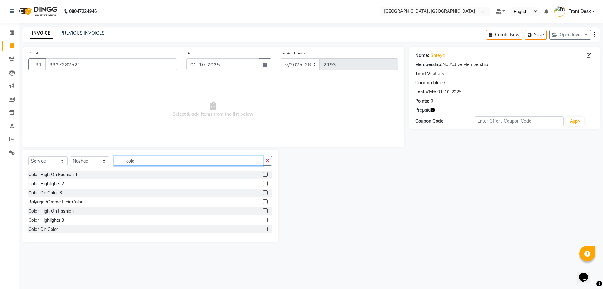
type input "colo"
click at [263, 228] on label at bounding box center [265, 228] width 5 height 5
click at [263, 228] on input "checkbox" at bounding box center [265, 229] width 4 height 4
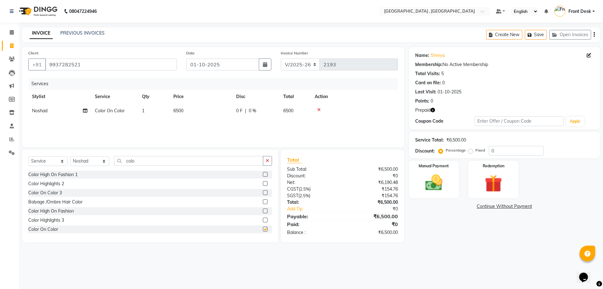
checkbox input "false"
click at [180, 113] on td "6500" at bounding box center [201, 111] width 63 height 14
select select "32310"
drag, startPoint x: 223, startPoint y: 112, endPoint x: 161, endPoint y: 118, distance: 62.2
click at [163, 118] on tr "anand anil anuj [PERSON_NAME] mam [PERSON_NAME] [PERSON_NAME] Front Desk [PERSO…" at bounding box center [213, 116] width 370 height 24
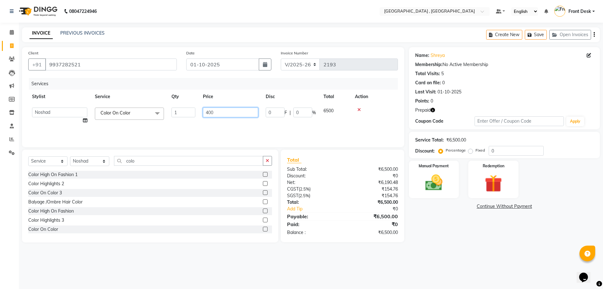
type input "4000"
click at [241, 123] on div "Services Stylist Service Qty Price Disc Total Action Noshad Color On Color 1 40…" at bounding box center [213, 109] width 370 height 63
click at [434, 174] on img at bounding box center [433, 182] width 29 height 21
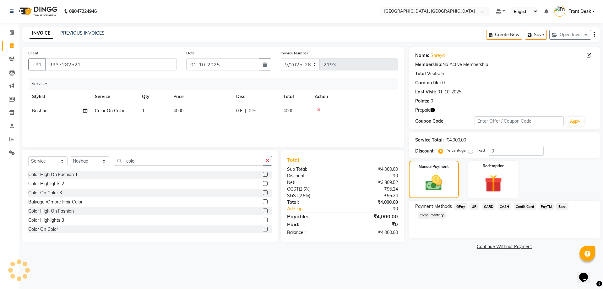
click at [475, 207] on span "UPI" at bounding box center [474, 206] width 10 height 7
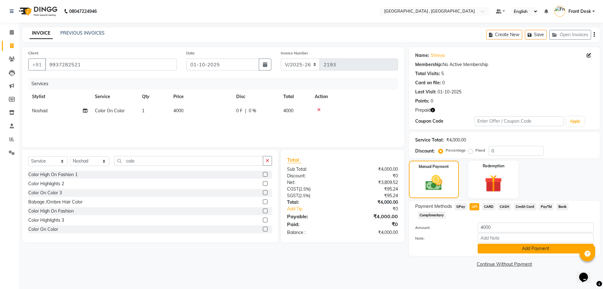
click at [525, 248] on button "Add Payment" at bounding box center [536, 248] width 116 height 10
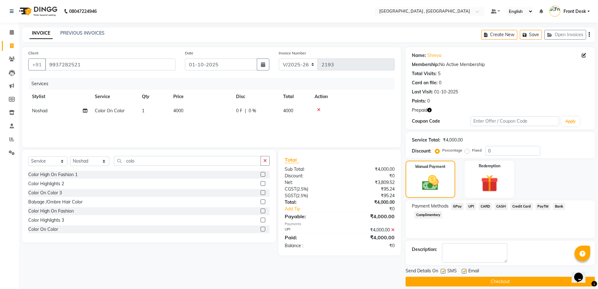
click at [452, 280] on button "Checkout" at bounding box center [500, 281] width 189 height 10
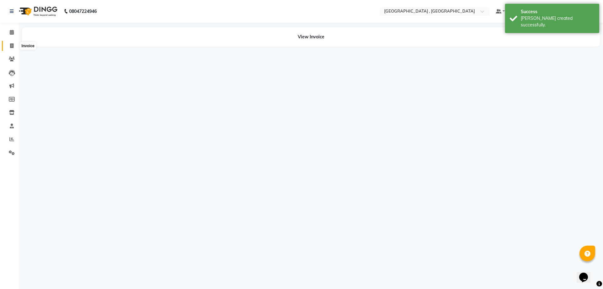
click at [10, 46] on icon at bounding box center [11, 45] width 3 height 5
select select "service"
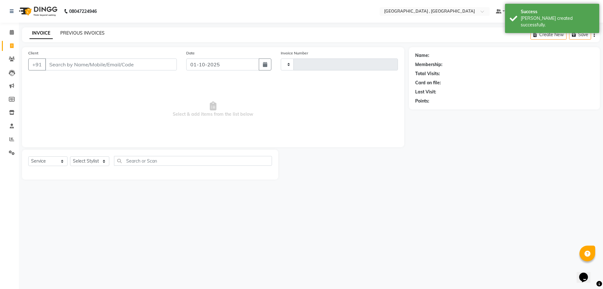
type input "2194"
select select "5111"
click at [81, 31] on link "PREVIOUS INVOICES" at bounding box center [82, 33] width 44 height 6
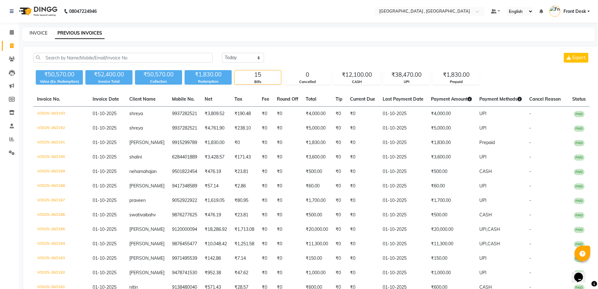
click at [41, 33] on link "INVOICE" at bounding box center [39, 33] width 18 height 6
select select "service"
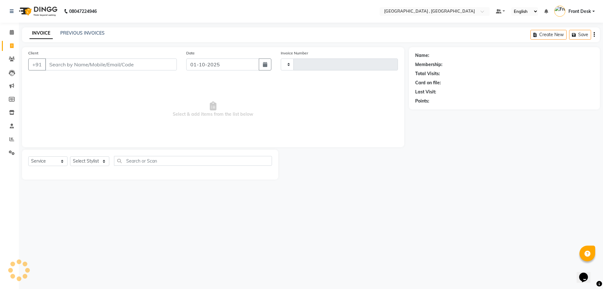
type input "2194"
select select "5111"
click at [74, 33] on link "PREVIOUS INVOICES" at bounding box center [82, 33] width 44 height 6
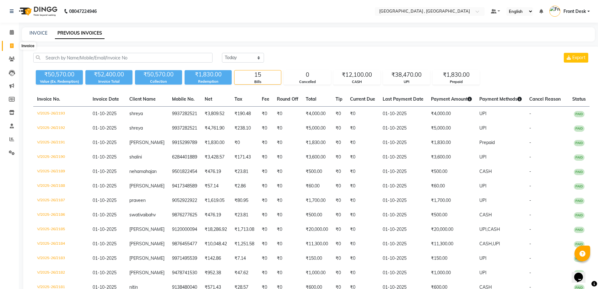
click at [11, 47] on icon at bounding box center [11, 45] width 3 height 5
select select "service"
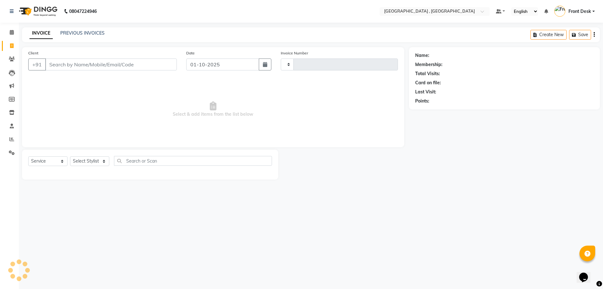
type input "2194"
select select "5111"
click at [570, 36] on button "Open Invoices" at bounding box center [570, 35] width 42 height 10
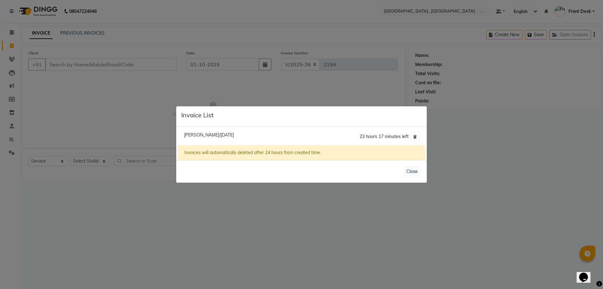
click at [214, 134] on span "[PERSON_NAME]/[DATE]" at bounding box center [209, 135] width 50 height 6
type input "8580856801"
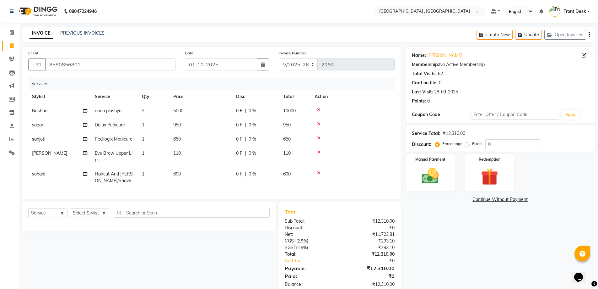
click at [318, 123] on icon at bounding box center [318, 124] width 3 height 4
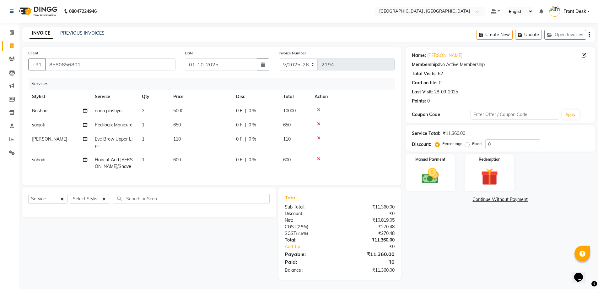
click at [154, 111] on td "2" at bounding box center [153, 111] width 31 height 14
select select "32310"
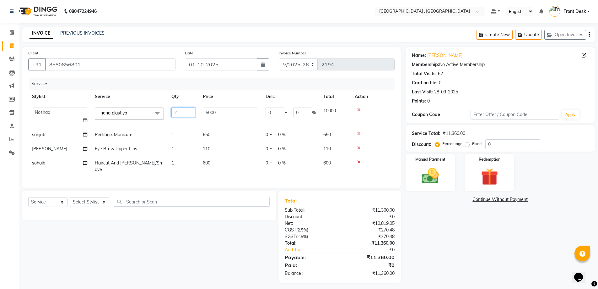
click at [176, 113] on input "2" at bounding box center [183, 112] width 24 height 10
click at [177, 116] on input "2" at bounding box center [183, 112] width 24 height 10
type input "1"
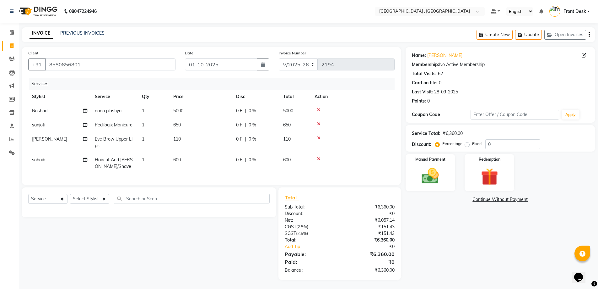
click at [189, 112] on td "5000" at bounding box center [201, 111] width 63 height 14
select select "32310"
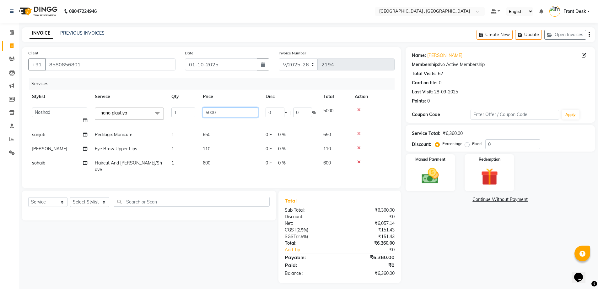
drag, startPoint x: 218, startPoint y: 110, endPoint x: 199, endPoint y: 110, distance: 18.2
click at [199, 110] on td "5000" at bounding box center [230, 116] width 63 height 24
type input "7000"
click at [223, 131] on td "650" at bounding box center [230, 134] width 63 height 14
select select "57334"
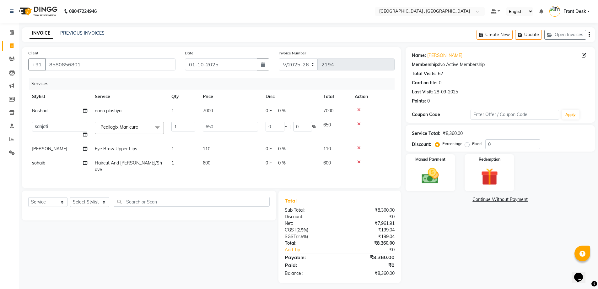
click at [359, 123] on icon at bounding box center [358, 124] width 3 height 4
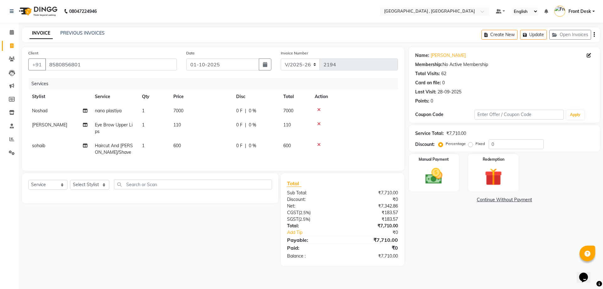
click at [318, 123] on icon at bounding box center [318, 124] width 3 height 4
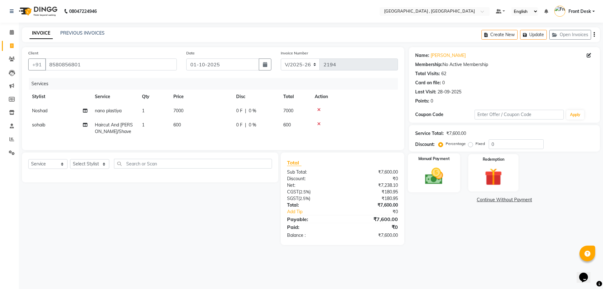
click at [426, 161] on label "Manual Payment" at bounding box center [433, 159] width 31 height 6
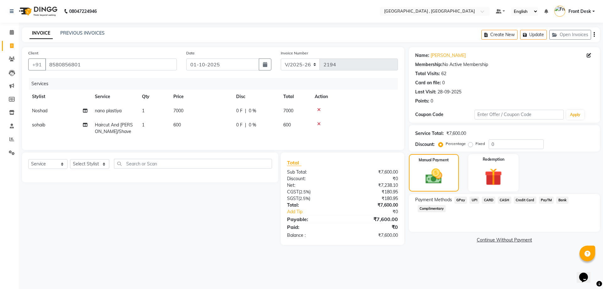
click at [475, 200] on span "UPI" at bounding box center [474, 199] width 10 height 7
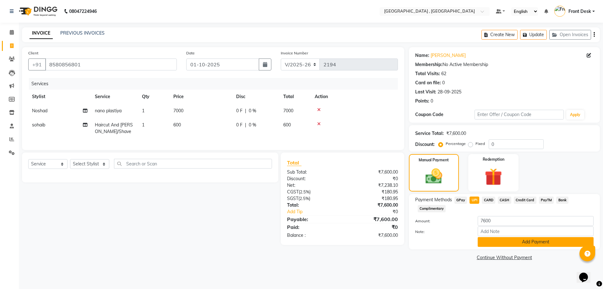
click at [506, 240] on button "Add Payment" at bounding box center [536, 242] width 116 height 10
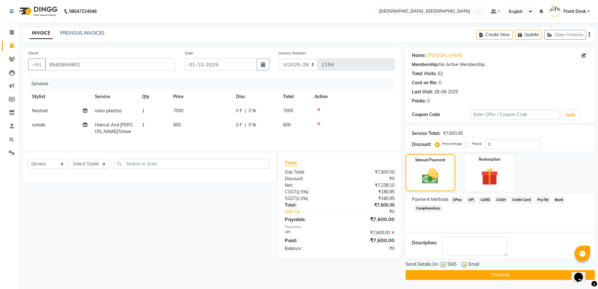
click at [498, 270] on button "Checkout" at bounding box center [500, 275] width 189 height 10
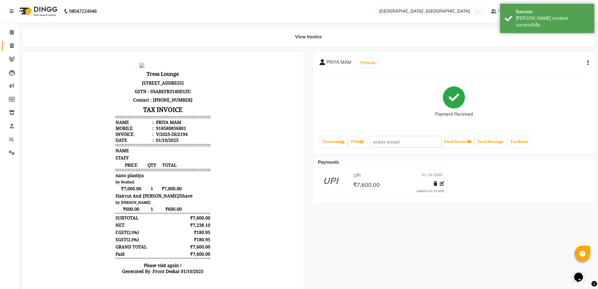
click at [5, 45] on link "Invoice" at bounding box center [9, 46] width 15 height 10
select select "service"
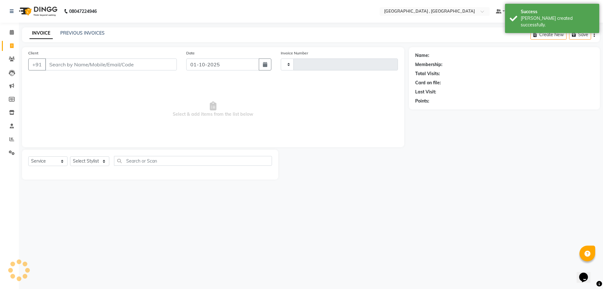
type input "2195"
select select "5111"
click at [73, 32] on link "PREVIOUS INVOICES" at bounding box center [82, 33] width 44 height 6
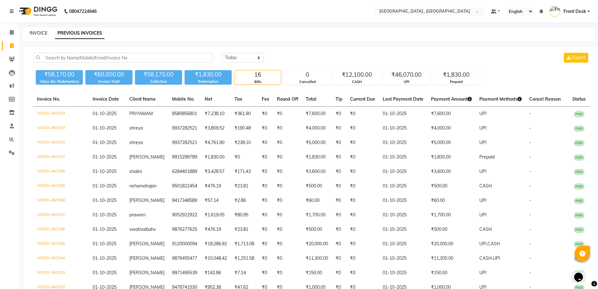
click at [37, 35] on link "INVOICE" at bounding box center [39, 33] width 18 height 6
select select "service"
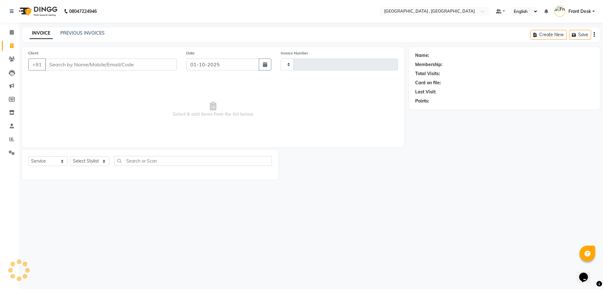
type input "2195"
select select "5111"
click at [106, 63] on input "Client" at bounding box center [111, 64] width 132 height 12
click at [77, 30] on div "PREVIOUS INVOICES" at bounding box center [82, 33] width 44 height 7
click at [79, 32] on link "PREVIOUS INVOICES" at bounding box center [82, 33] width 44 height 6
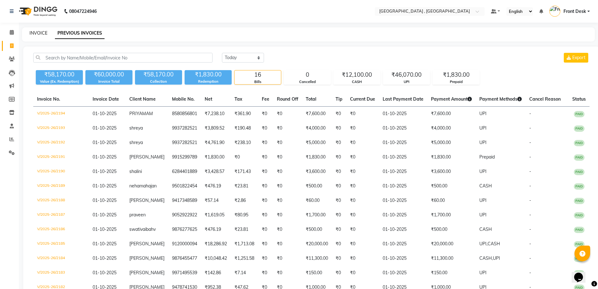
click at [38, 31] on link "INVOICE" at bounding box center [39, 33] width 18 height 6
select select "5111"
select select "service"
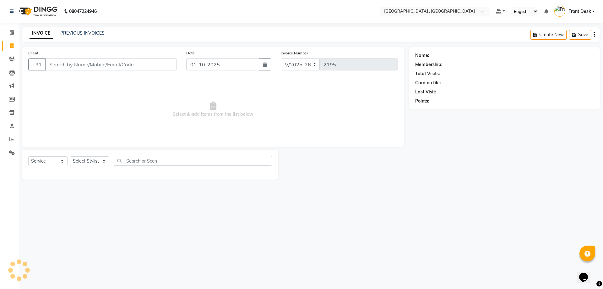
click at [74, 66] on input "Client" at bounding box center [111, 64] width 132 height 12
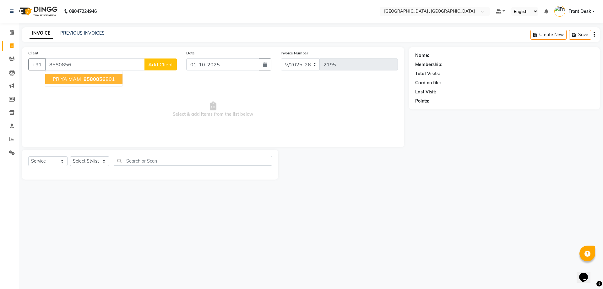
click at [111, 78] on ngb-highlight "8580856 801" at bounding box center [98, 79] width 33 height 6
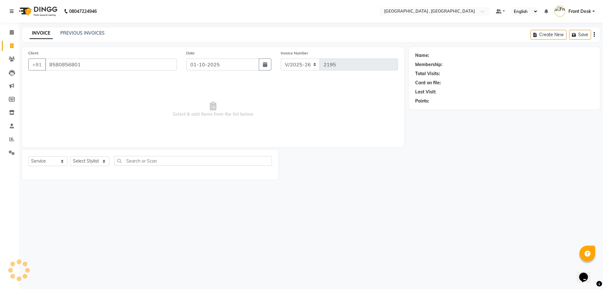
type input "8580856801"
click at [92, 159] on select "Select Stylist anand anil anuj [PERSON_NAME] mam [PERSON_NAME] [PERSON_NAME] Fr…" at bounding box center [89, 161] width 39 height 10
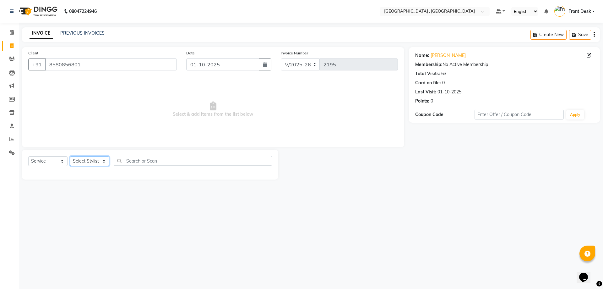
select select "32310"
click at [70, 156] on select "Select Stylist anand anil anuj [PERSON_NAME] mam [PERSON_NAME] [PERSON_NAME] Fr…" at bounding box center [89, 161] width 39 height 10
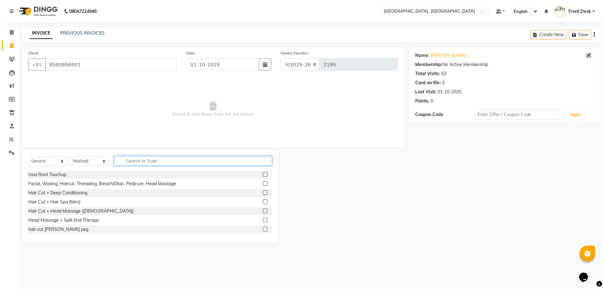
click at [142, 159] on input "text" at bounding box center [193, 161] width 158 height 10
type input "b"
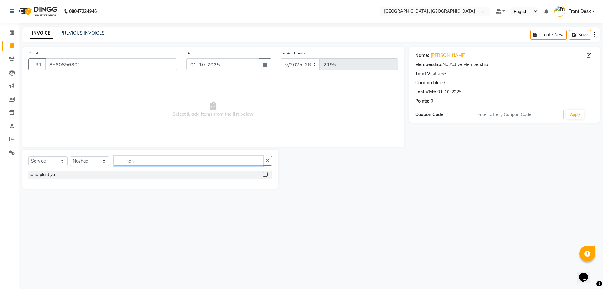
type input "nan"
click at [266, 174] on label at bounding box center [265, 174] width 5 height 5
click at [266, 174] on input "checkbox" at bounding box center [265, 174] width 4 height 4
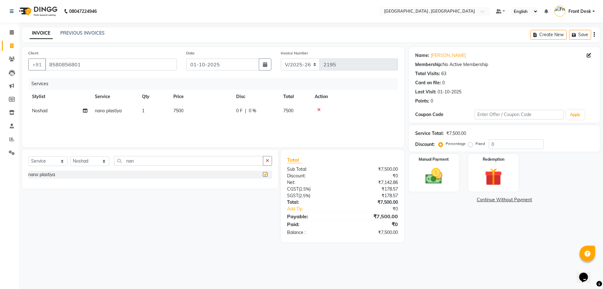
checkbox input "false"
click at [191, 114] on td "7500" at bounding box center [201, 111] width 63 height 14
select select "32310"
drag, startPoint x: 218, startPoint y: 113, endPoint x: 203, endPoint y: 114, distance: 14.8
click at [203, 114] on input "7500" at bounding box center [230, 112] width 55 height 10
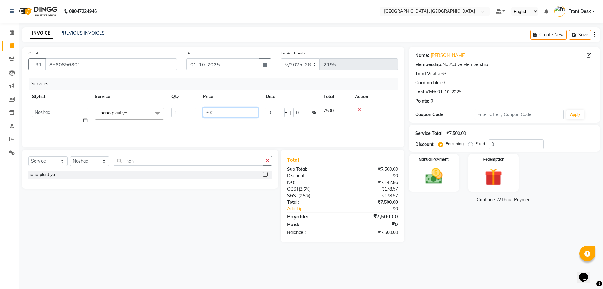
type input "3000"
click at [214, 124] on div "Services Stylist Service Qty Price Disc Total Action Noshad nano plastiya 1 300…" at bounding box center [213, 109] width 370 height 63
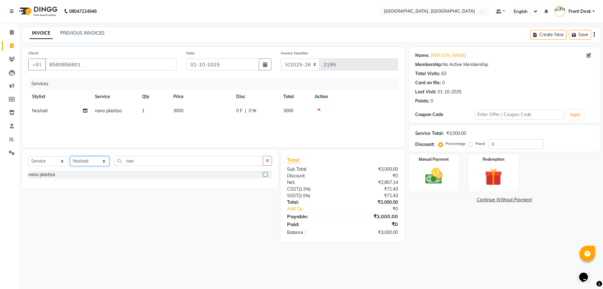
click at [96, 159] on select "Select Stylist anand anil anuj [PERSON_NAME] mam [PERSON_NAME] [PERSON_NAME] Fr…" at bounding box center [89, 161] width 39 height 10
select select "78842"
click at [70, 156] on select "Select Stylist anand anil anuj [PERSON_NAME] mam [PERSON_NAME] [PERSON_NAME] Fr…" at bounding box center [89, 161] width 39 height 10
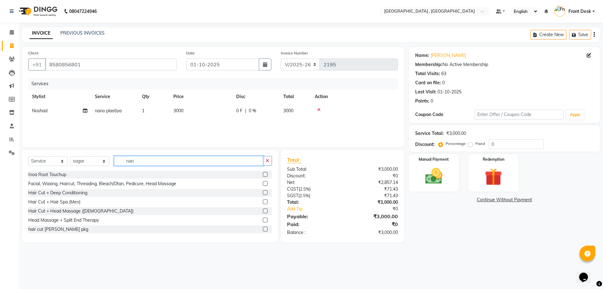
drag, startPoint x: 121, startPoint y: 163, endPoint x: 109, endPoint y: 165, distance: 11.5
click at [109, 165] on div "Select Service Product Membership Package Voucher Prepaid Gift Card Select Styl…" at bounding box center [150, 163] width 244 height 15
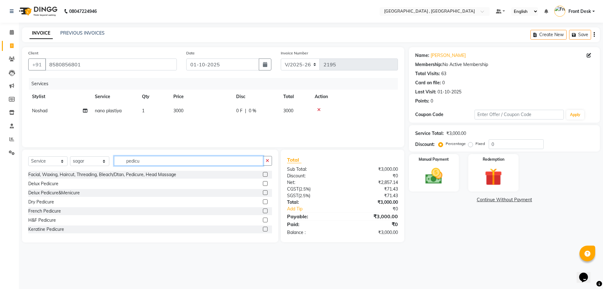
type input "pedicu"
click at [263, 183] on label at bounding box center [265, 183] width 5 height 5
click at [263, 183] on input "checkbox" at bounding box center [265, 183] width 4 height 4
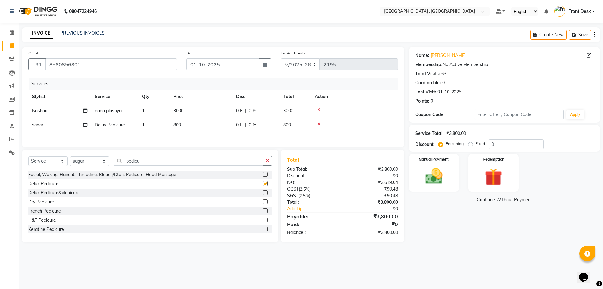
checkbox input "false"
click at [175, 122] on span "800" at bounding box center [177, 125] width 8 height 6
select select "78842"
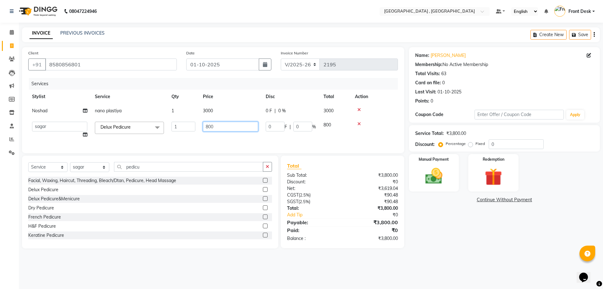
drag, startPoint x: 219, startPoint y: 127, endPoint x: 182, endPoint y: 132, distance: 37.5
click at [182, 132] on tr "anand anil anuj [PERSON_NAME] mam [PERSON_NAME] [PERSON_NAME] Front Desk [PERSO…" at bounding box center [213, 130] width 370 height 24
type input "950"
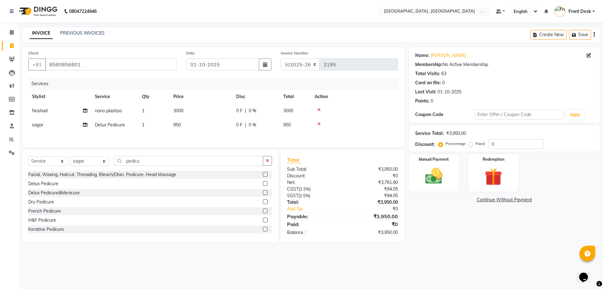
click at [191, 144] on div "Client [PHONE_NUMBER] Date [DATE] Invoice Number V/2025 V/[PHONE_NUMBER] Servic…" at bounding box center [213, 97] width 382 height 100
click at [90, 163] on select "Select Stylist anand anil anuj [PERSON_NAME] mam [PERSON_NAME] [PERSON_NAME] Fr…" at bounding box center [89, 161] width 39 height 10
select select "57334"
click at [70, 157] on select "Select Stylist anand anil anuj [PERSON_NAME] mam [PERSON_NAME] [PERSON_NAME] Fr…" at bounding box center [89, 161] width 39 height 10
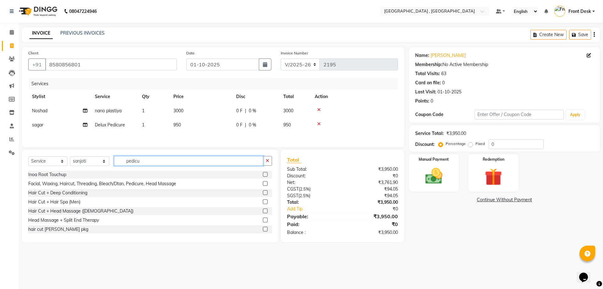
drag, startPoint x: 143, startPoint y: 165, endPoint x: 112, endPoint y: 163, distance: 31.1
click at [112, 163] on div "Select Service Product Membership Package Voucher Prepaid Gift Card Select Styl…" at bounding box center [150, 163] width 244 height 15
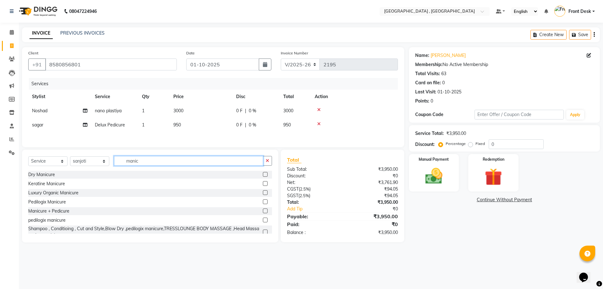
type input "manic"
click at [263, 221] on label at bounding box center [265, 219] width 5 height 5
click at [263, 221] on input "checkbox" at bounding box center [265, 220] width 4 height 4
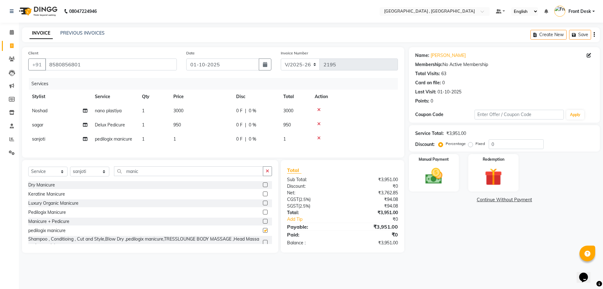
checkbox input "false"
click at [178, 141] on td "1" at bounding box center [201, 139] width 63 height 14
select select "57334"
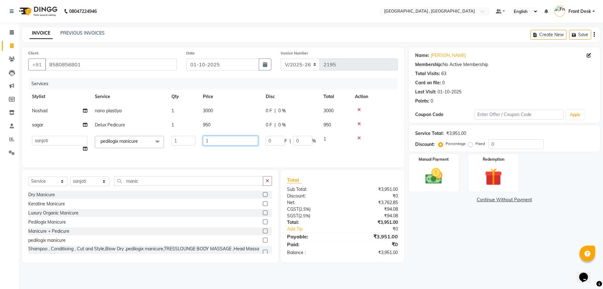
click at [206, 139] on input "1" at bounding box center [230, 141] width 55 height 10
click at [208, 140] on input "1" at bounding box center [230, 141] width 55 height 10
type input "650"
click at [213, 148] on div "Services Stylist Service Qty Price Disc Total Action Noshad nano plastiya 1 300…" at bounding box center [213, 119] width 370 height 83
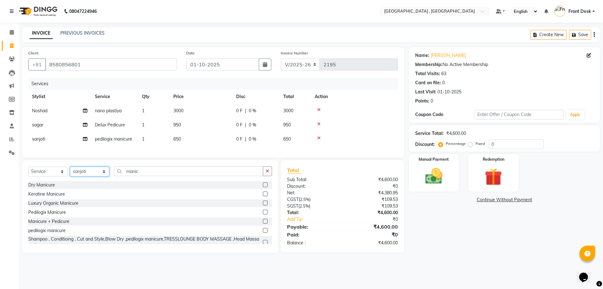
click at [94, 176] on select "Select Stylist anand anil anuj [PERSON_NAME] mam [PERSON_NAME] [PERSON_NAME] Fr…" at bounding box center [89, 171] width 39 height 10
select select "65855"
click at [70, 171] on select "Select Stylist anand anil anuj [PERSON_NAME] mam [PERSON_NAME] [PERSON_NAME] Fr…" at bounding box center [89, 171] width 39 height 10
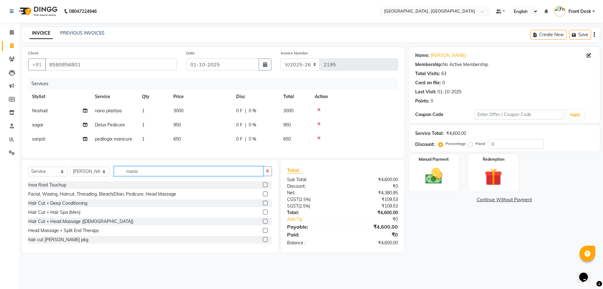
drag, startPoint x: 148, startPoint y: 177, endPoint x: 113, endPoint y: 183, distance: 35.7
click at [113, 181] on div "Select Service Product Membership Package Voucher Prepaid Gift Card Select Styl…" at bounding box center [150, 173] width 244 height 15
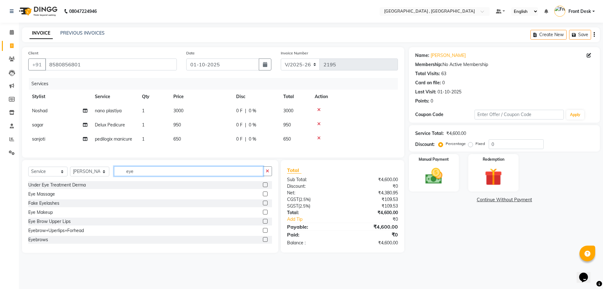
type input "eye"
click at [263, 223] on label at bounding box center [265, 221] width 5 height 5
click at [263, 223] on input "checkbox" at bounding box center [265, 221] width 4 height 4
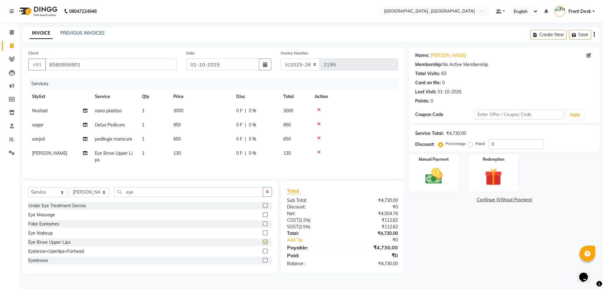
checkbox input "false"
click at [181, 156] on td "130" at bounding box center [201, 156] width 63 height 21
select select "65855"
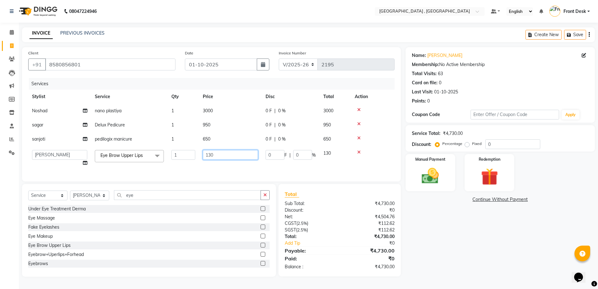
drag, startPoint x: 224, startPoint y: 155, endPoint x: 194, endPoint y: 156, distance: 30.1
click at [199, 154] on tr "anand anil anuj [PERSON_NAME] mam [PERSON_NAME] [PERSON_NAME] Front Desk [PERSO…" at bounding box center [211, 158] width 366 height 24
type input "110"
click at [202, 161] on td "110" at bounding box center [230, 158] width 63 height 24
select select "65855"
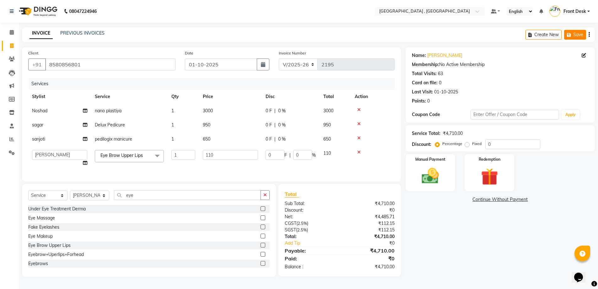
click at [574, 33] on button "Save" at bounding box center [575, 35] width 22 height 10
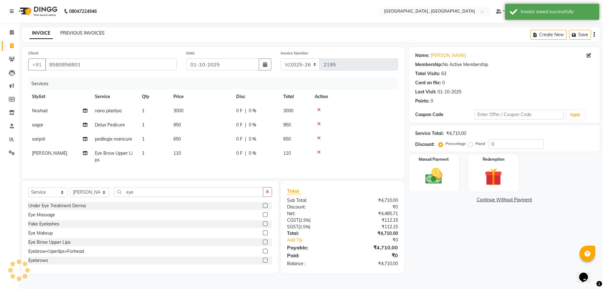
click at [74, 33] on link "PREVIOUS INVOICES" at bounding box center [82, 33] width 44 height 6
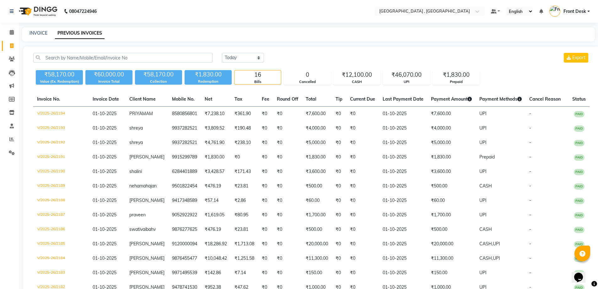
click at [36, 36] on div "INVOICE PREVIOUS INVOICES" at bounding box center [308, 34] width 573 height 14
click at [37, 33] on link "INVOICE" at bounding box center [39, 33] width 18 height 6
select select "service"
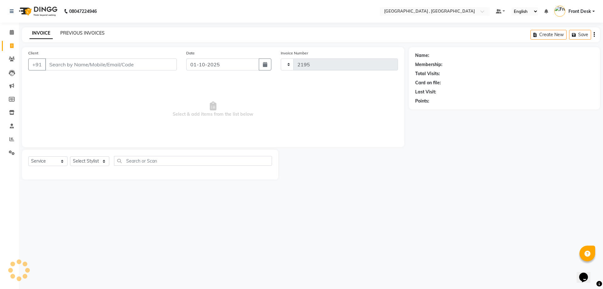
click at [66, 35] on link "PREVIOUS INVOICES" at bounding box center [82, 33] width 44 height 6
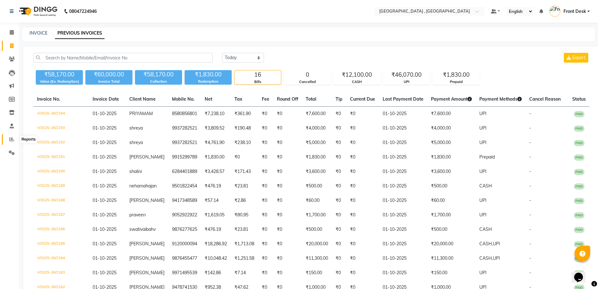
click at [12, 137] on icon at bounding box center [11, 139] width 5 height 5
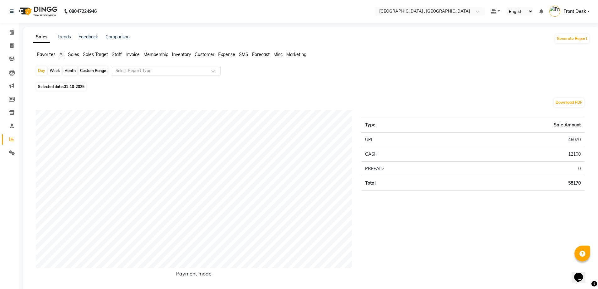
click at [116, 56] on span "Staff" at bounding box center [117, 54] width 10 height 6
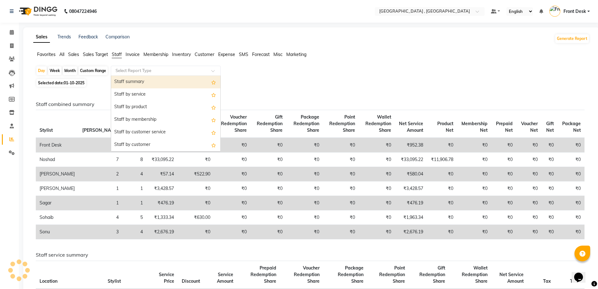
click at [128, 73] on input "text" at bounding box center [159, 71] width 90 height 6
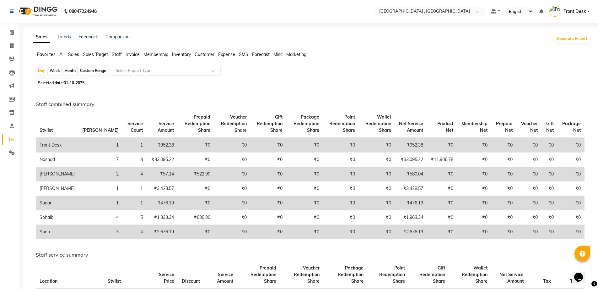
click at [64, 54] on span "All" at bounding box center [61, 54] width 5 height 6
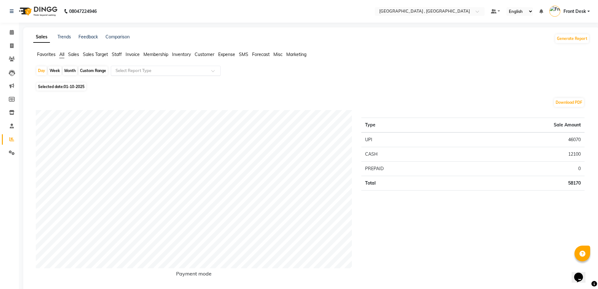
click at [123, 69] on input "text" at bounding box center [159, 71] width 90 height 6
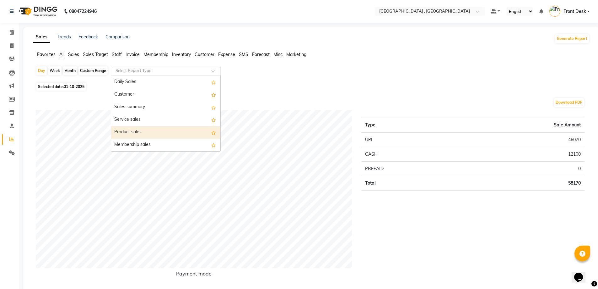
click at [125, 130] on div "Product sales" at bounding box center [165, 132] width 109 height 13
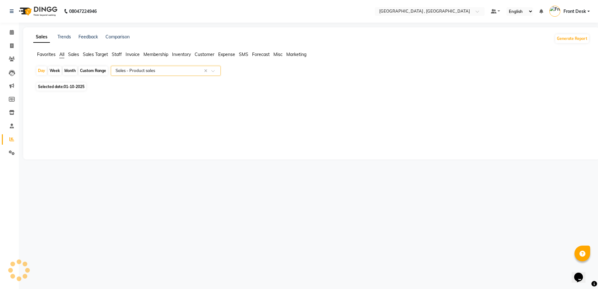
select select "full_report"
select select "csv"
click at [13, 47] on icon at bounding box center [11, 45] width 3 height 5
select select "service"
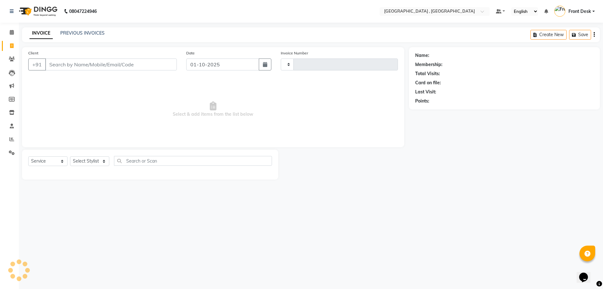
type input "2195"
select select "5111"
click at [86, 35] on link "PREVIOUS INVOICES" at bounding box center [82, 33] width 44 height 6
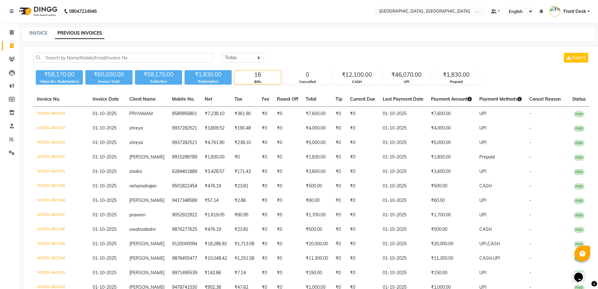
click at [34, 30] on div "INVOICE PREVIOUS INVOICES" at bounding box center [308, 34] width 573 height 14
click at [35, 31] on link "INVOICE" at bounding box center [39, 33] width 18 height 6
select select "service"
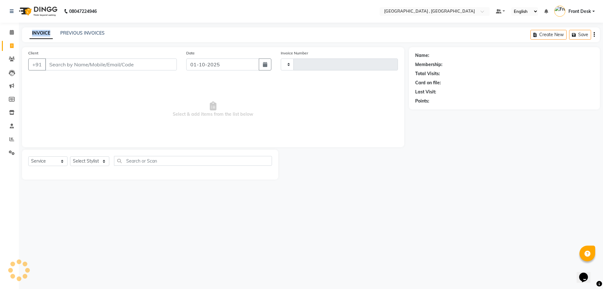
click at [35, 31] on link "INVOICE" at bounding box center [41, 33] width 23 height 11
type input "2195"
select select "5111"
click at [136, 28] on div "INVOICE PREVIOUS INVOICES Create New Save Open Invoices" at bounding box center [311, 34] width 578 height 15
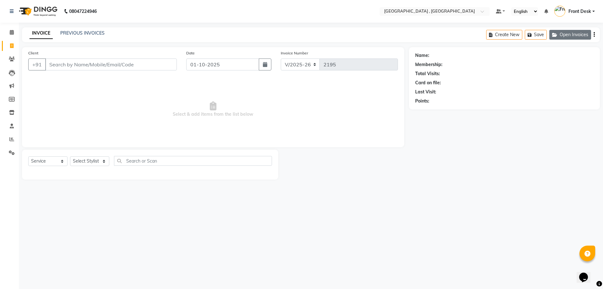
click at [558, 32] on button "Open Invoices" at bounding box center [570, 35] width 42 height 10
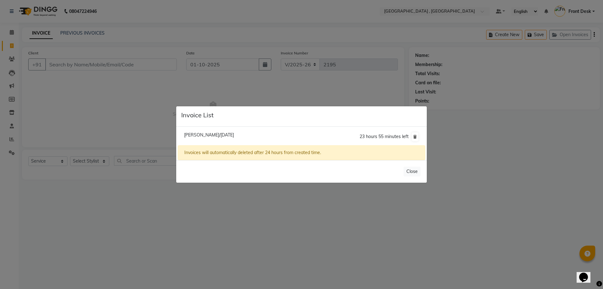
click at [217, 135] on span "[PERSON_NAME]/[DATE]" at bounding box center [209, 135] width 50 height 6
type input "8580856801"
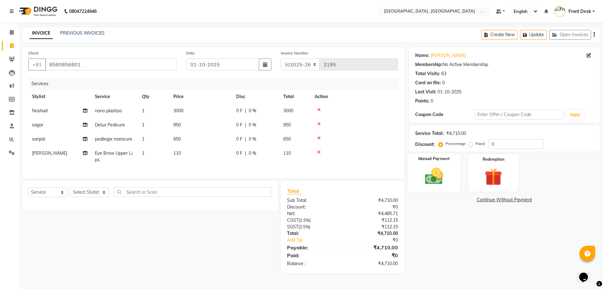
click at [449, 166] on div "Manual Payment" at bounding box center [434, 172] width 52 height 39
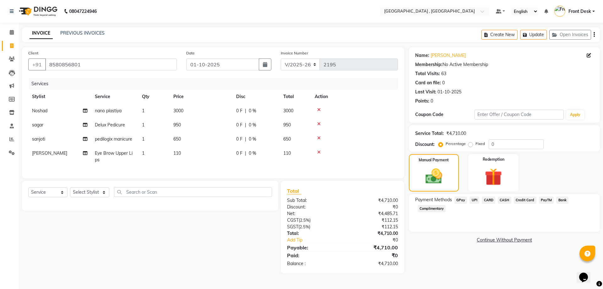
click at [473, 198] on span "UPI" at bounding box center [474, 199] width 10 height 7
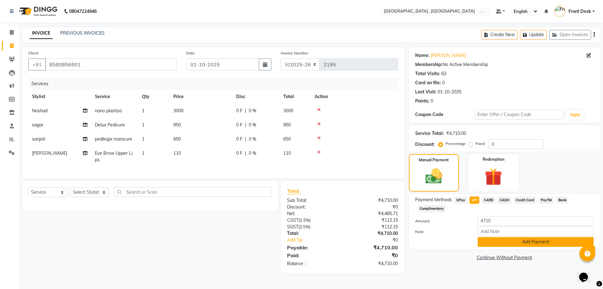
click at [538, 243] on button "Add Payment" at bounding box center [536, 242] width 116 height 10
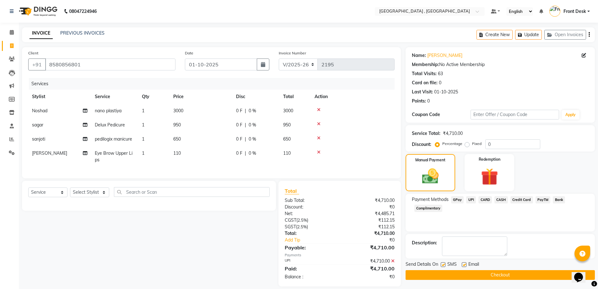
click at [496, 277] on button "Checkout" at bounding box center [500, 275] width 189 height 10
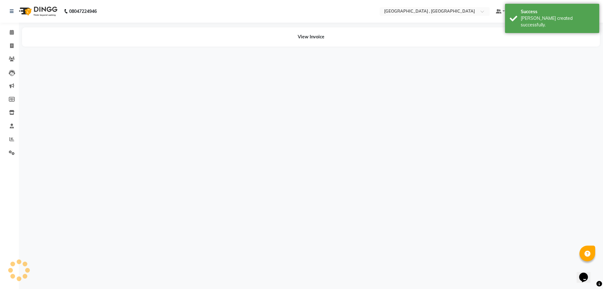
click at [72, 33] on div "View Invoice" at bounding box center [311, 36] width 578 height 19
click at [14, 46] on span at bounding box center [11, 45] width 11 height 7
select select "service"
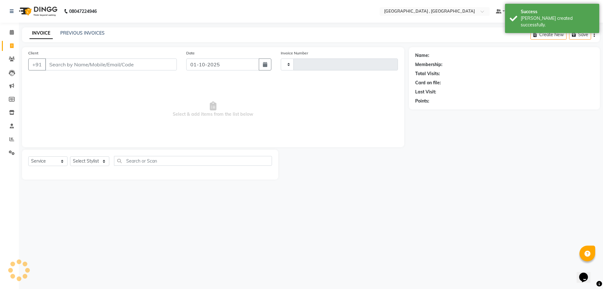
type input "2196"
select select "5111"
click at [70, 34] on link "PREVIOUS INVOICES" at bounding box center [82, 33] width 44 height 6
